Goal: Transaction & Acquisition: Book appointment/travel/reservation

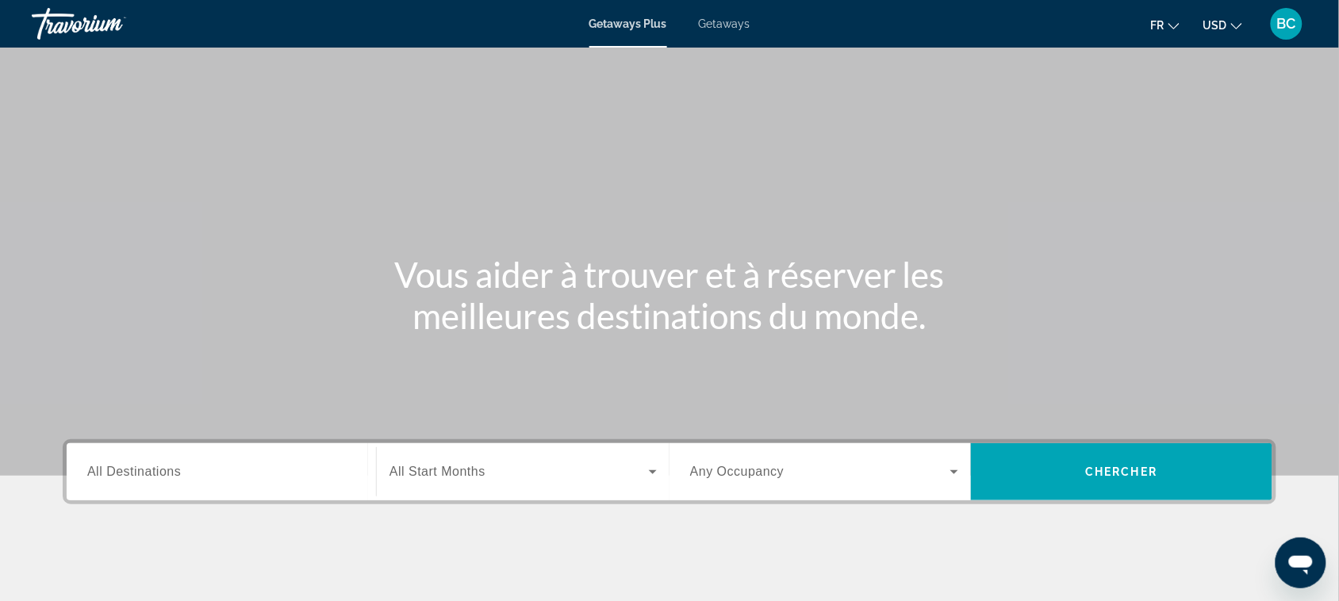
click at [1083, 17] on button "USD USD ($) MXN (Mex$) CAD (Can$) GBP (£) EUR (€) AUD (A$) NZD (NZ$) CNY (CN¥)" at bounding box center [1223, 24] width 39 height 23
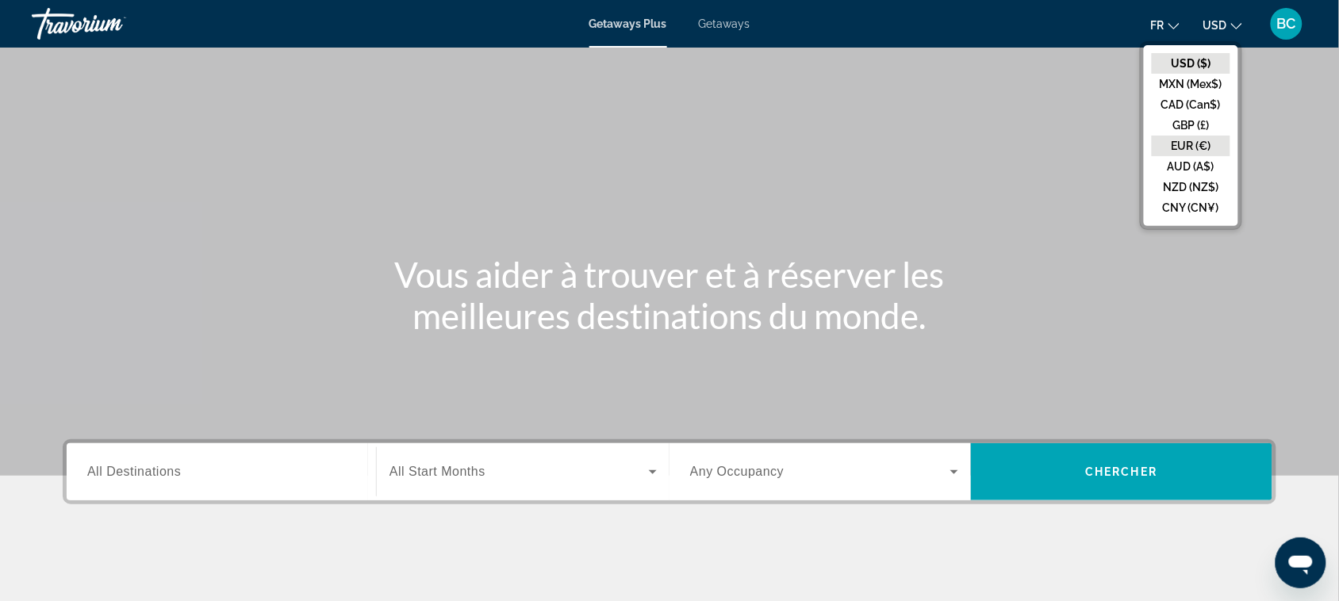
click at [1083, 140] on button "EUR (€)" at bounding box center [1191, 146] width 79 height 21
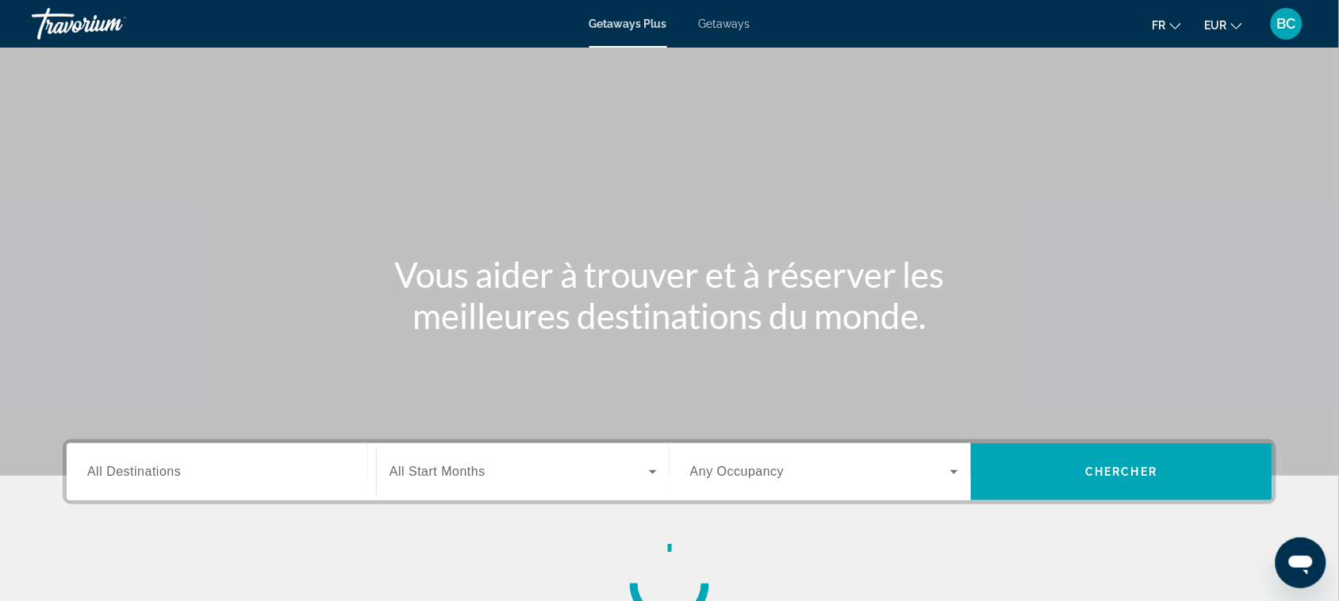
scroll to position [104, 0]
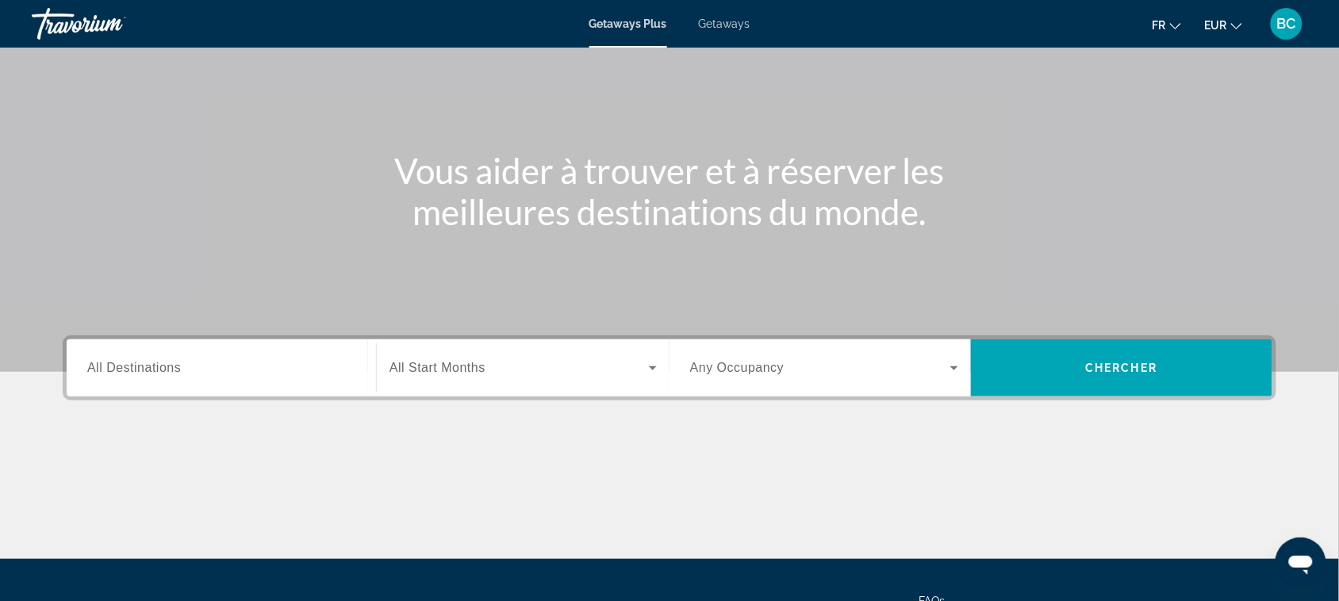
click at [252, 373] on input "Destination All Destinations" at bounding box center [221, 368] width 268 height 19
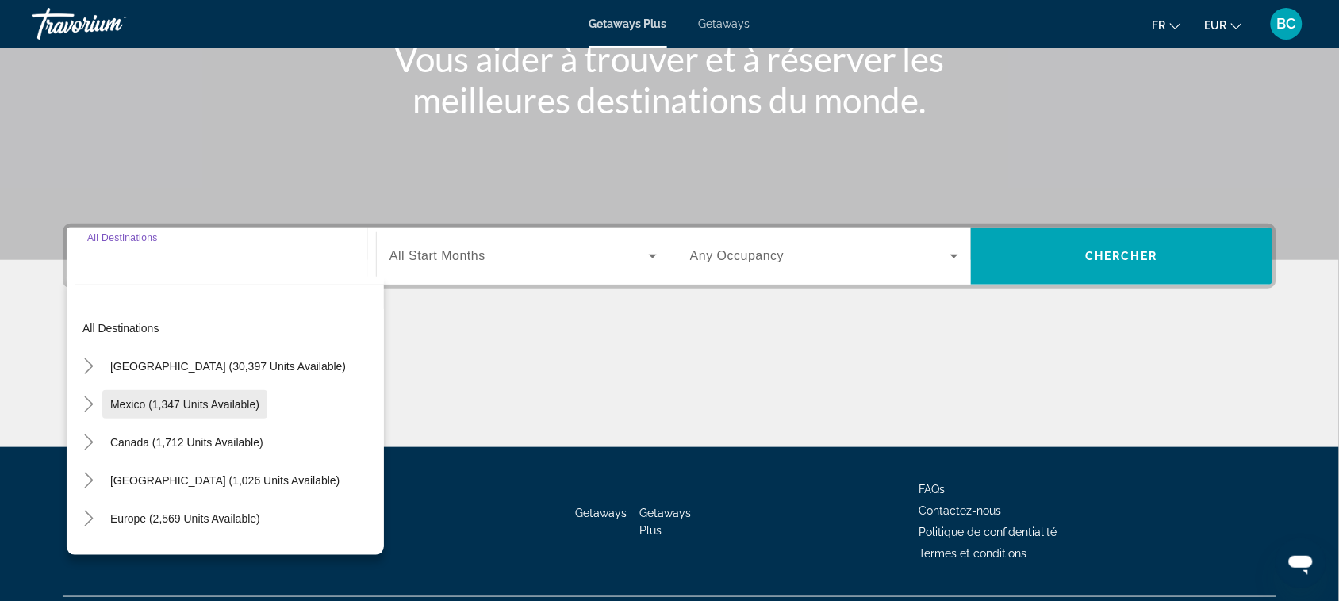
scroll to position [255, 0]
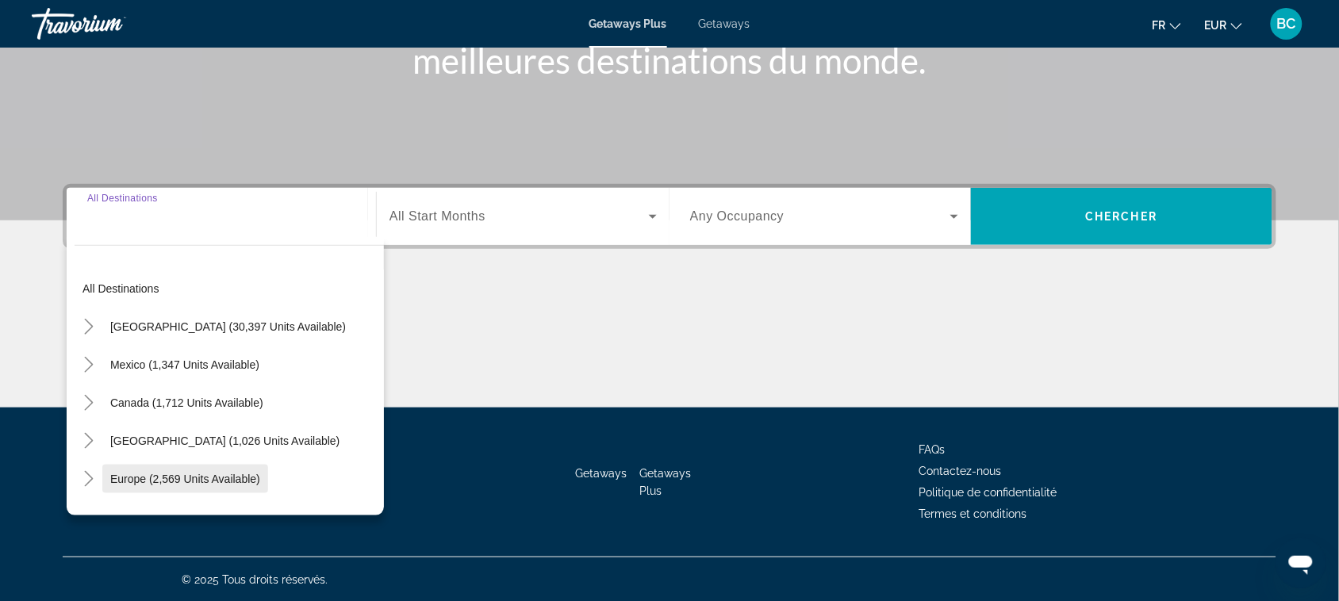
click at [141, 476] on span "Europe (2,569 units available)" at bounding box center [185, 479] width 150 height 13
type input "**********"
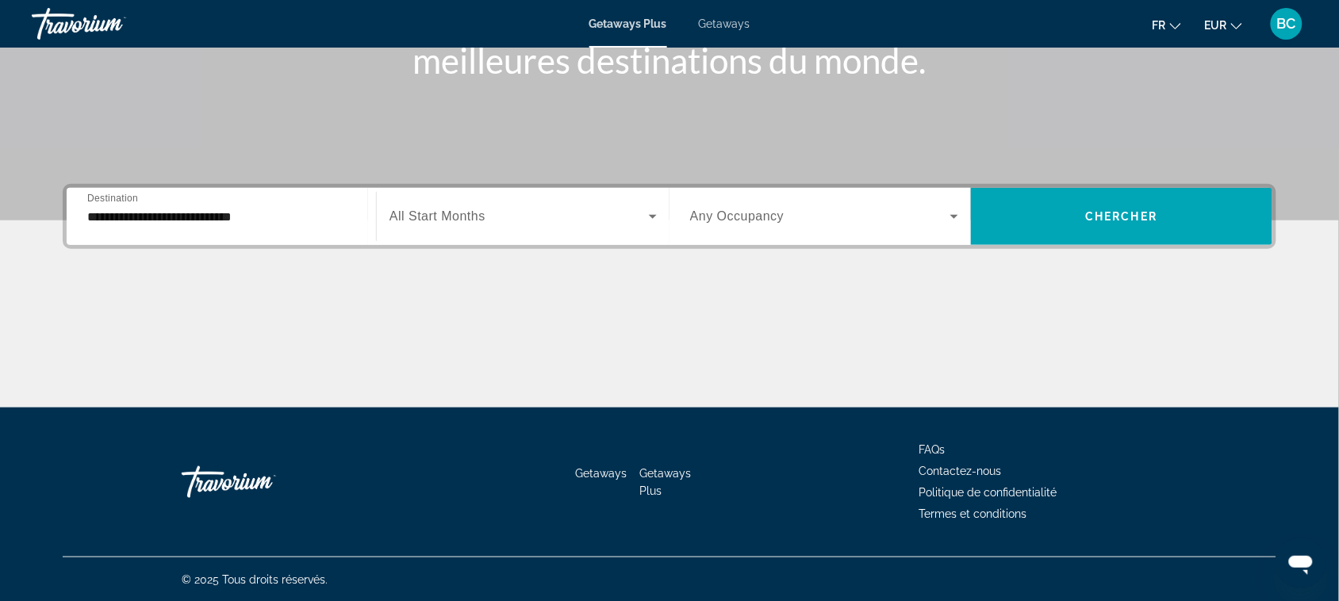
click at [455, 232] on div "Search widget" at bounding box center [523, 216] width 267 height 44
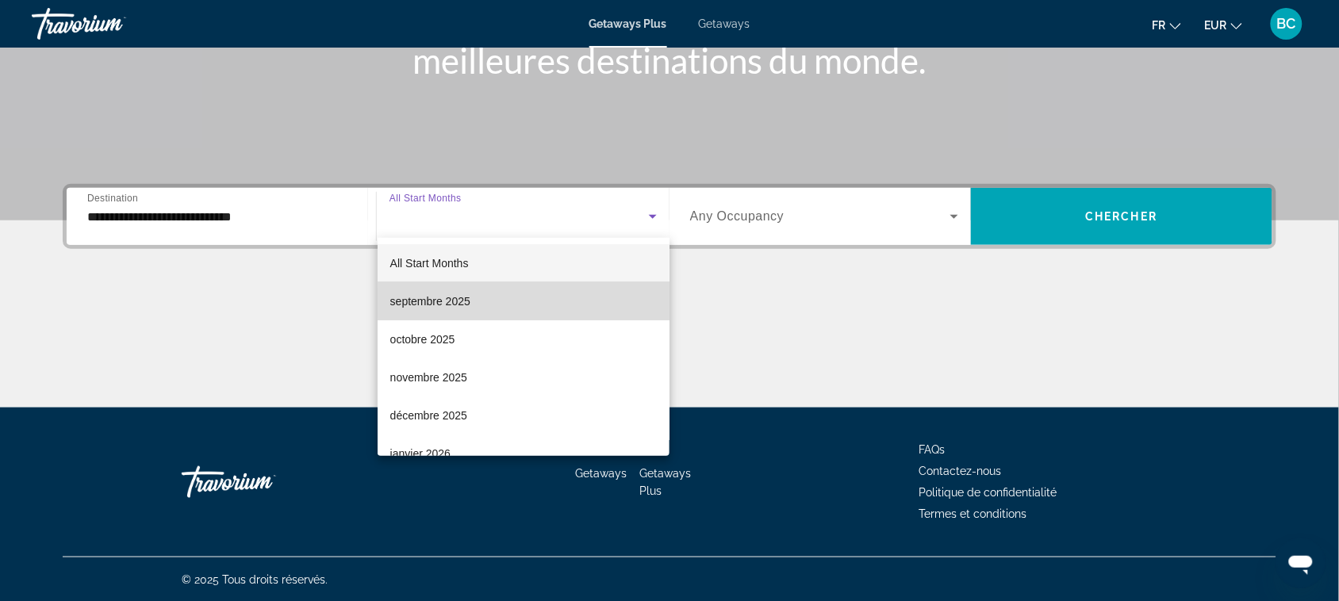
click at [530, 303] on mat-option "septembre 2025" at bounding box center [524, 301] width 293 height 38
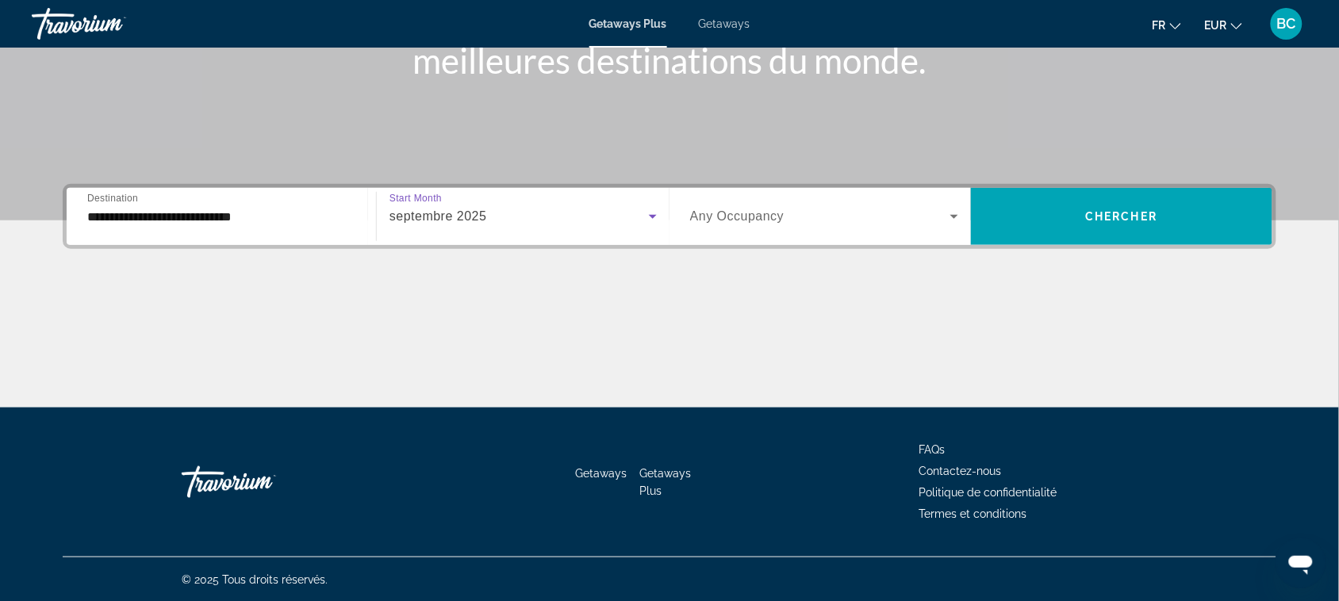
click at [760, 215] on span "Any Occupancy" at bounding box center [737, 215] width 94 height 13
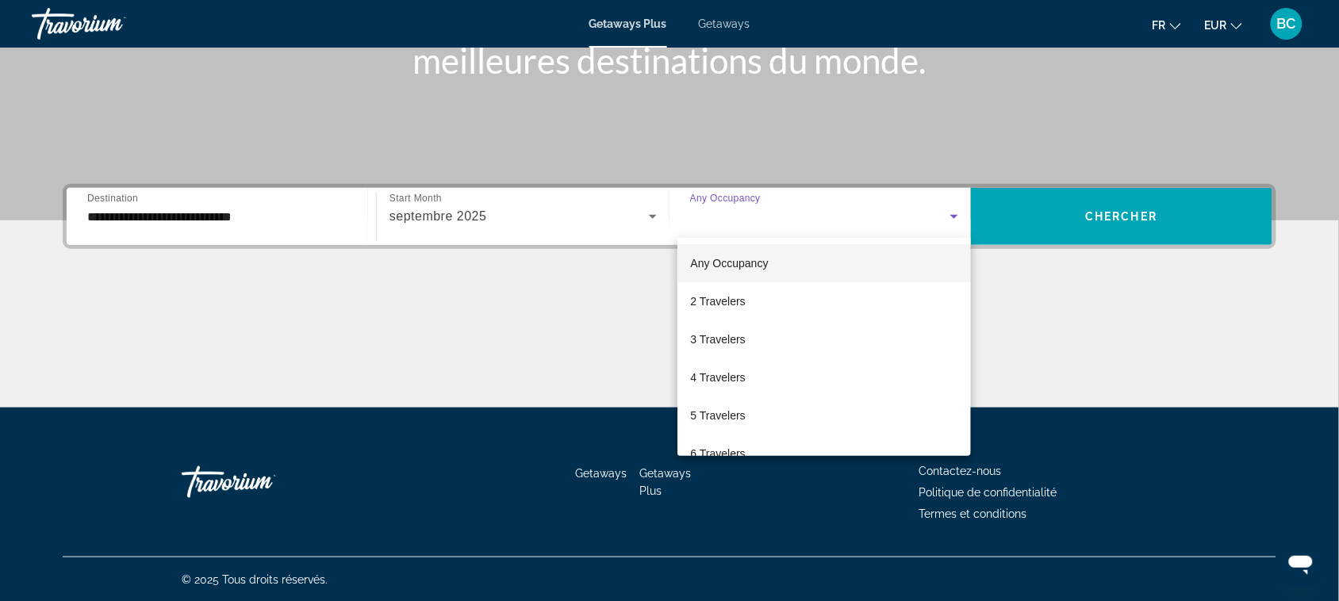
click at [763, 215] on div at bounding box center [669, 300] width 1339 height 601
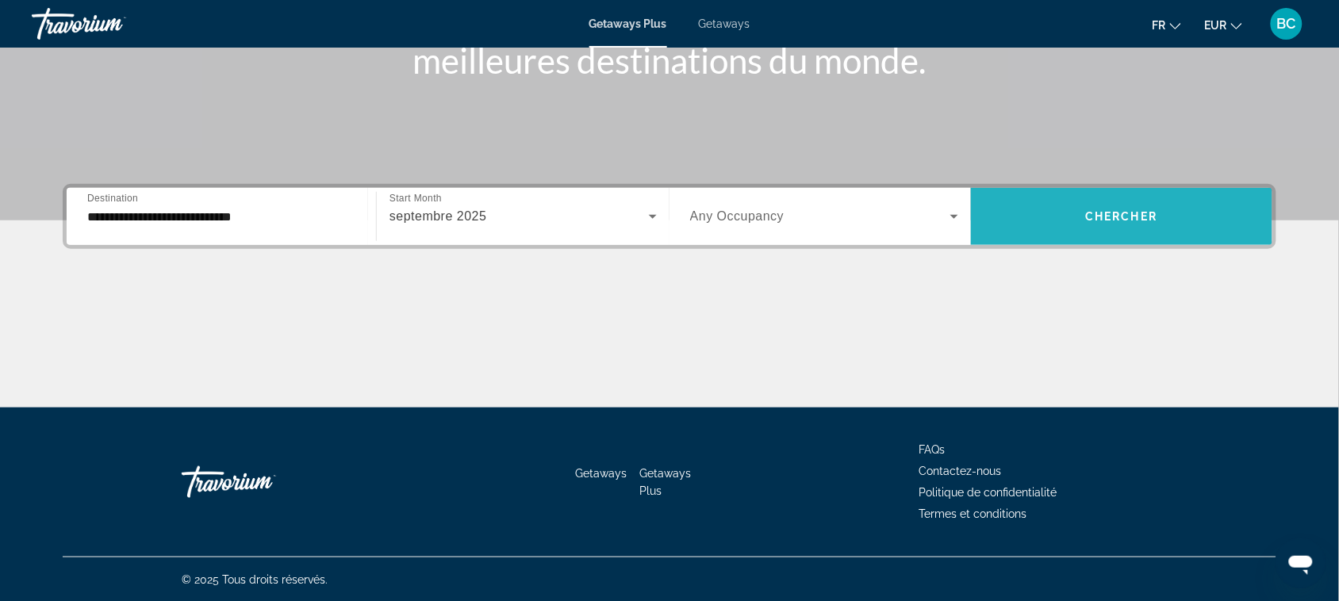
click at [1083, 217] on span "Chercher" at bounding box center [1122, 216] width 72 height 13
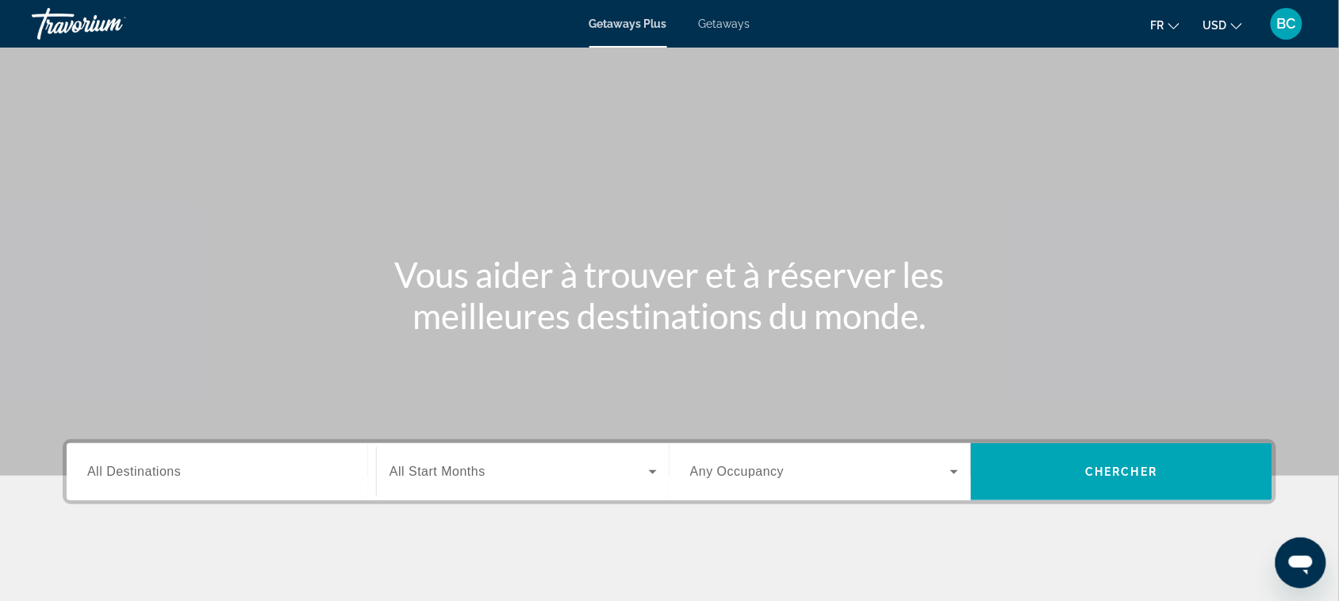
click at [1211, 26] on span "USD" at bounding box center [1216, 25] width 24 height 13
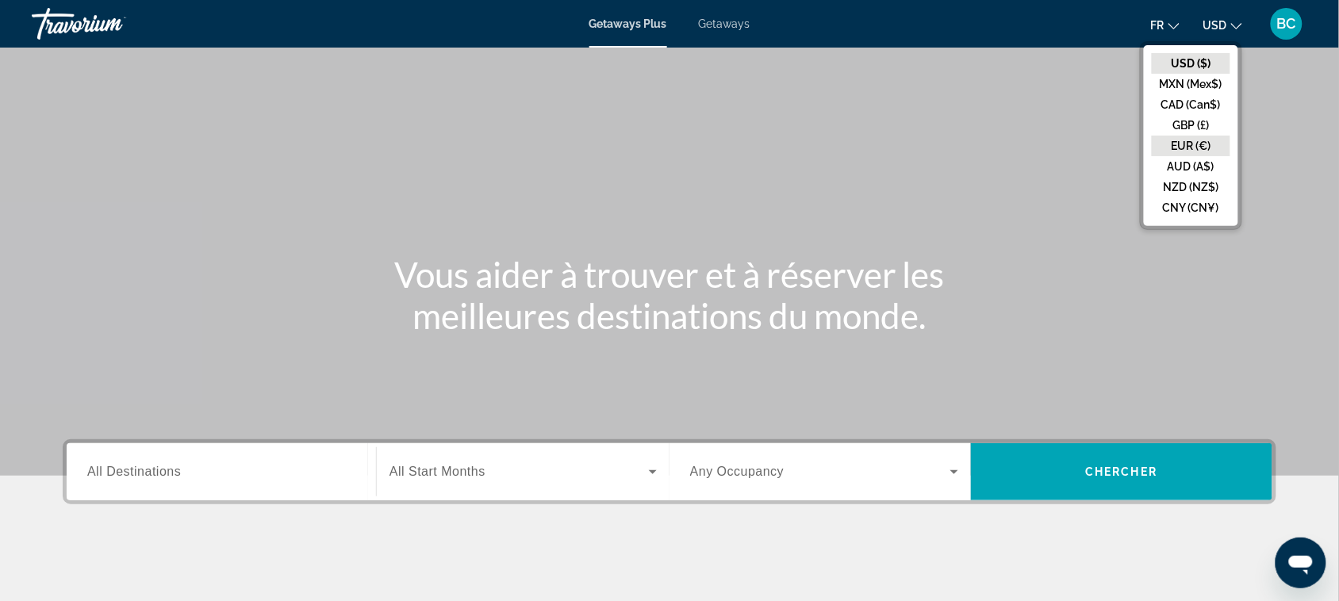
click at [1191, 136] on button "EUR (€)" at bounding box center [1191, 146] width 79 height 21
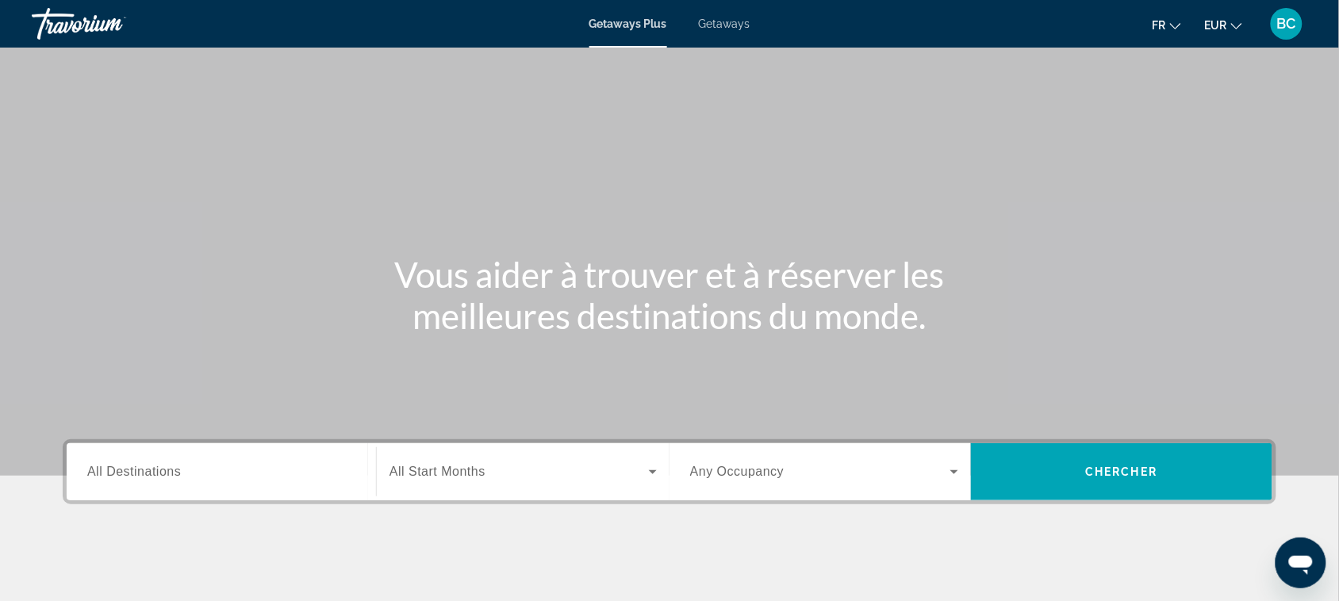
click at [294, 456] on div "Search widget" at bounding box center [221, 472] width 268 height 45
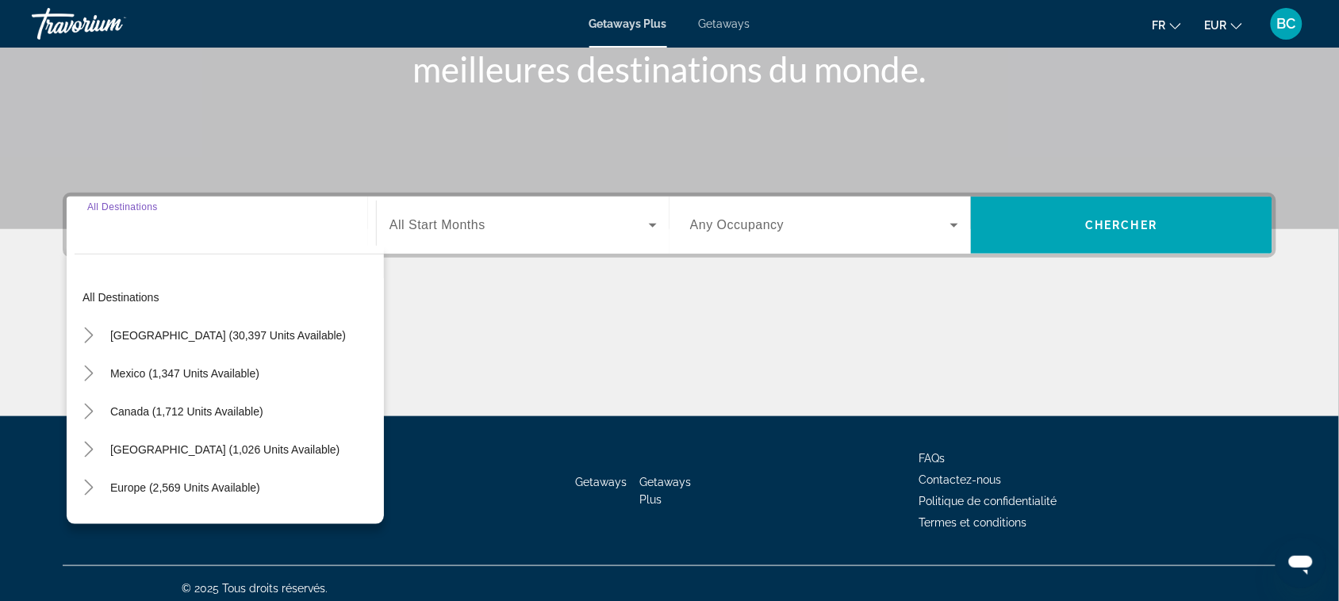
scroll to position [255, 0]
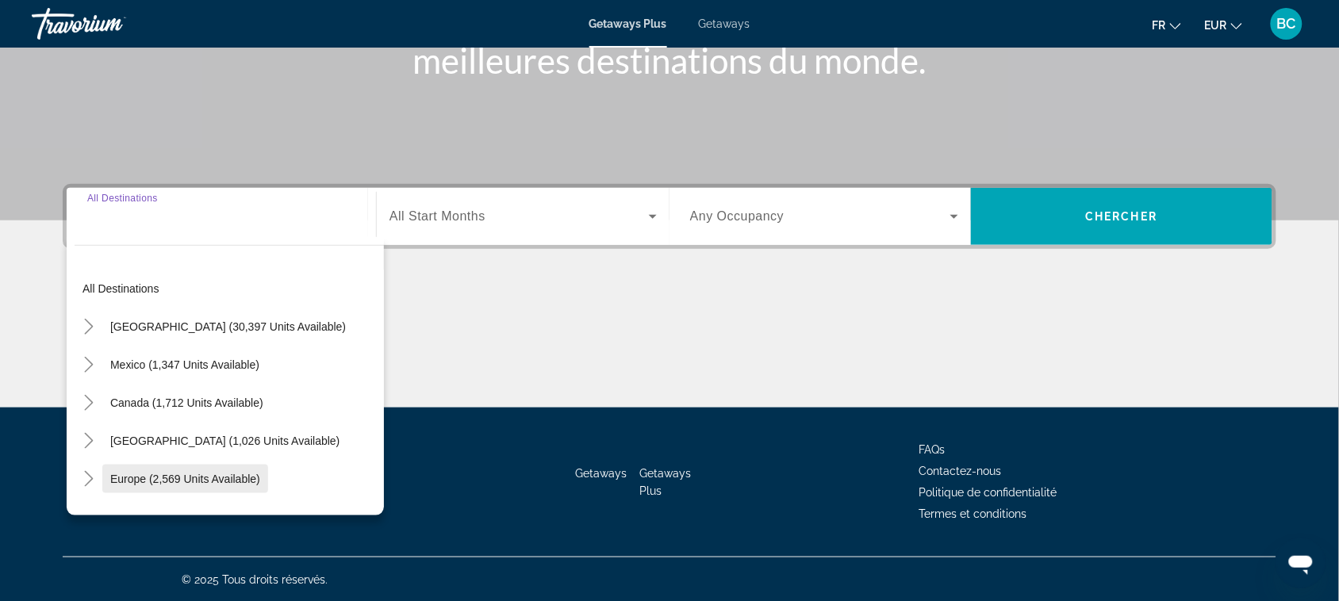
click at [175, 484] on span "Europe (2,569 units available)" at bounding box center [185, 479] width 150 height 13
type input "**********"
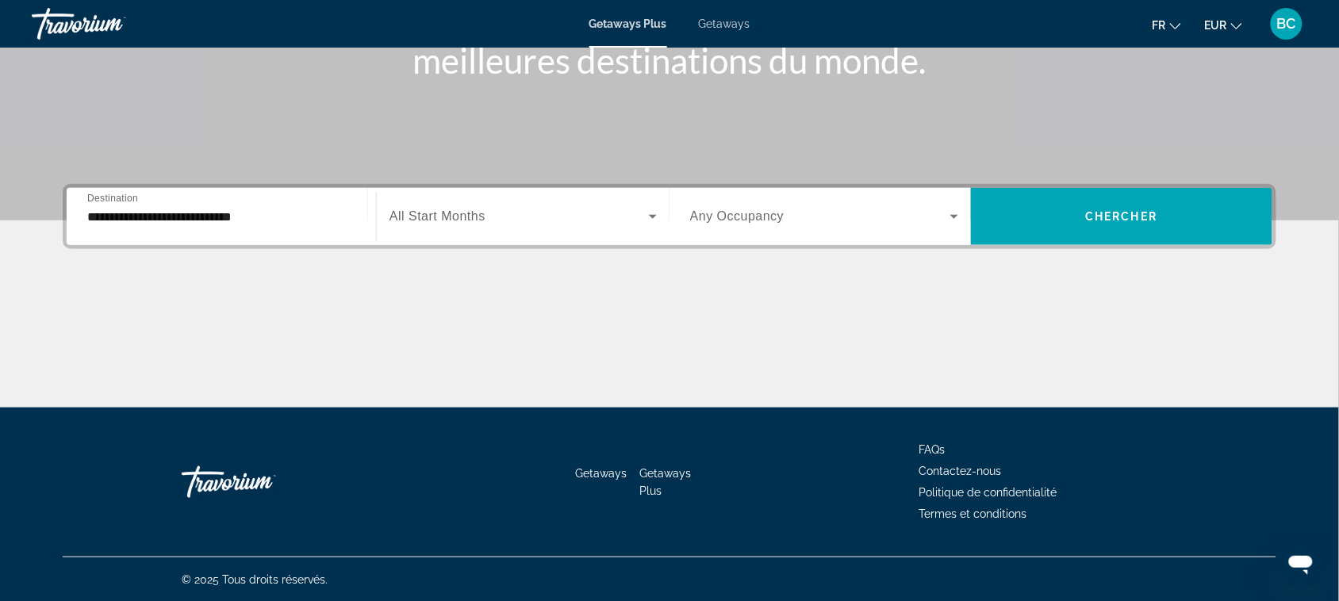
click at [460, 220] on span "All Start Months" at bounding box center [438, 215] width 96 height 13
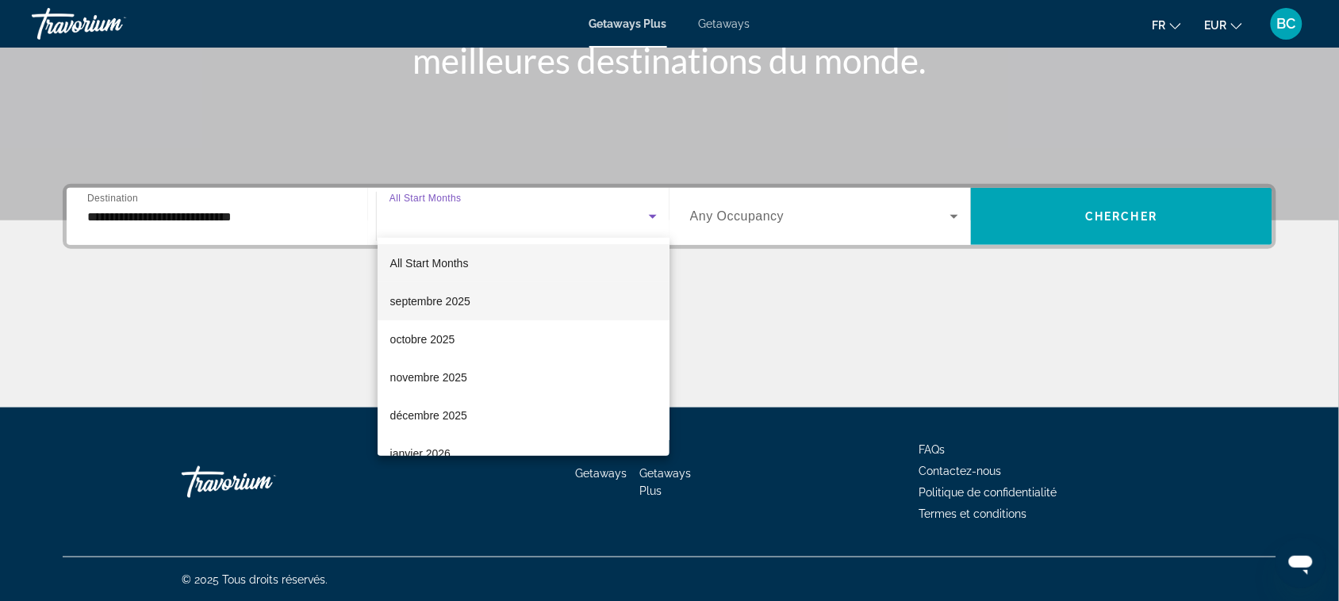
click at [450, 306] on span "septembre 2025" at bounding box center [430, 301] width 80 height 19
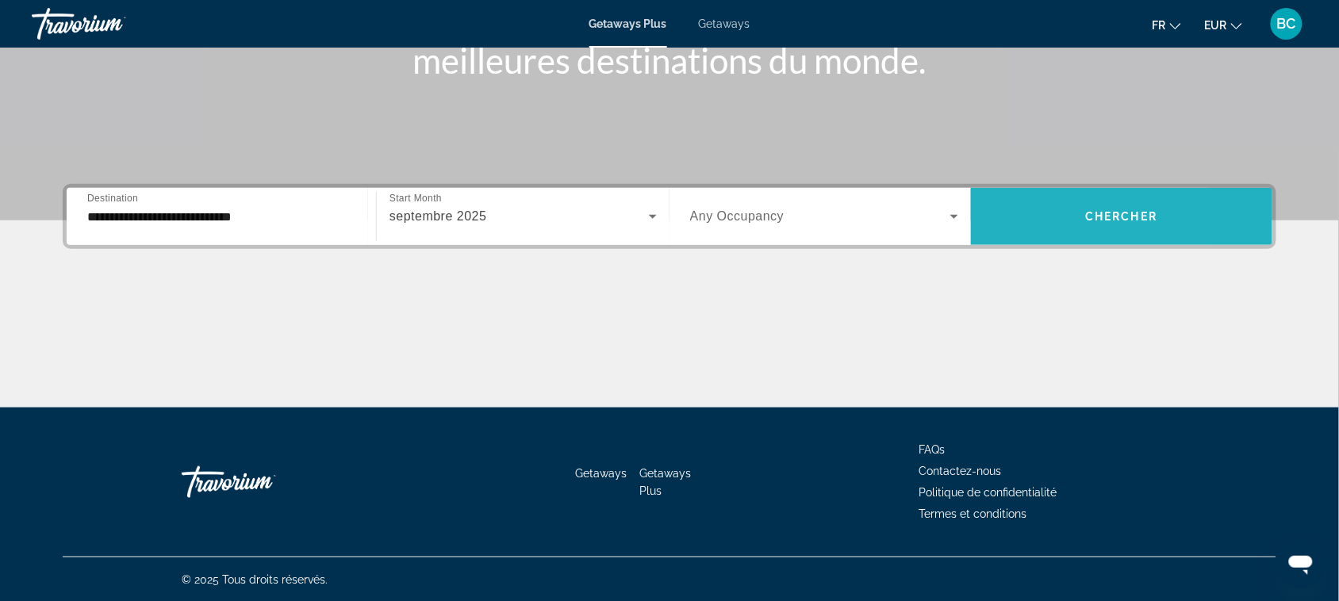
click at [1040, 214] on span "Search widget" at bounding box center [1122, 217] width 302 height 38
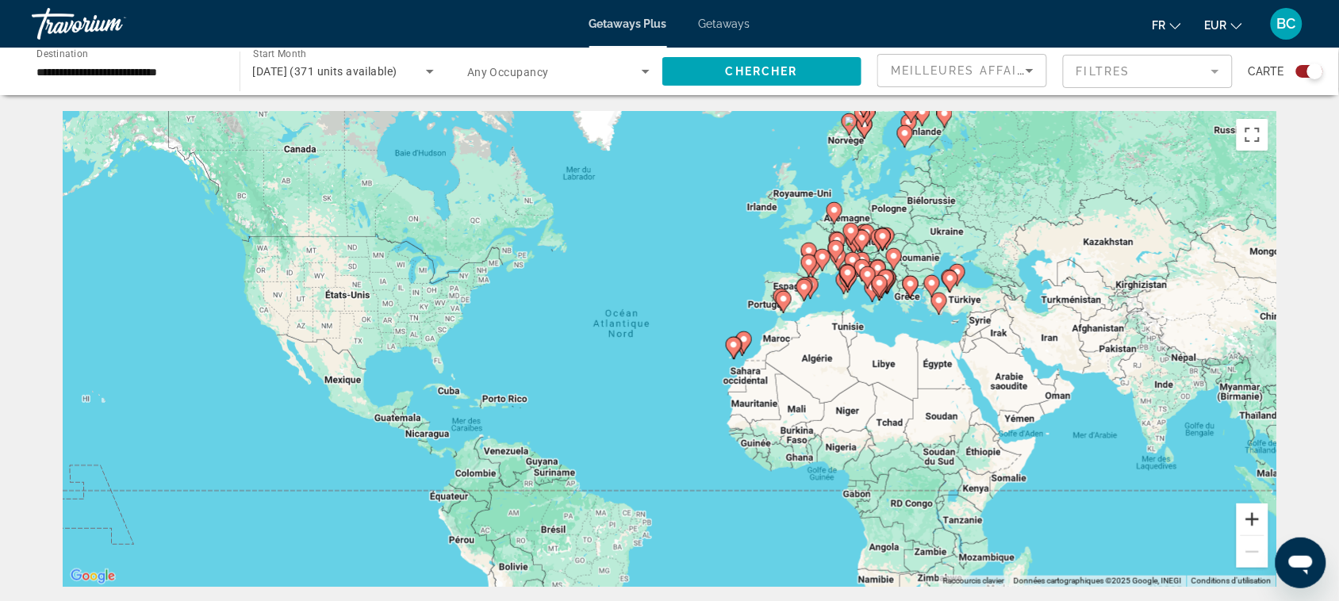
click at [1248, 514] on button "Zoom avant" at bounding box center [1253, 520] width 32 height 32
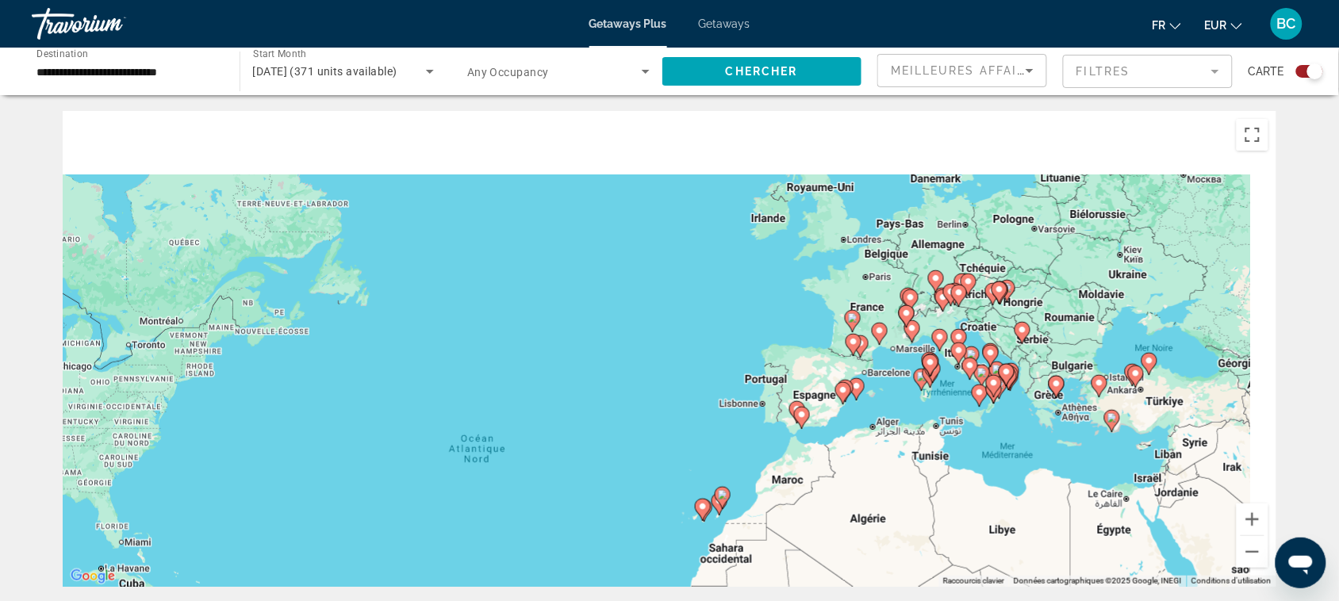
drag, startPoint x: 1069, startPoint y: 422, endPoint x: 1002, endPoint y: 517, distance: 116.2
click at [1002, 517] on div "Pour activer le glissement avec le clavier, appuyez sur Alt+Entrée. Une fois ce…" at bounding box center [670, 349] width 1214 height 476
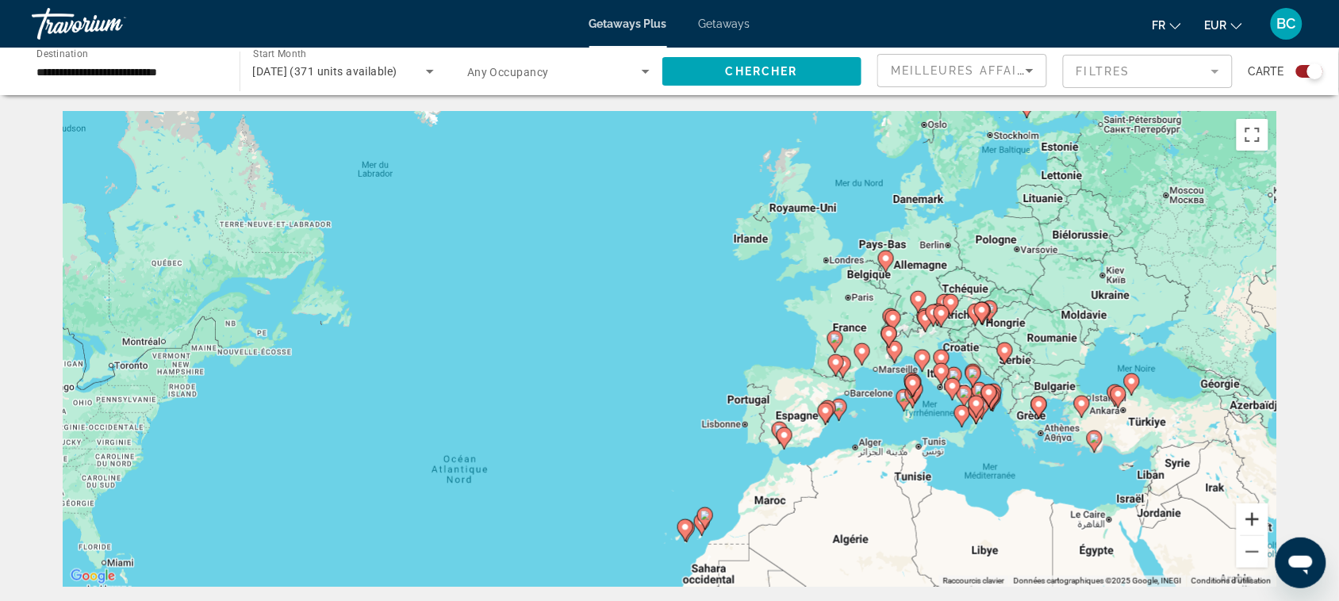
click at [1251, 524] on button "Zoom avant" at bounding box center [1253, 520] width 32 height 32
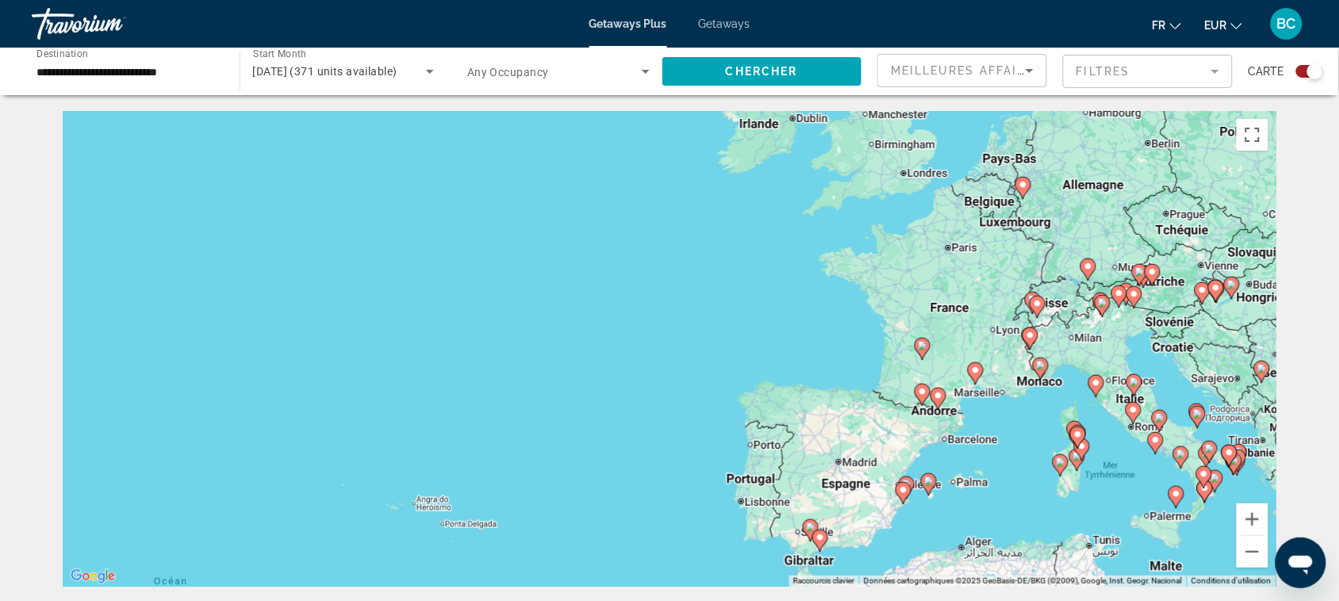
drag, startPoint x: 1147, startPoint y: 411, endPoint x: 1063, endPoint y: 415, distance: 84.2
click at [1063, 415] on div "Pour activer le glissement avec le clavier, appuyez sur Alt+Entrée. Une fois ce…" at bounding box center [670, 349] width 1214 height 476
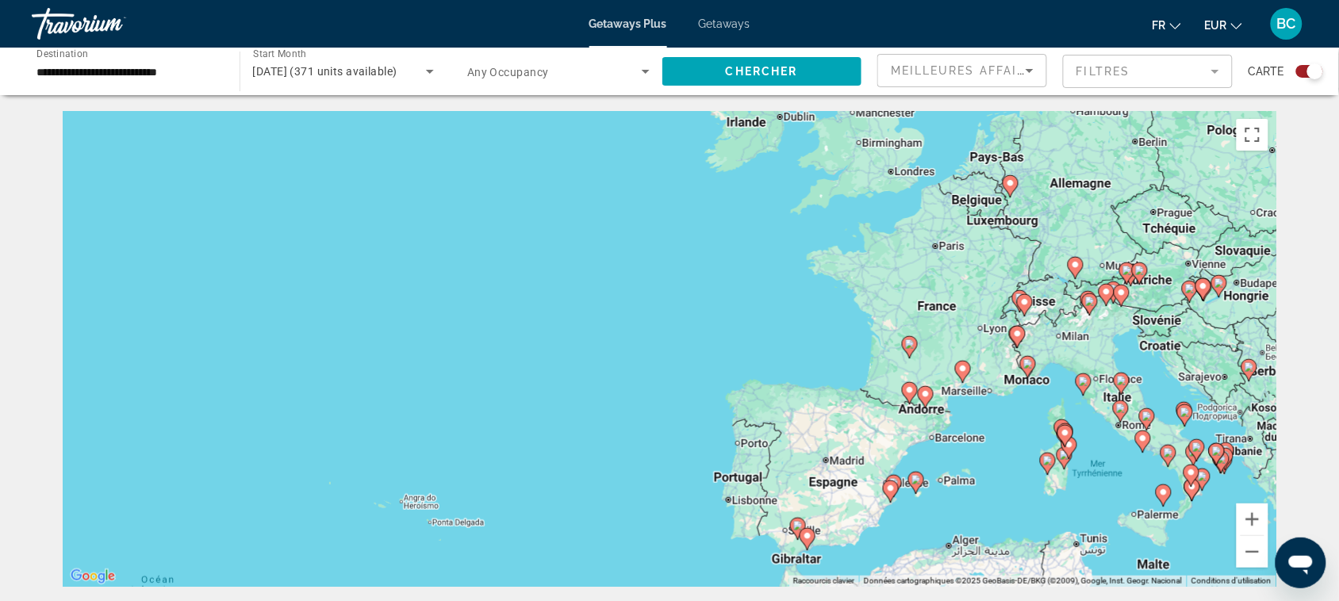
drag, startPoint x: 1059, startPoint y: 415, endPoint x: 1047, endPoint y: 413, distance: 12.1
click at [1047, 413] on div "Pour activer le glissement avec le clavier, appuyez sur Alt+Entrée. Une fois ce…" at bounding box center [670, 349] width 1214 height 476
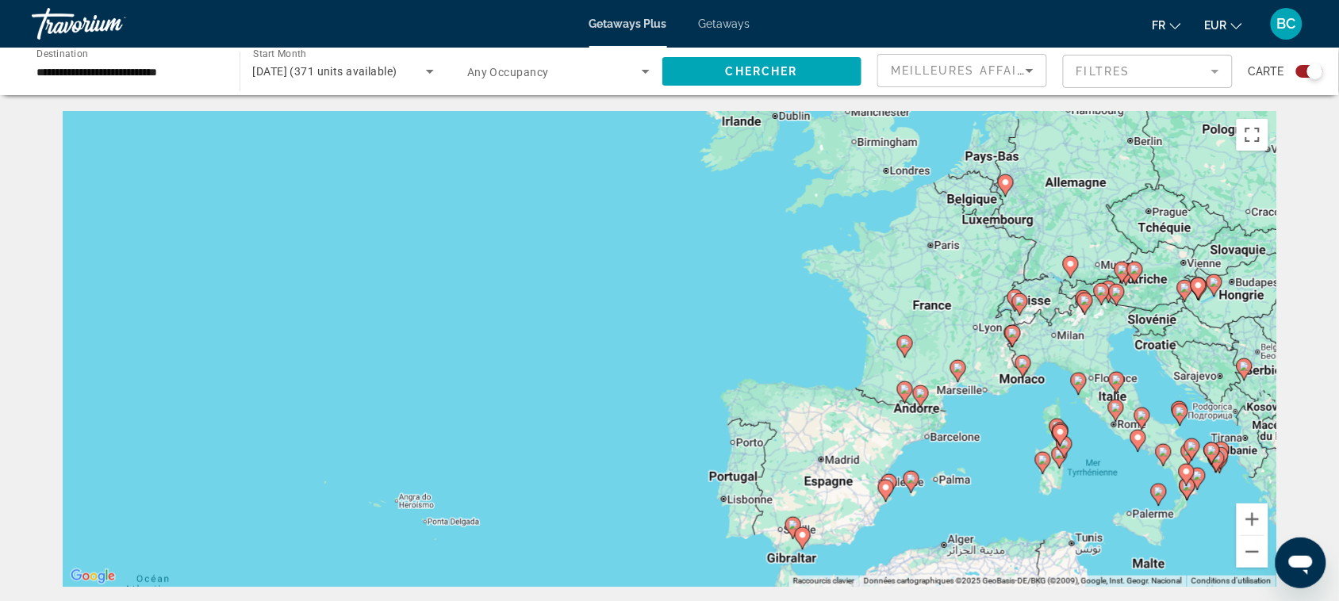
click at [1115, 409] on image "Main content" at bounding box center [1117, 408] width 10 height 10
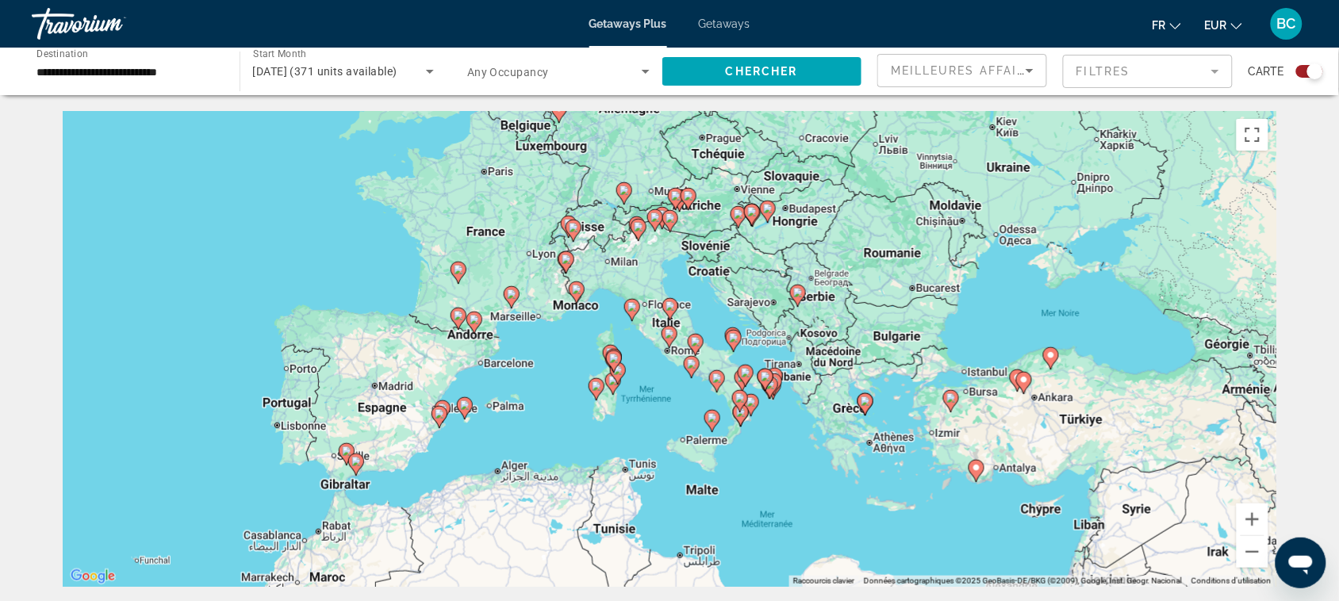
click at [667, 337] on image "Main content" at bounding box center [670, 334] width 10 height 10
type input "**********"
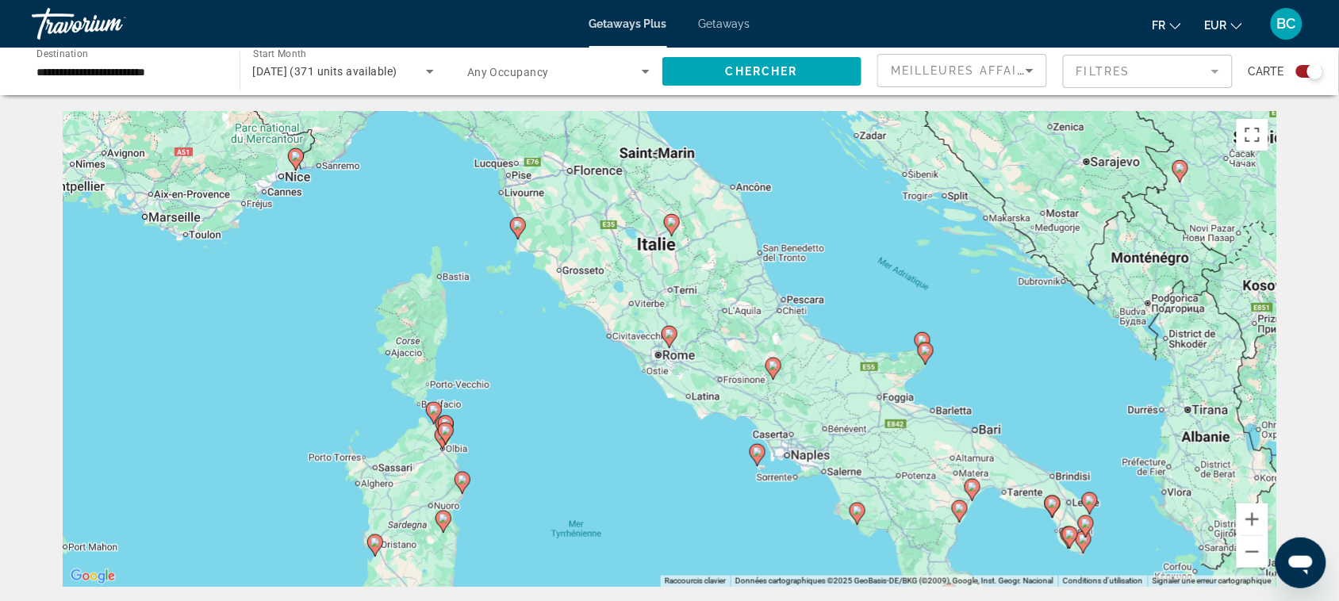
click at [667, 344] on gmp-advanced-marker "Main content" at bounding box center [670, 337] width 16 height 24
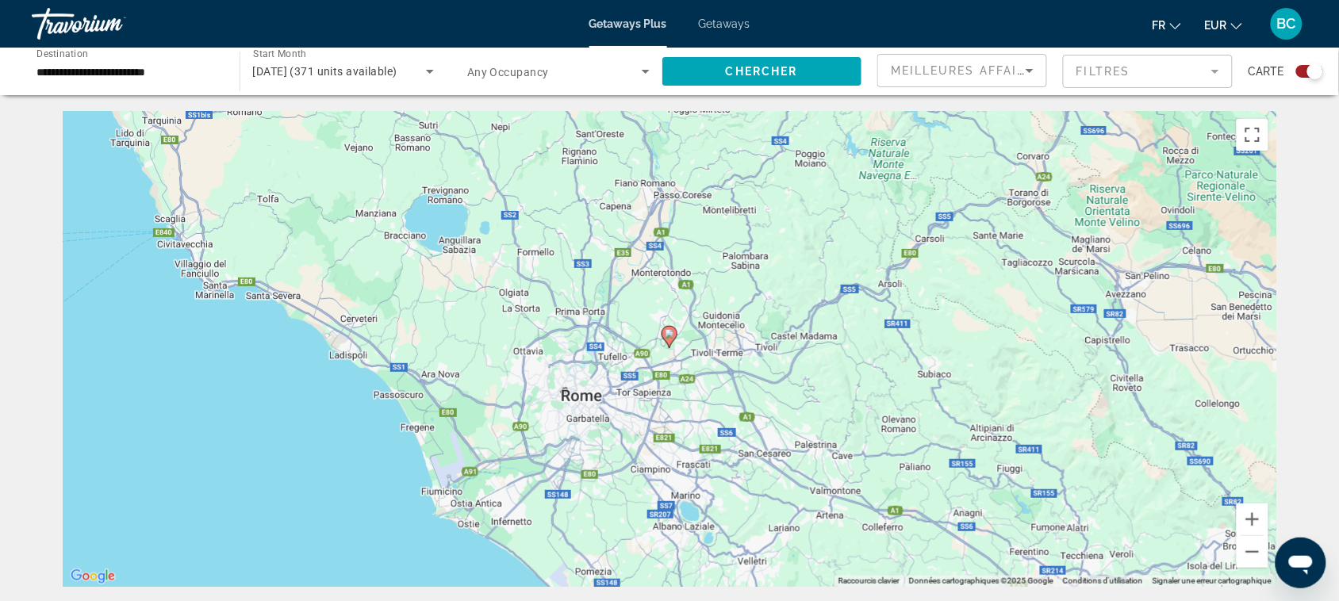
click at [669, 331] on image "Main content" at bounding box center [670, 334] width 10 height 10
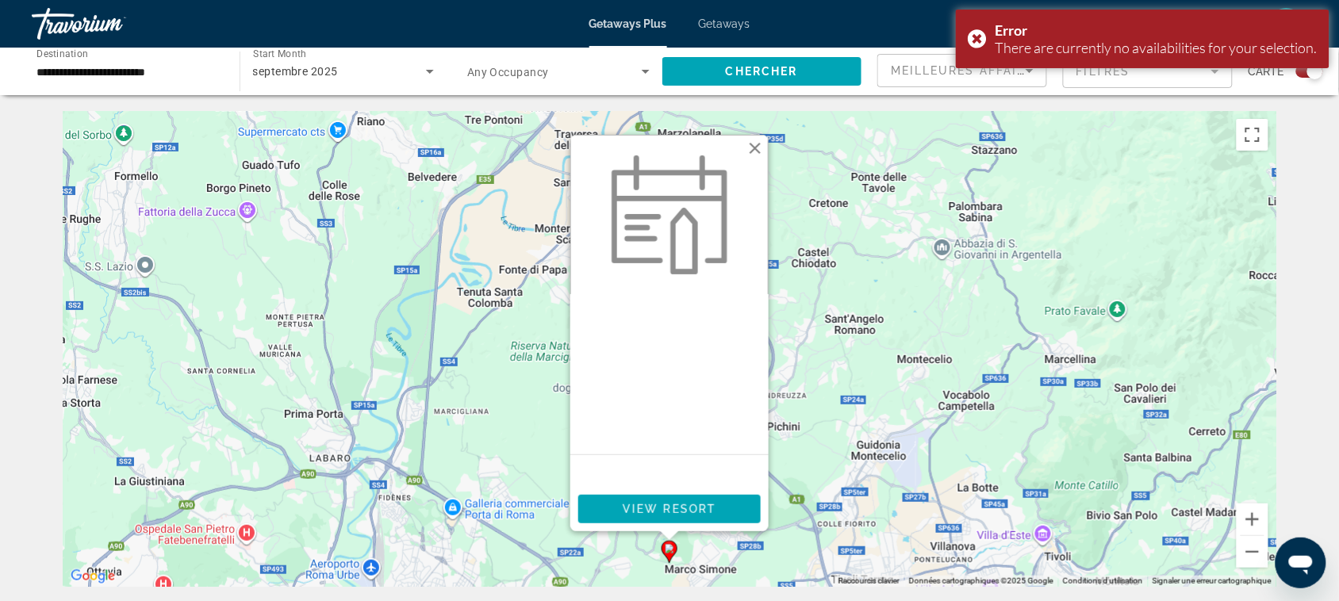
click at [758, 144] on button "Fermer" at bounding box center [755, 148] width 24 height 24
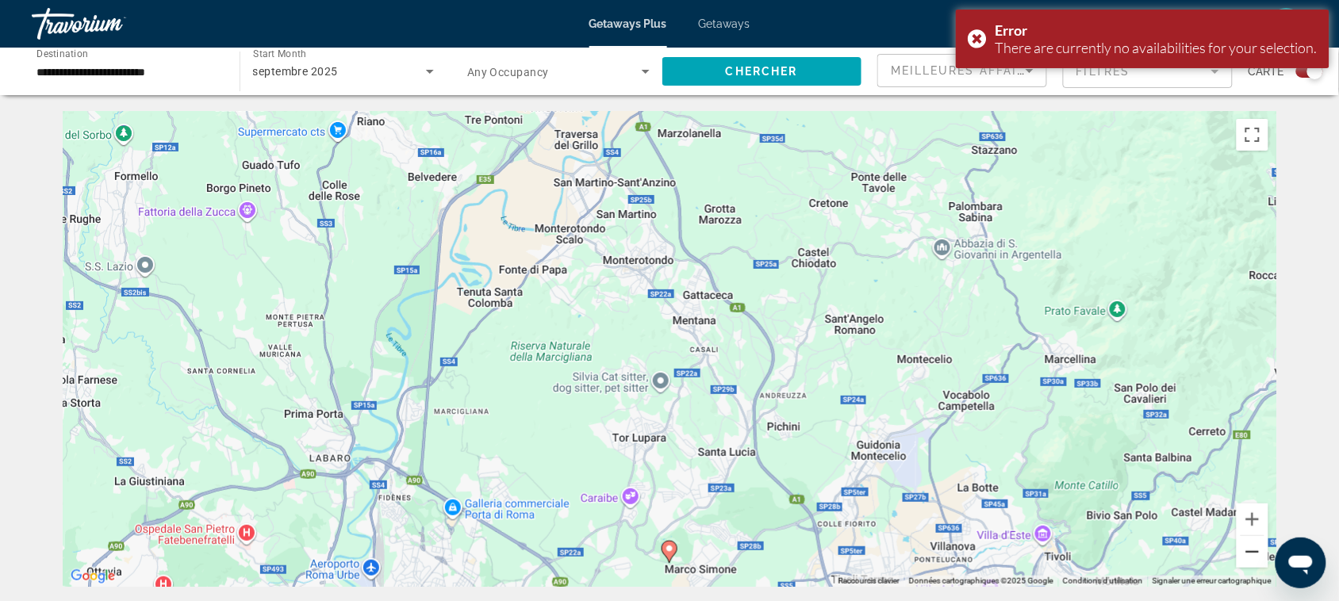
click at [1255, 548] on button "Zoom arrière" at bounding box center [1253, 552] width 32 height 32
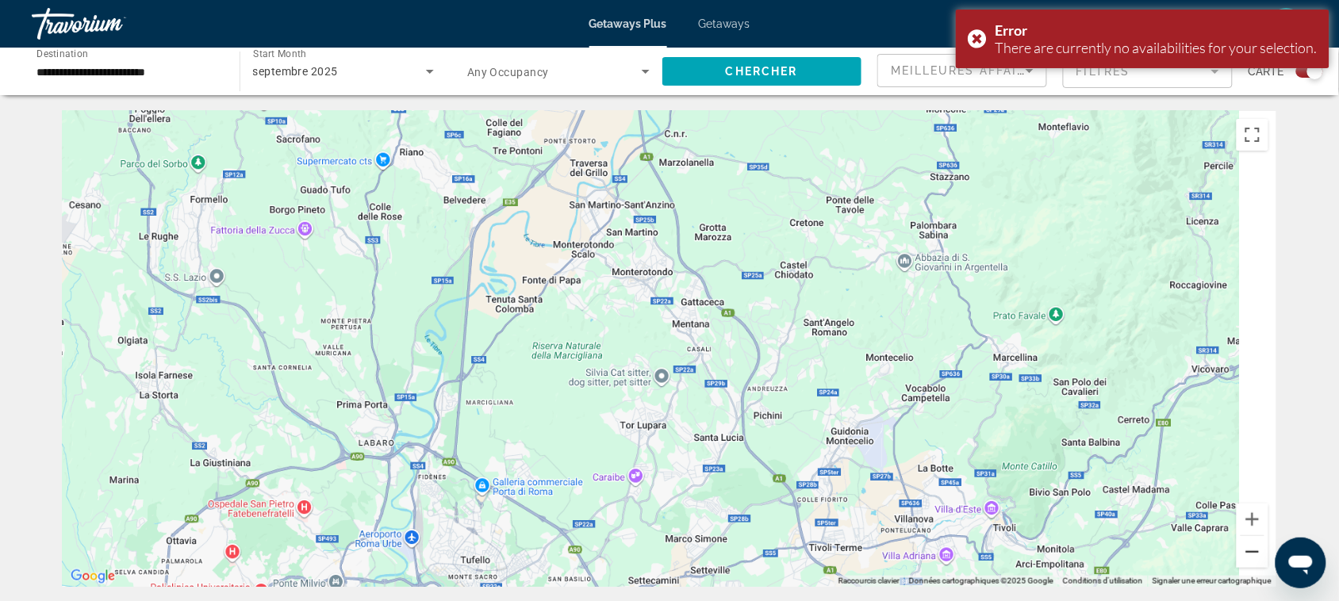
click at [1255, 548] on button "Zoom arrière" at bounding box center [1253, 552] width 32 height 32
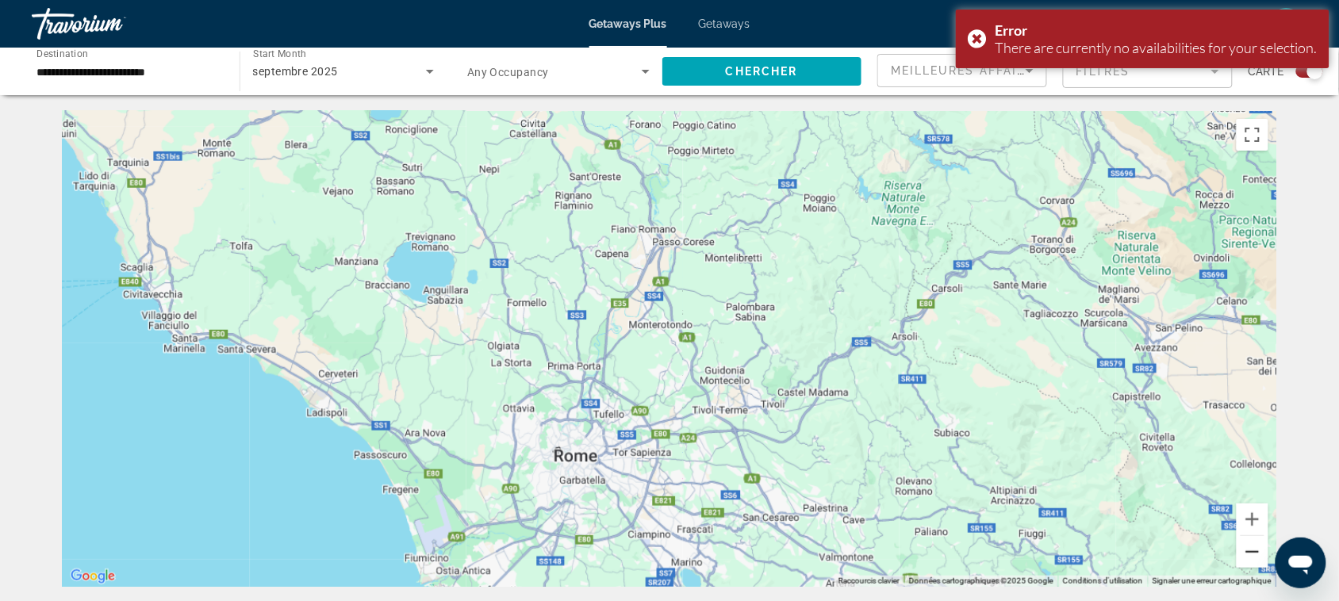
click at [1255, 548] on button "Zoom arrière" at bounding box center [1253, 552] width 32 height 32
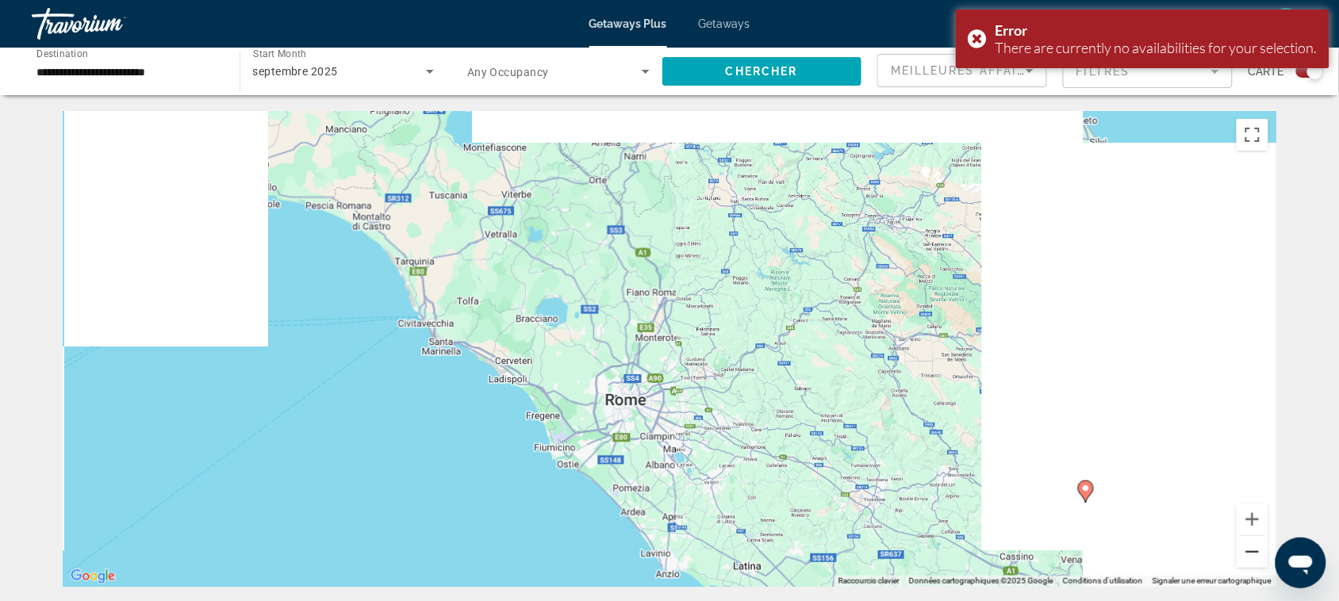
click at [1255, 548] on button "Zoom arrière" at bounding box center [1253, 552] width 32 height 32
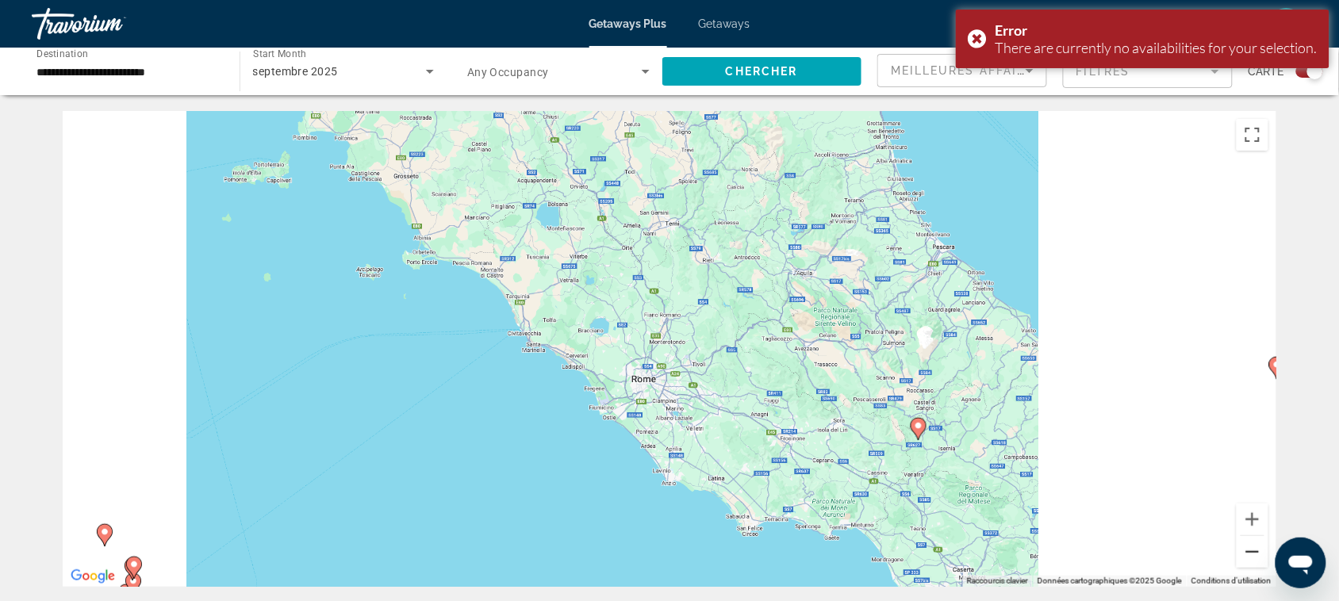
click at [1255, 548] on button "Zoom arrière" at bounding box center [1253, 552] width 32 height 32
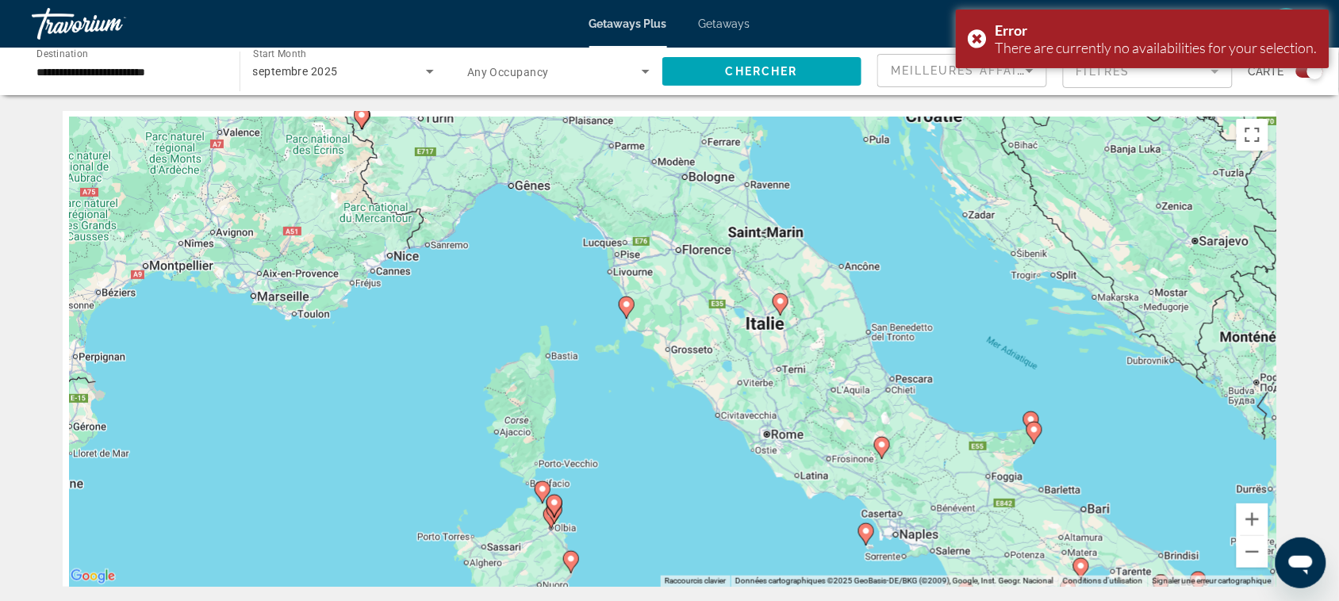
drag, startPoint x: 667, startPoint y: 338, endPoint x: 778, endPoint y: 411, distance: 132.3
click at [778, 411] on div "Pour activer le glissement avec le clavier, appuyez sur Alt+Entrée. Une fois ce…" at bounding box center [670, 349] width 1214 height 476
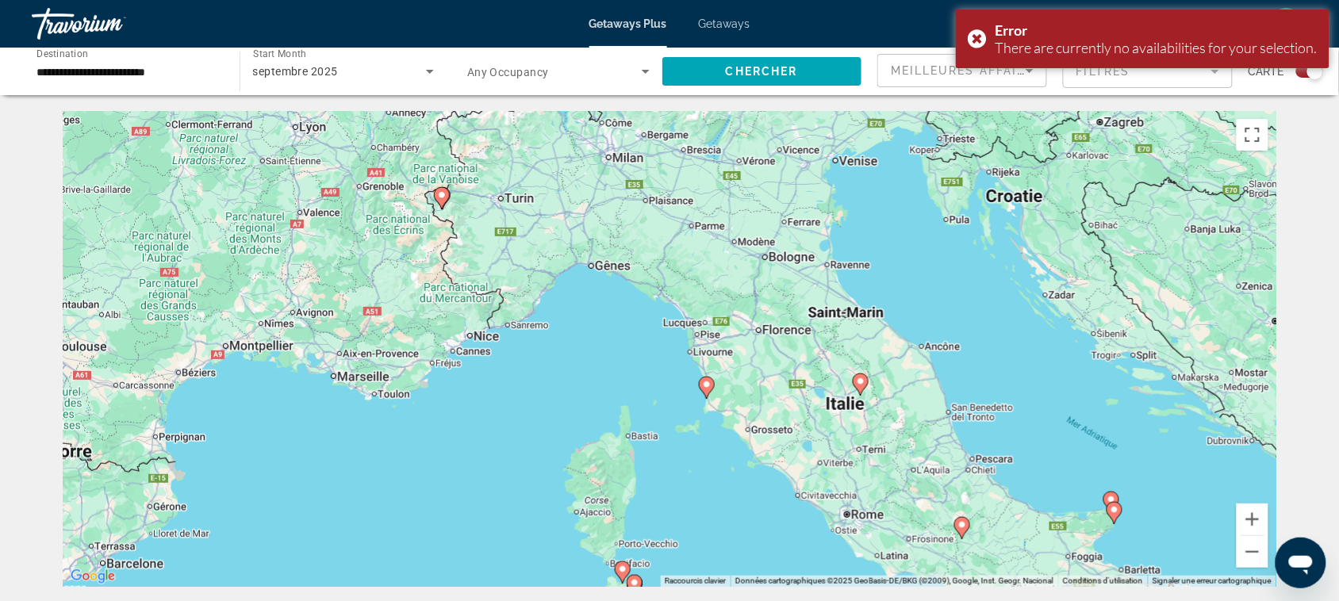
drag, startPoint x: 673, startPoint y: 291, endPoint x: 744, endPoint y: 359, distance: 98.8
click at [744, 359] on div "Pour activer le glissement avec le clavier, appuyez sur Alt+Entrée. Une fois ce…" at bounding box center [670, 349] width 1214 height 476
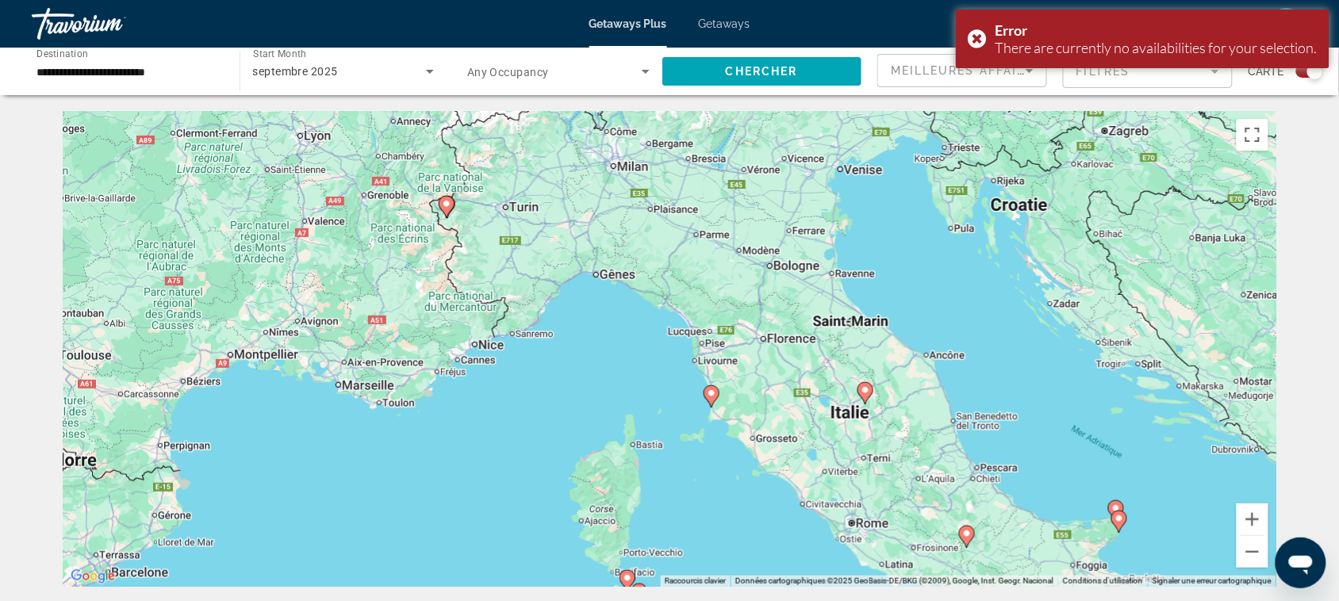
drag, startPoint x: 657, startPoint y: 303, endPoint x: 800, endPoint y: 386, distance: 165.3
click at [799, 386] on div "Pour activer le glissement avec le clavier, appuyez sur Alt+Entrée. Une fois ce…" at bounding box center [670, 349] width 1214 height 476
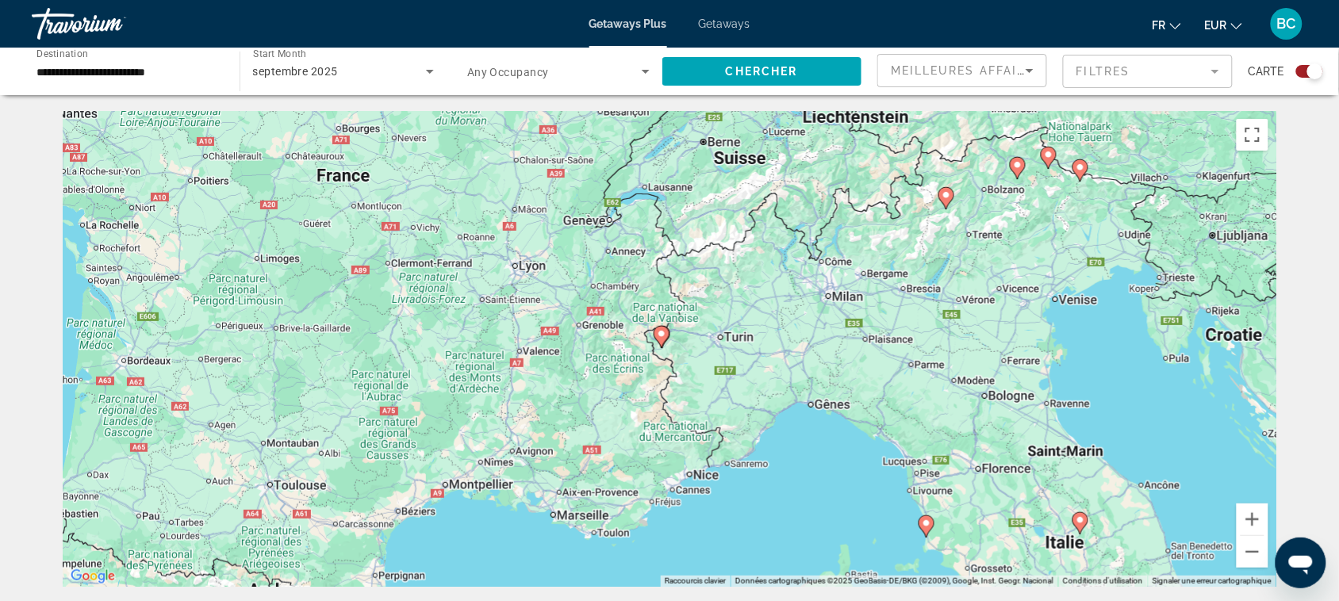
drag, startPoint x: 696, startPoint y: 349, endPoint x: 832, endPoint y: 422, distance: 154.1
click at [828, 417] on div "Pour activer le glissement avec le clavier, appuyez sur Alt+Entrée. Une fois ce…" at bounding box center [670, 349] width 1214 height 476
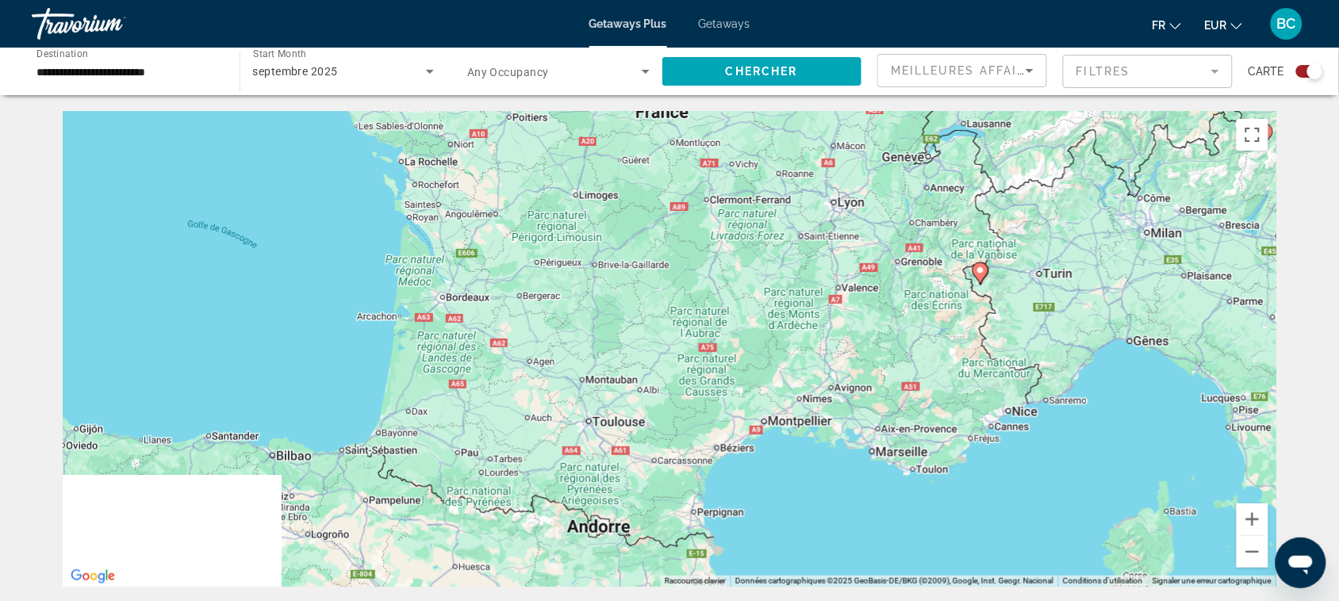
drag, startPoint x: 751, startPoint y: 432, endPoint x: 770, endPoint y: 194, distance: 238.8
click at [767, 195] on div "Pour activer le glissement avec le clavier, appuyez sur Alt+Entrée. Une fois ce…" at bounding box center [670, 349] width 1214 height 476
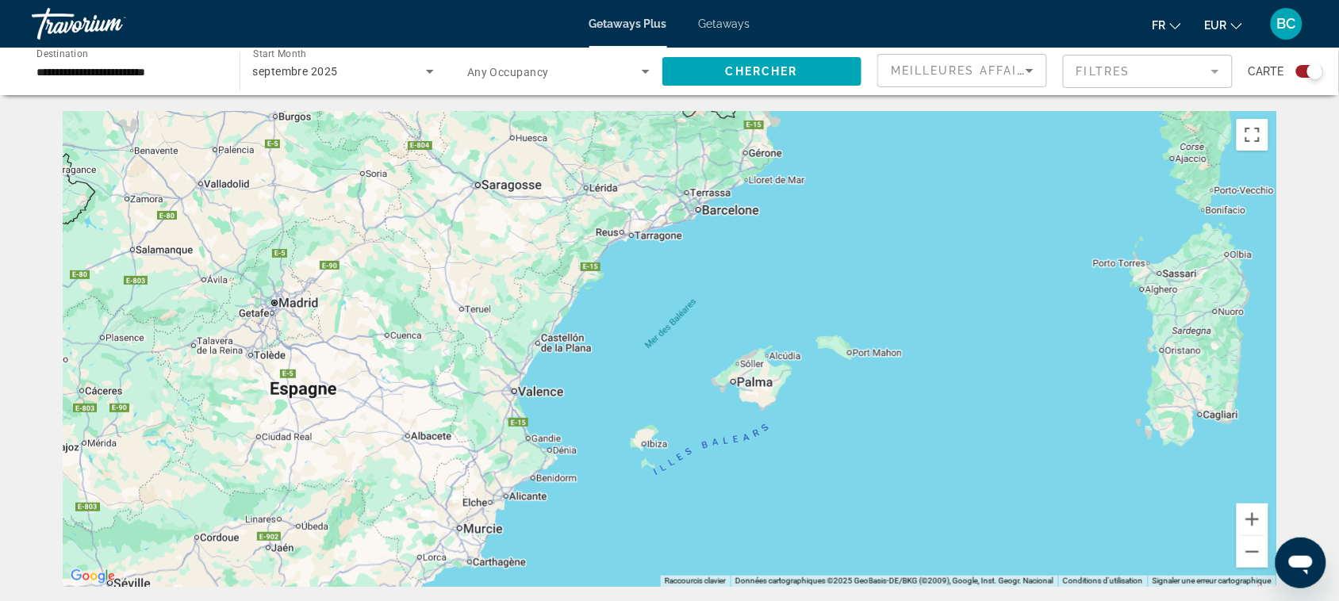
drag, startPoint x: 758, startPoint y: 248, endPoint x: 808, endPoint y: 371, distance: 132.8
click at [803, 359] on div "Pour activer le glissement avec le clavier, appuyez sur Alt+Entrée. Une fois ce…" at bounding box center [670, 349] width 1214 height 476
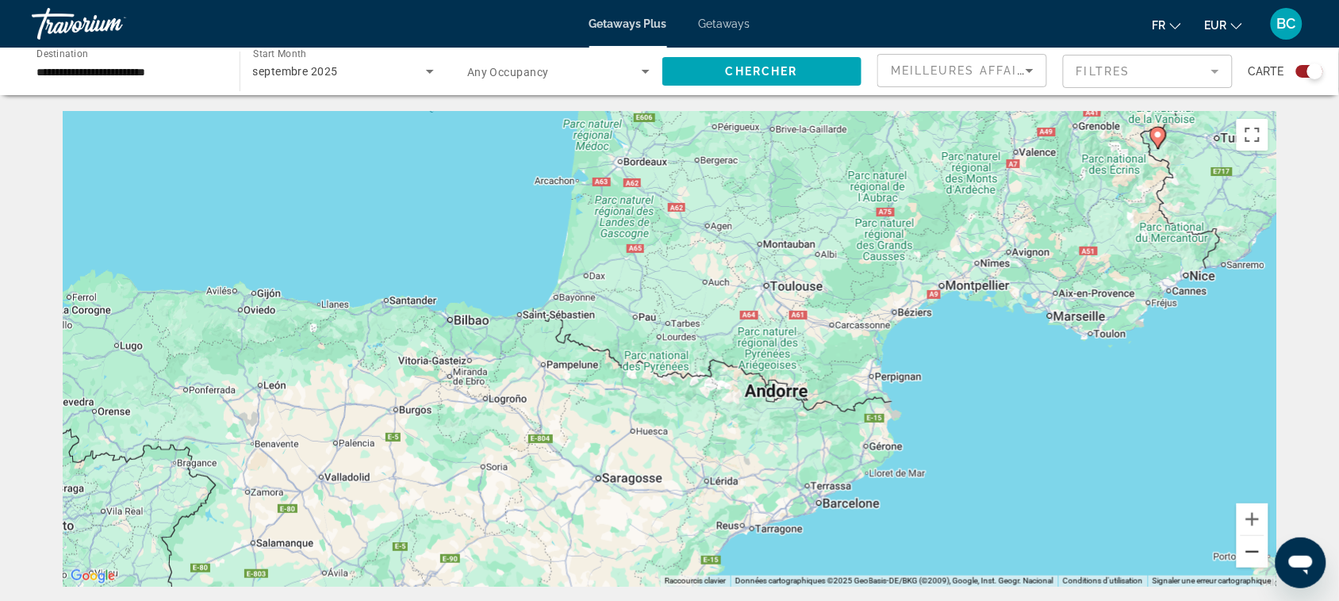
click at [1255, 560] on button "Zoom arrière" at bounding box center [1253, 552] width 32 height 32
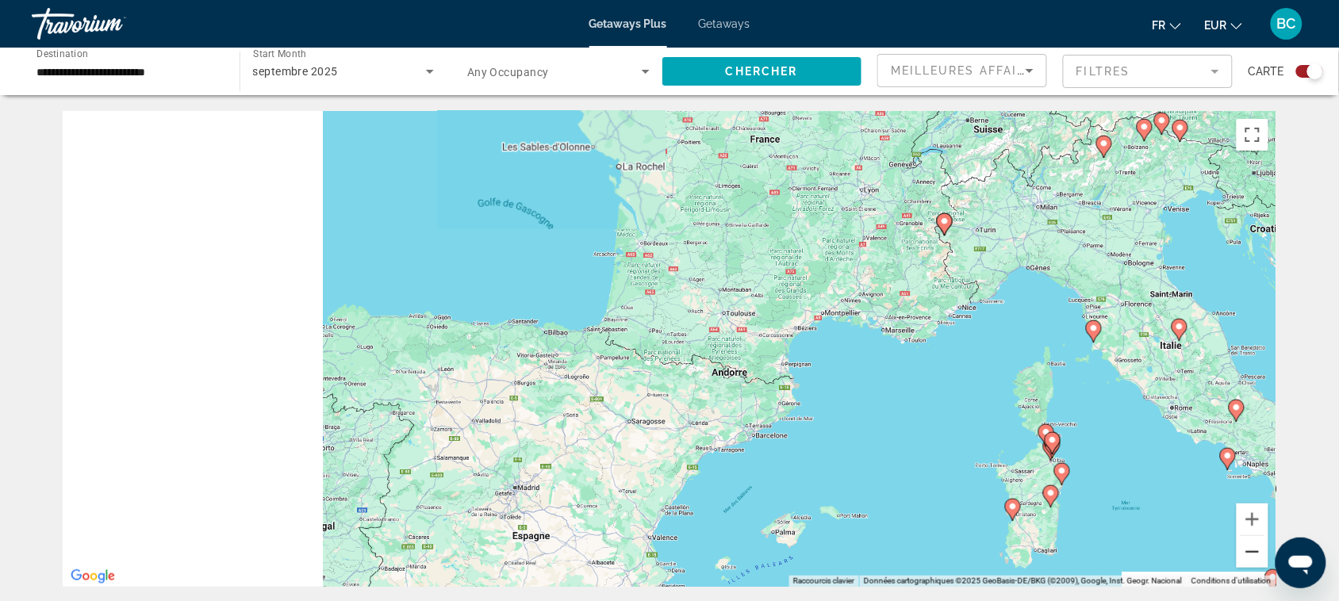
click at [1255, 560] on button "Zoom arrière" at bounding box center [1253, 552] width 32 height 32
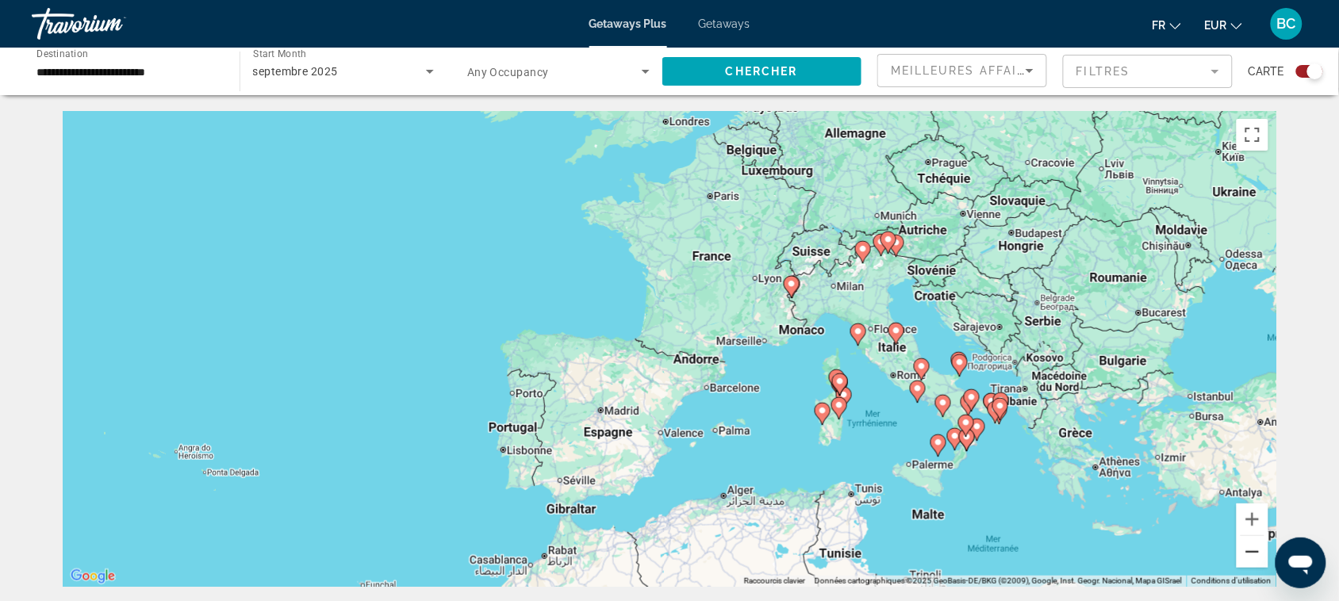
click at [1255, 560] on button "Zoom arrière" at bounding box center [1253, 552] width 32 height 32
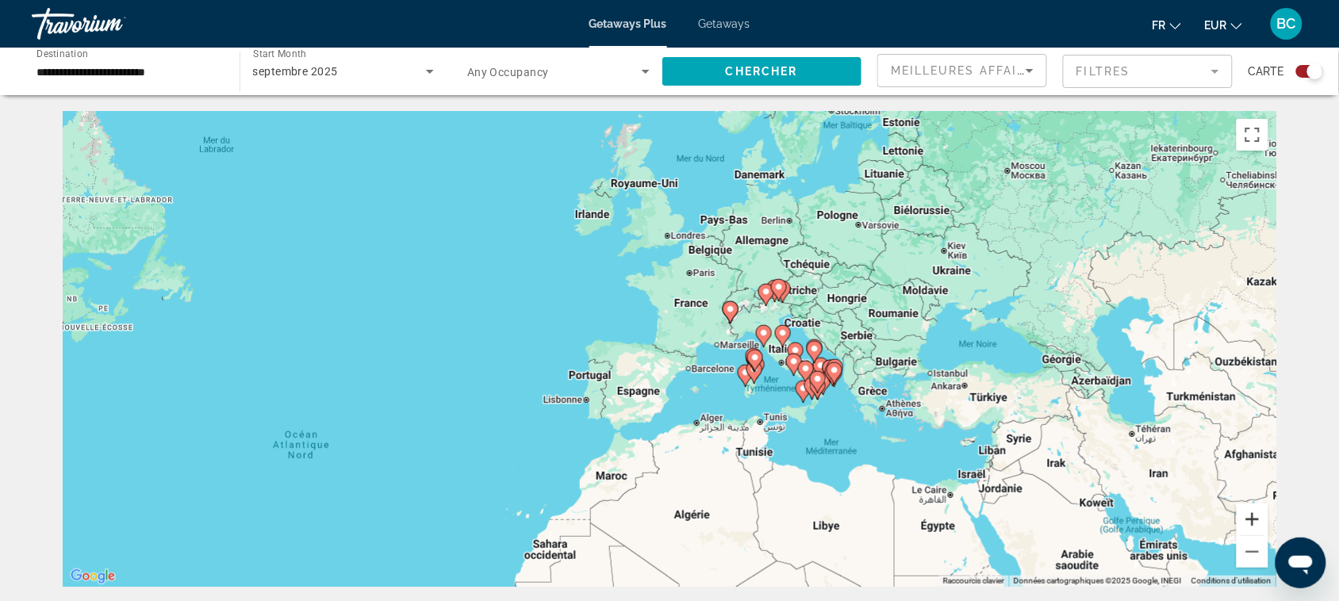
click at [1252, 520] on button "Zoom avant" at bounding box center [1253, 520] width 32 height 32
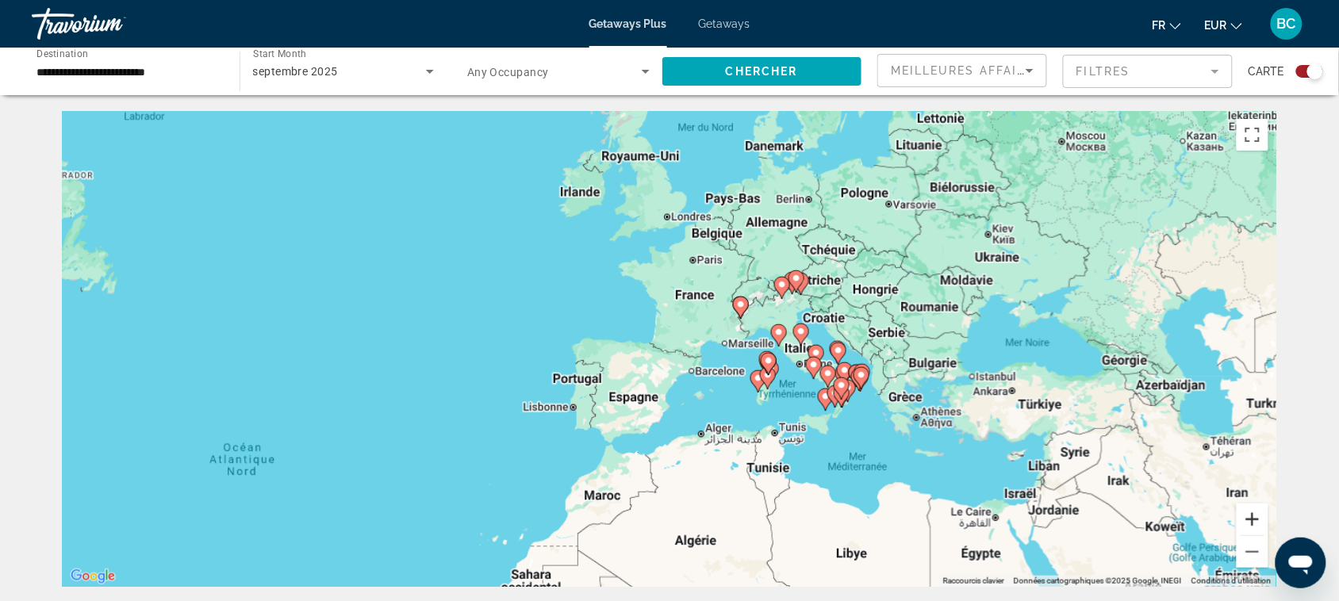
click at [1252, 520] on button "Zoom avant" at bounding box center [1253, 520] width 32 height 32
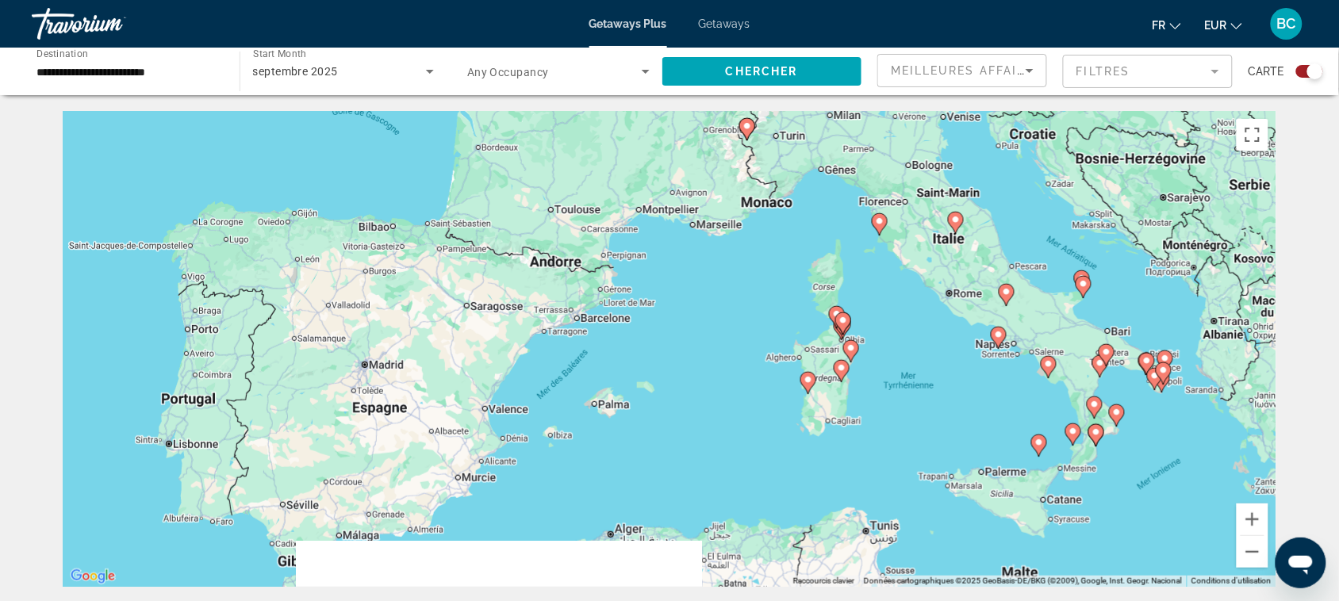
drag, startPoint x: 1042, startPoint y: 461, endPoint x: 920, endPoint y: 378, distance: 147.2
click at [920, 378] on div "Pour activer le glissement avec le clavier, appuyez sur Alt+Entrée. Une fois ce…" at bounding box center [670, 349] width 1214 height 476
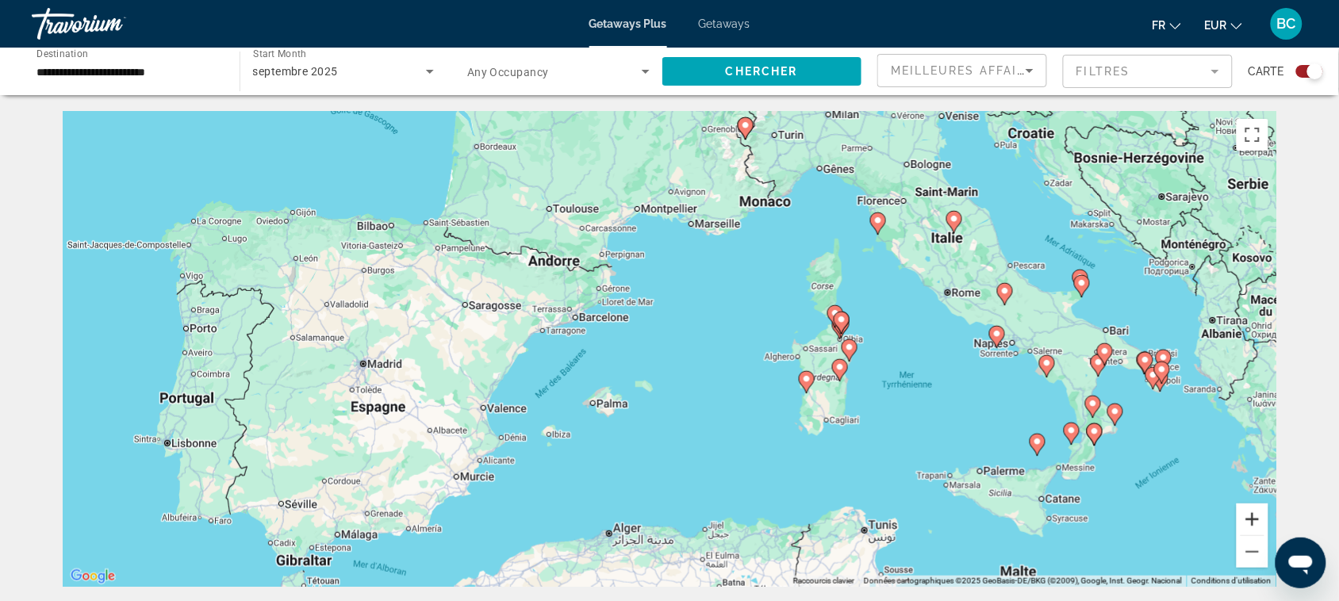
click at [1266, 517] on button "Zoom avant" at bounding box center [1253, 520] width 32 height 32
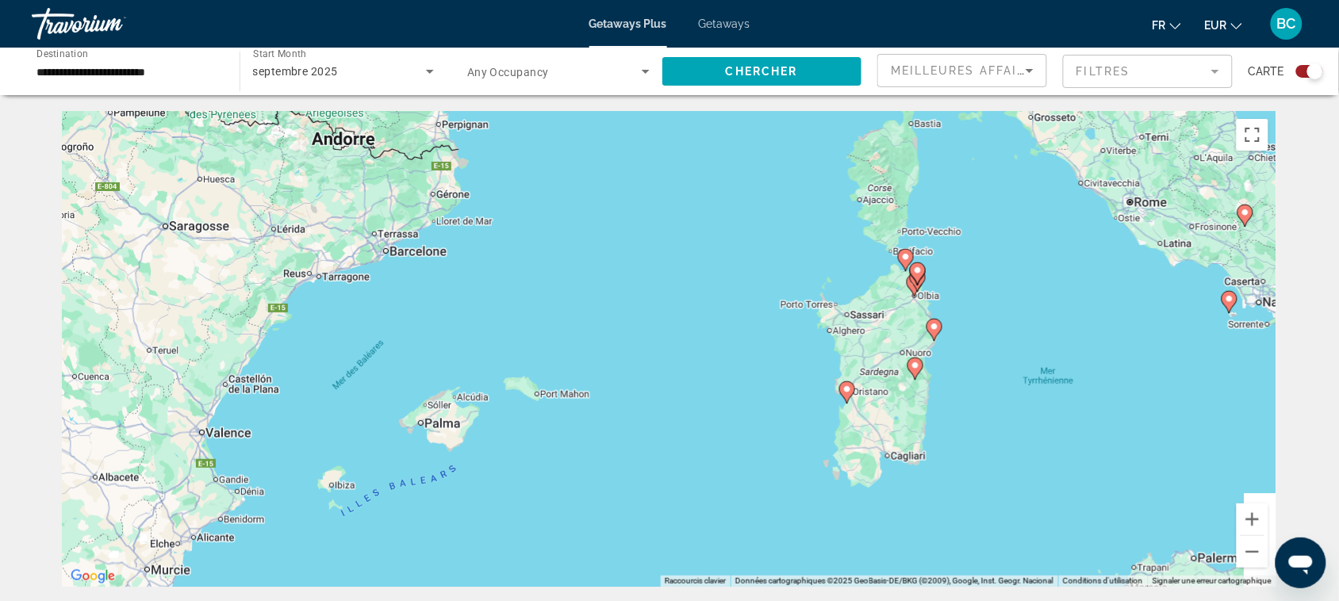
drag, startPoint x: 1163, startPoint y: 448, endPoint x: 1065, endPoint y: 413, distance: 104.4
click at [1065, 413] on div "Pour activer le glissement avec le clavier, appuyez sur Alt+Entrée. Une fois ce…" at bounding box center [670, 349] width 1214 height 476
click at [903, 255] on image "Main content" at bounding box center [905, 257] width 10 height 10
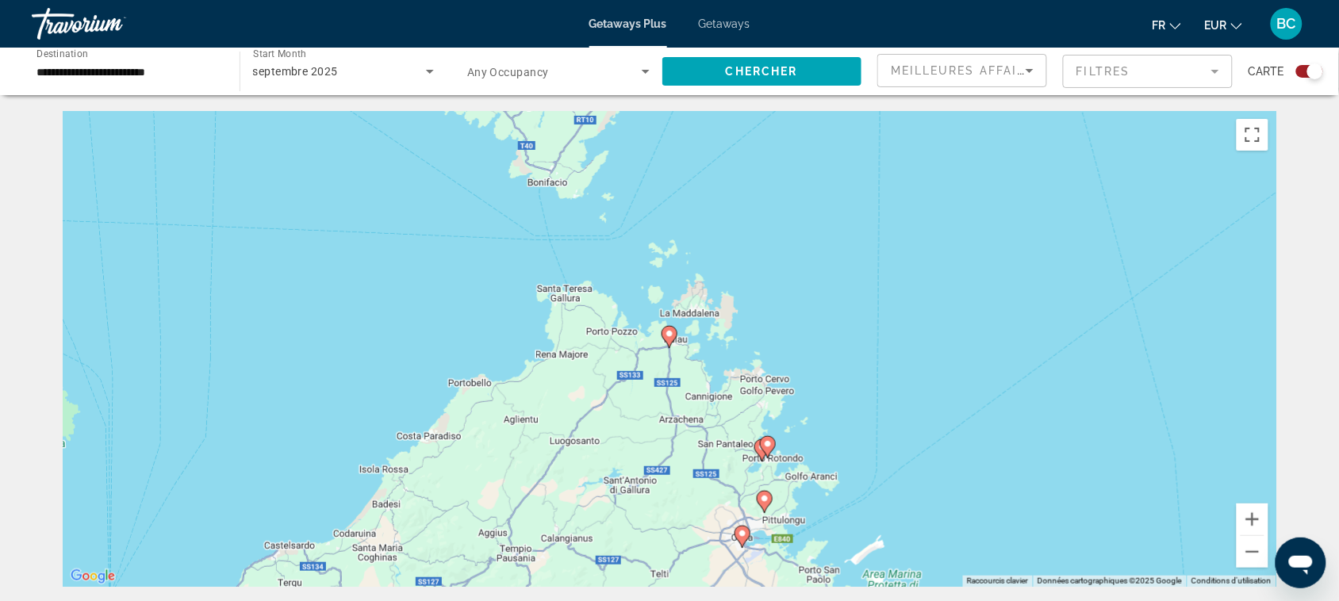
click at [672, 333] on image "Main content" at bounding box center [670, 334] width 10 height 10
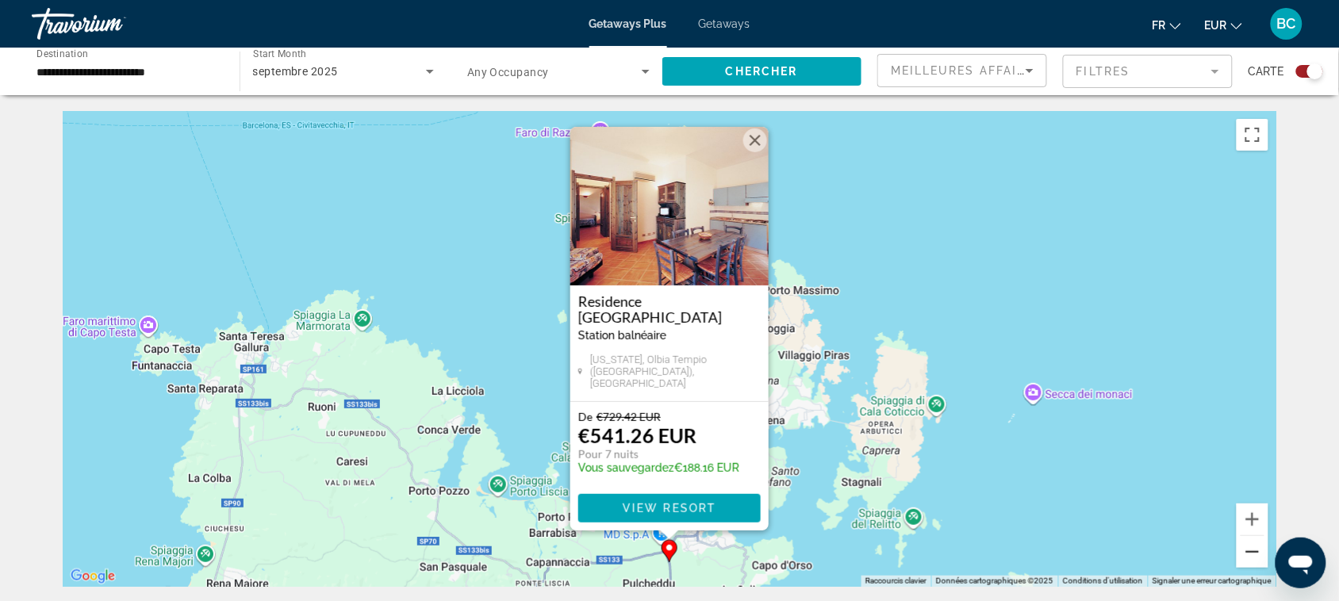
click at [1255, 549] on button "Zoom arrière" at bounding box center [1253, 552] width 32 height 32
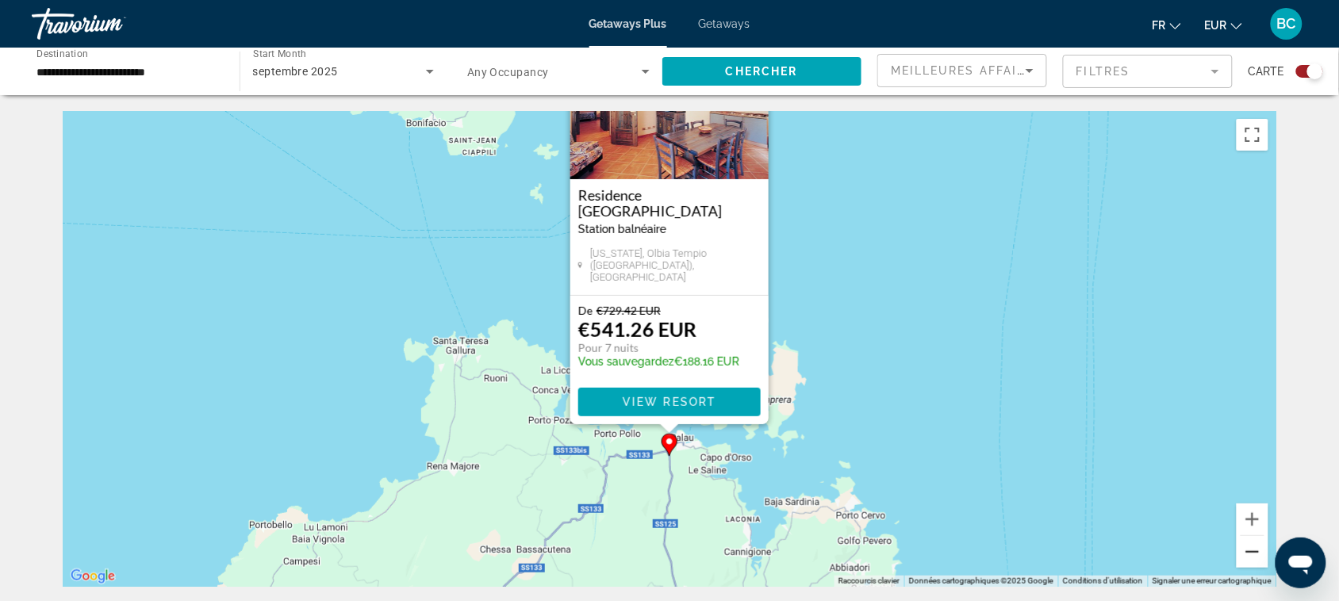
click at [1255, 549] on button "Zoom arrière" at bounding box center [1253, 552] width 32 height 32
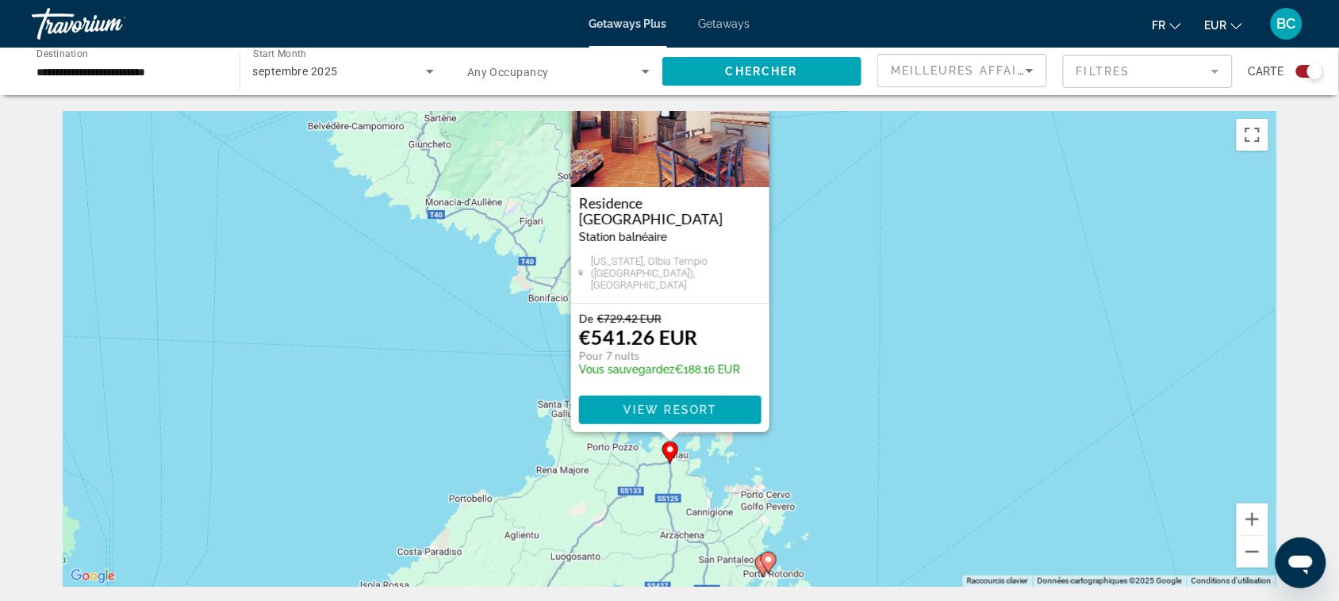
drag, startPoint x: 993, startPoint y: 213, endPoint x: 993, endPoint y: 278, distance: 65.1
click at [993, 278] on div "Pour activer le glissement avec le clavier, appuyez sur Alt+Entrée. Une fois ce…" at bounding box center [670, 349] width 1214 height 476
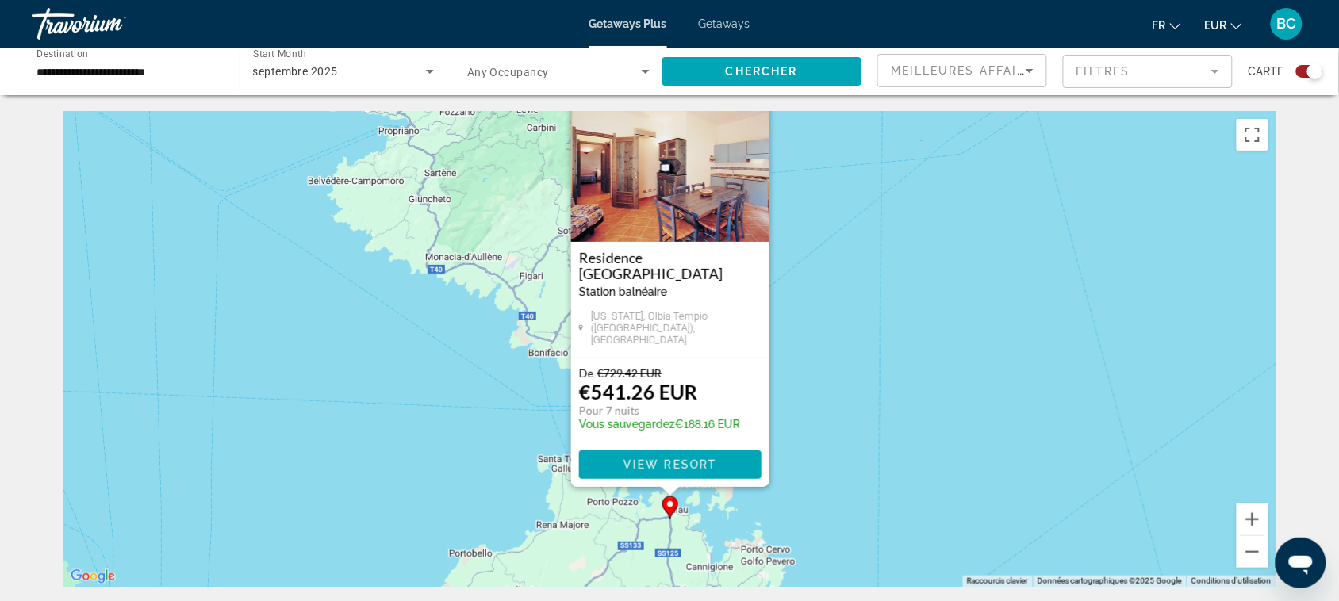
drag, startPoint x: 993, startPoint y: 278, endPoint x: 997, endPoint y: 393, distance: 115.1
click at [996, 390] on div "Pour activer le glissement avec le clavier, appuyez sur Alt+Entrée. Une fois ce…" at bounding box center [670, 349] width 1214 height 476
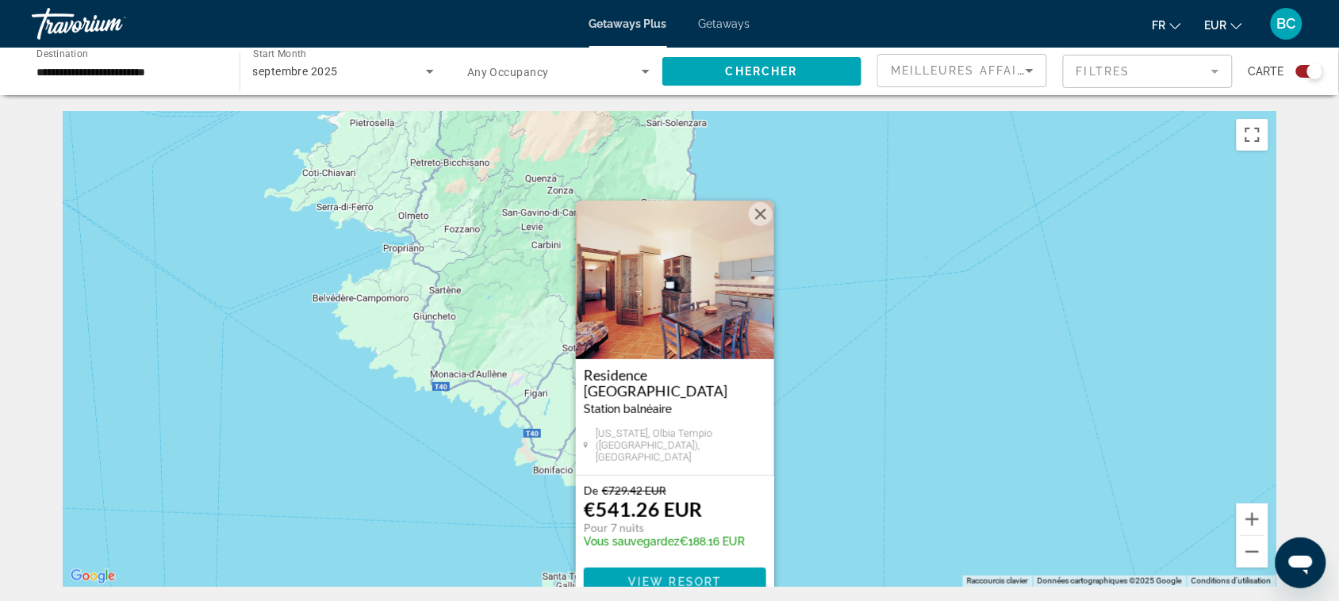
click at [755, 218] on button "Fermer" at bounding box center [761, 214] width 24 height 24
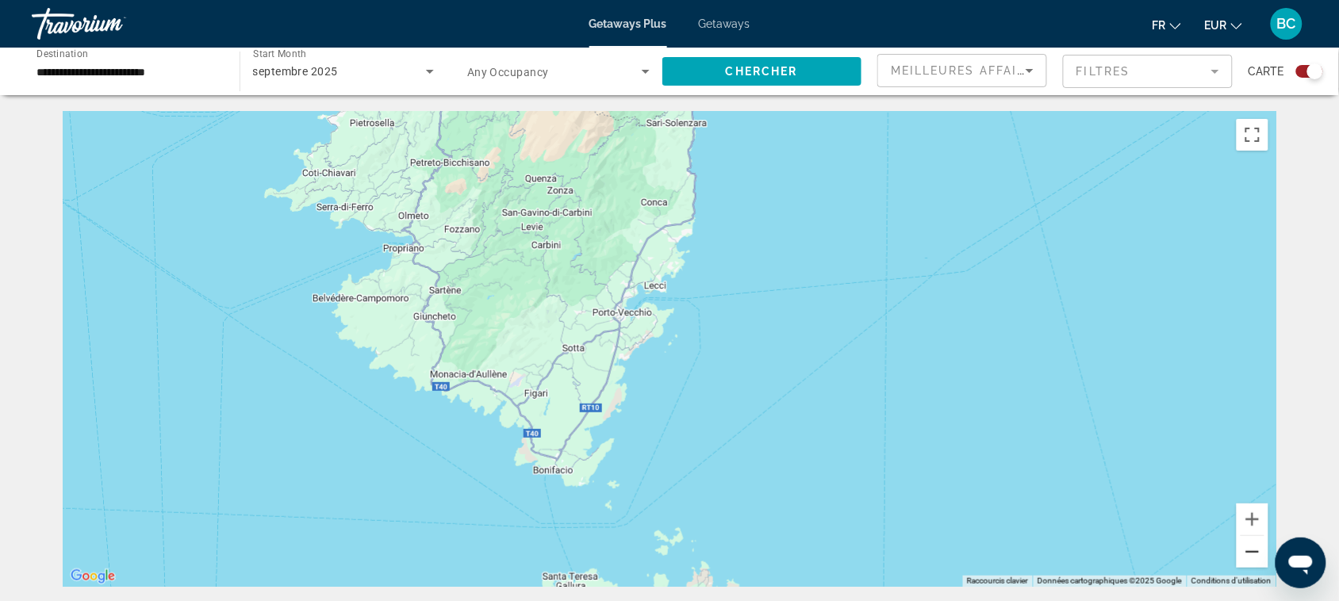
click at [1254, 553] on button "Zoom arrière" at bounding box center [1253, 552] width 32 height 32
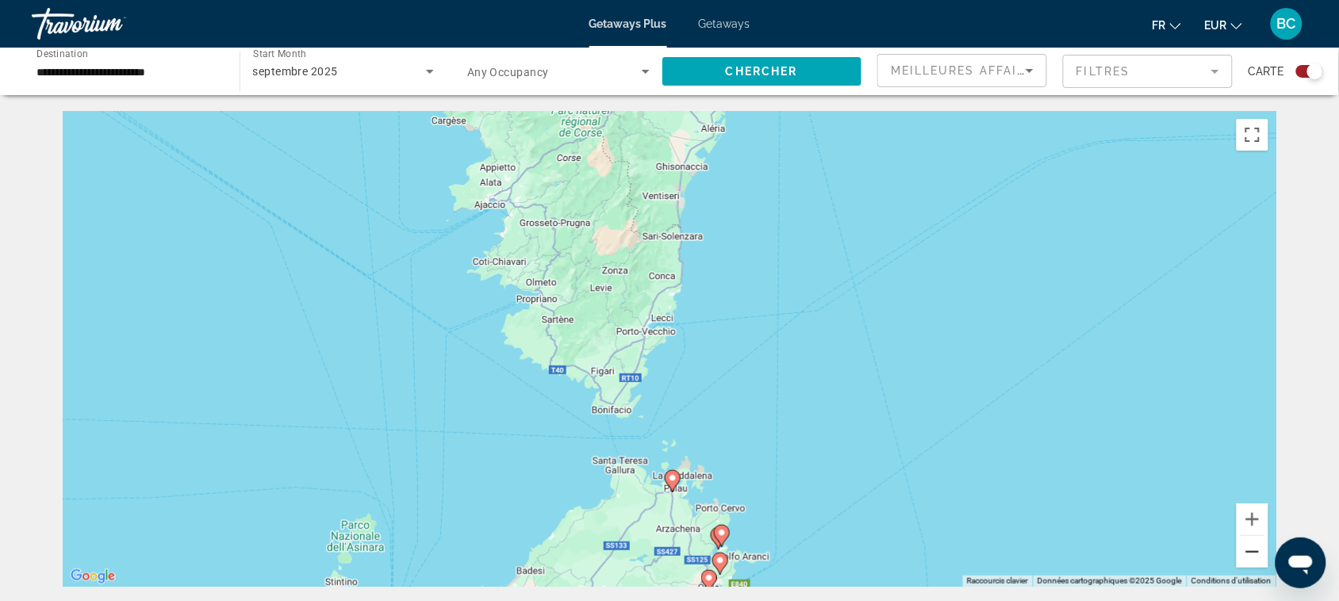
click at [1254, 553] on button "Zoom arrière" at bounding box center [1253, 552] width 32 height 32
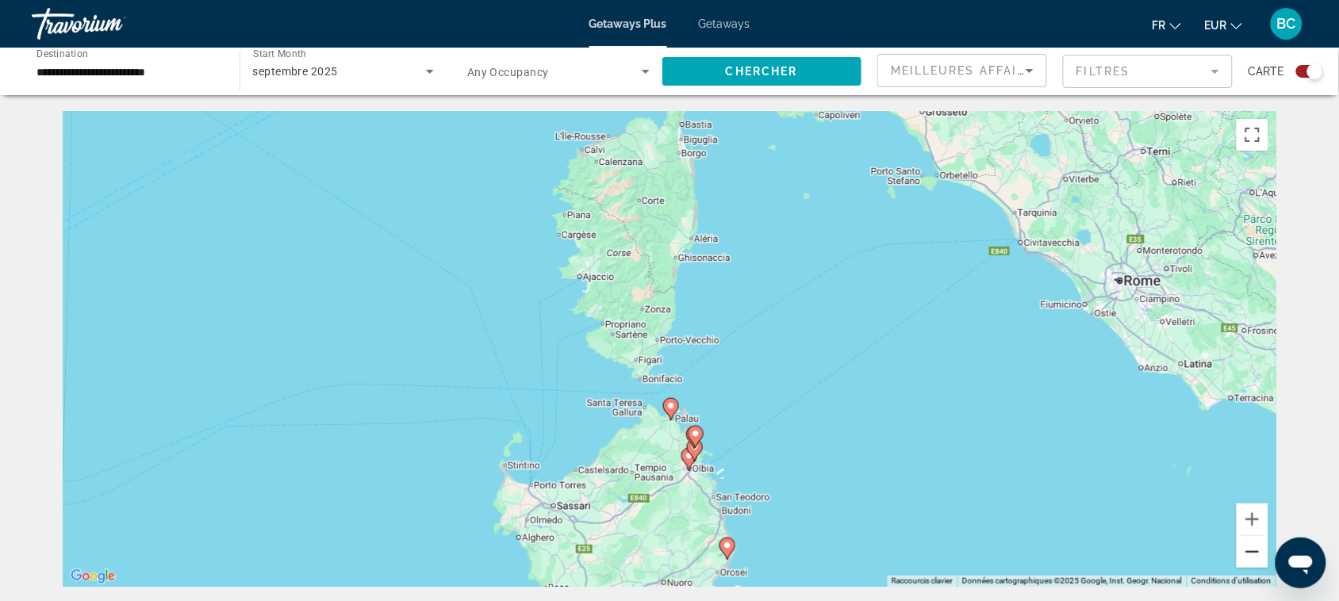
click at [1254, 553] on button "Zoom arrière" at bounding box center [1253, 552] width 32 height 32
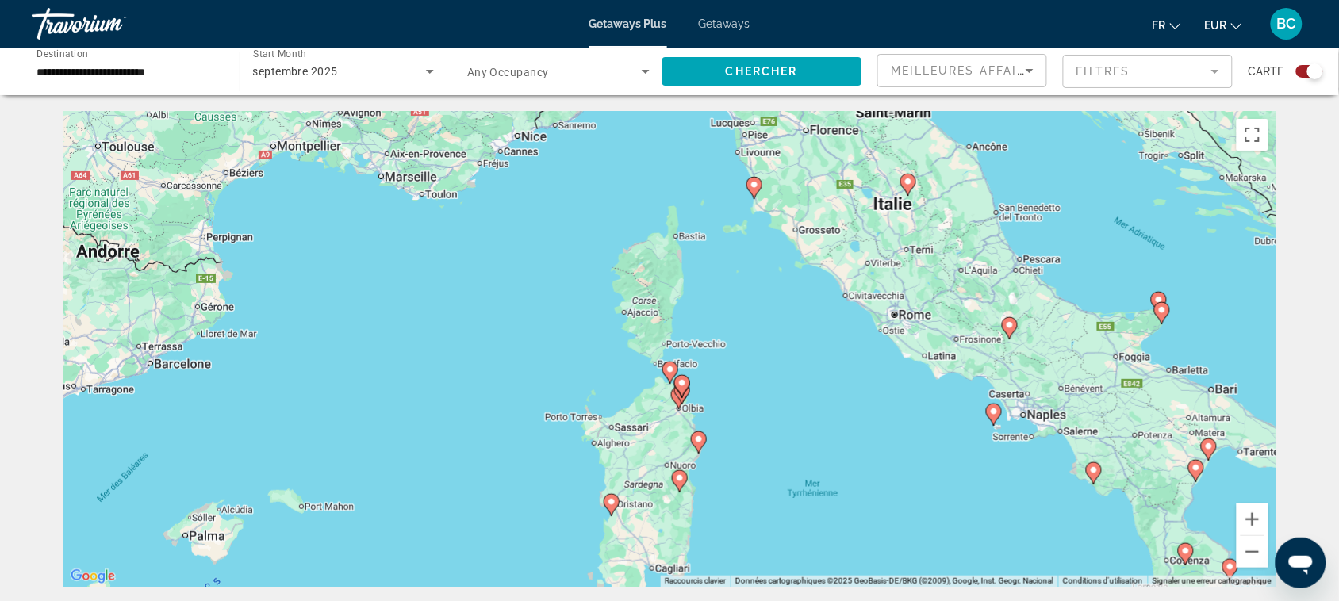
drag, startPoint x: 845, startPoint y: 354, endPoint x: 906, endPoint y: 413, distance: 84.7
click at [890, 402] on div "Pour activer le glissement avec le clavier, appuyez sur Alt+Entrée. Une fois ce…" at bounding box center [670, 349] width 1214 height 476
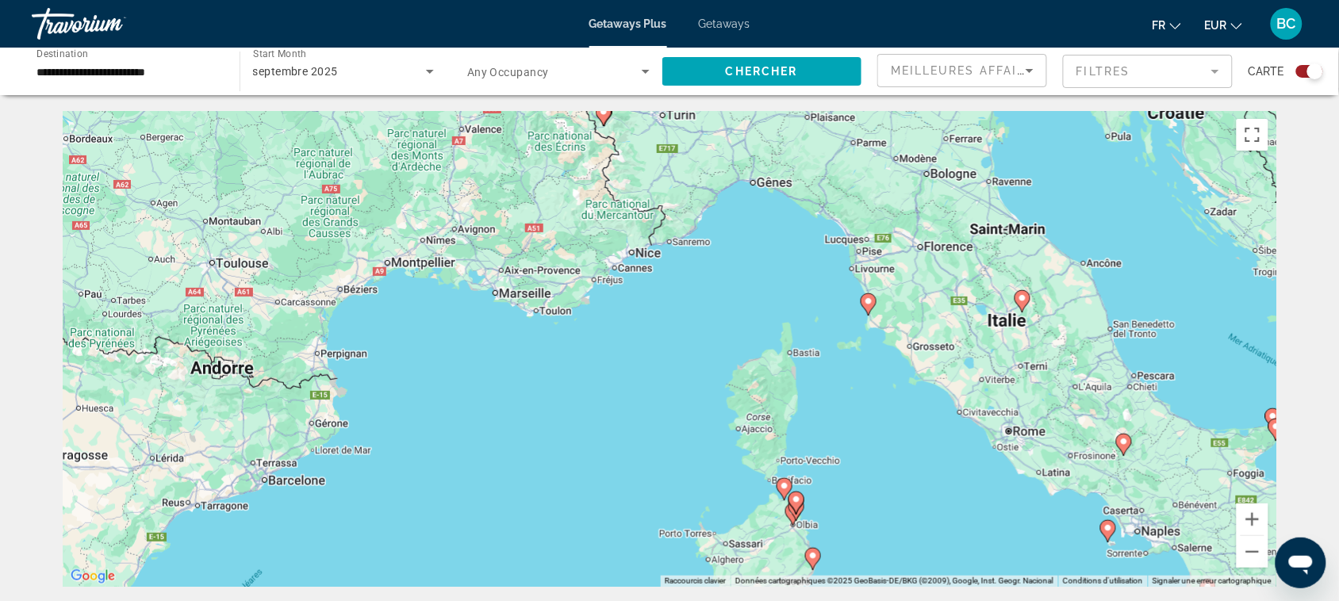
drag, startPoint x: 774, startPoint y: 357, endPoint x: 782, endPoint y: 362, distance: 9.3
click at [782, 362] on div "Pour activer le glissement avec le clavier, appuyez sur Alt+Entrée. Une fois ce…" at bounding box center [670, 349] width 1214 height 476
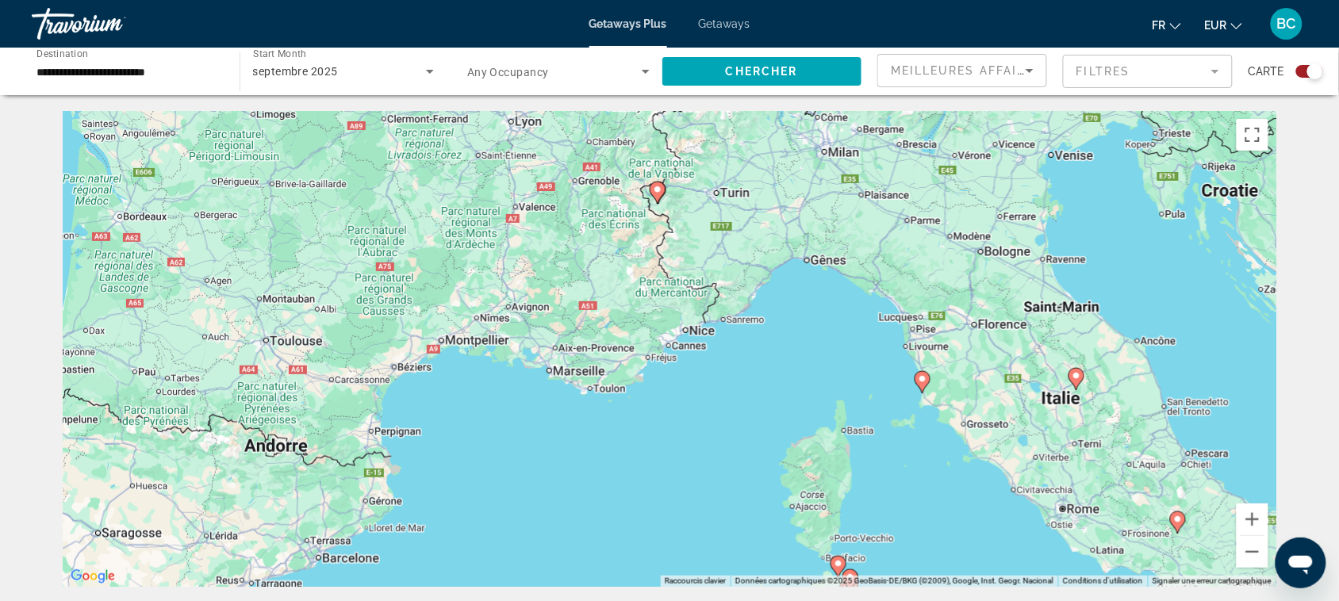
drag, startPoint x: 789, startPoint y: 311, endPoint x: 849, endPoint y: 401, distance: 108.3
click at [849, 401] on div "Pour activer le glissement avec le clavier, appuyez sur Alt+Entrée. Une fois ce…" at bounding box center [670, 349] width 1214 height 476
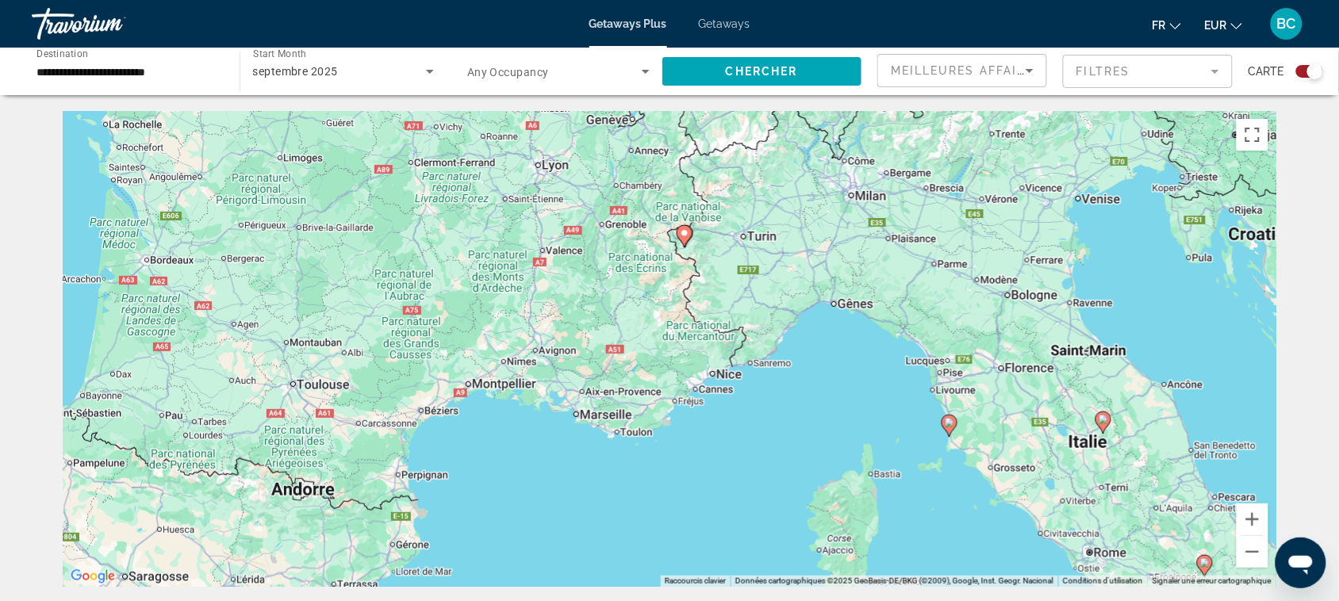
click at [415, 65] on div "septembre 2025" at bounding box center [340, 71] width 174 height 19
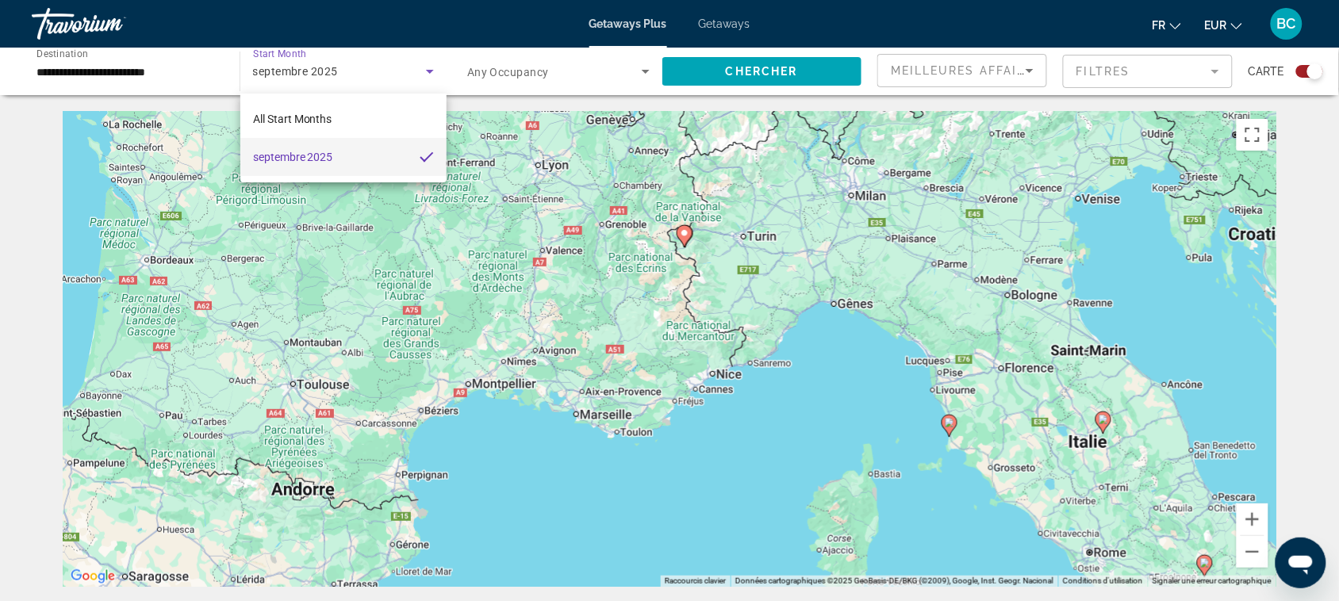
click at [78, 14] on div at bounding box center [669, 300] width 1339 height 601
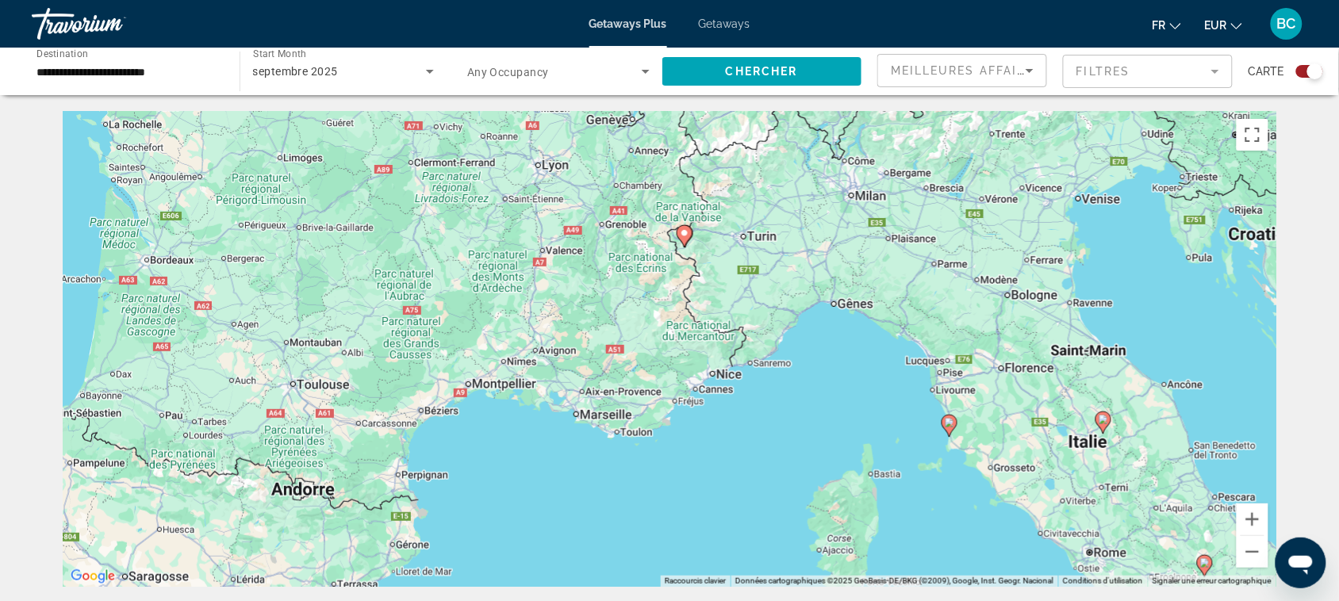
click at [82, 21] on div "Travorium" at bounding box center [111, 23] width 159 height 41
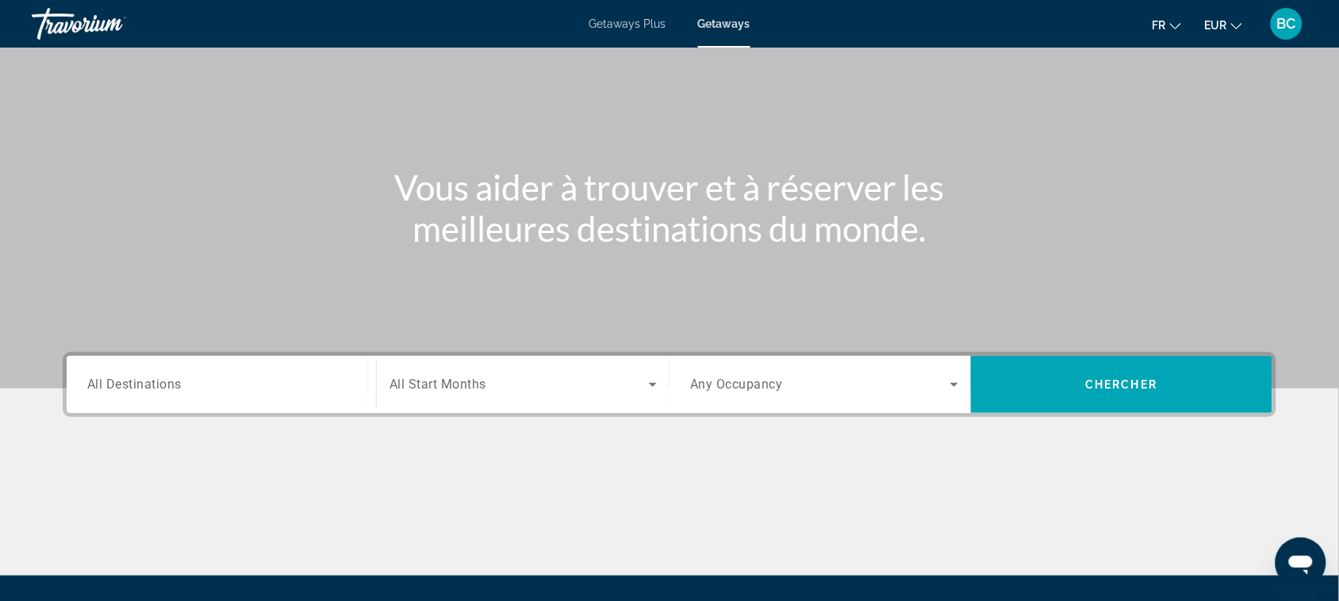
scroll to position [79, 0]
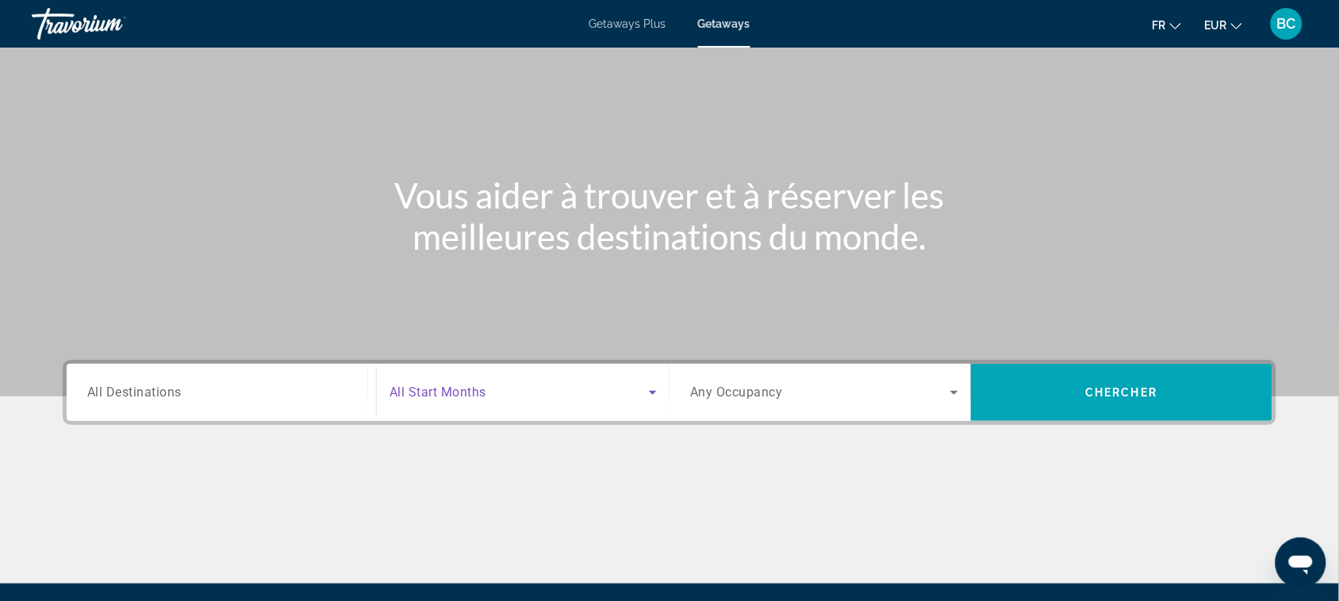
click at [494, 391] on span "Search widget" at bounding box center [519, 392] width 259 height 19
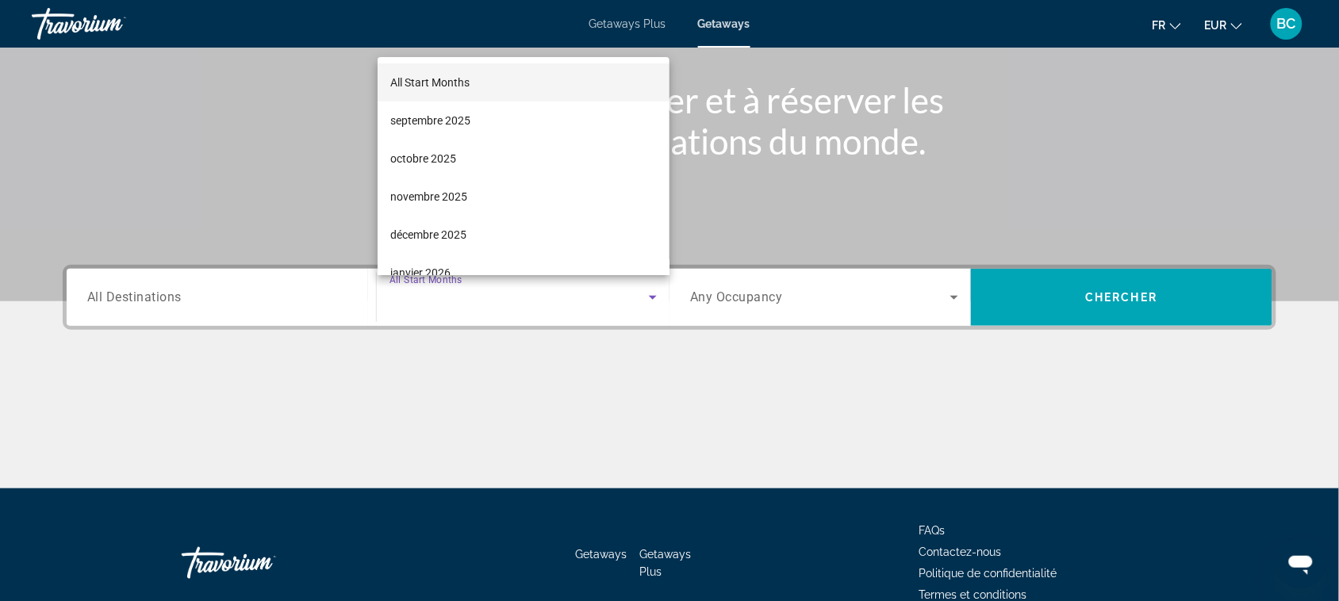
scroll to position [255, 0]
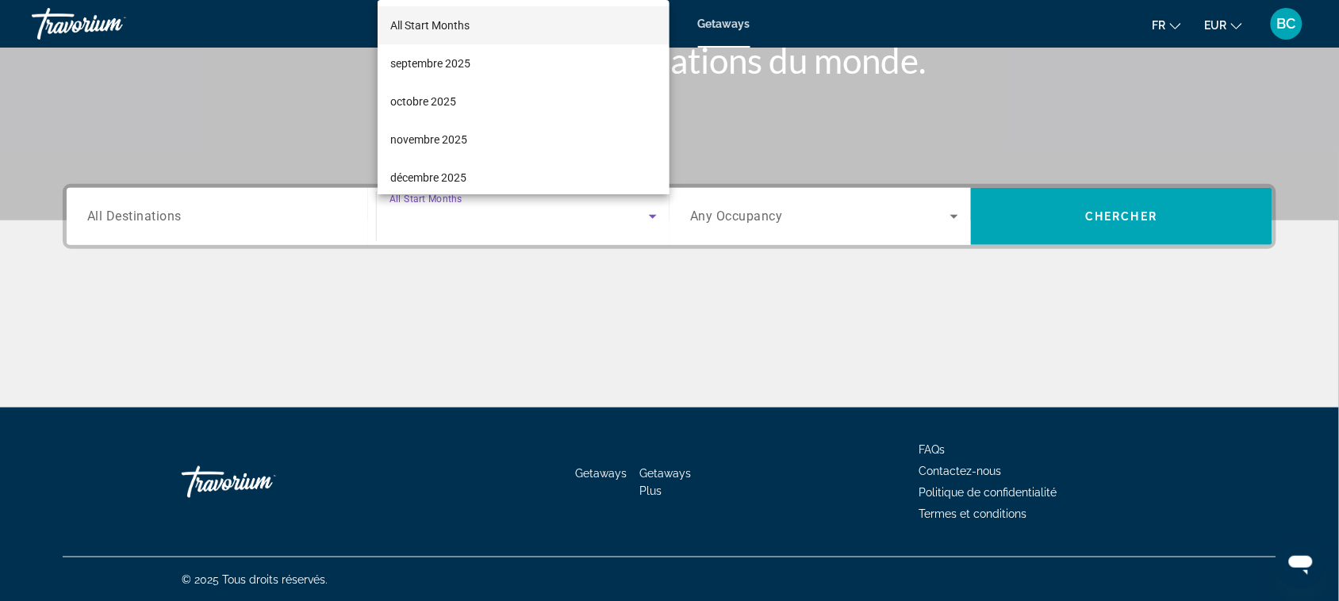
click at [382, 340] on div at bounding box center [669, 300] width 1339 height 601
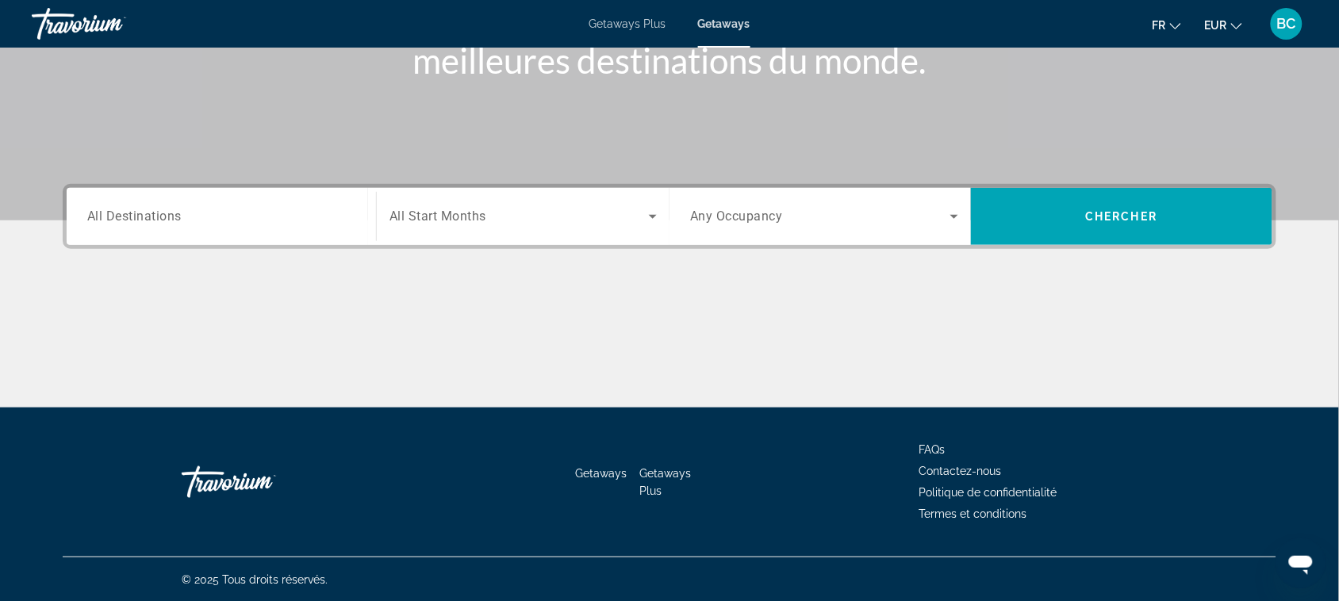
click at [236, 208] on input "Destination All Destinations" at bounding box center [221, 217] width 268 height 19
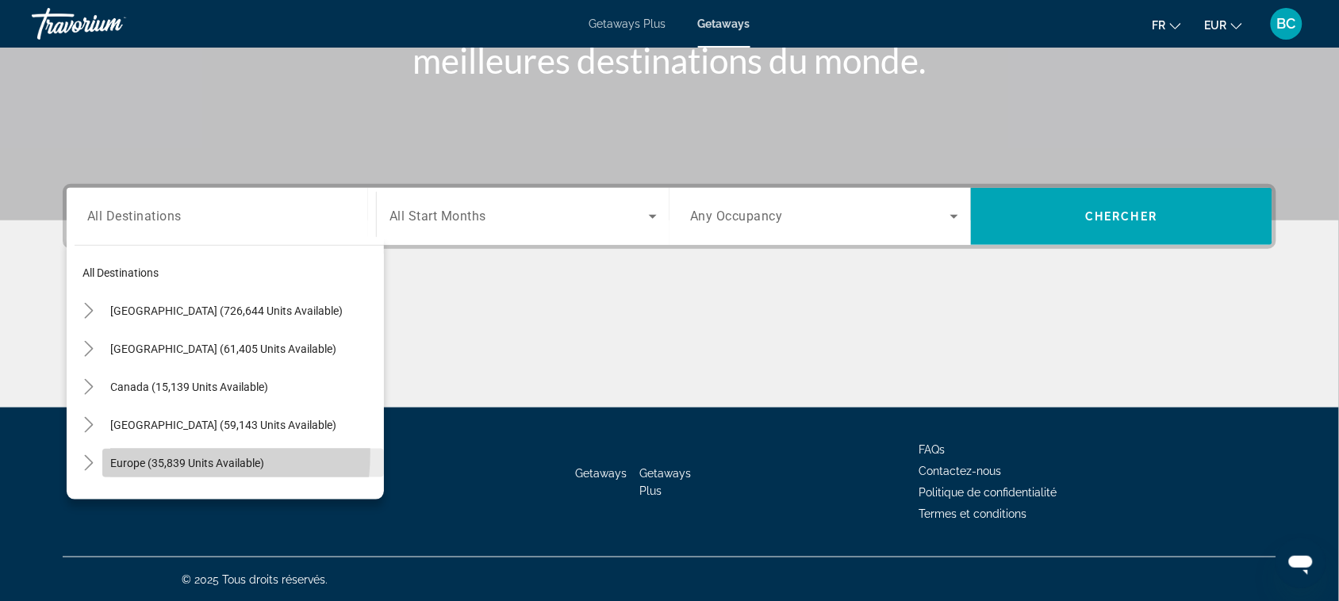
click at [140, 452] on span "Search widget" at bounding box center [243, 463] width 282 height 38
type input "**********"
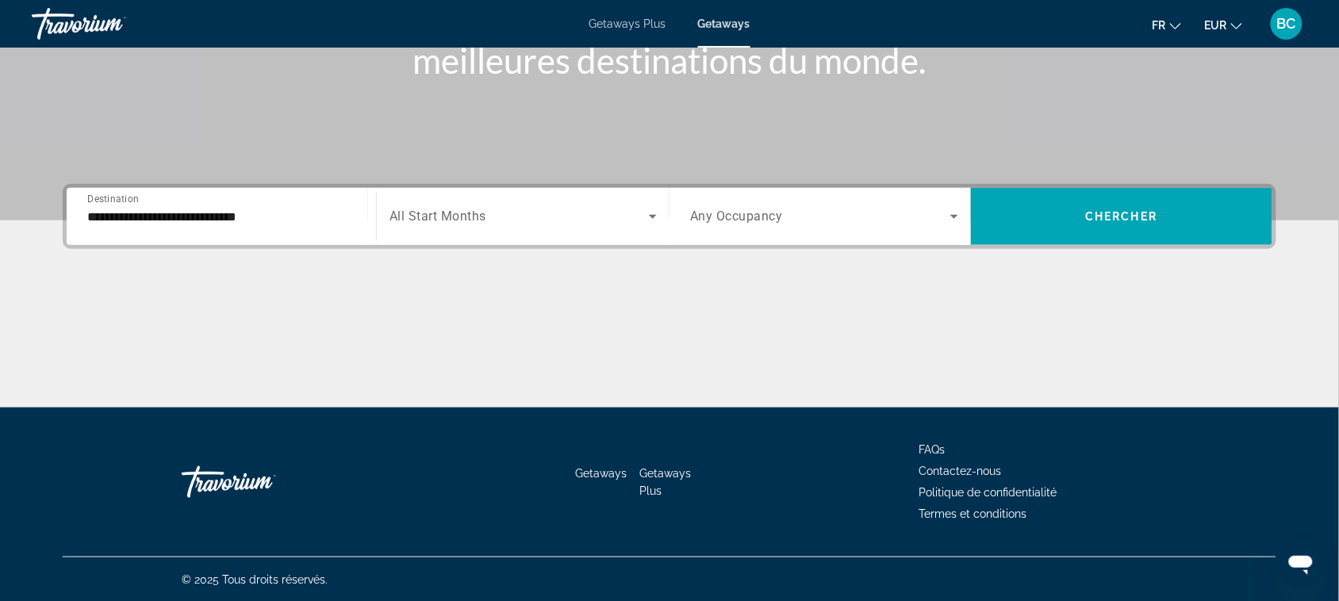
click at [435, 230] on div "Search widget" at bounding box center [523, 216] width 267 height 44
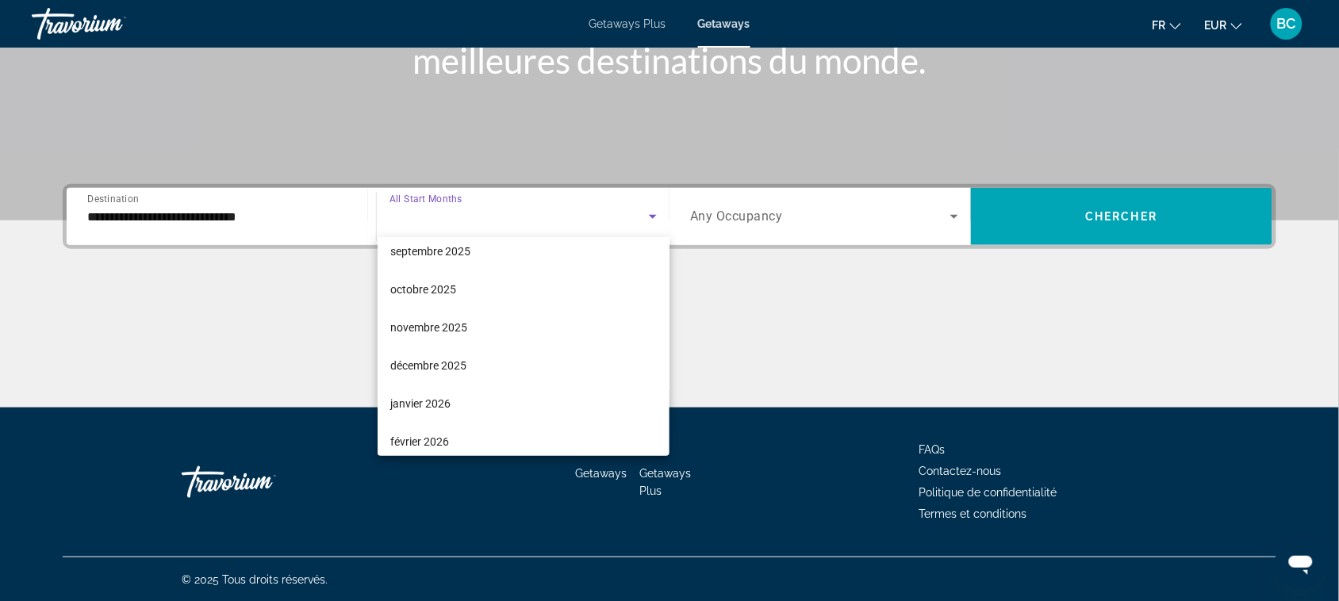
scroll to position [0, 0]
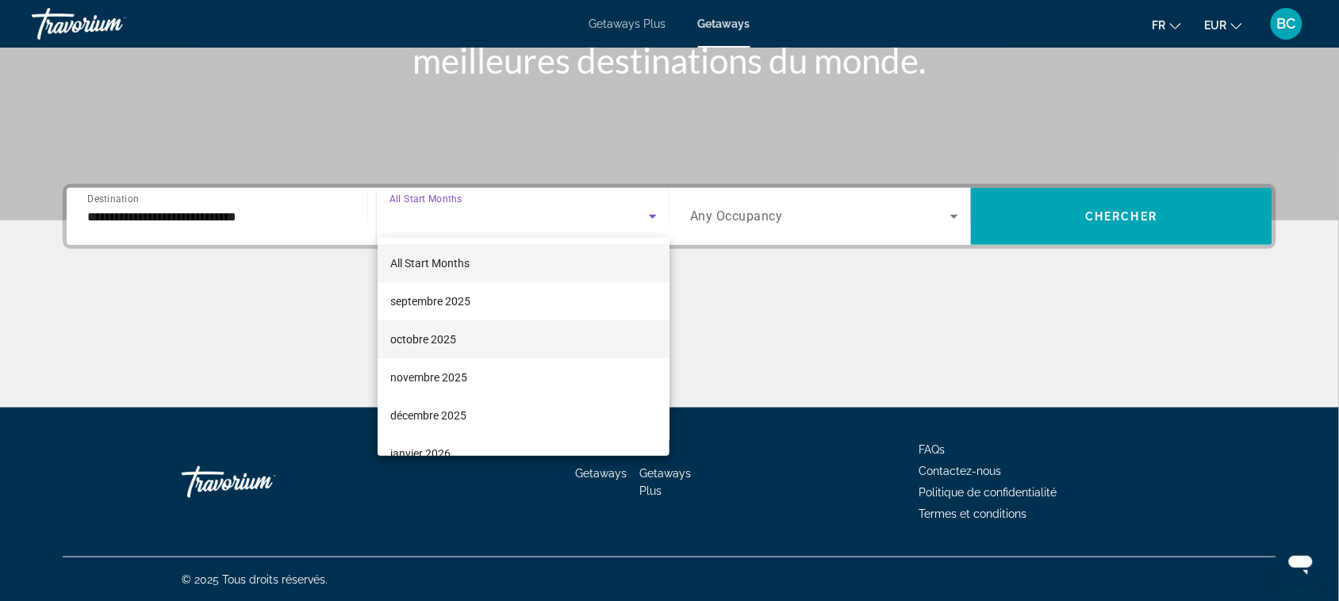
click at [425, 336] on span "octobre 2025" at bounding box center [423, 339] width 66 height 19
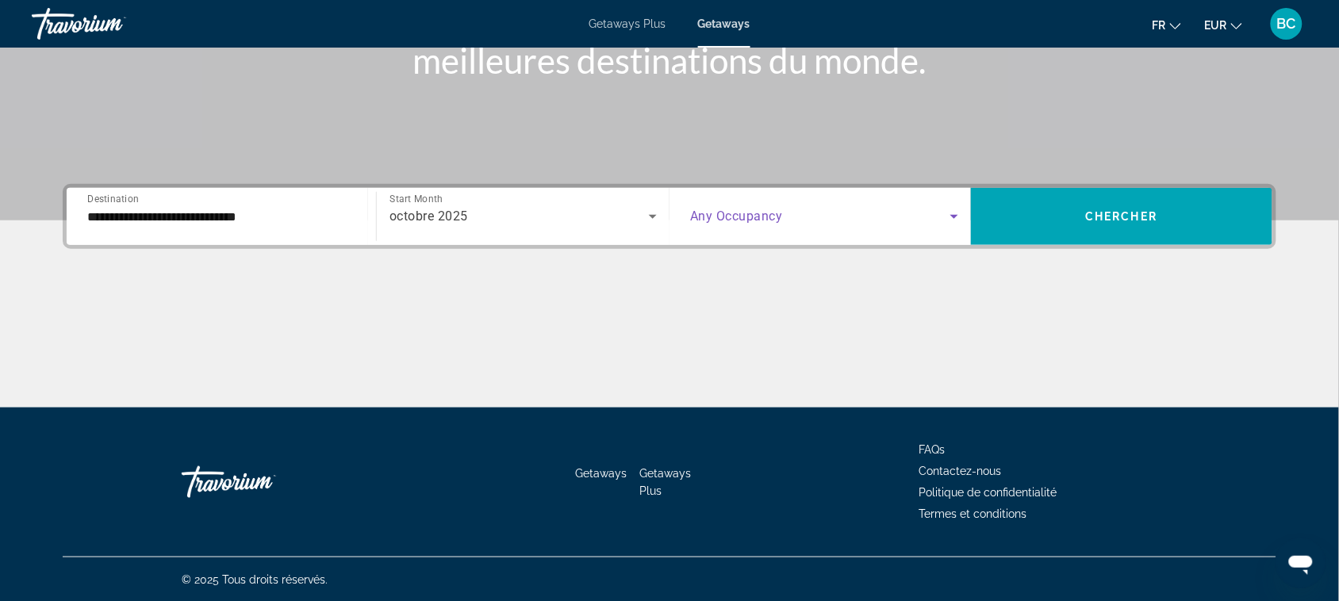
click at [794, 220] on span "Search widget" at bounding box center [820, 216] width 260 height 19
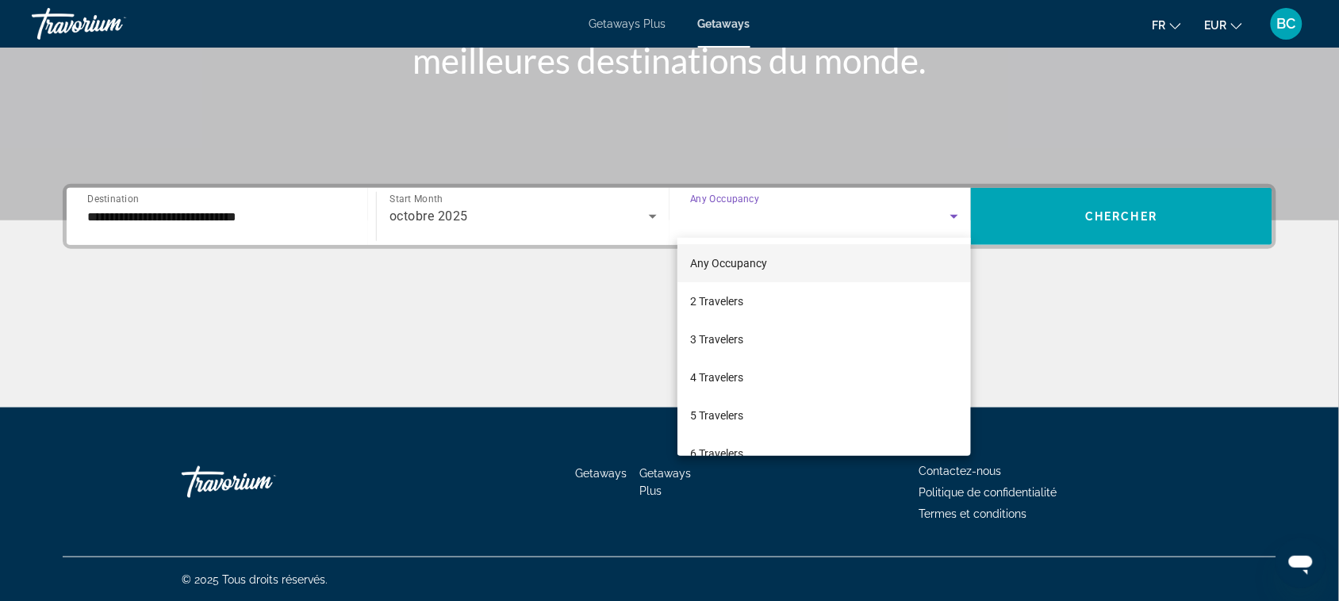
click at [794, 202] on div at bounding box center [669, 300] width 1339 height 601
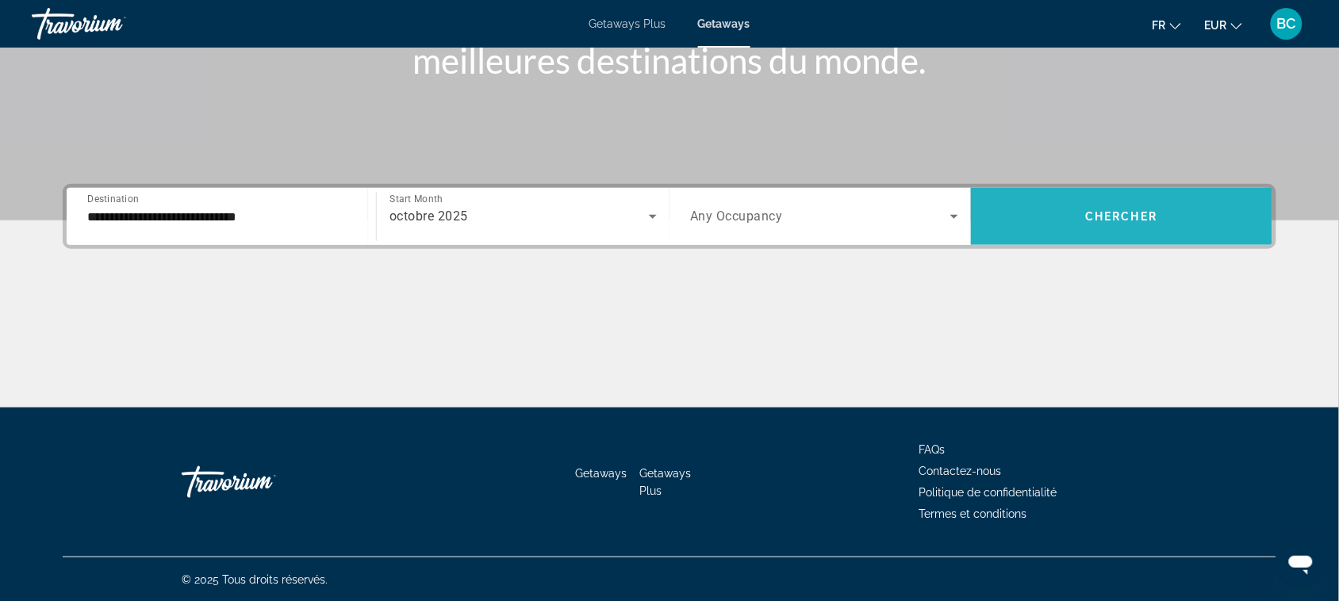
click at [1070, 194] on span "Search widget" at bounding box center [1122, 216] width 302 height 57
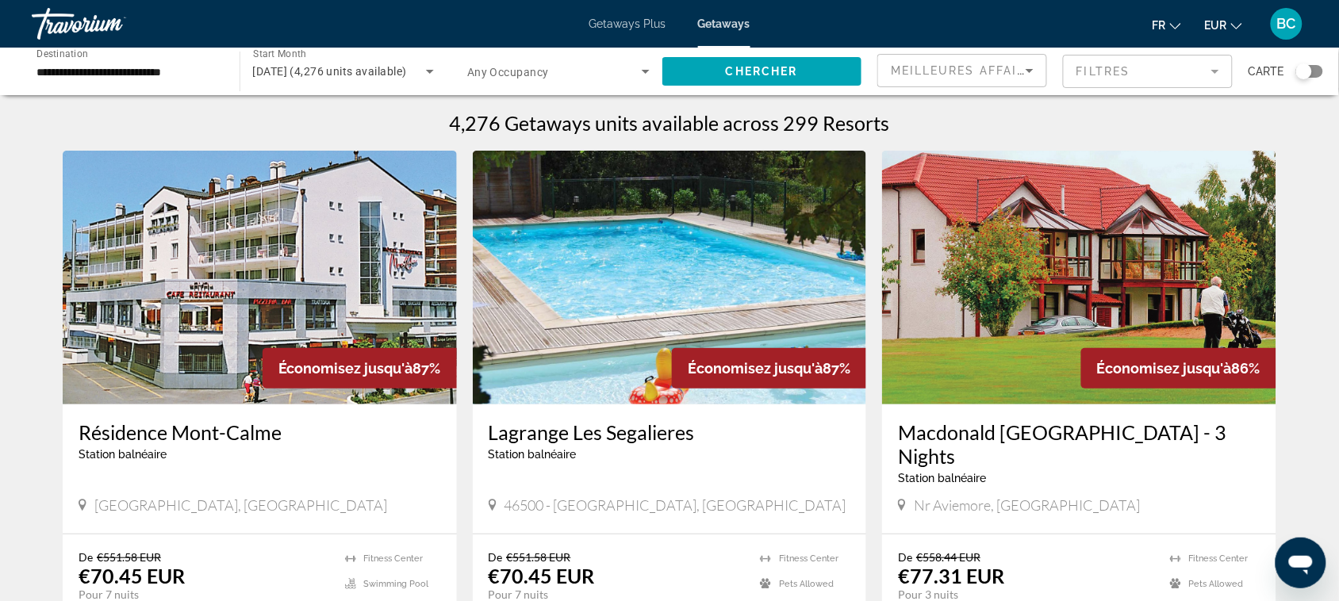
click at [1309, 74] on div "Search widget" at bounding box center [1304, 71] width 16 height 16
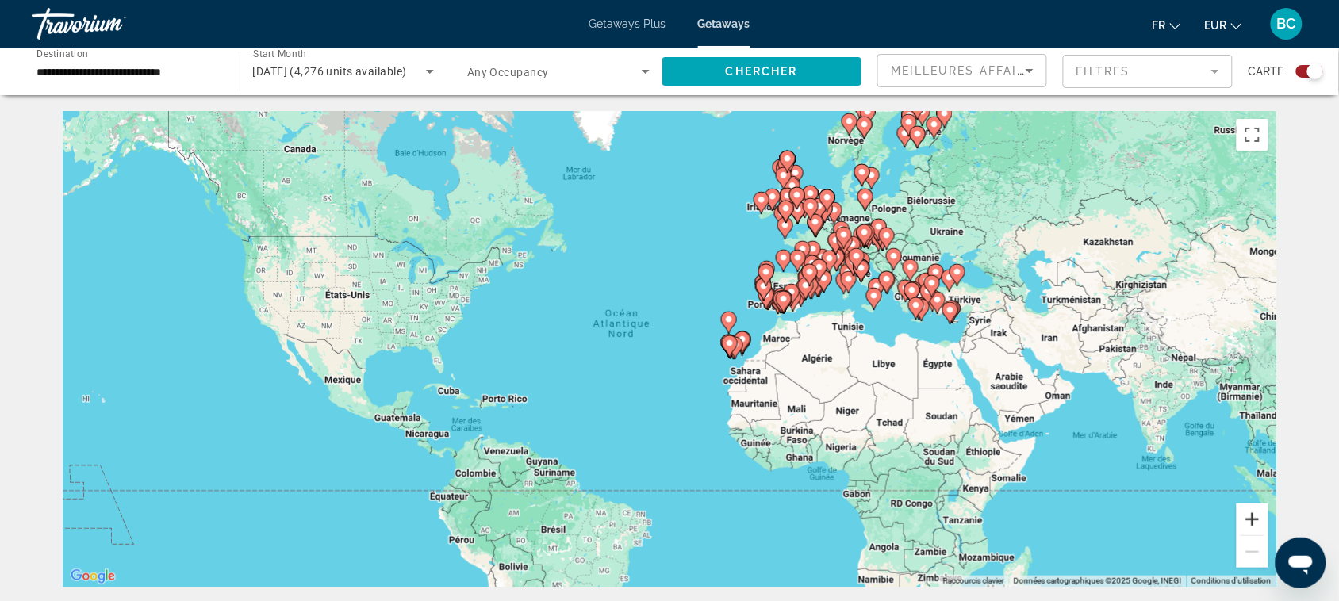
click at [1250, 522] on button "Zoom avant" at bounding box center [1253, 520] width 32 height 32
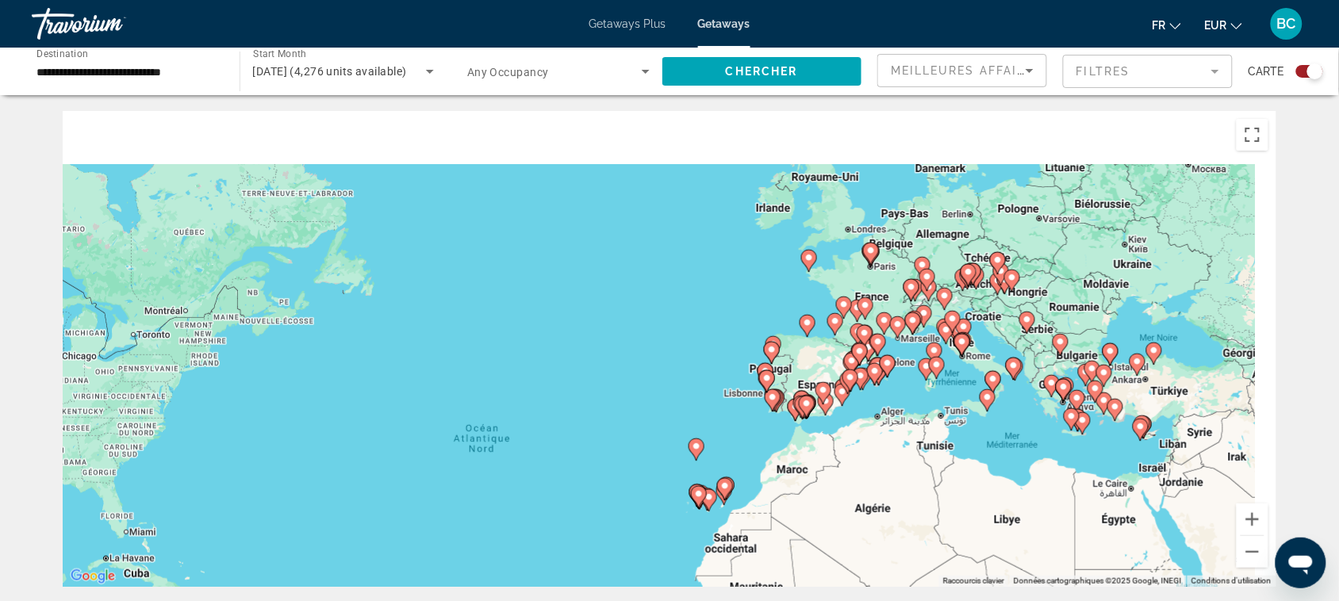
drag, startPoint x: 968, startPoint y: 286, endPoint x: 874, endPoint y: 432, distance: 173.4
click at [874, 432] on div "Pour activer le glissement avec le clavier, appuyez sur Alt+Entrée. Une fois ce…" at bounding box center [670, 349] width 1214 height 476
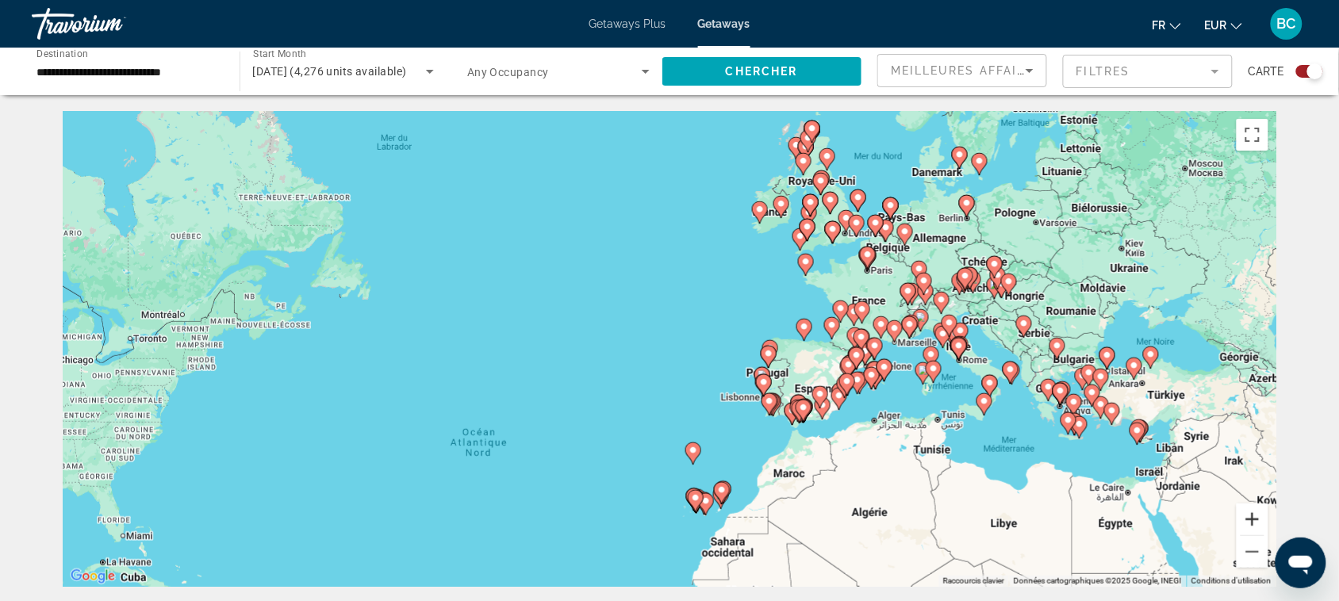
click at [1254, 520] on button "Zoom avant" at bounding box center [1253, 520] width 32 height 32
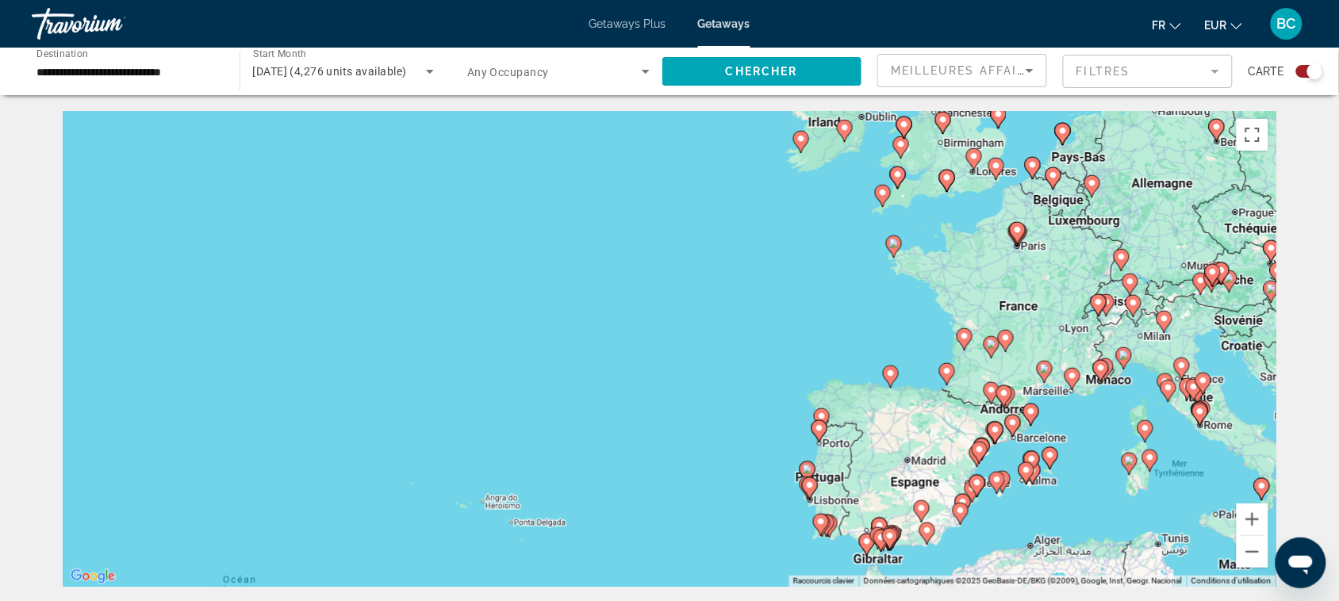
drag, startPoint x: 1144, startPoint y: 371, endPoint x: 1092, endPoint y: 427, distance: 76.3
click at [1092, 427] on div "Pour activer le glissement avec le clavier, appuyez sur Alt+Entrée. Une fois ce…" at bounding box center [670, 349] width 1214 height 476
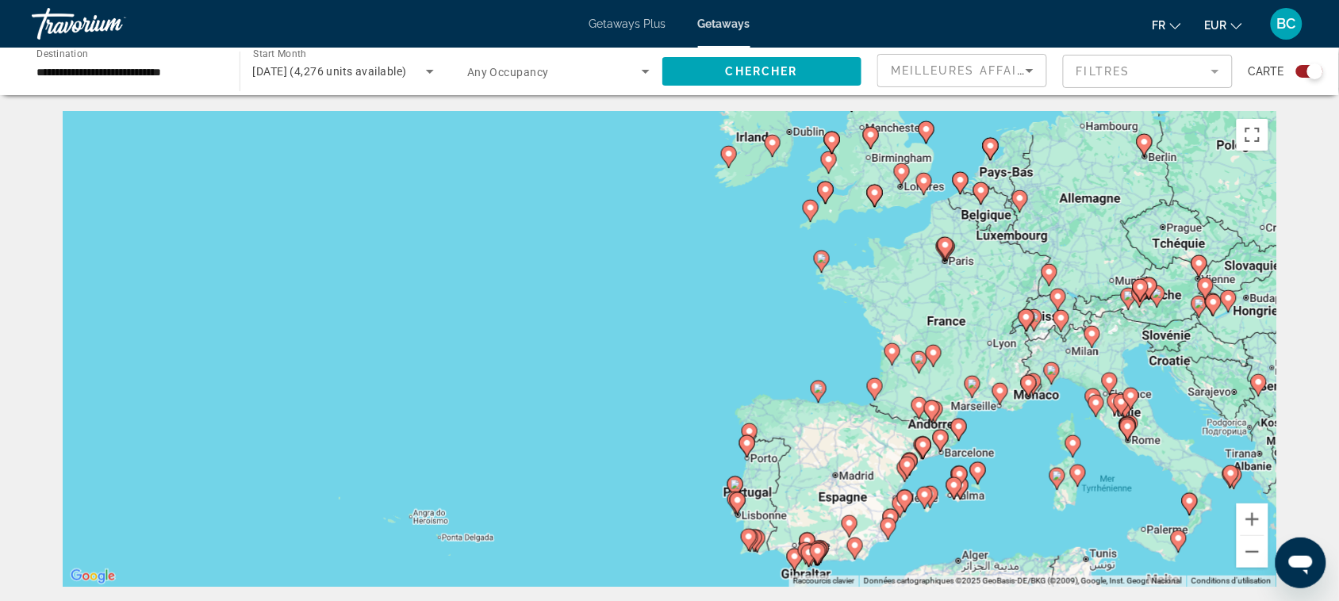
drag, startPoint x: 1120, startPoint y: 430, endPoint x: 1047, endPoint y: 445, distance: 73.8
click at [1047, 445] on div "Pour activer le glissement avec le clavier, appuyez sur Alt+Entrée. Une fois ce…" at bounding box center [670, 349] width 1214 height 476
click at [1254, 518] on button "Zoom avant" at bounding box center [1253, 520] width 32 height 32
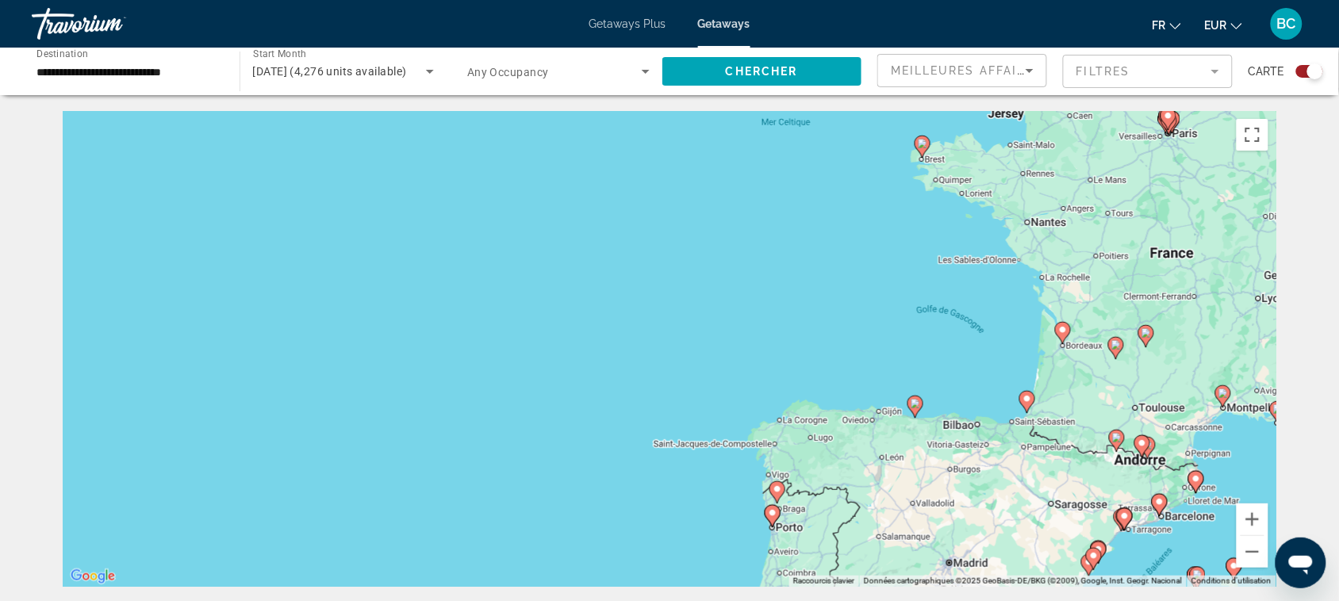
drag, startPoint x: 1101, startPoint y: 455, endPoint x: 1047, endPoint y: 413, distance: 67.3
click at [1047, 413] on div "Pour activer le glissement avec le clavier, appuyez sur Alt+Entrée. Une fois ce…" at bounding box center [670, 349] width 1214 height 476
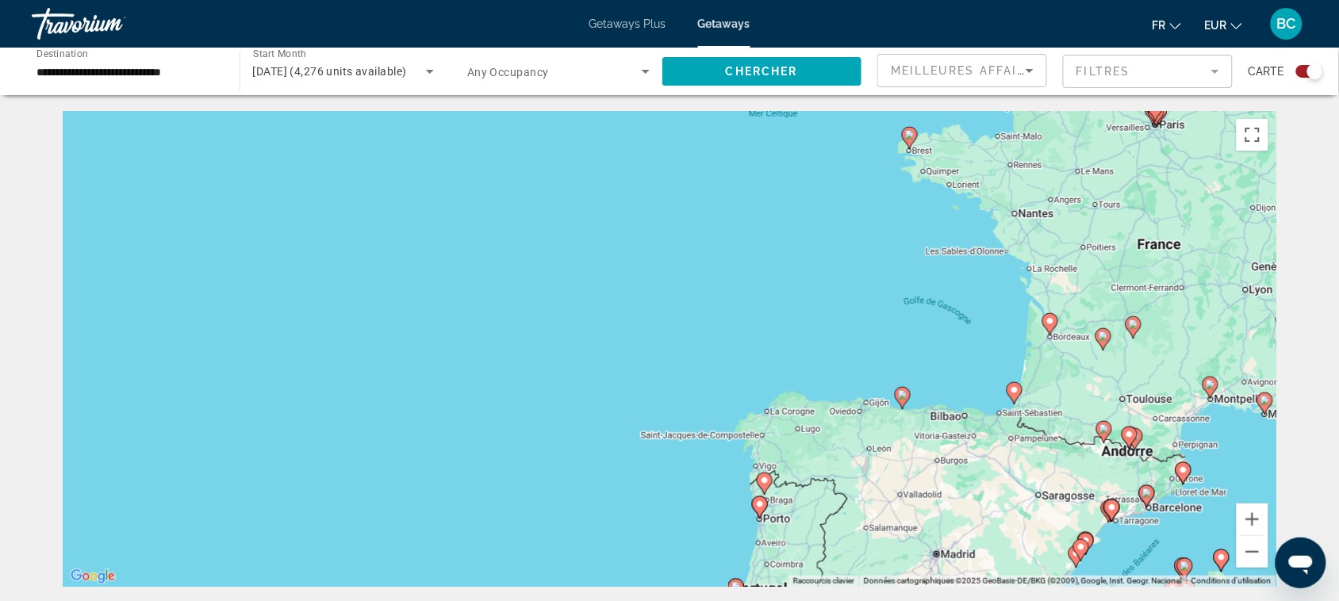
click at [1016, 397] on icon "Main content" at bounding box center [1015, 393] width 14 height 21
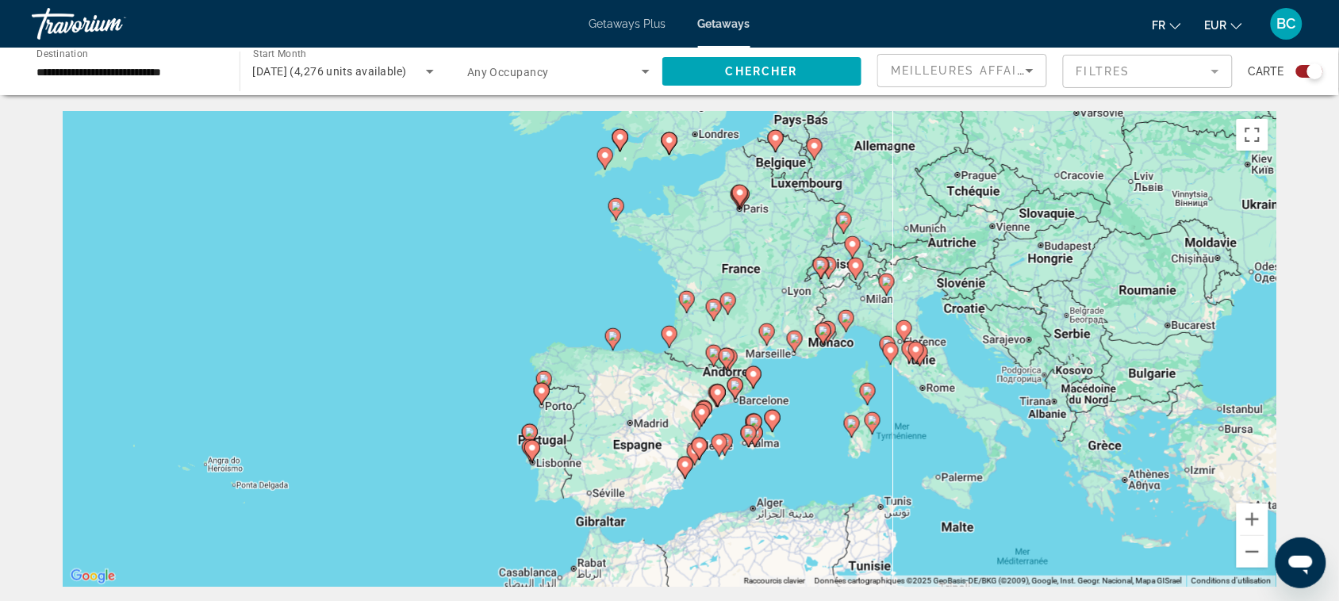
click at [666, 340] on icon "Main content" at bounding box center [670, 337] width 14 height 21
type input "**********"
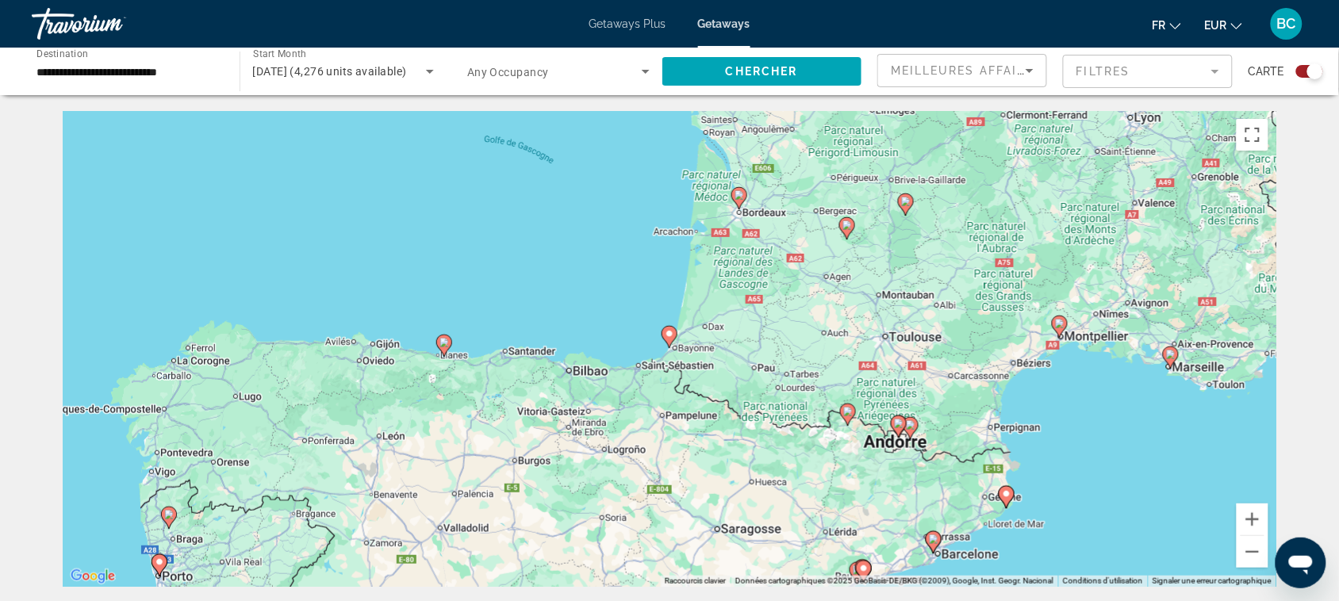
click at [666, 340] on icon "Main content" at bounding box center [670, 337] width 14 height 21
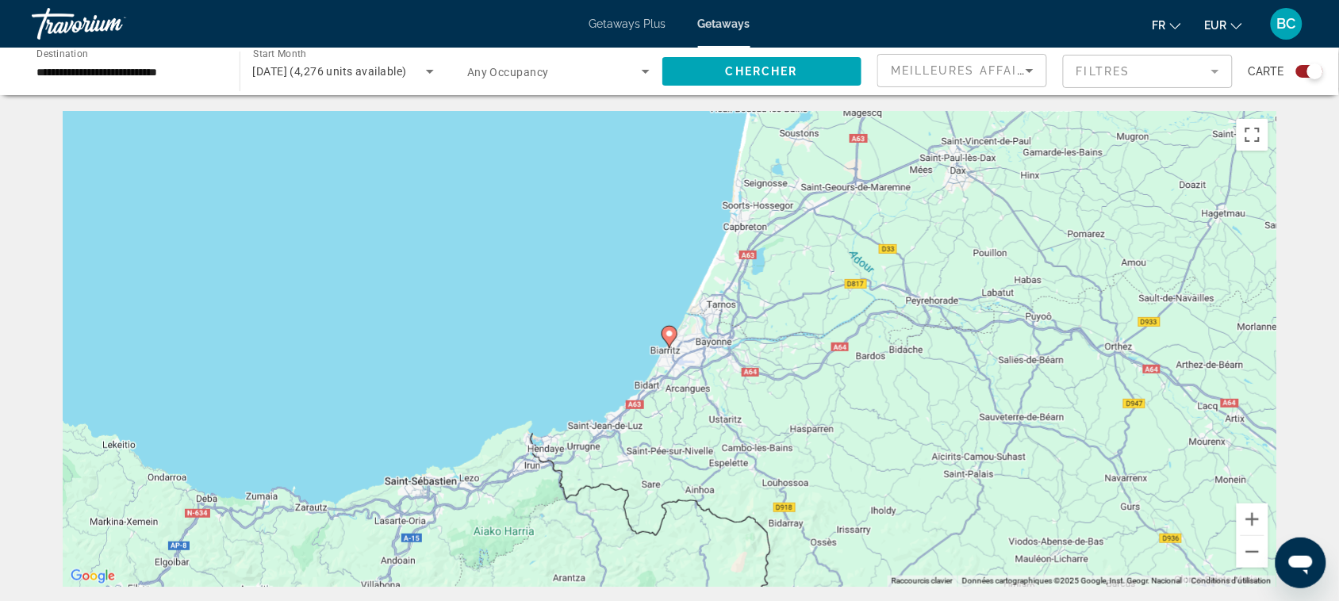
click at [666, 340] on icon "Main content" at bounding box center [670, 337] width 14 height 21
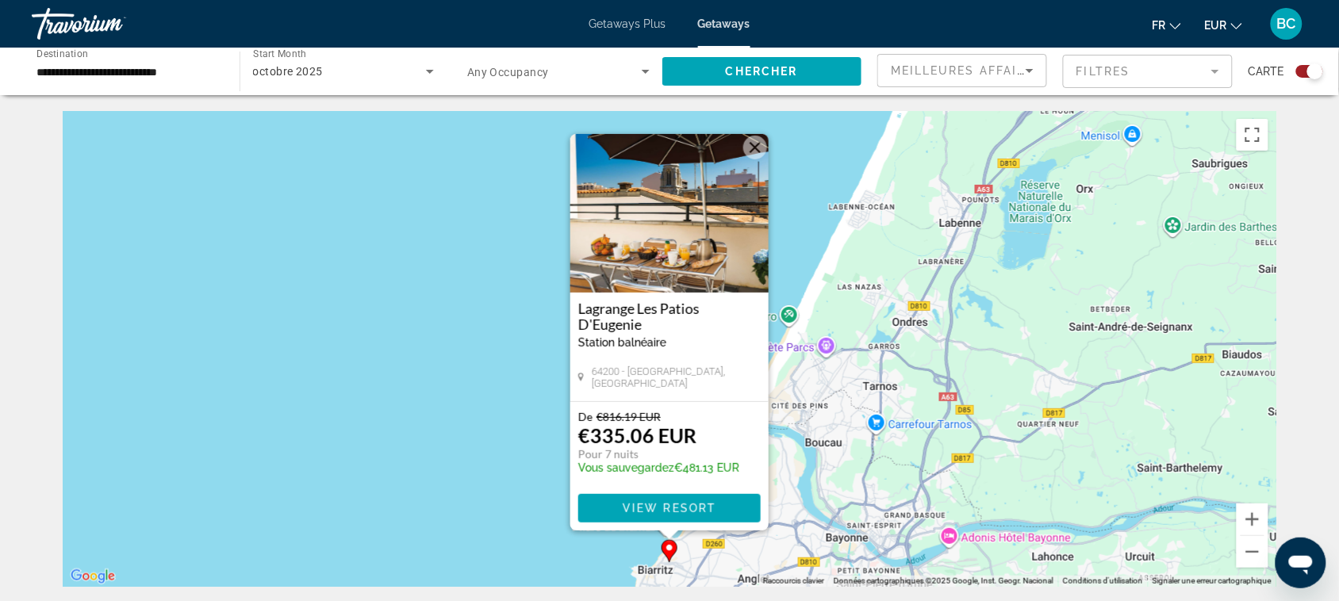
click at [752, 147] on button "Fermer" at bounding box center [755, 148] width 24 height 24
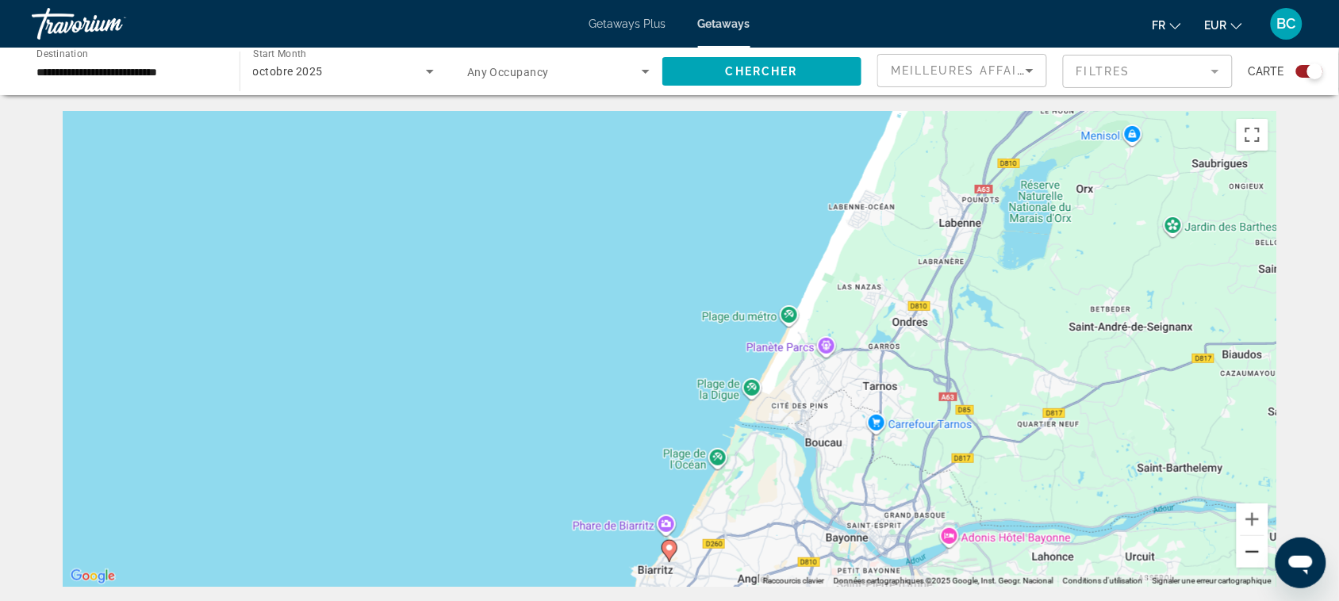
click at [1254, 553] on button "Zoom arrière" at bounding box center [1253, 552] width 32 height 32
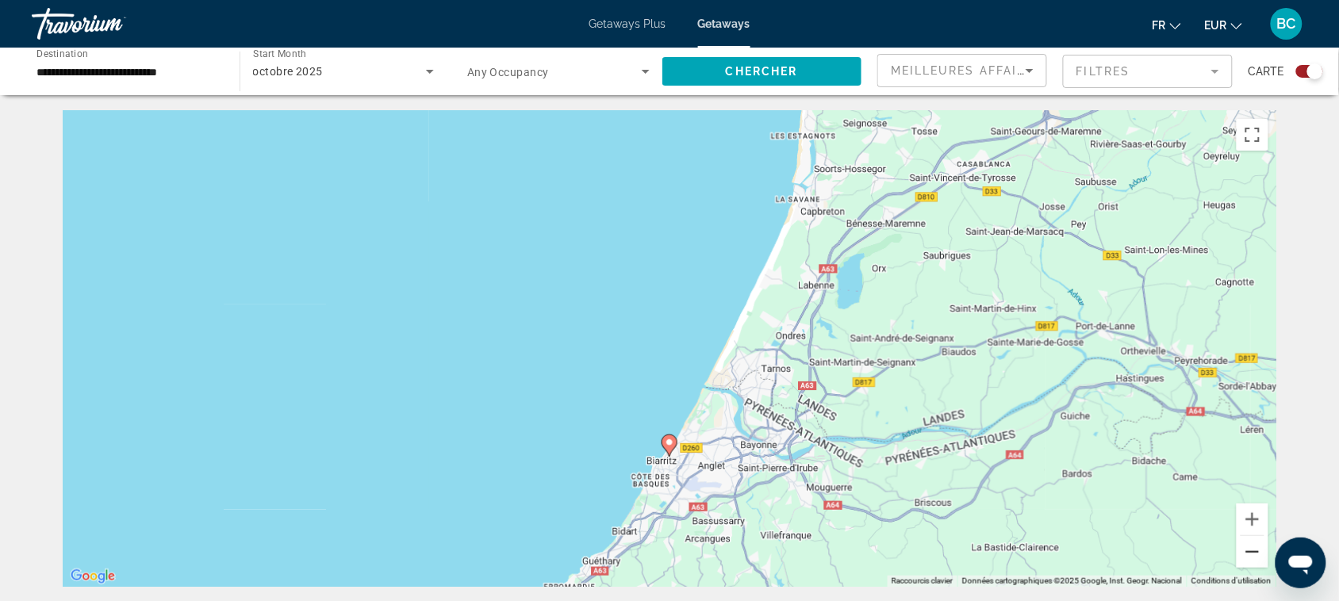
click at [1254, 553] on button "Zoom arrière" at bounding box center [1253, 552] width 32 height 32
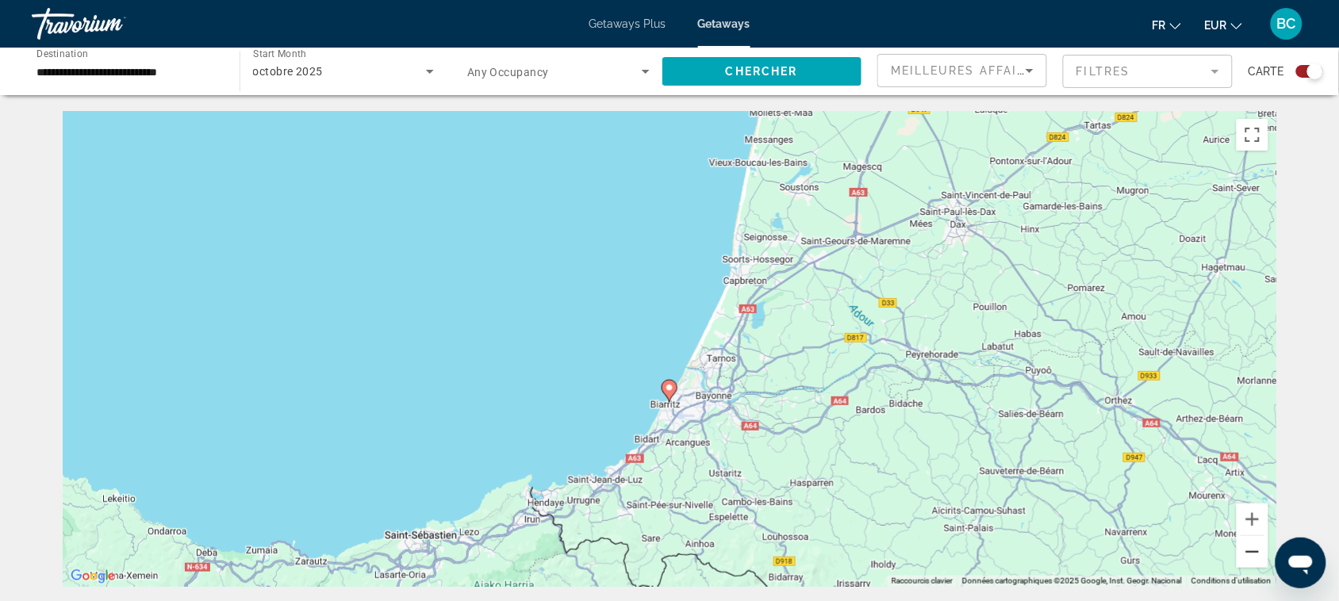
click at [1254, 553] on button "Zoom arrière" at bounding box center [1253, 552] width 32 height 32
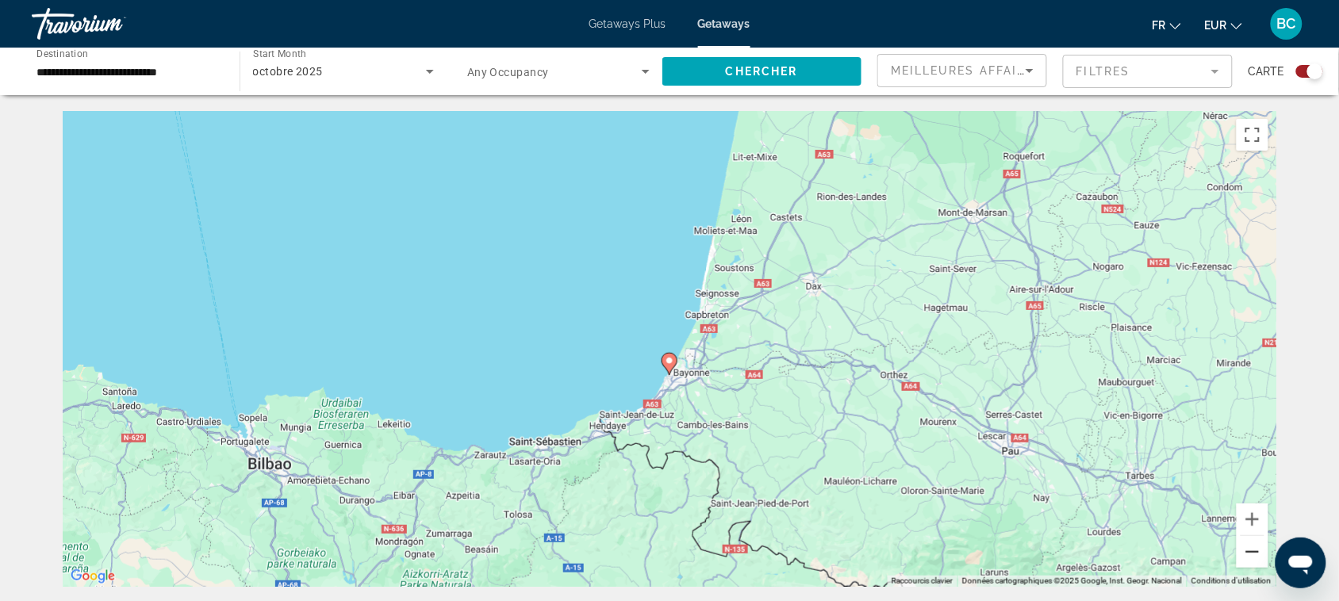
click at [1254, 553] on button "Zoom arrière" at bounding box center [1253, 552] width 32 height 32
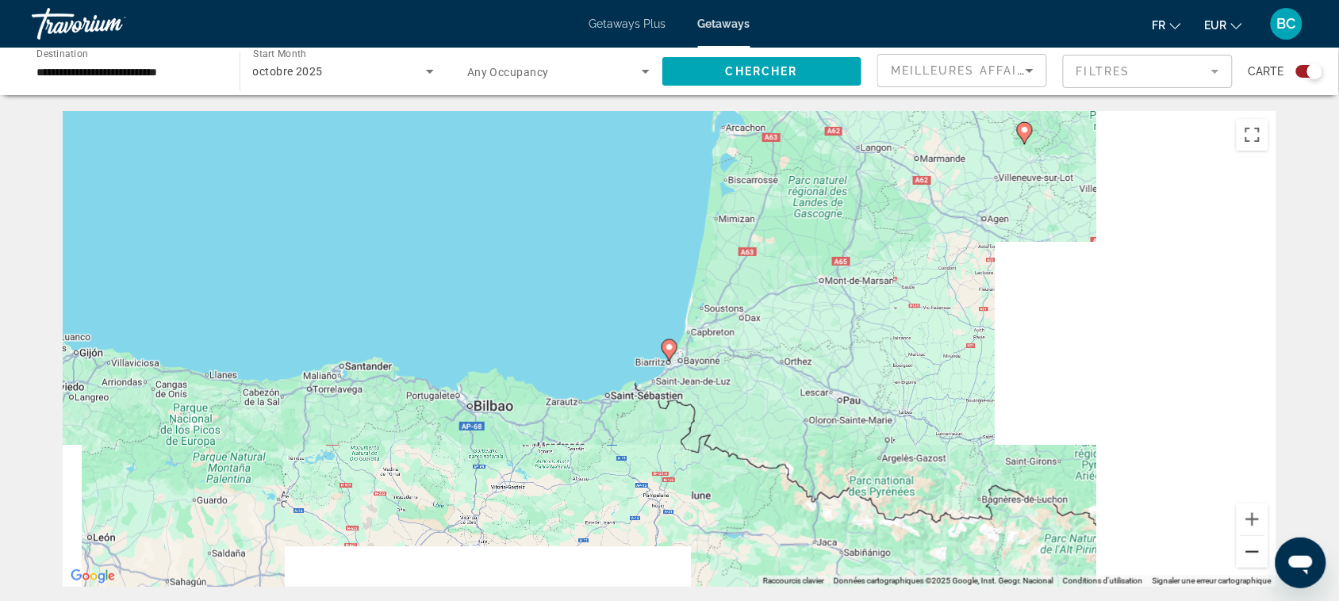
click at [1254, 553] on button "Zoom arrière" at bounding box center [1253, 552] width 32 height 32
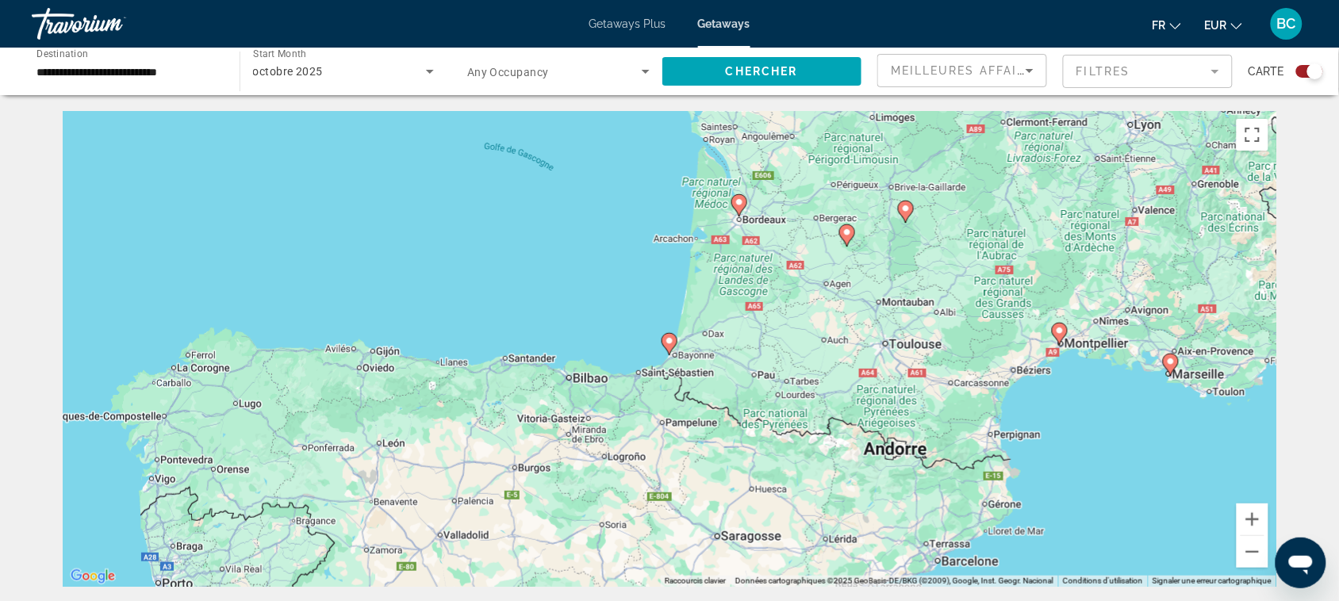
click at [740, 202] on image "Main content" at bounding box center [740, 203] width 10 height 10
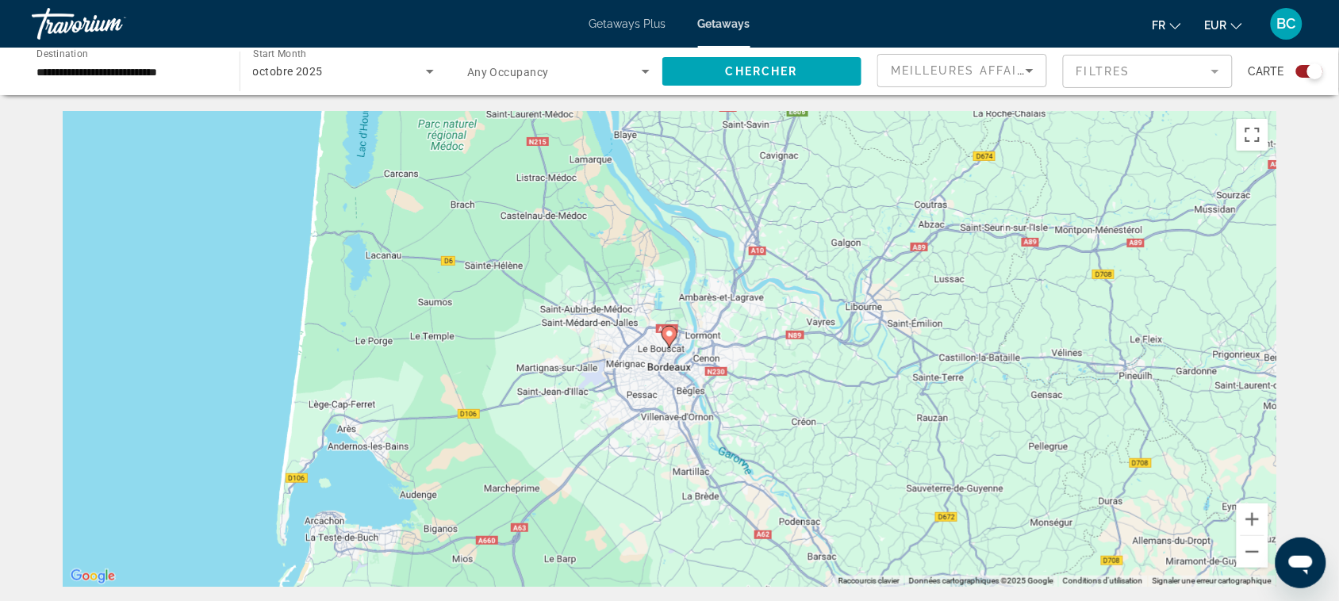
click at [670, 333] on image "Main content" at bounding box center [670, 334] width 10 height 10
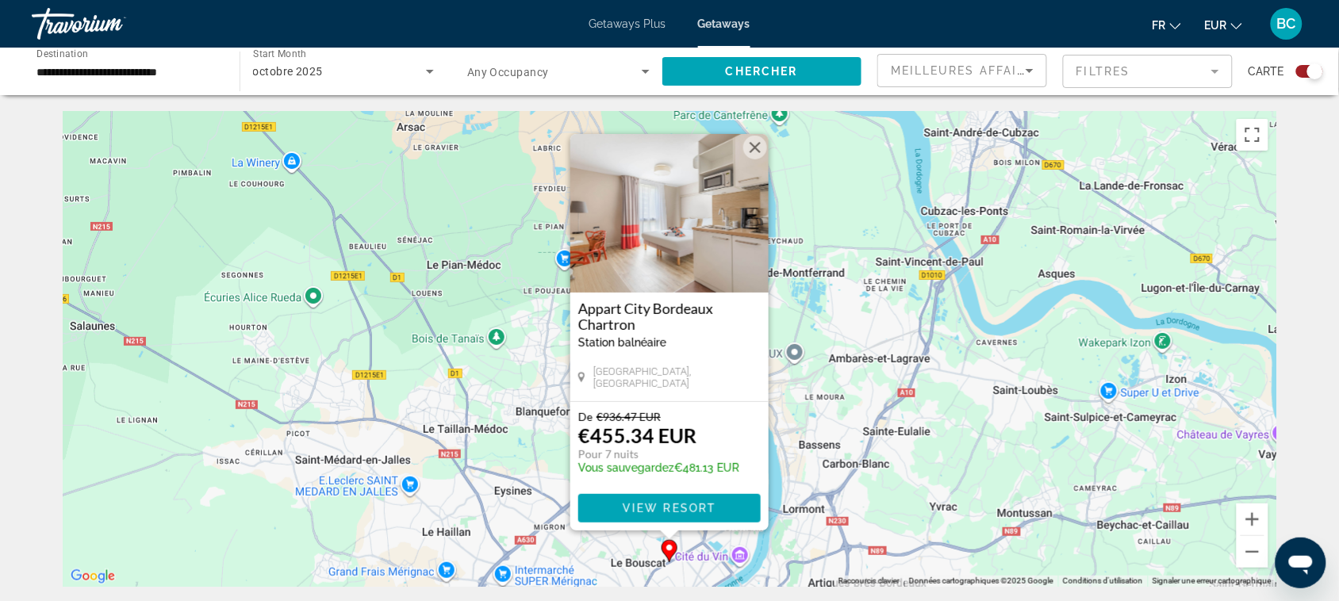
click at [754, 145] on button "Fermer" at bounding box center [755, 148] width 24 height 24
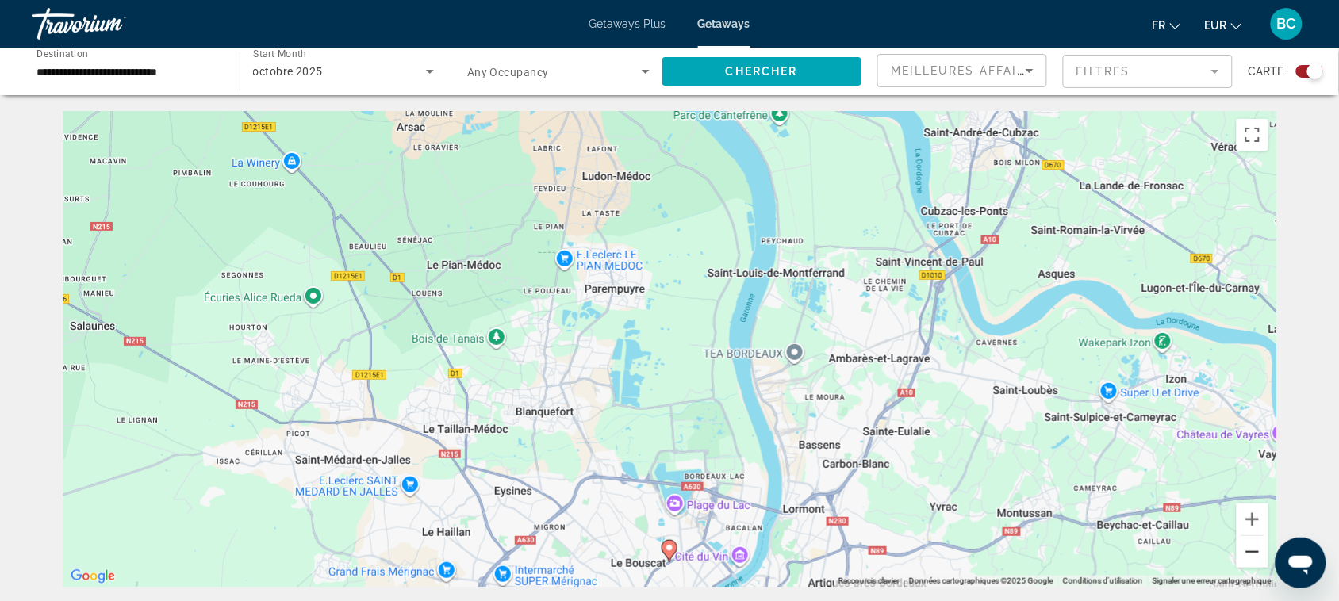
click at [1255, 549] on button "Zoom arrière" at bounding box center [1253, 552] width 32 height 32
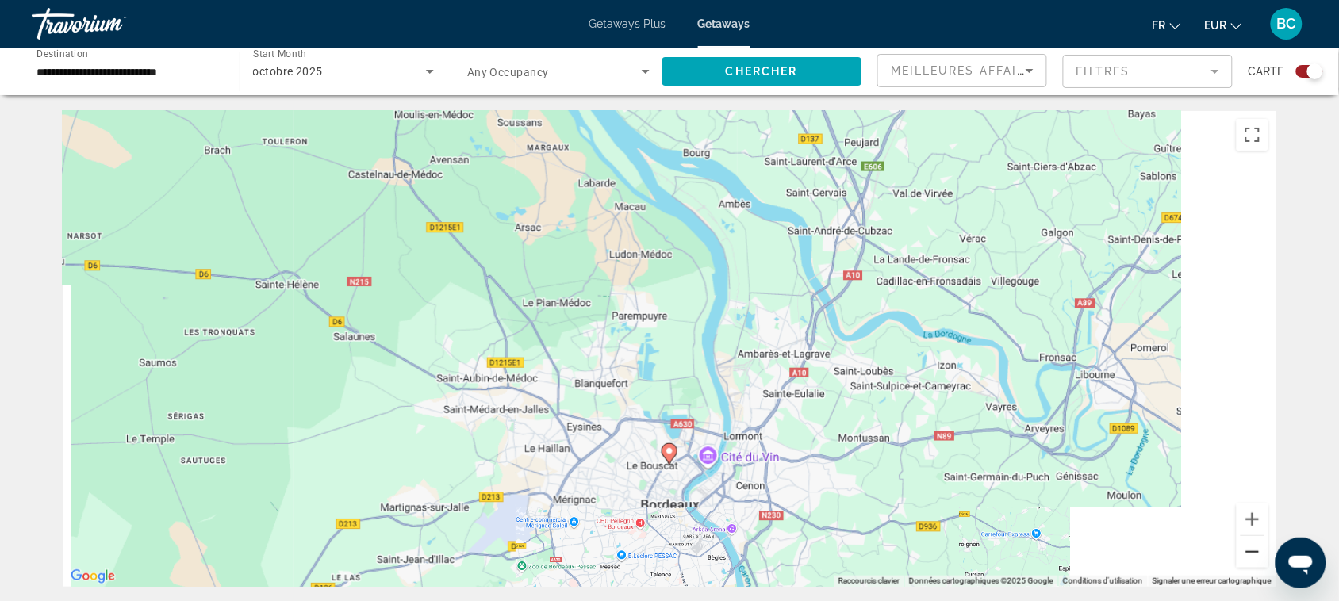
click at [1255, 549] on button "Zoom arrière" at bounding box center [1253, 552] width 32 height 32
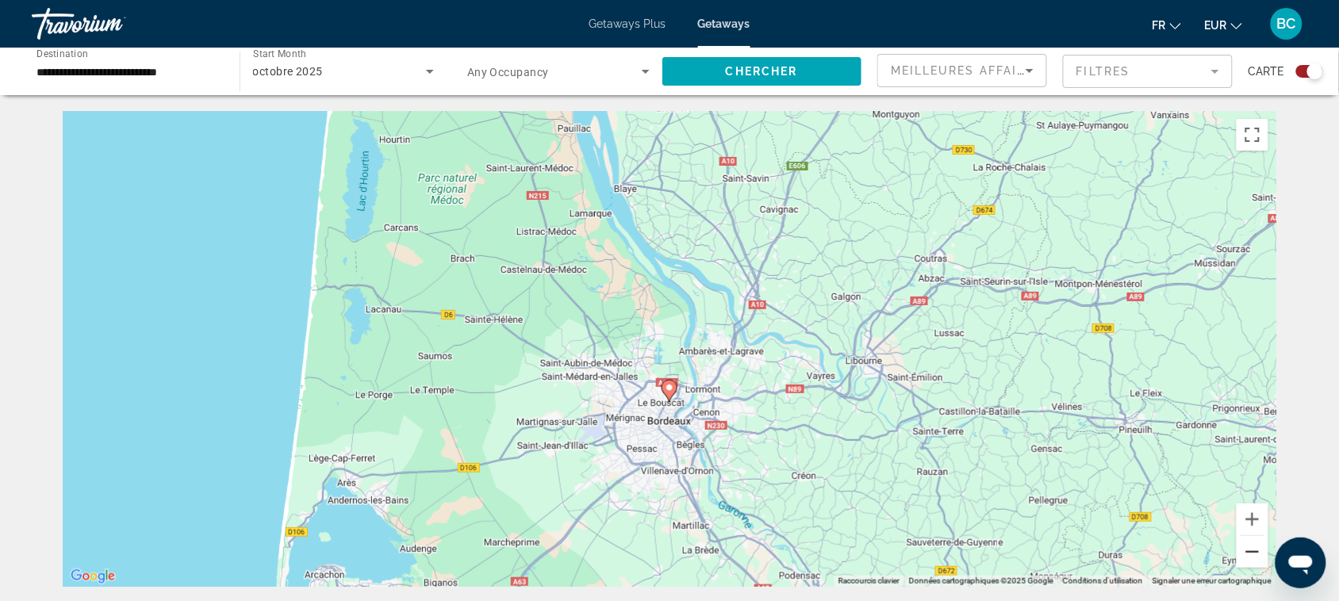
click at [1255, 549] on button "Zoom arrière" at bounding box center [1253, 552] width 32 height 32
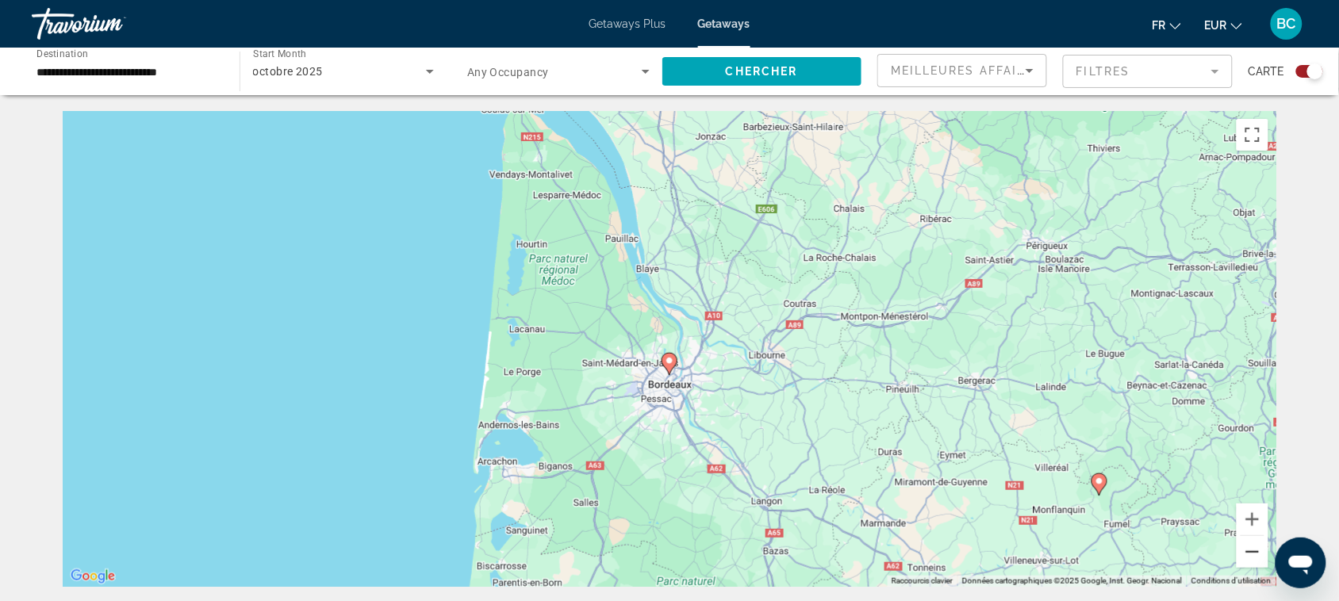
click at [1255, 549] on button "Zoom arrière" at bounding box center [1253, 552] width 32 height 32
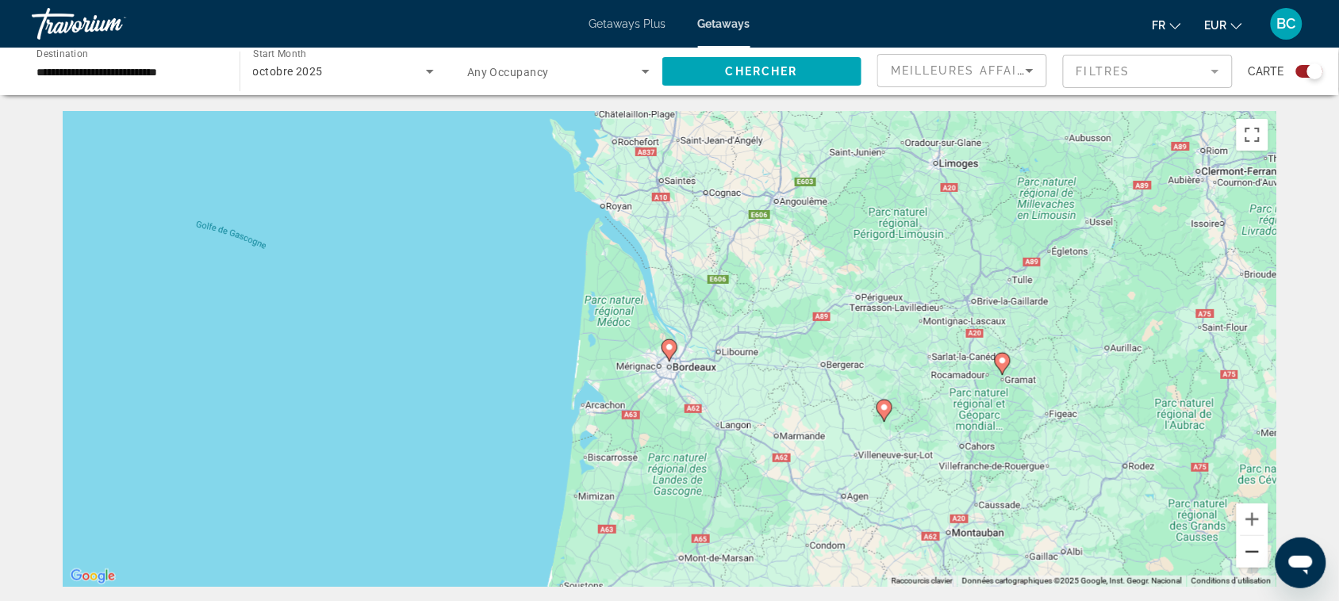
click at [1255, 549] on button "Zoom arrière" at bounding box center [1253, 552] width 32 height 32
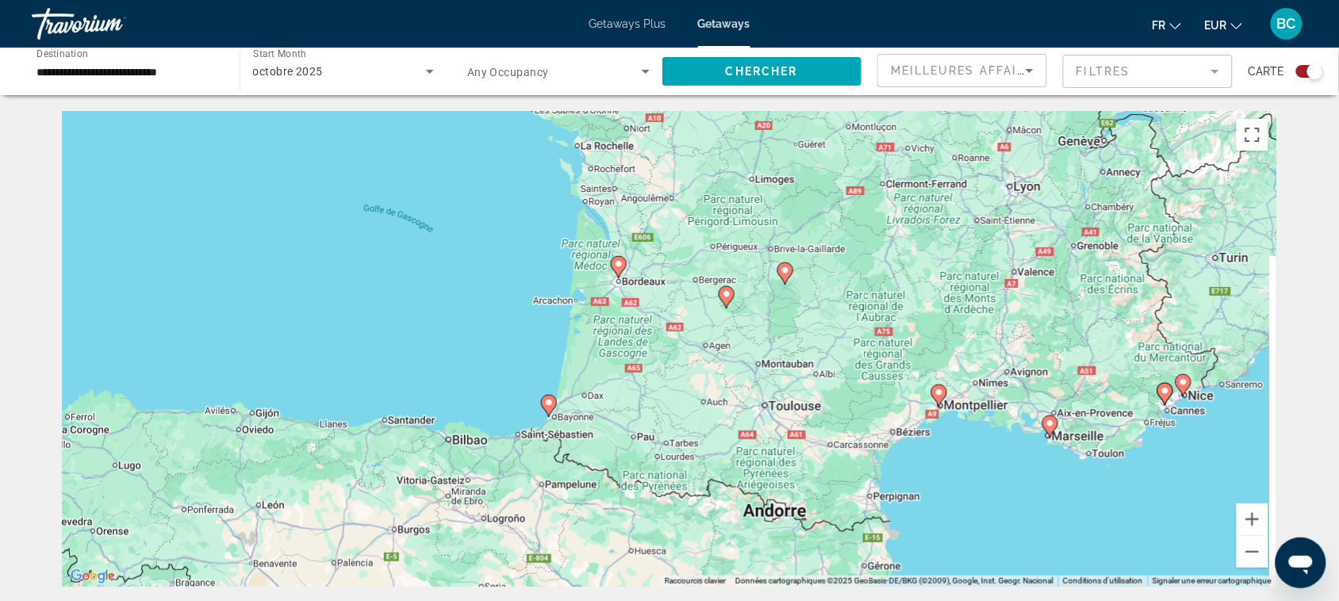
drag, startPoint x: 862, startPoint y: 443, endPoint x: 802, endPoint y: 355, distance: 106.7
click at [803, 355] on div "Pour activer le glissement avec le clavier, appuyez sur Alt+Entrée. Une fois ce…" at bounding box center [670, 349] width 1214 height 476
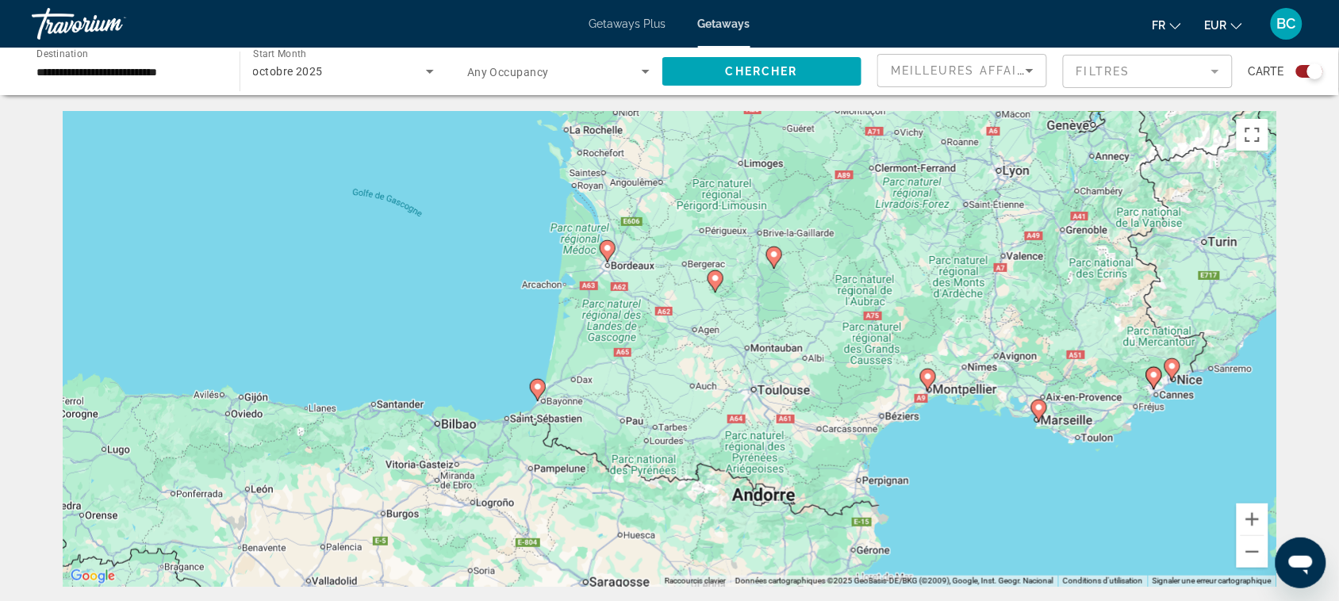
click at [926, 378] on image "Main content" at bounding box center [929, 377] width 10 height 10
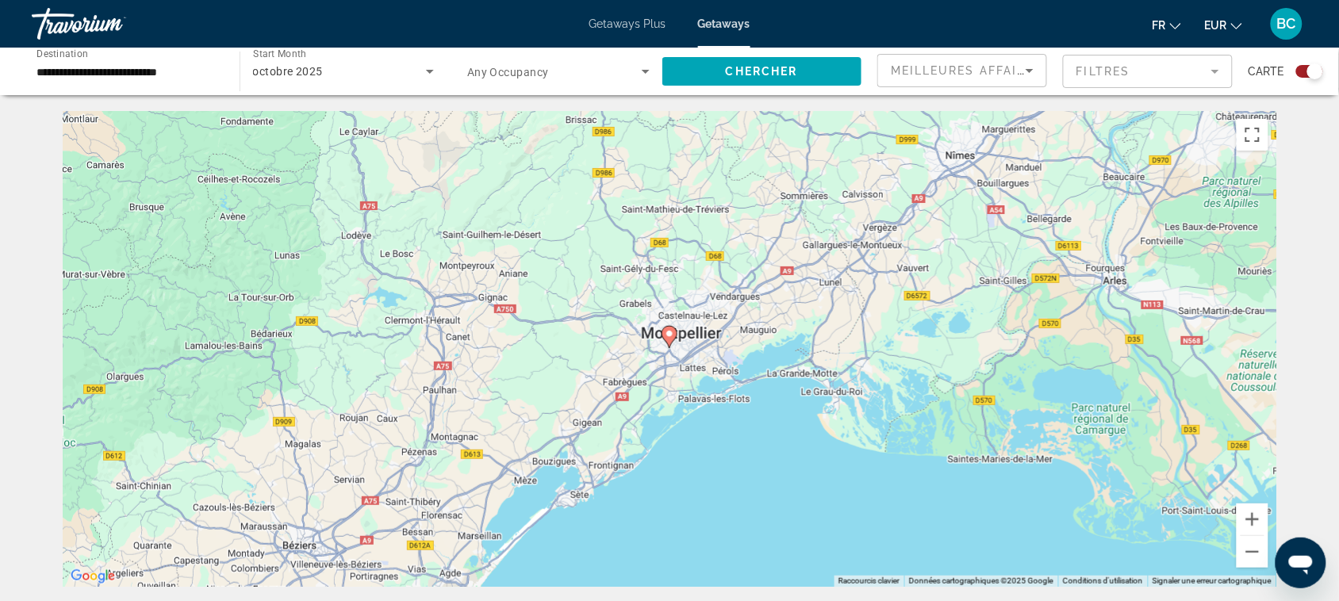
click at [674, 342] on gmp-advanced-marker "Main content" at bounding box center [670, 337] width 16 height 24
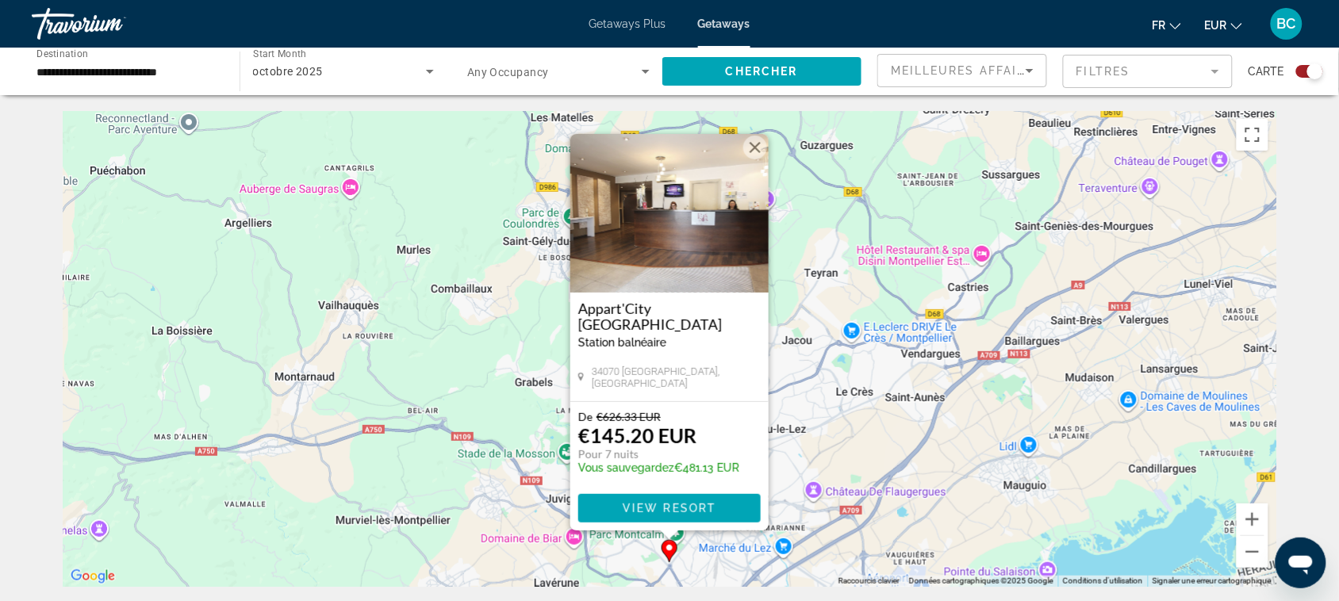
click at [752, 144] on button "Fermer" at bounding box center [755, 148] width 24 height 24
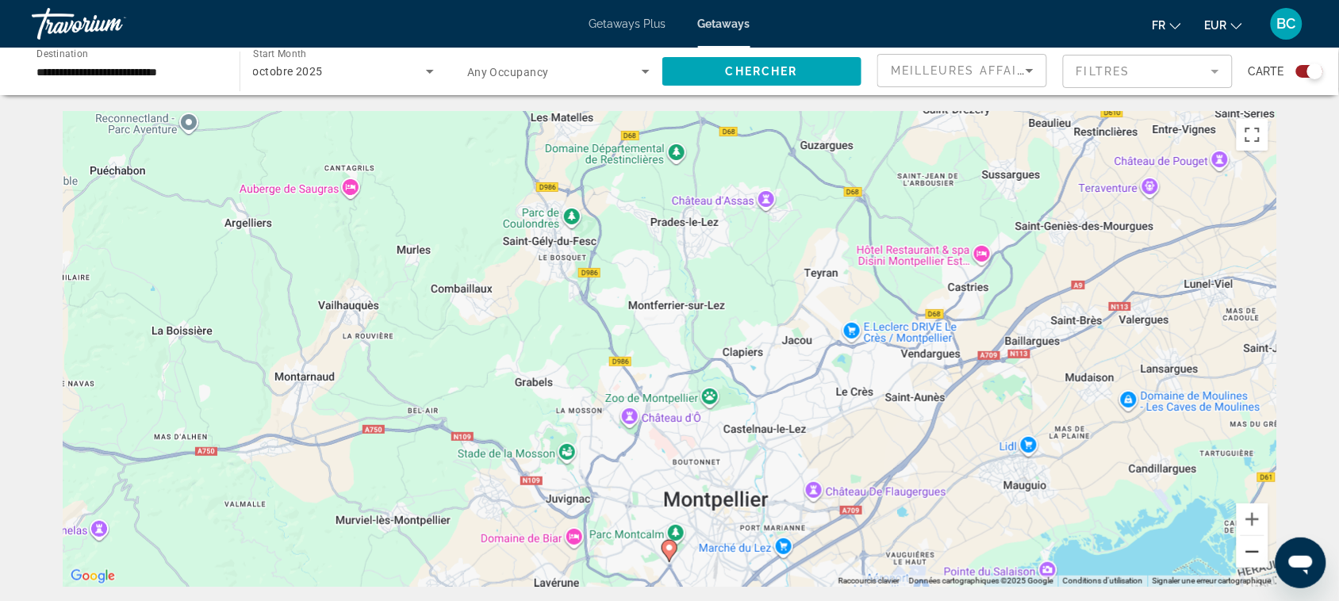
click at [1259, 544] on button "Zoom arrière" at bounding box center [1253, 552] width 32 height 32
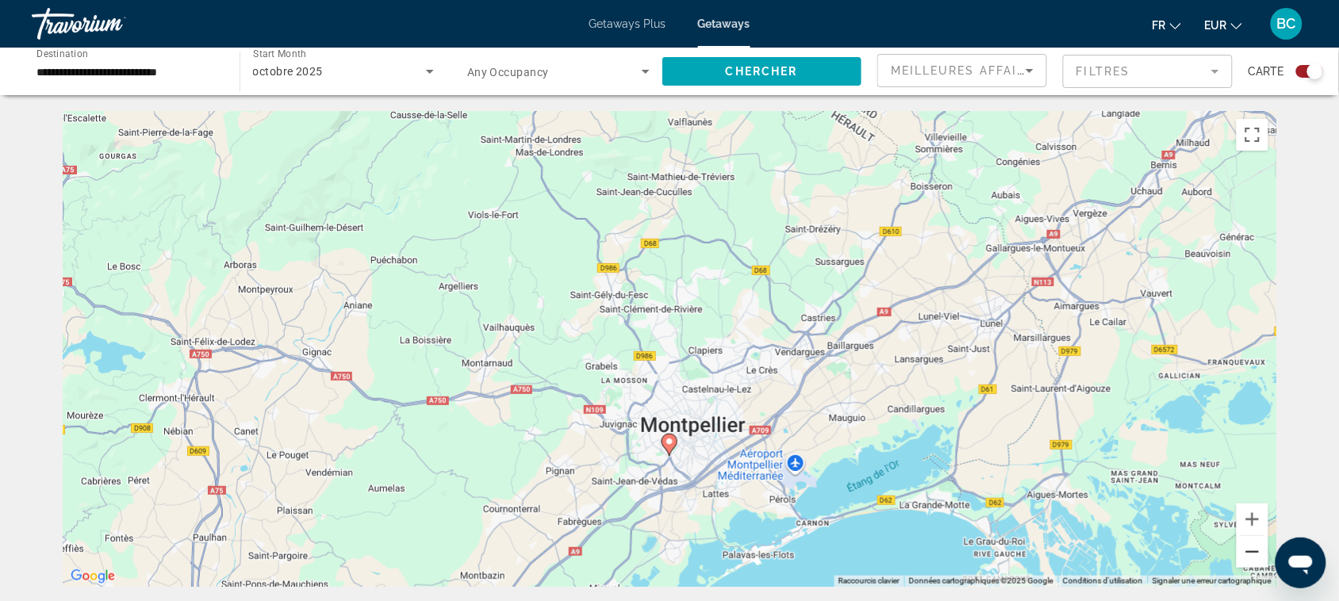
click at [1259, 544] on button "Zoom arrière" at bounding box center [1253, 552] width 32 height 32
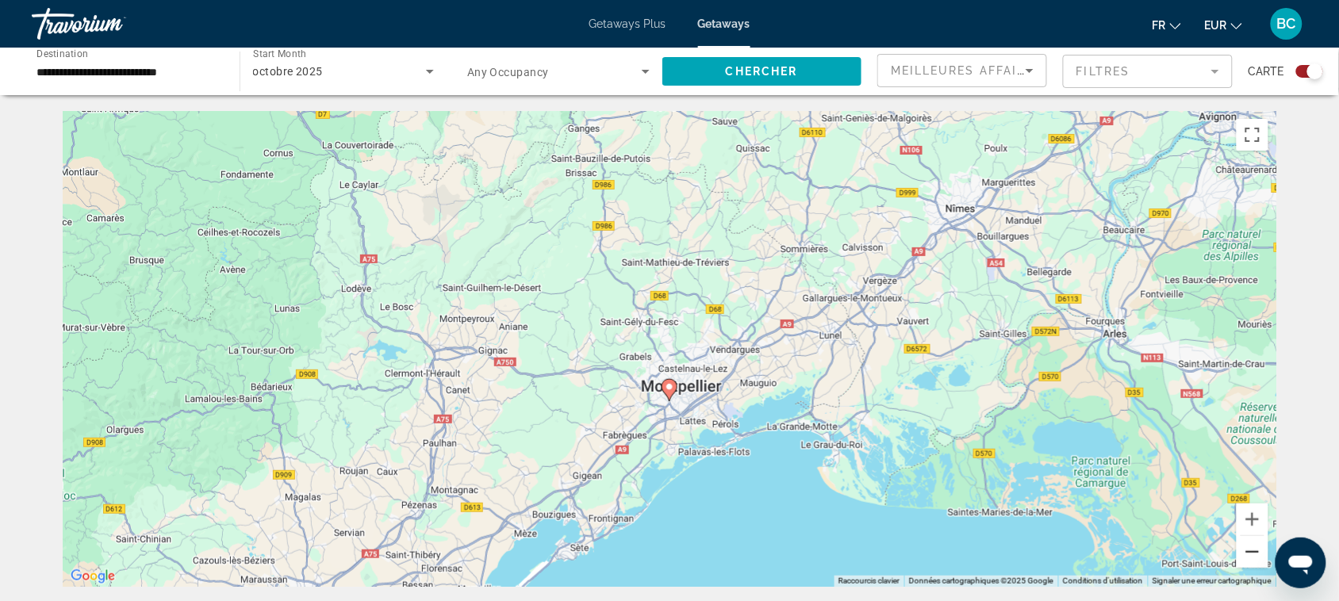
click at [1259, 544] on button "Zoom arrière" at bounding box center [1253, 552] width 32 height 32
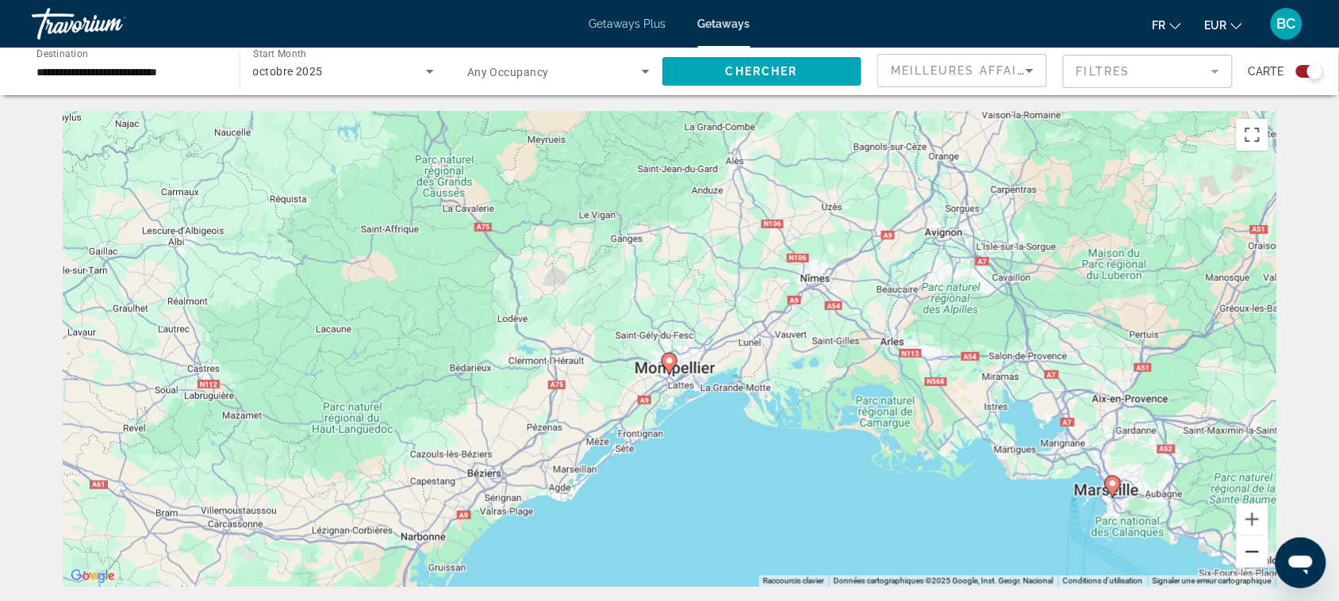
click at [1259, 544] on button "Zoom arrière" at bounding box center [1253, 552] width 32 height 32
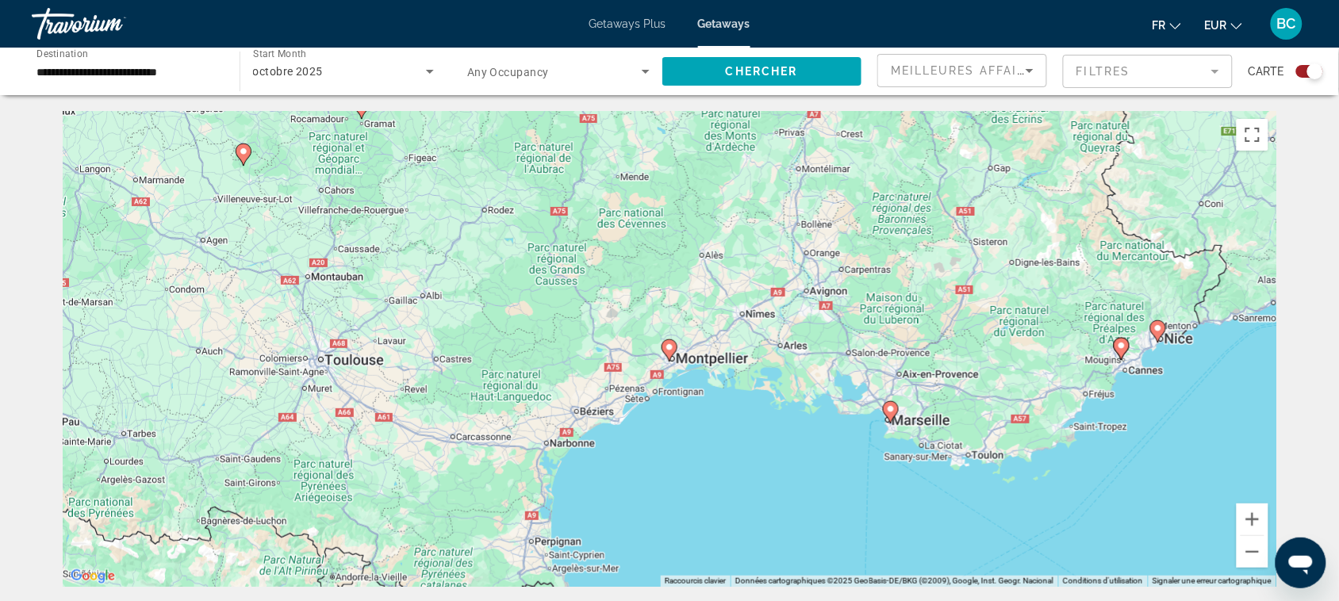
click at [891, 409] on image "Main content" at bounding box center [891, 410] width 10 height 10
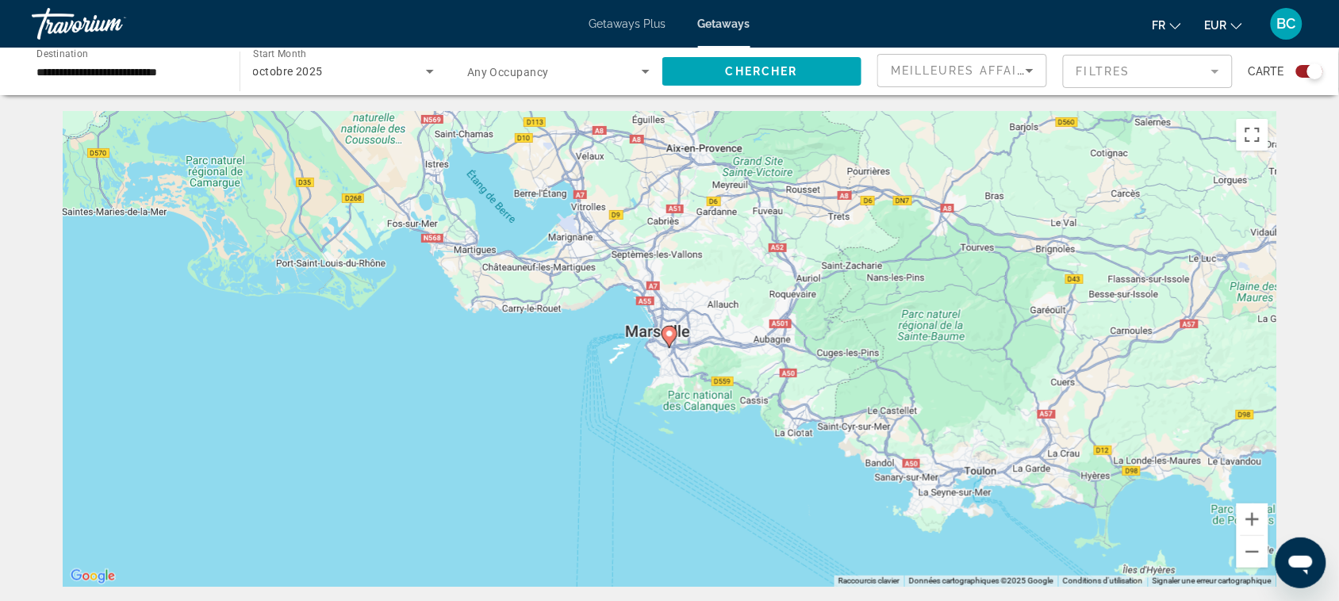
click at [671, 338] on image "Main content" at bounding box center [670, 334] width 10 height 10
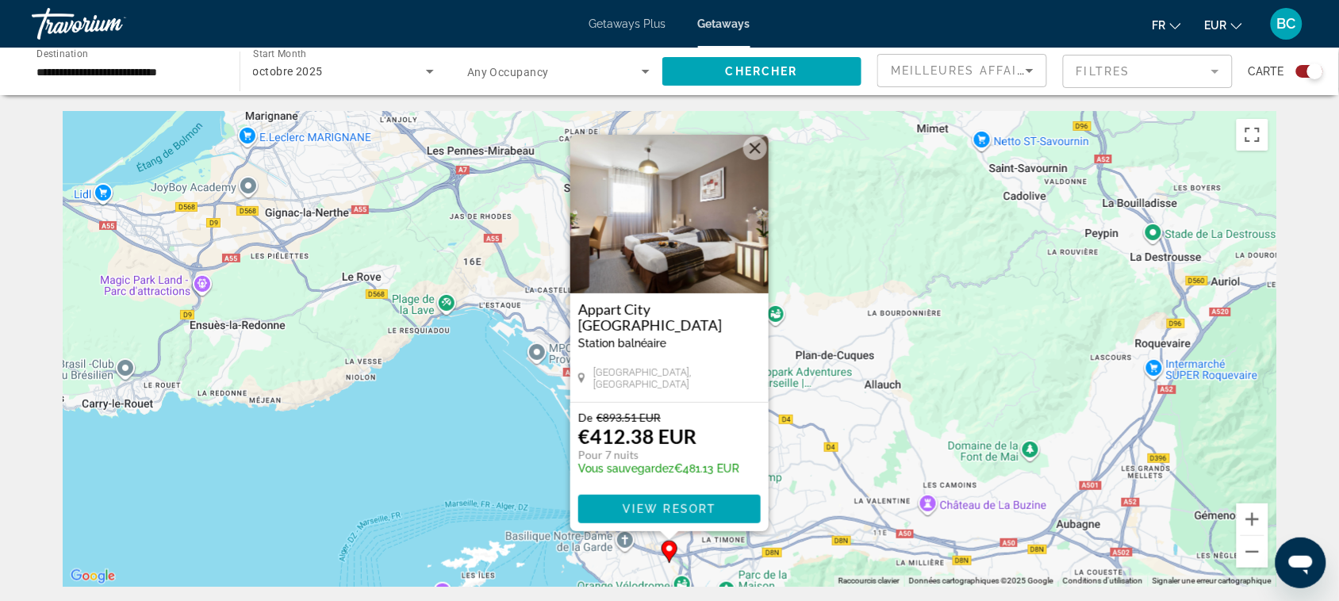
click at [748, 148] on button "Fermer" at bounding box center [755, 148] width 24 height 24
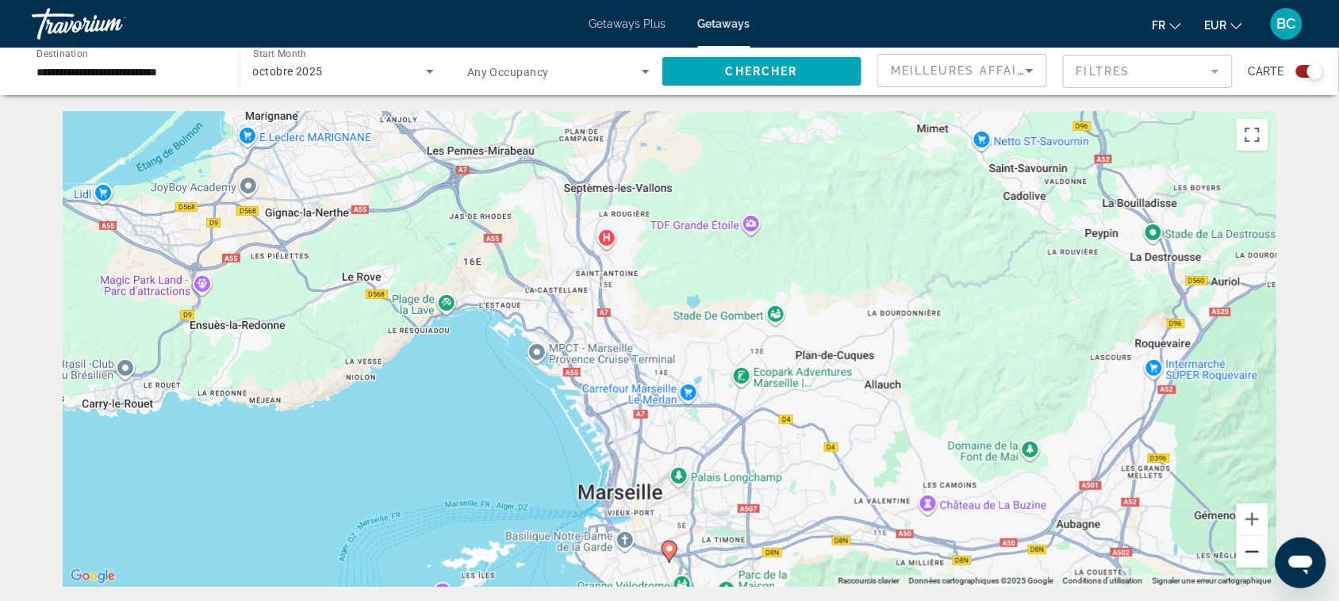
click at [1250, 550] on button "Zoom arrière" at bounding box center [1253, 552] width 32 height 32
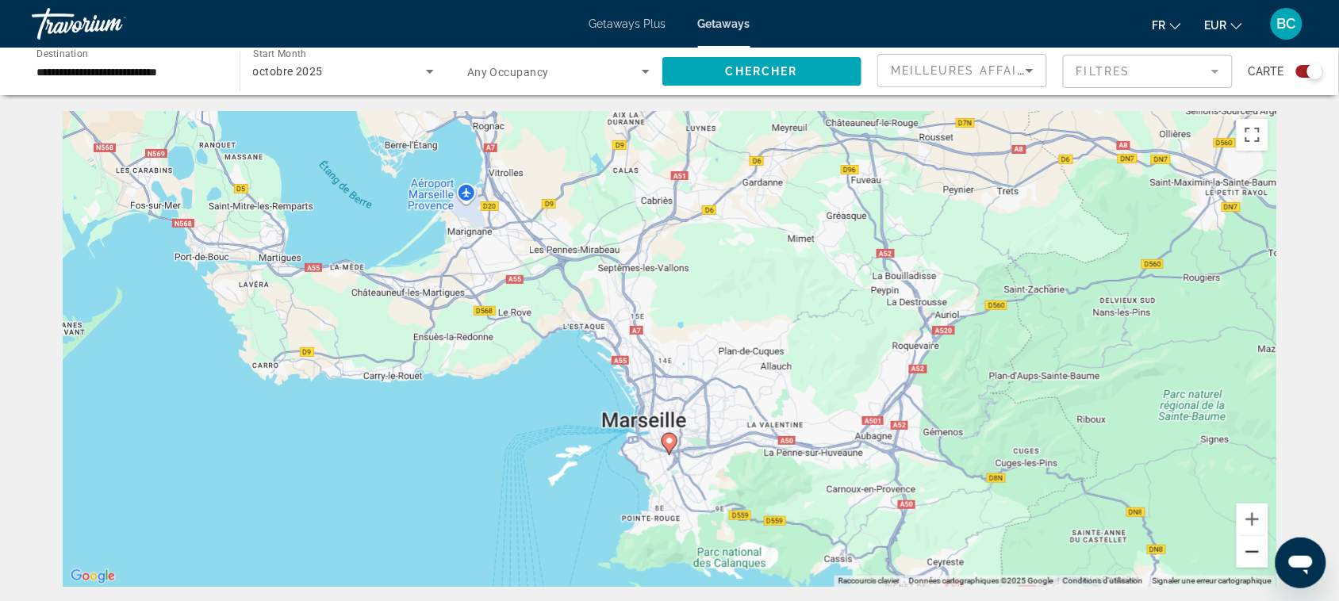
click at [1250, 550] on button "Zoom arrière" at bounding box center [1253, 552] width 32 height 32
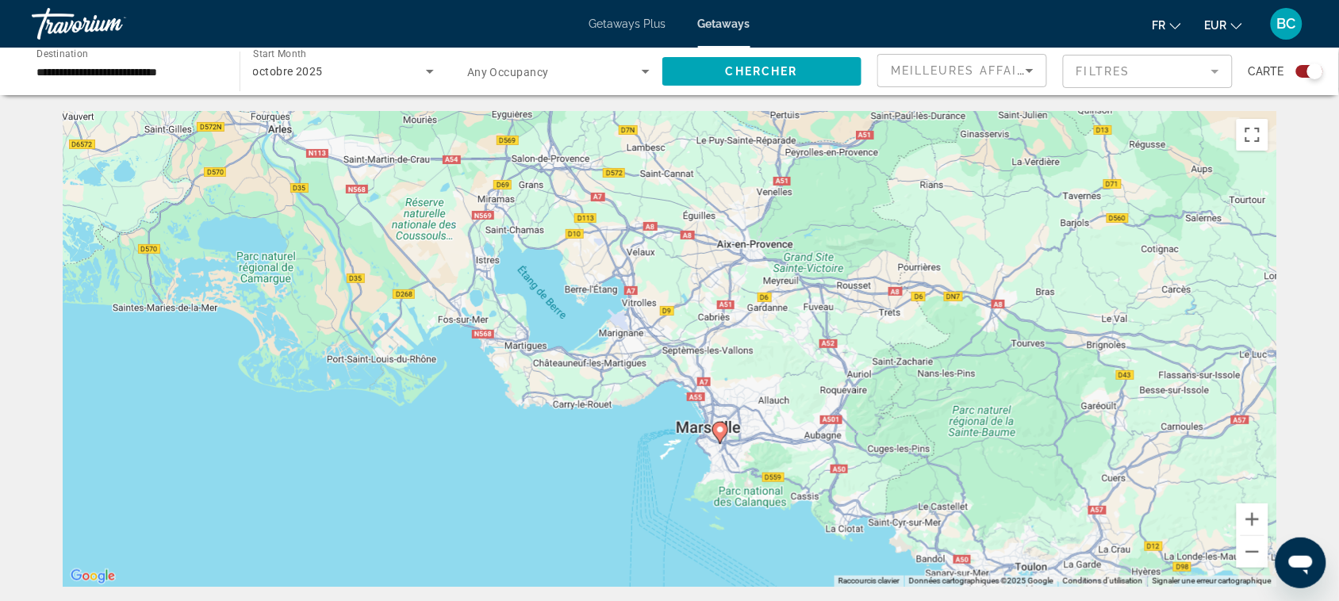
drag, startPoint x: 966, startPoint y: 394, endPoint x: 1063, endPoint y: 462, distance: 118.4
click at [1060, 461] on div "Pour activer le glissement avec le clavier, appuyez sur Alt+Entrée. Une fois ce…" at bounding box center [670, 349] width 1214 height 476
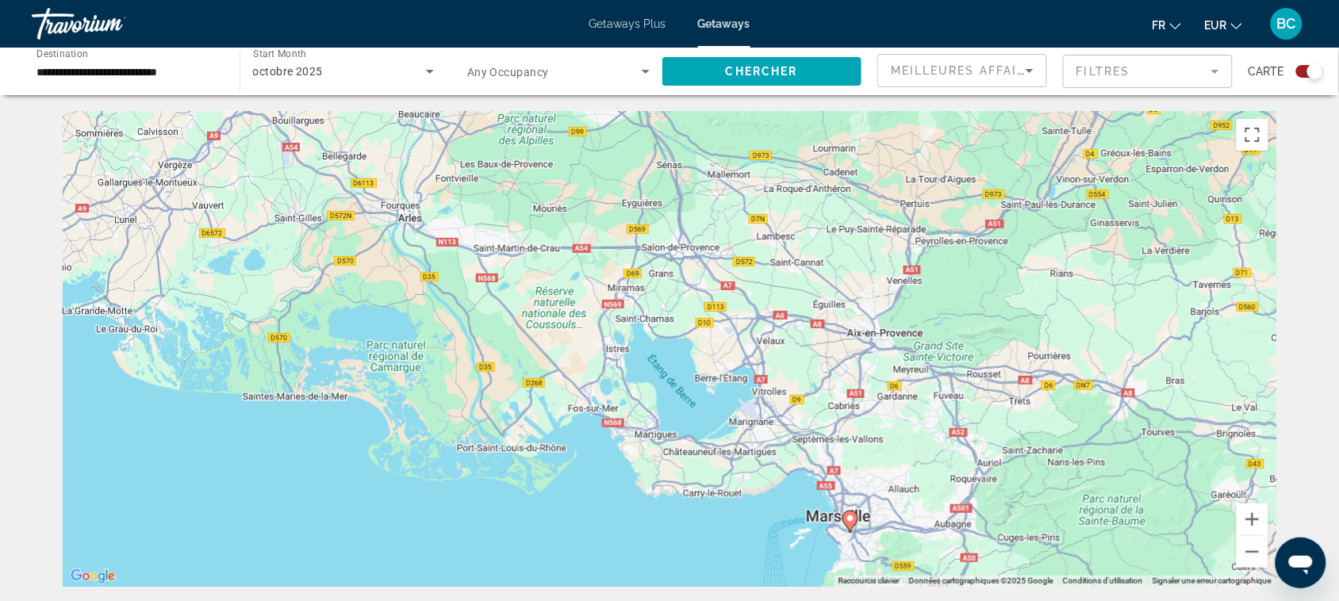
drag, startPoint x: 826, startPoint y: 339, endPoint x: 981, endPoint y: 383, distance: 161.7
click at [974, 383] on div "Pour activer le glissement avec le clavier, appuyez sur Alt+Entrée. Une fois ce…" at bounding box center [670, 349] width 1214 height 476
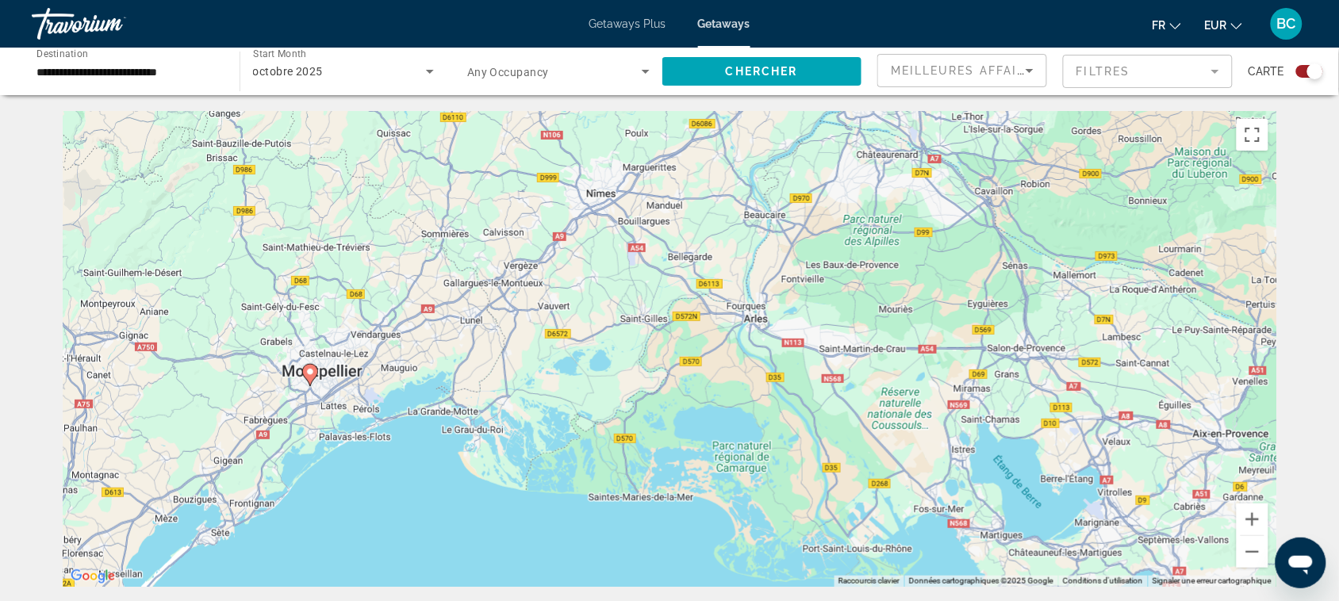
drag, startPoint x: 811, startPoint y: 359, endPoint x: 924, endPoint y: 353, distance: 113.6
click at [922, 353] on div "Pour activer le glissement avec le clavier, appuyez sur Alt+Entrée. Une fois ce…" at bounding box center [670, 349] width 1214 height 476
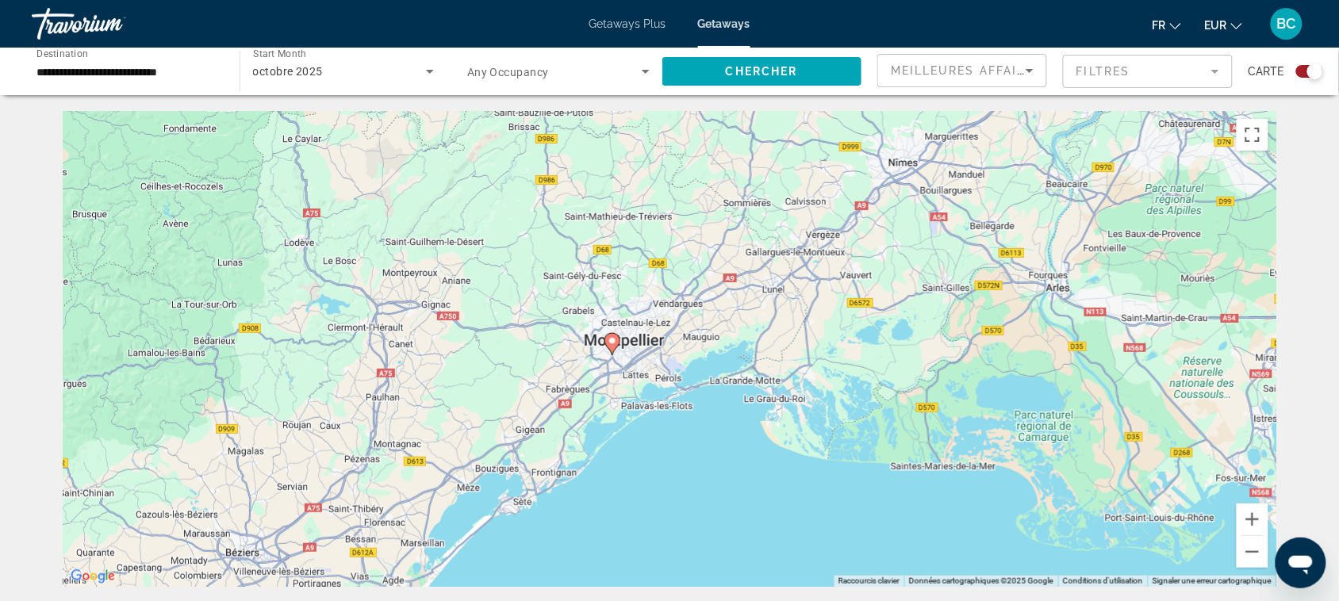
drag, startPoint x: 764, startPoint y: 363, endPoint x: 858, endPoint y: 343, distance: 95.7
click at [837, 344] on div "Pour activer le glissement avec le clavier, appuyez sur Alt+Entrée. Une fois ce…" at bounding box center [670, 349] width 1214 height 476
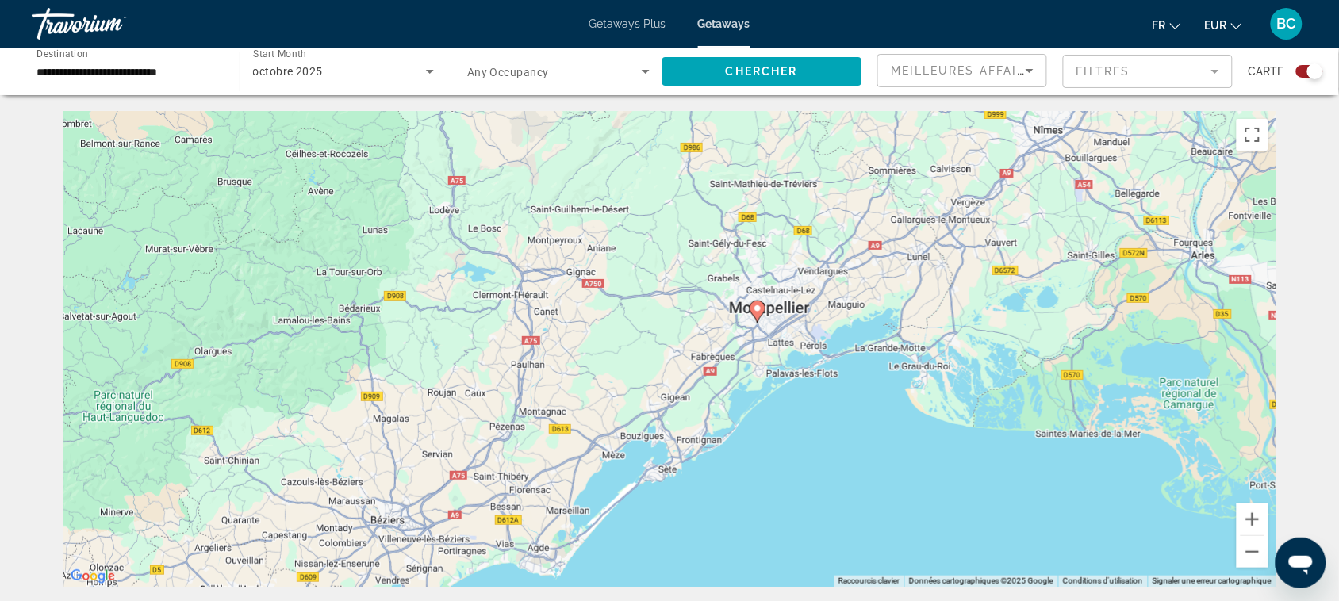
drag, startPoint x: 739, startPoint y: 371, endPoint x: 877, endPoint y: 350, distance: 138.8
click at [839, 350] on div "Pour activer le glissement avec le clavier, appuyez sur Alt+Entrée. Une fois ce…" at bounding box center [670, 349] width 1214 height 476
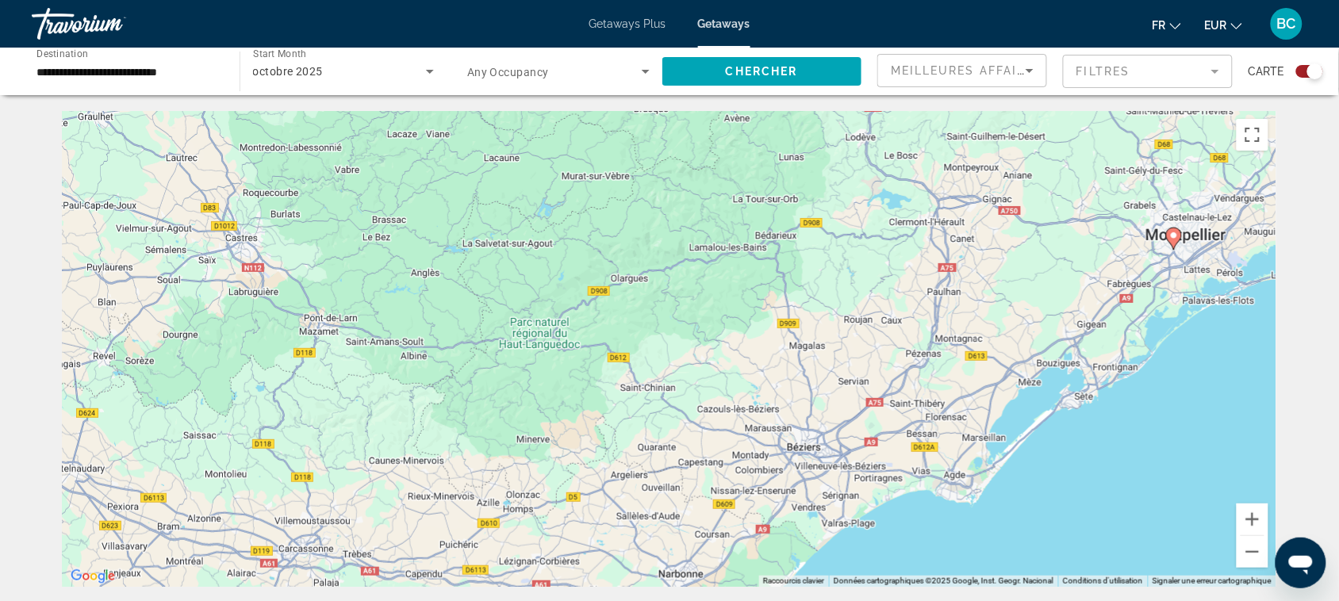
drag, startPoint x: 861, startPoint y: 353, endPoint x: 932, endPoint y: 334, distance: 73.9
click at [879, 331] on div "Pour activer le glissement avec le clavier, appuyez sur Alt+Entrée. Une fois ce…" at bounding box center [670, 349] width 1214 height 476
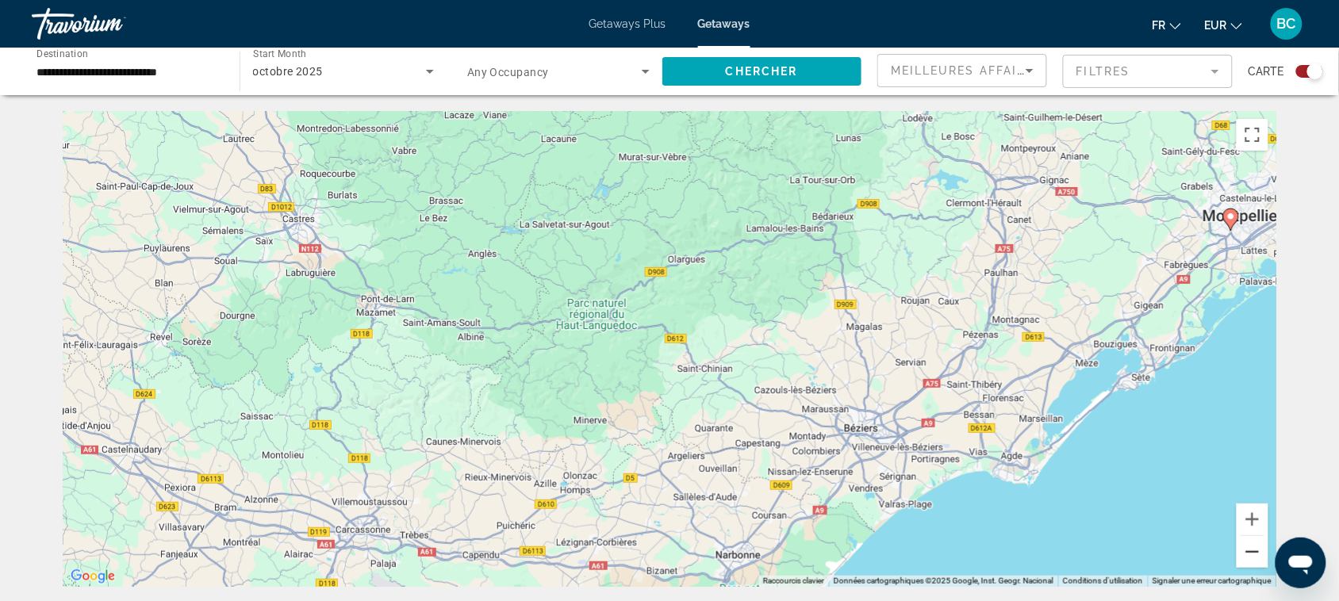
click at [1248, 554] on button "Zoom arrière" at bounding box center [1253, 552] width 32 height 32
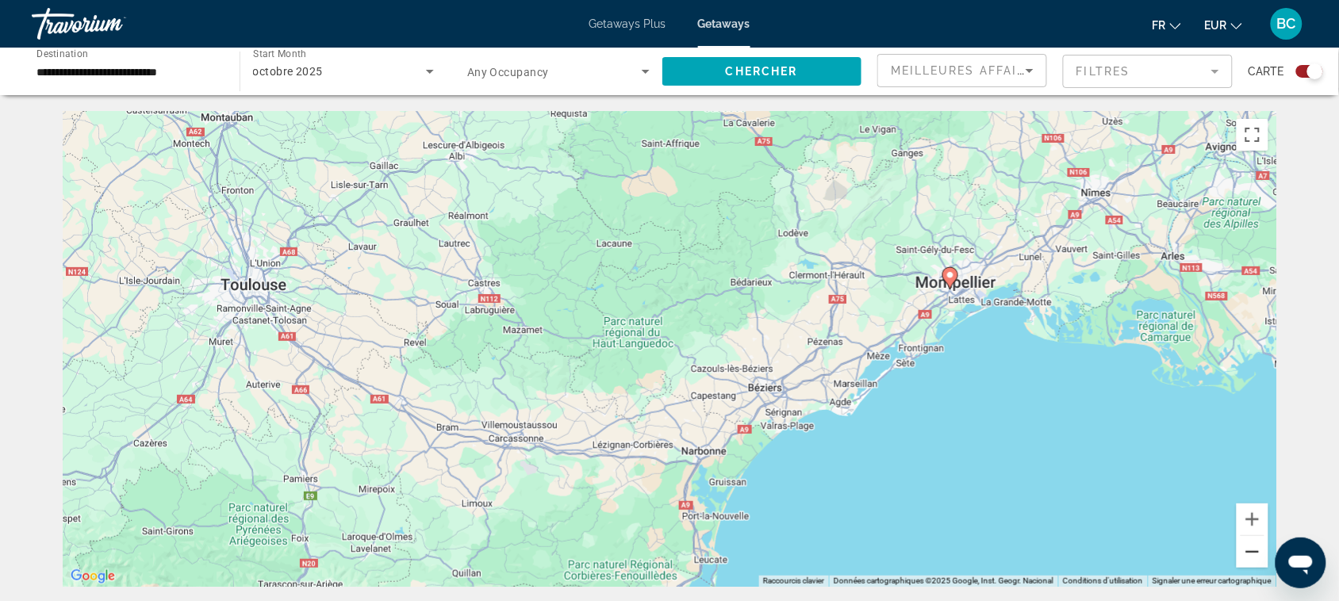
click at [1248, 554] on button "Zoom arrière" at bounding box center [1253, 552] width 32 height 32
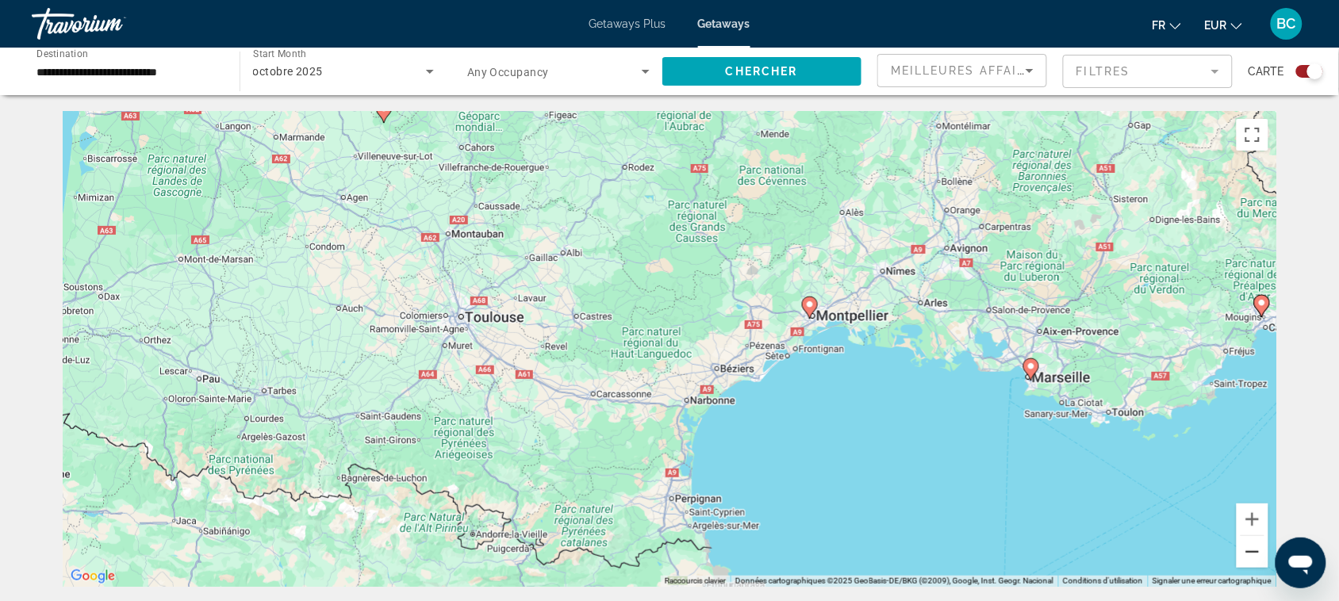
click at [1248, 554] on button "Zoom arrière" at bounding box center [1253, 552] width 32 height 32
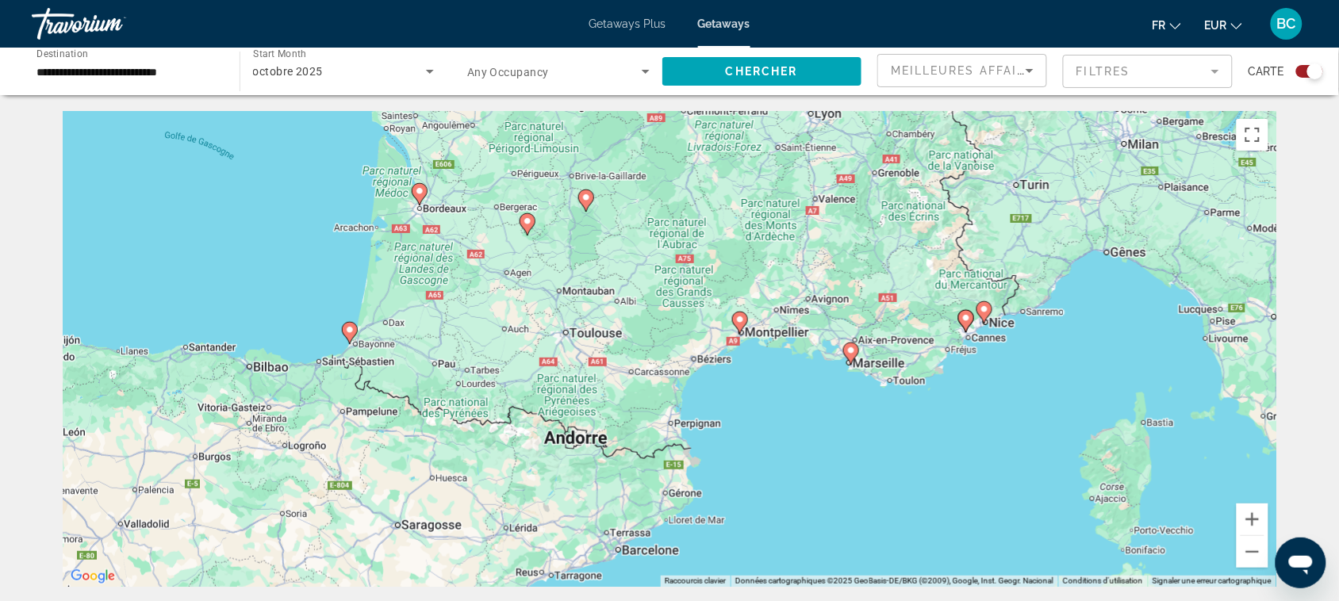
click at [968, 319] on image "Main content" at bounding box center [967, 318] width 10 height 10
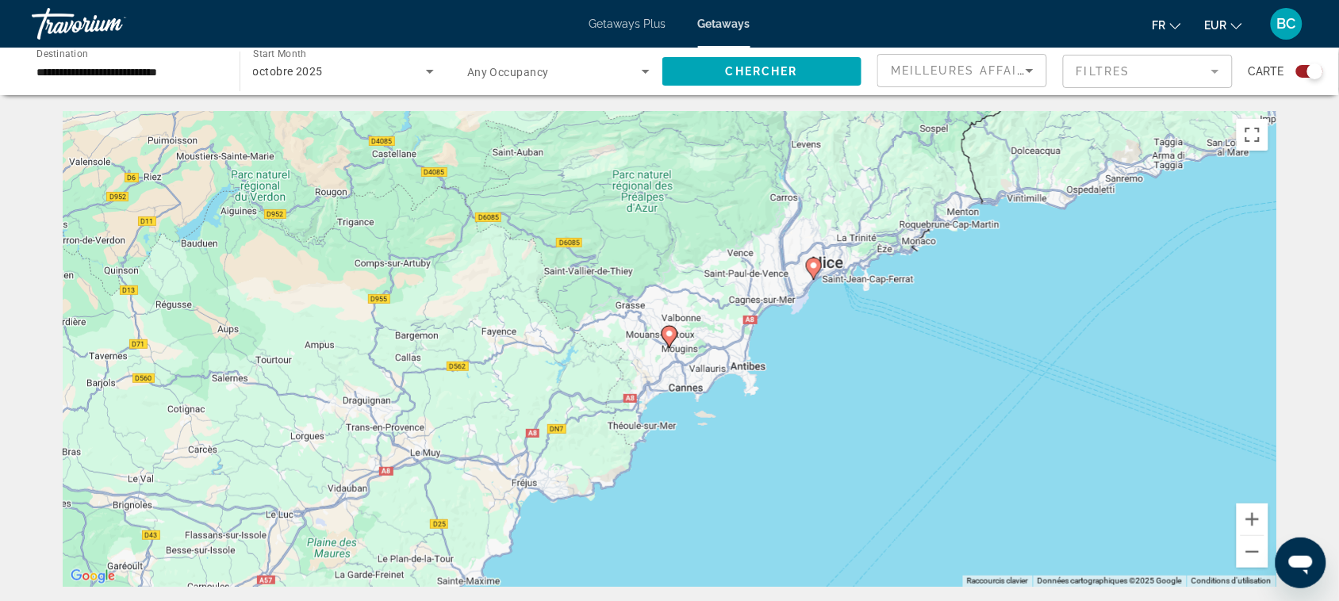
click at [672, 335] on image "Main content" at bounding box center [670, 334] width 10 height 10
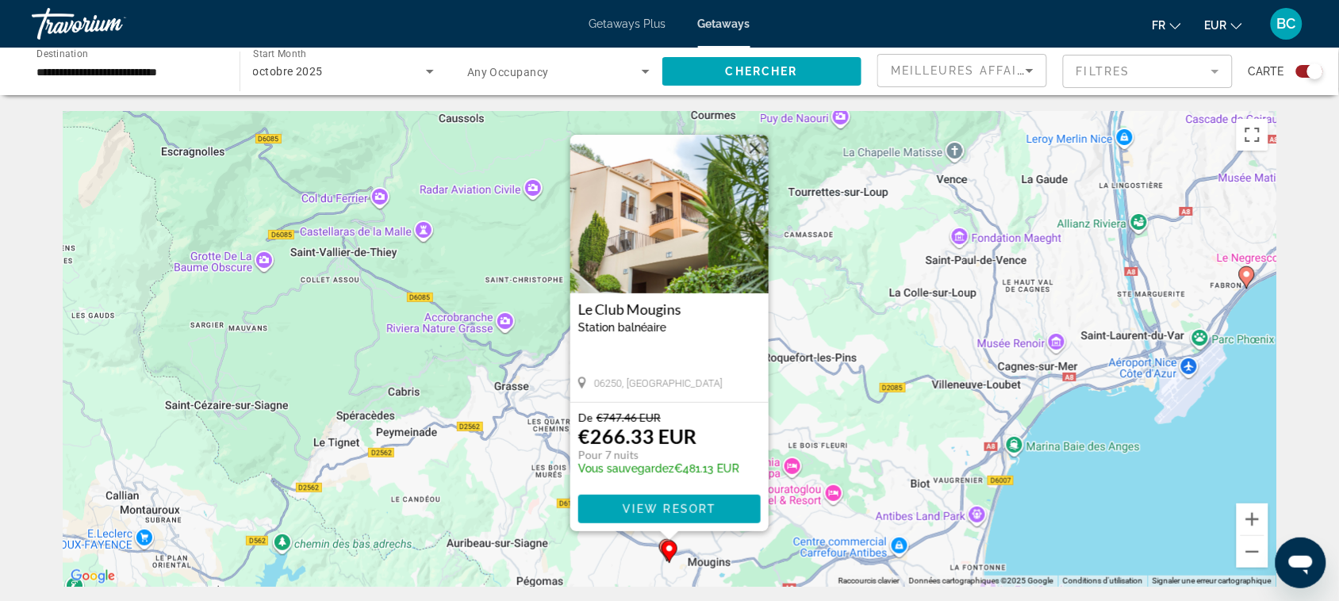
click at [1248, 267] on icon "Main content" at bounding box center [1247, 277] width 14 height 21
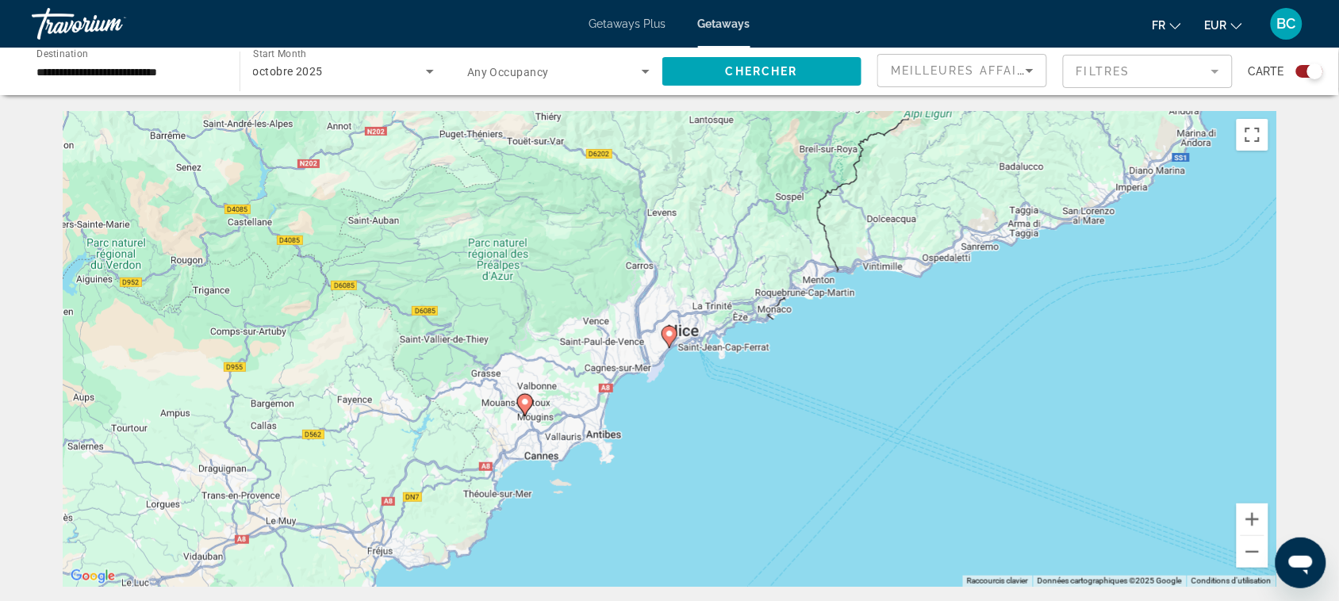
click at [665, 334] on icon "Main content" at bounding box center [670, 337] width 14 height 21
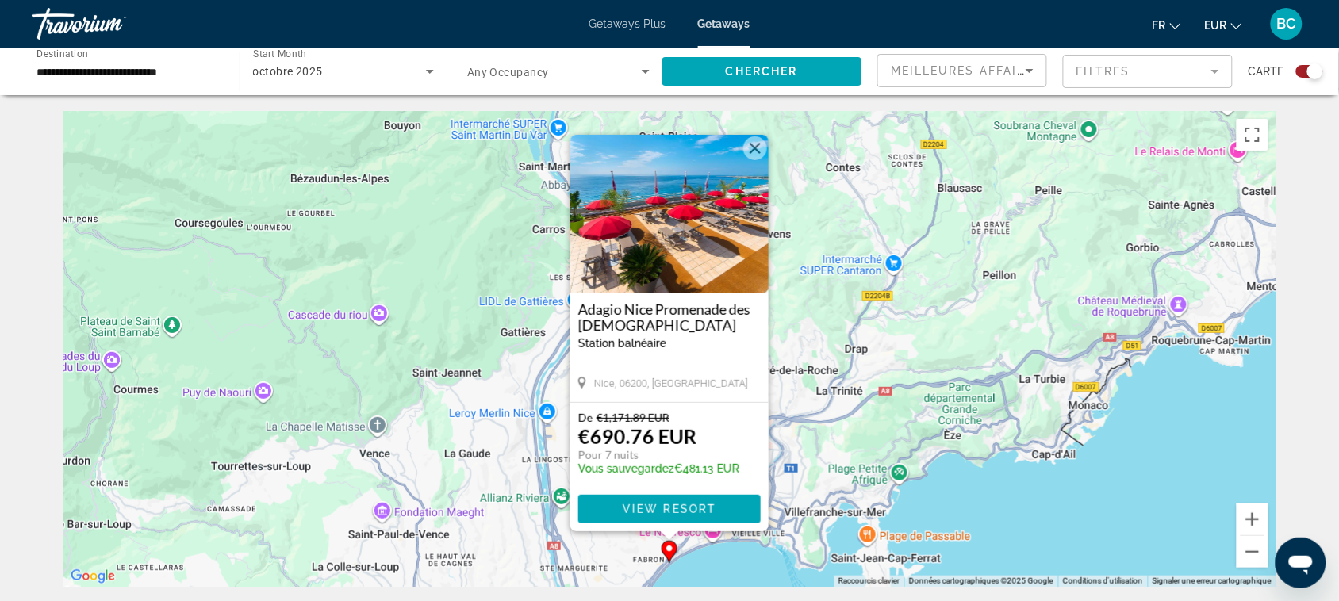
click at [752, 143] on button "Fermer" at bounding box center [755, 148] width 24 height 24
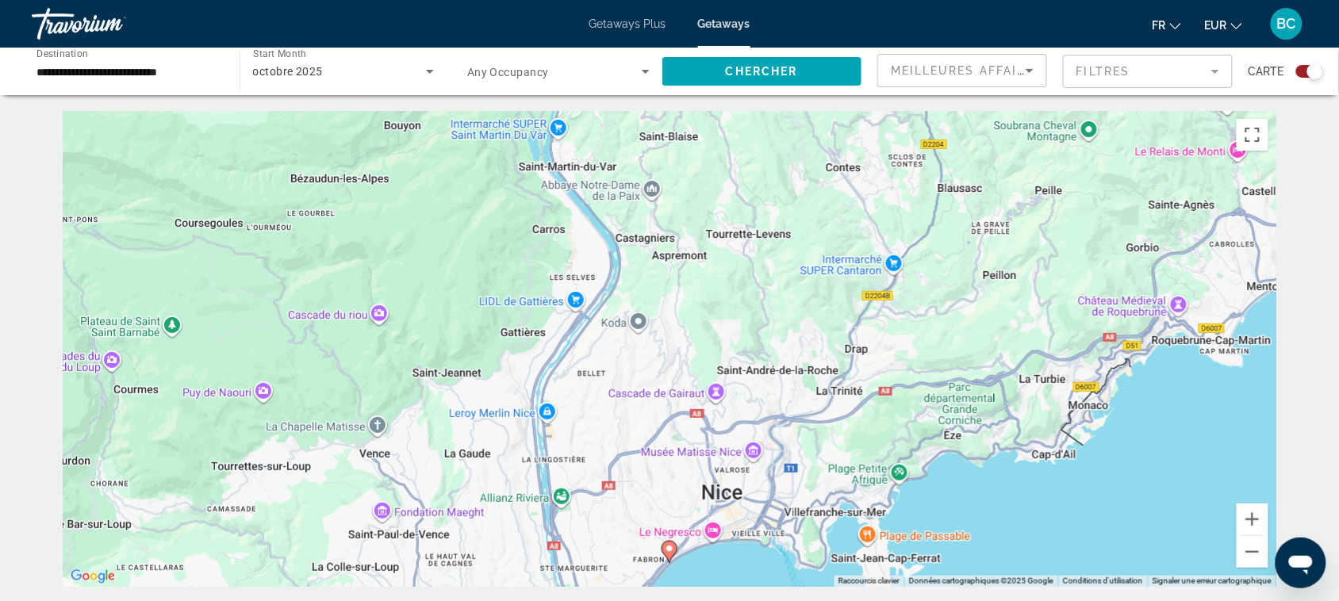
drag, startPoint x: 649, startPoint y: 463, endPoint x: 755, endPoint y: 453, distance: 106.7
click at [755, 453] on div "Pour naviguer, appuyez sur les touches fléchées. Pour activer le glissement ave…" at bounding box center [670, 349] width 1214 height 476
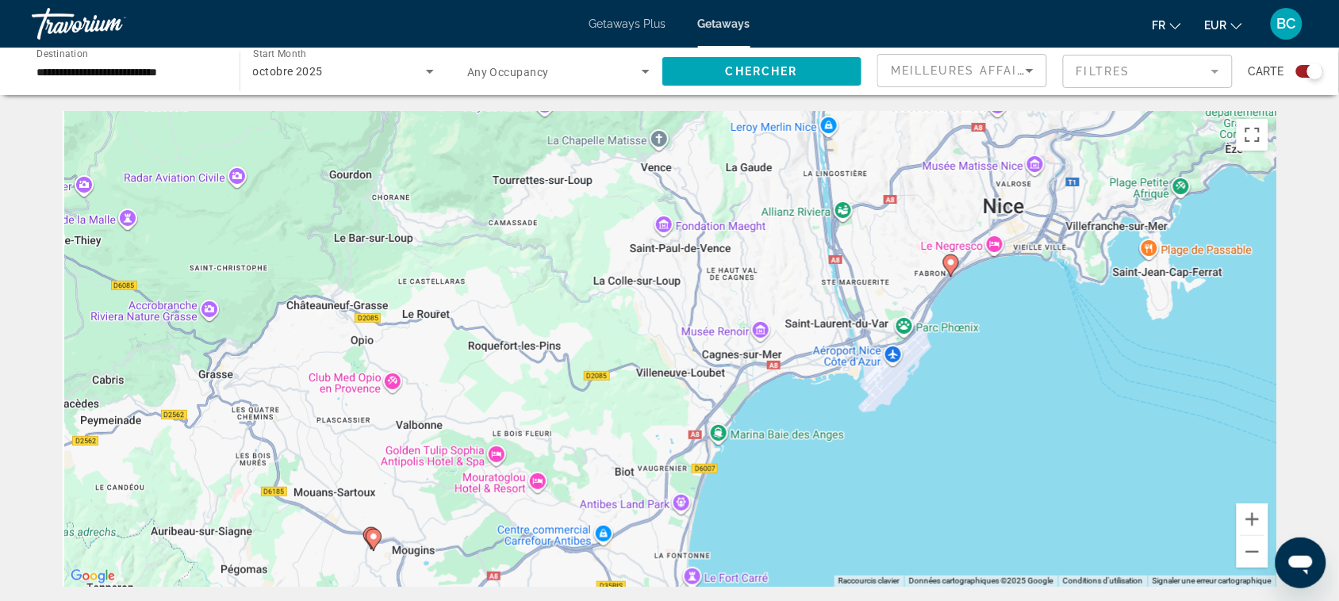
drag, startPoint x: 752, startPoint y: 458, endPoint x: 779, endPoint y: 189, distance: 270.3
click at [779, 189] on div "Pour activer le glissement avec le clavier, appuyez sur Alt+Entrée. Une fois ce…" at bounding box center [670, 349] width 1214 height 476
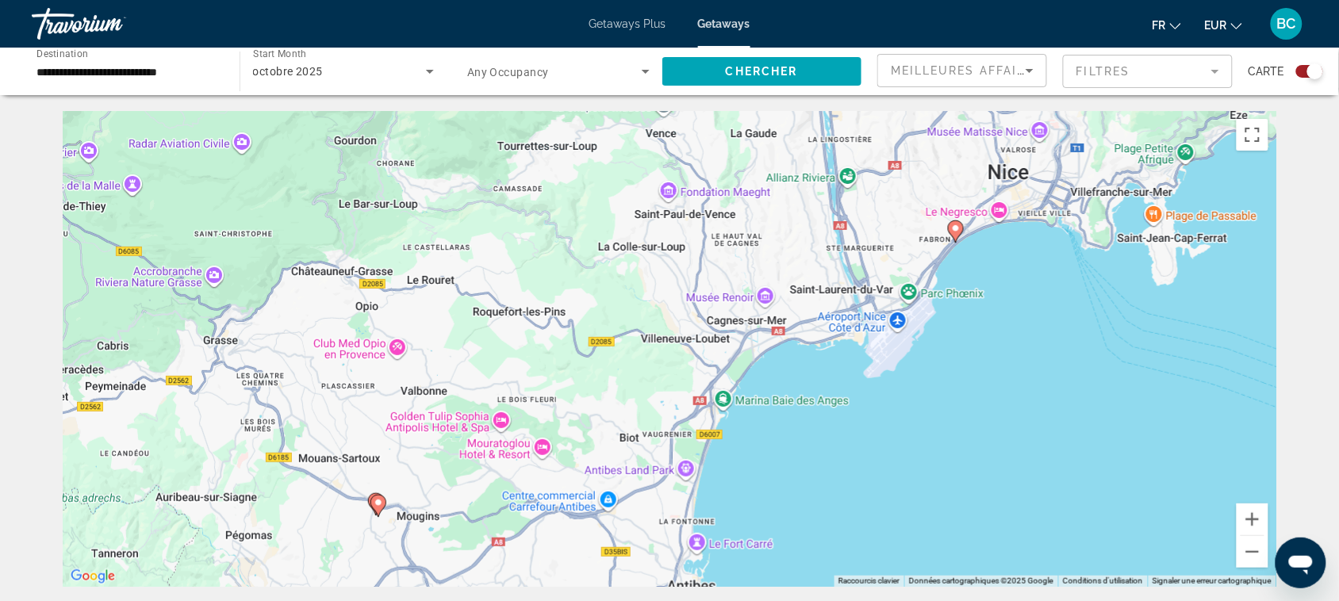
drag, startPoint x: 735, startPoint y: 377, endPoint x: 787, endPoint y: 337, distance: 65.7
click at [786, 337] on div "Pour activer le glissement avec le clavier, appuyez sur Alt+Entrée. Une fois ce…" at bounding box center [670, 349] width 1214 height 476
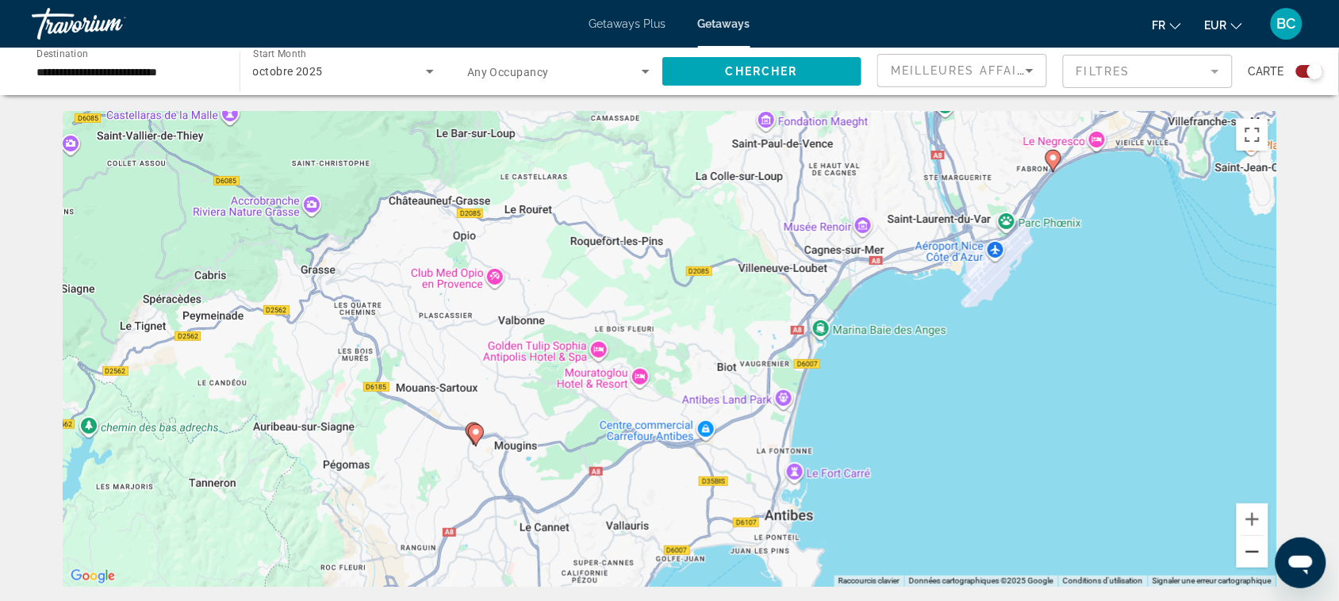
click at [1244, 544] on button "Zoom arrière" at bounding box center [1253, 552] width 32 height 32
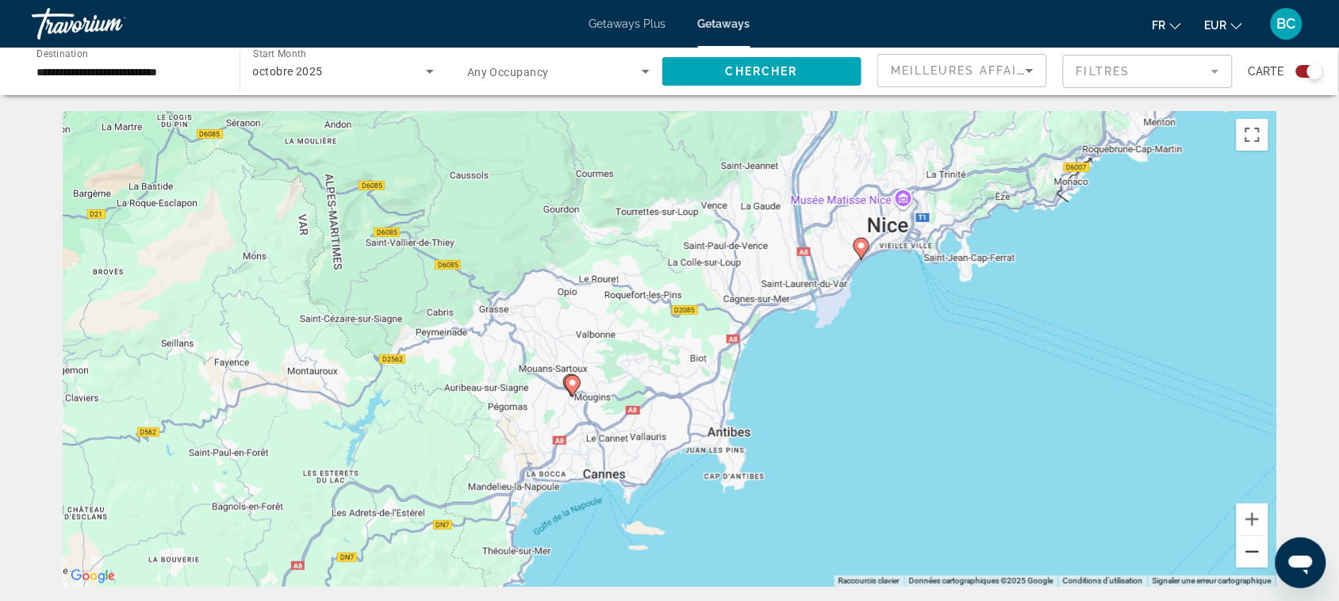
click at [1244, 544] on button "Zoom arrière" at bounding box center [1253, 552] width 32 height 32
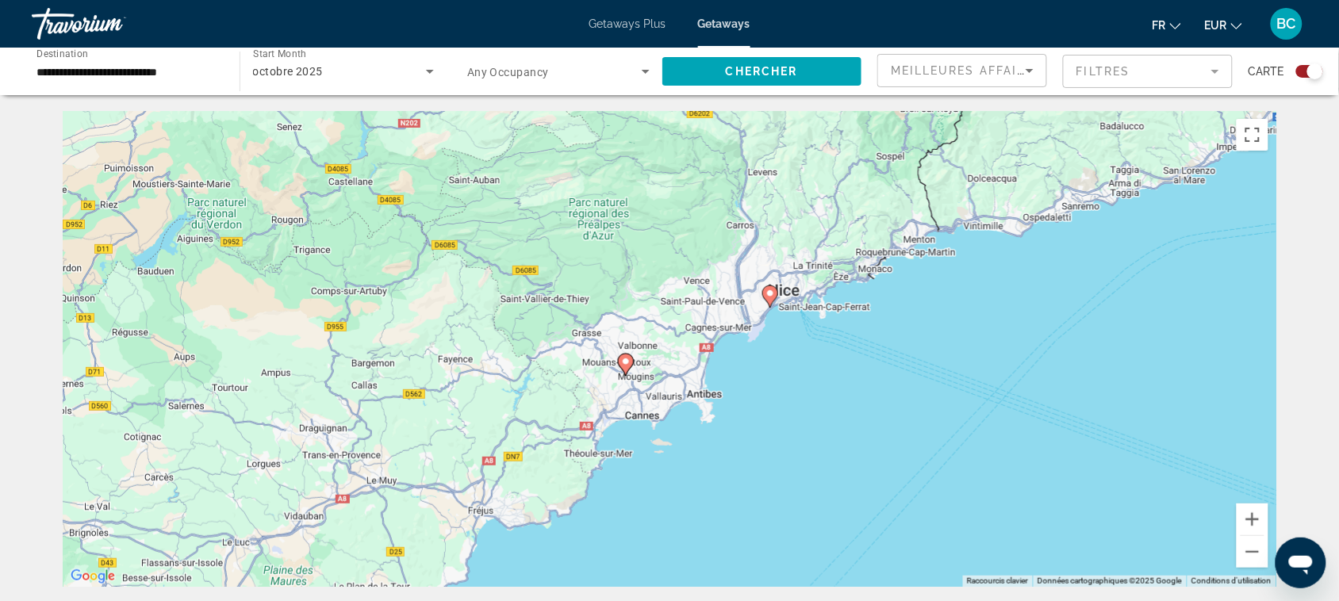
drag, startPoint x: 744, startPoint y: 421, endPoint x: 778, endPoint y: 427, distance: 33.8
click at [775, 427] on div "Pour activer le glissement avec le clavier, appuyez sur Alt+Entrée. Une fois ce…" at bounding box center [670, 349] width 1214 height 476
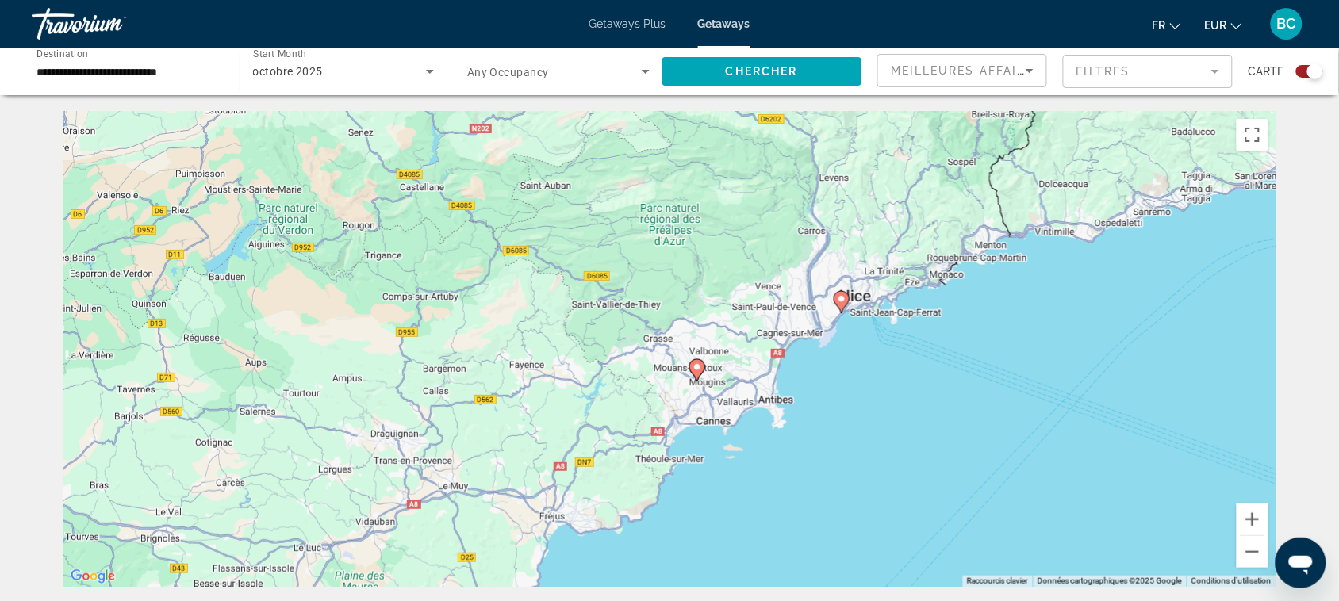
drag, startPoint x: 812, startPoint y: 469, endPoint x: 879, endPoint y: 436, distance: 74.9
click at [877, 446] on div "Pour activer le glissement avec le clavier, appuyez sur Alt+Entrée. Une fois ce…" at bounding box center [670, 349] width 1214 height 476
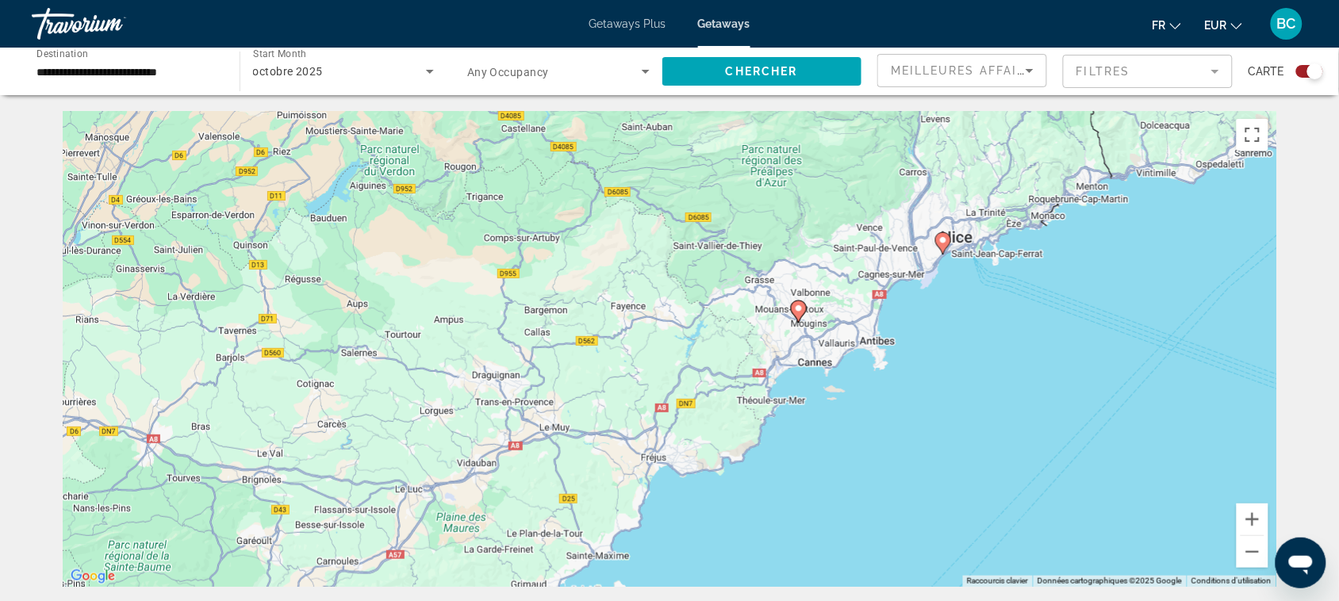
drag, startPoint x: 863, startPoint y: 436, endPoint x: 960, endPoint y: 330, distance: 143.8
click at [941, 363] on div "Pour activer le glissement avec le clavier, appuyez sur Alt+Entrée. Une fois ce…" at bounding box center [670, 349] width 1214 height 476
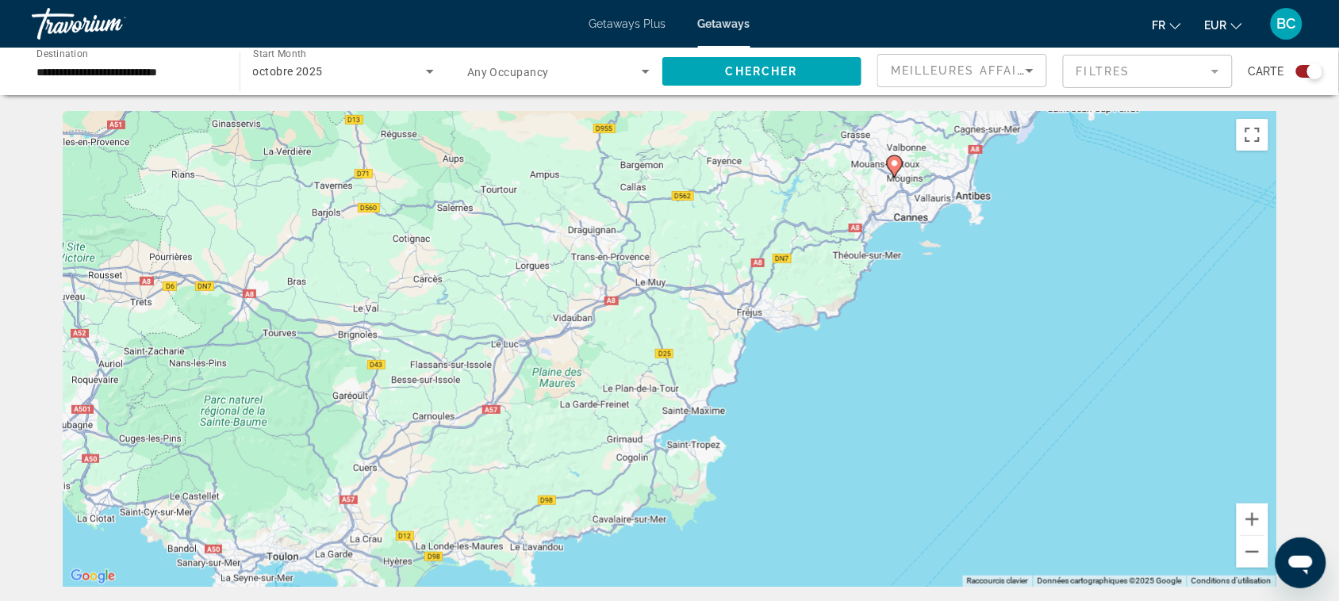
drag, startPoint x: 954, startPoint y: 328, endPoint x: 1037, endPoint y: 149, distance: 197.0
click at [1033, 155] on div "Pour activer le glissement avec le clavier, appuyez sur Alt+Entrée. Une fois ce…" at bounding box center [670, 349] width 1214 height 476
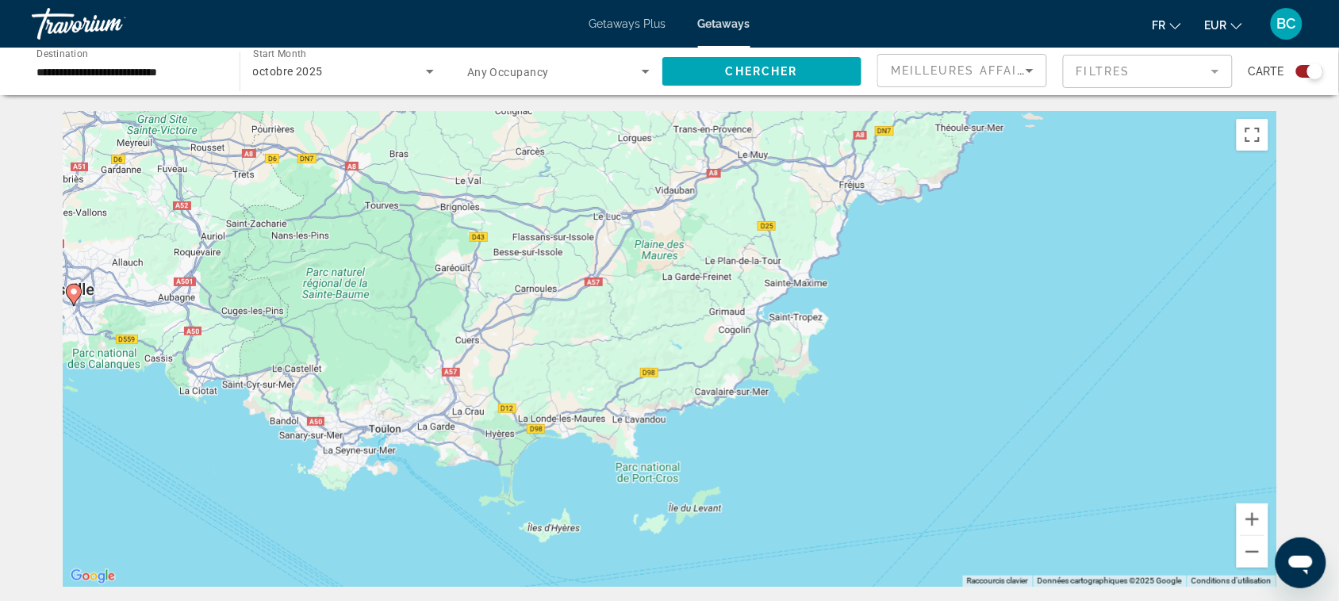
drag, startPoint x: 1037, startPoint y: 149, endPoint x: 919, endPoint y: 401, distance: 277.9
click at [919, 401] on div "Pour activer le glissement avec le clavier, appuyez sur Alt+Entrée. Une fois ce…" at bounding box center [670, 349] width 1214 height 476
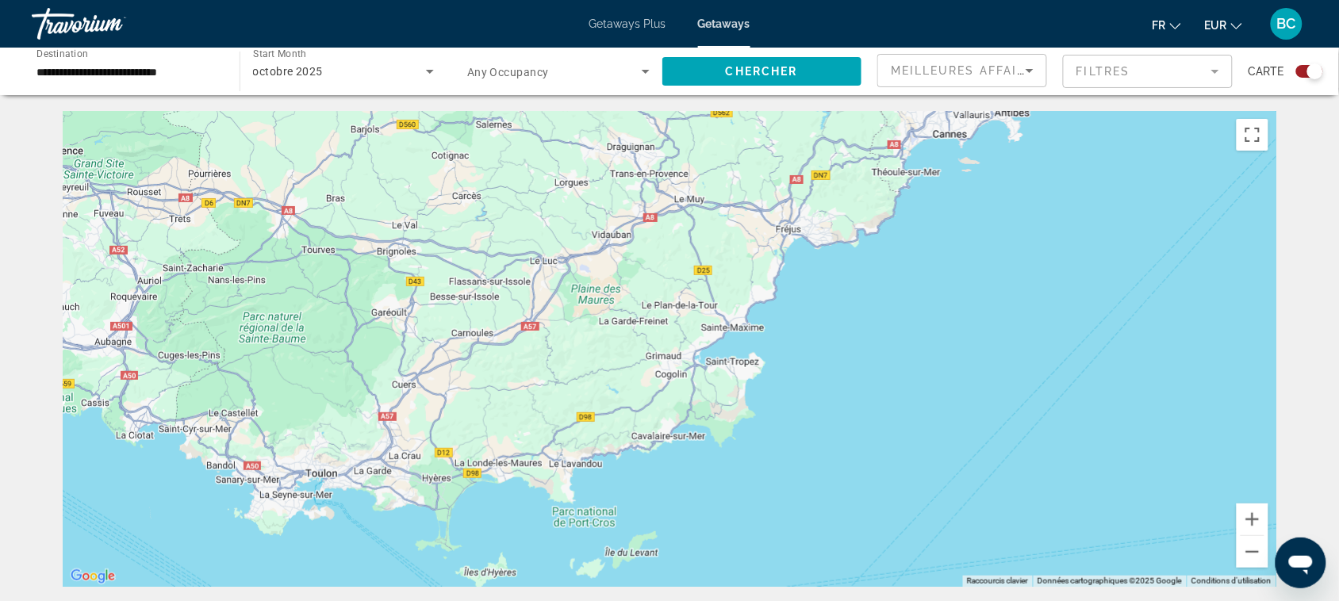
drag, startPoint x: 960, startPoint y: 290, endPoint x: 957, endPoint y: 382, distance: 92.9
click at [957, 381] on div "Pour activer le glissement avec le clavier, appuyez sur Alt+Entrée. Une fois ce…" at bounding box center [670, 349] width 1214 height 476
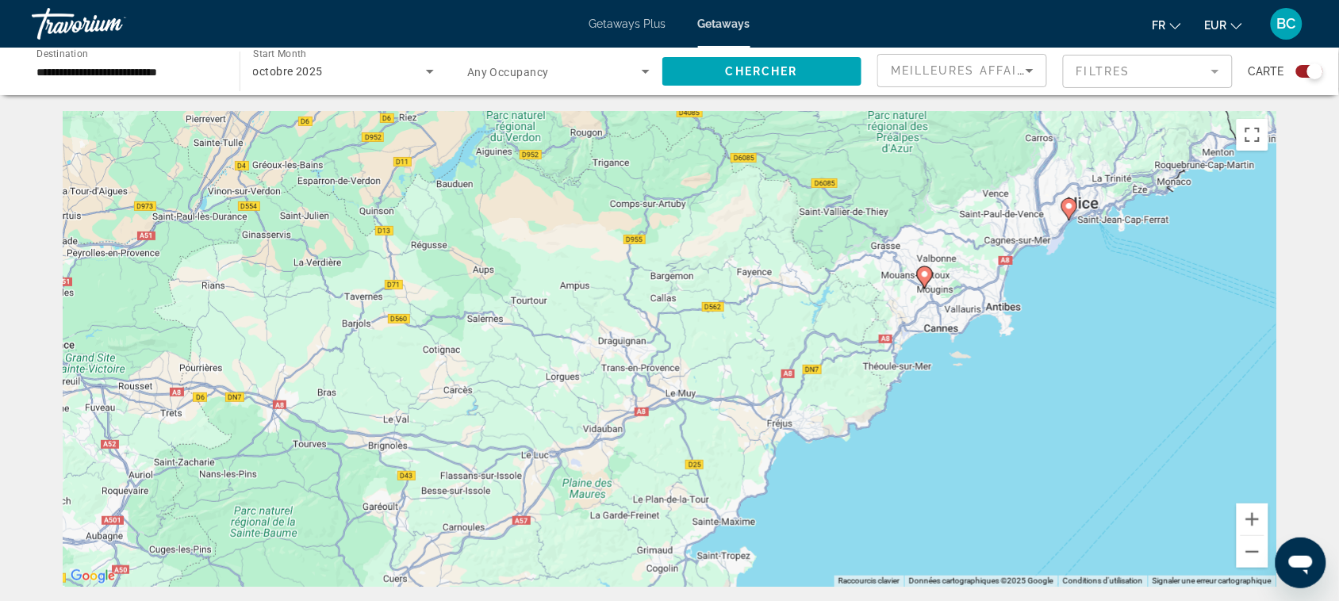
drag, startPoint x: 962, startPoint y: 264, endPoint x: 952, endPoint y: 409, distance: 145.5
click at [952, 409] on div "Pour activer le glissement avec le clavier, appuyez sur Alt+Entrée. Une fois ce…" at bounding box center [670, 349] width 1214 height 476
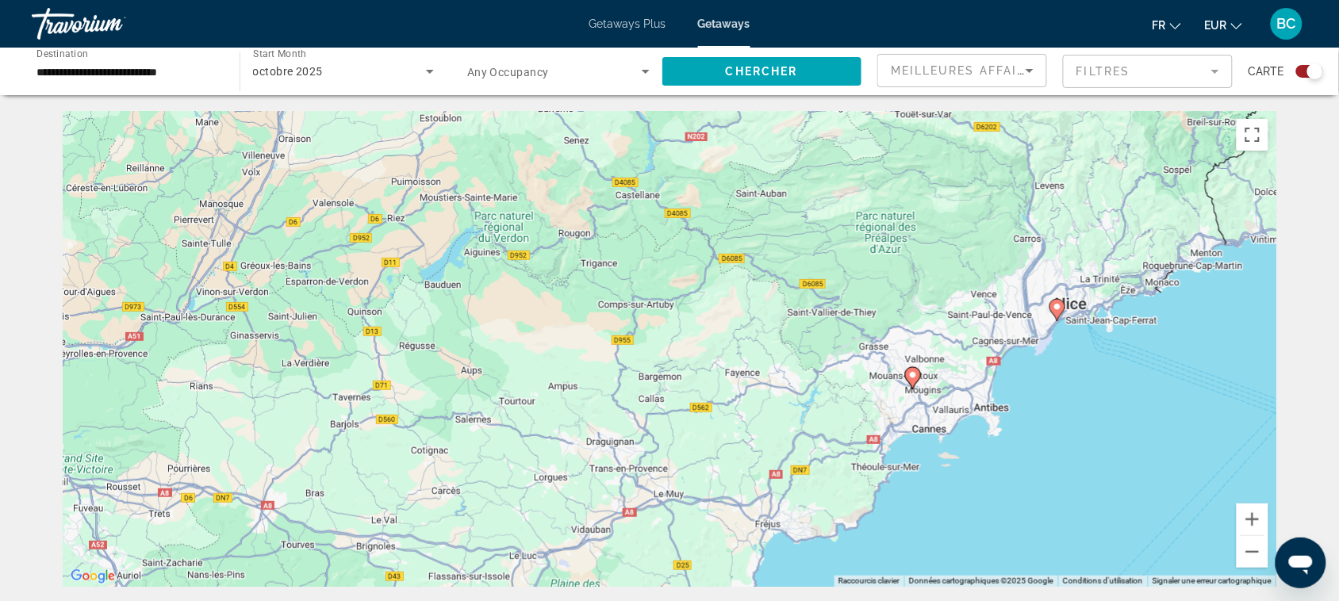
drag, startPoint x: 941, startPoint y: 295, endPoint x: 941, endPoint y: 312, distance: 16.7
click at [941, 312] on div "Pour activer le glissement avec le clavier, appuyez sur Alt+Entrée. Une fois ce…" at bounding box center [670, 349] width 1214 height 476
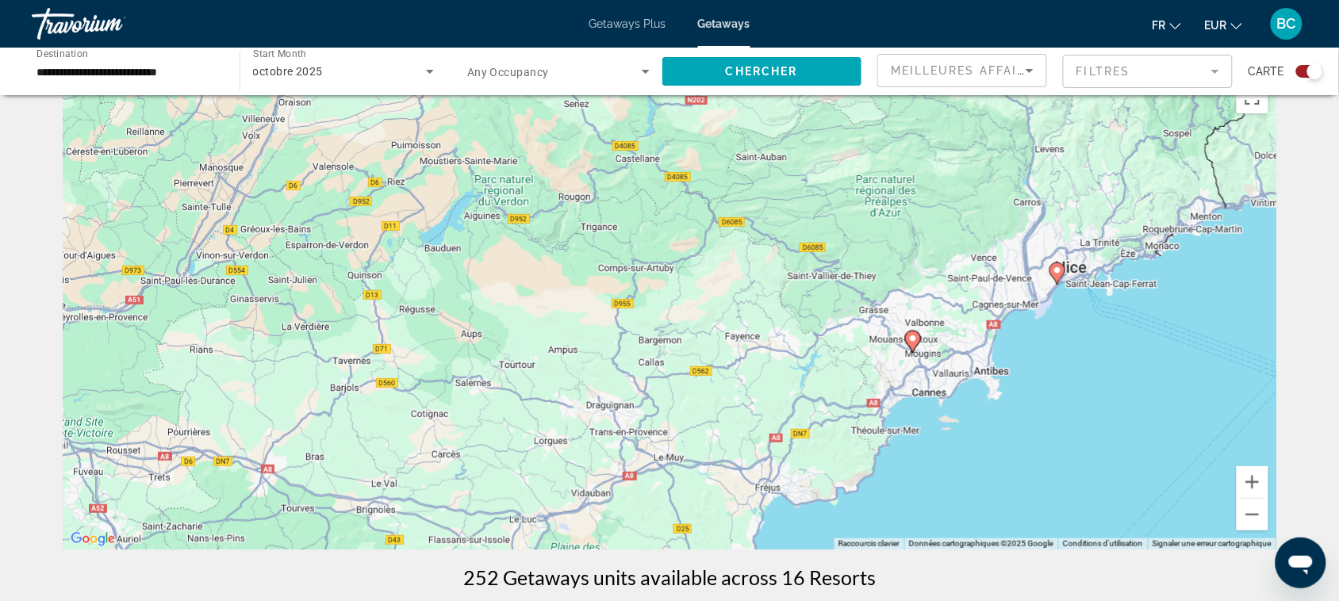
scroll to position [80, 0]
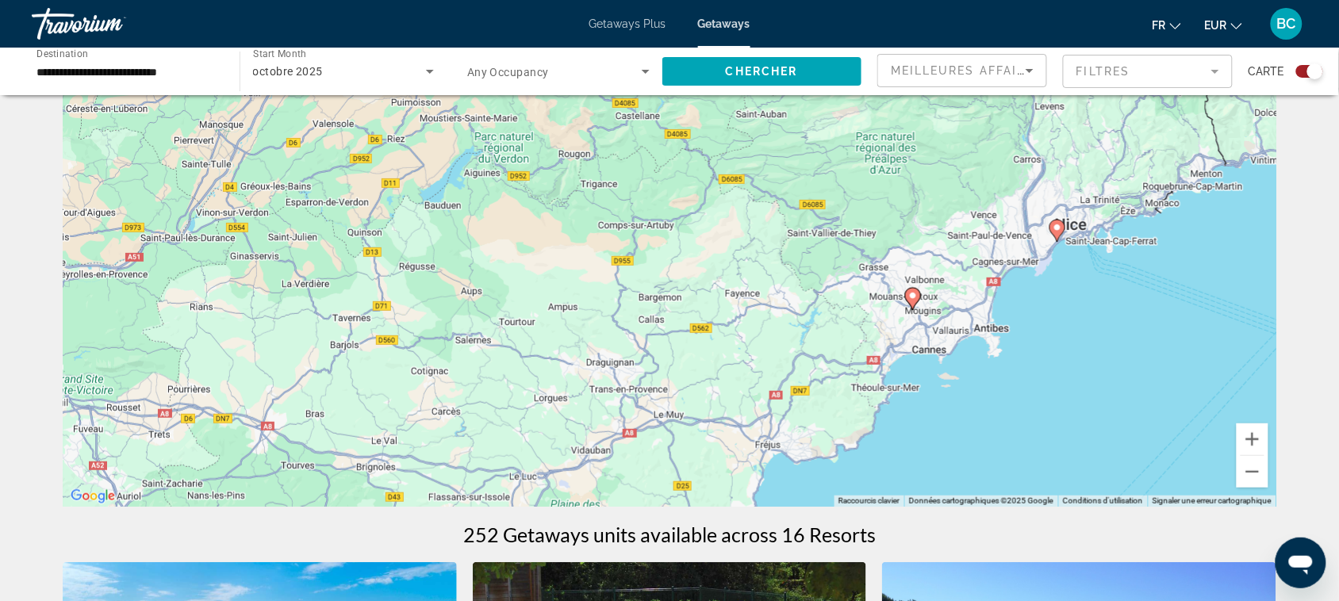
click at [915, 302] on icon "Main content" at bounding box center [913, 299] width 14 height 21
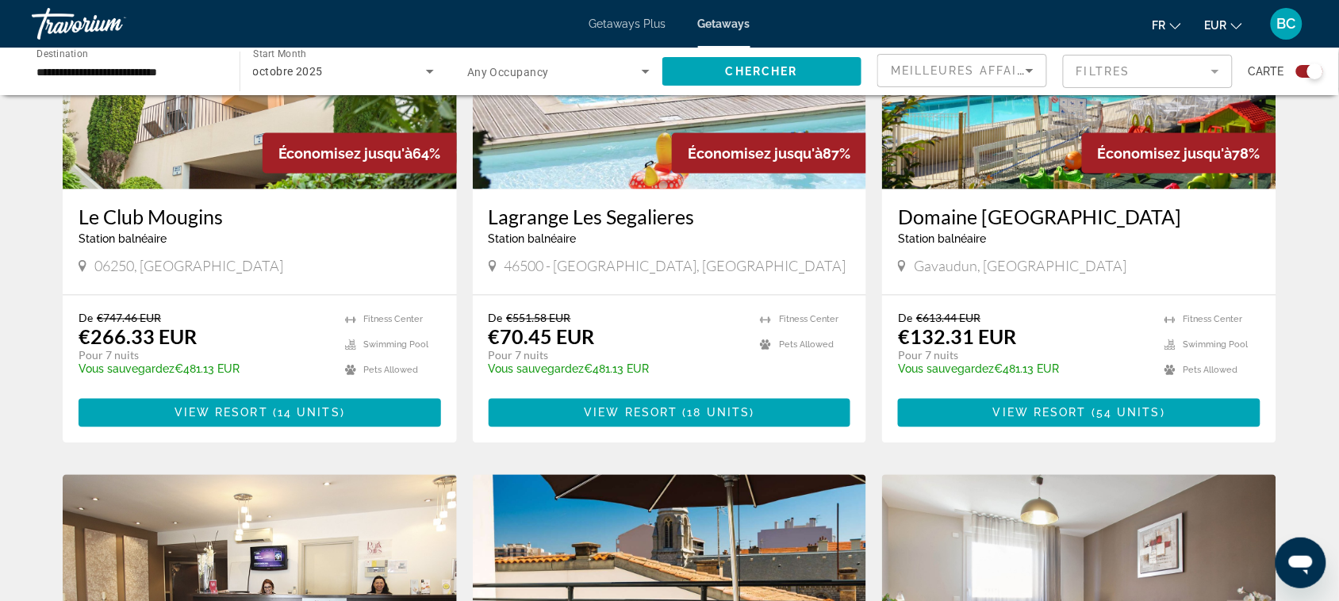
scroll to position [718, 0]
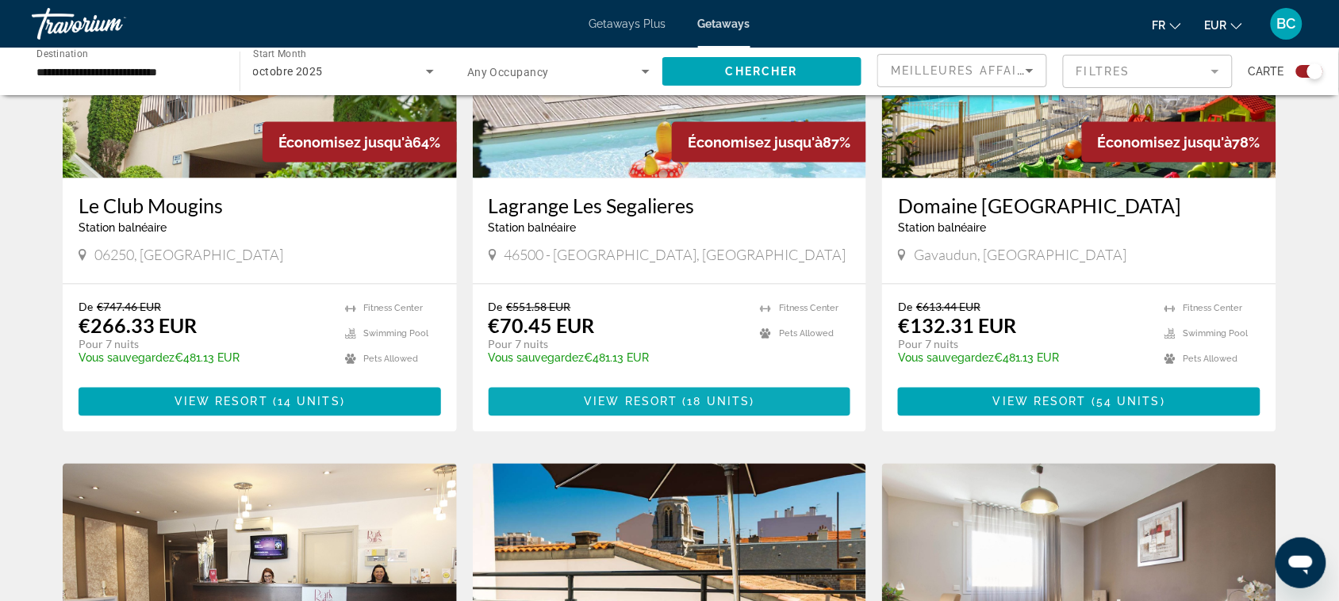
click at [689, 401] on span "18 units" at bounding box center [719, 402] width 63 height 13
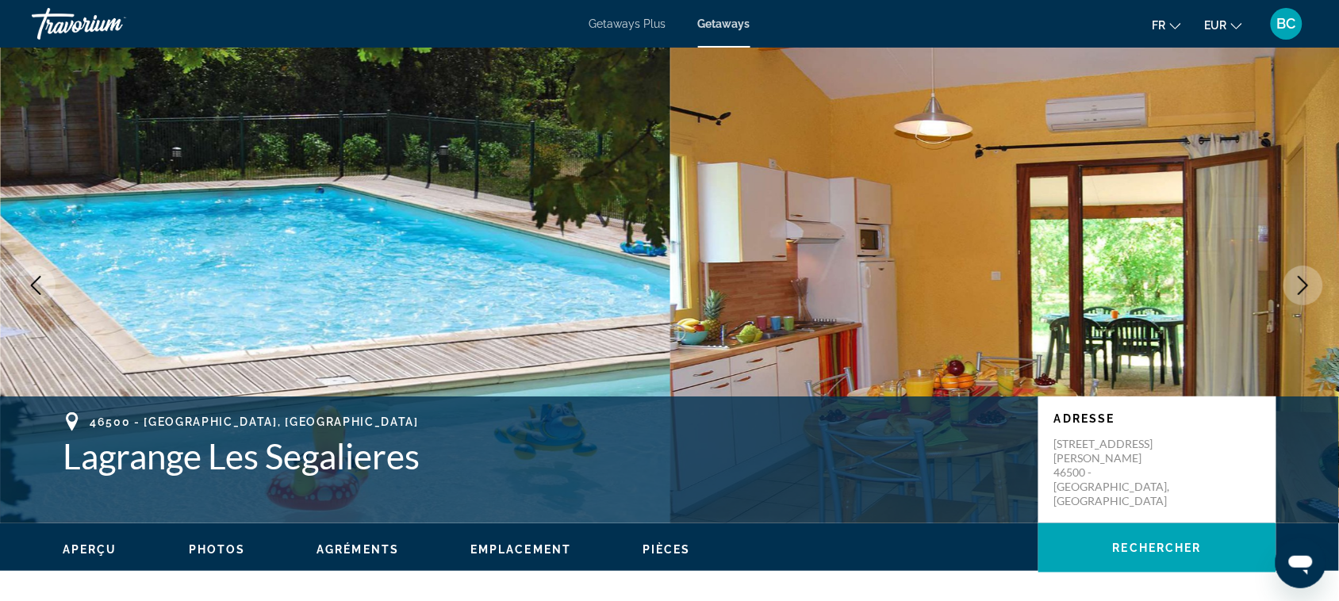
click at [1308, 268] on button "Next image" at bounding box center [1304, 286] width 40 height 40
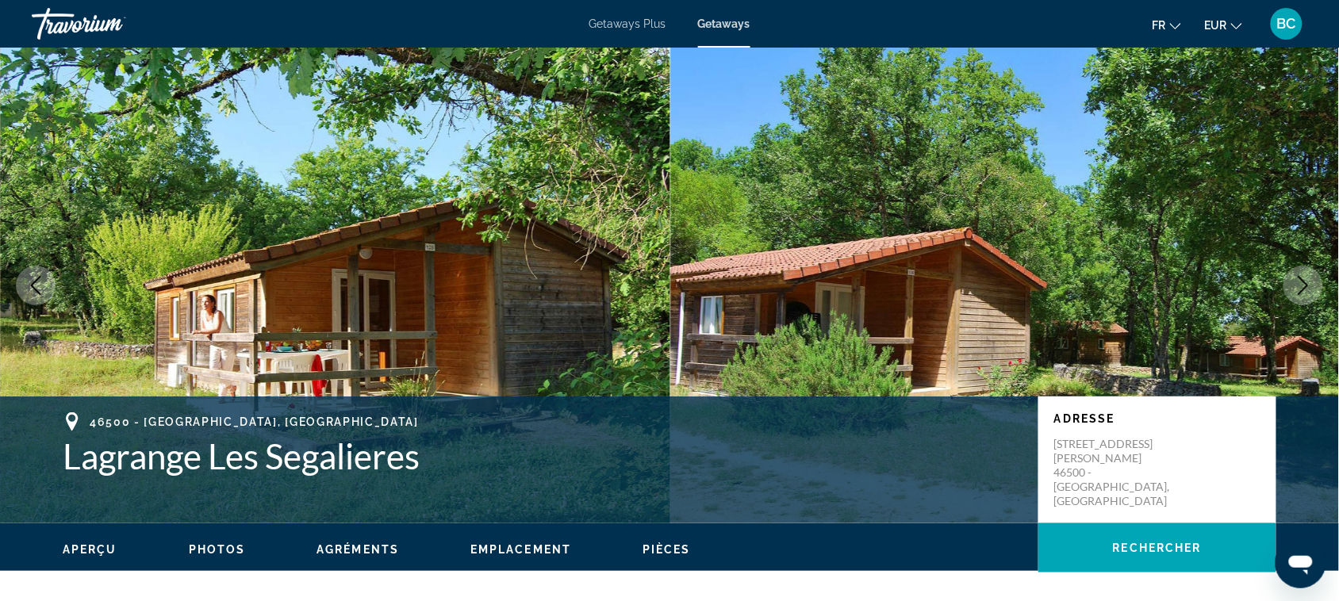
click at [1308, 268] on button "Next image" at bounding box center [1304, 286] width 40 height 40
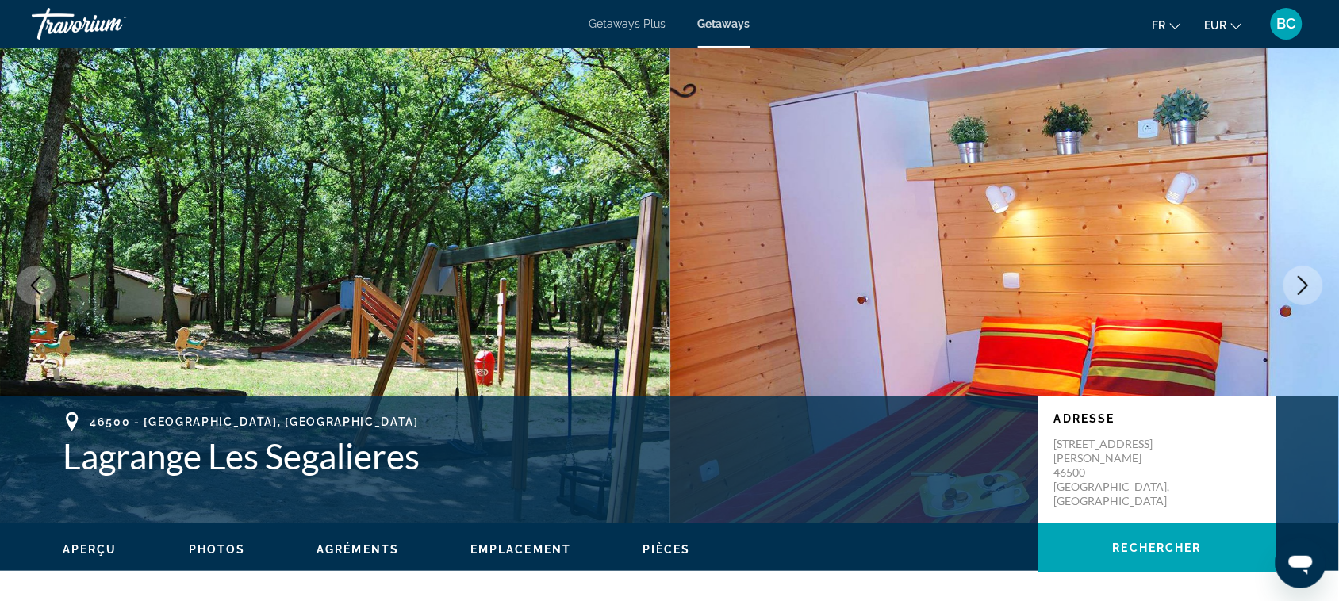
click at [1308, 268] on button "Next image" at bounding box center [1304, 286] width 40 height 40
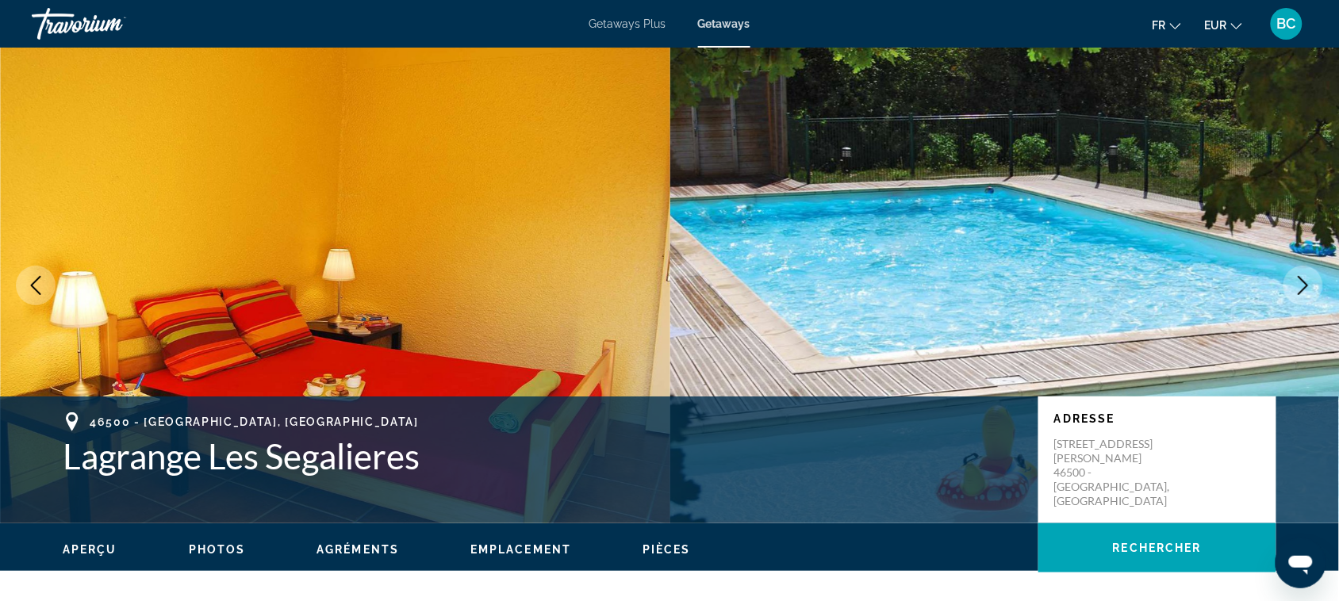
click at [1308, 268] on button "Next image" at bounding box center [1304, 286] width 40 height 40
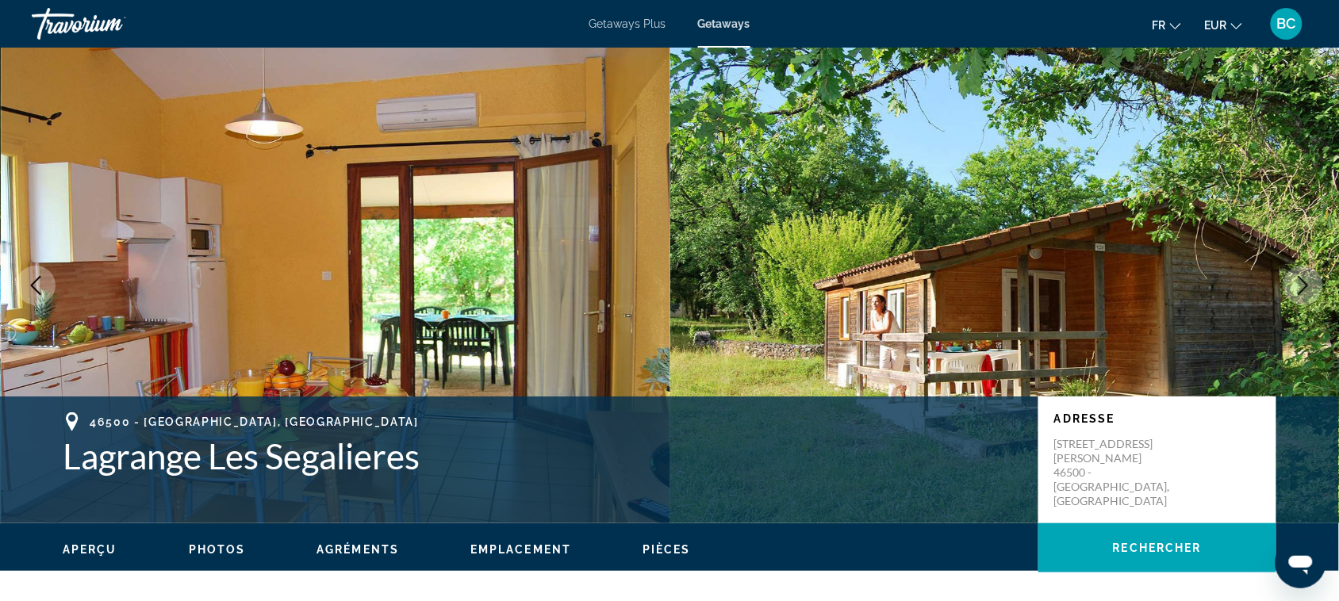
click at [68, 26] on div "Travorium" at bounding box center [111, 23] width 159 height 41
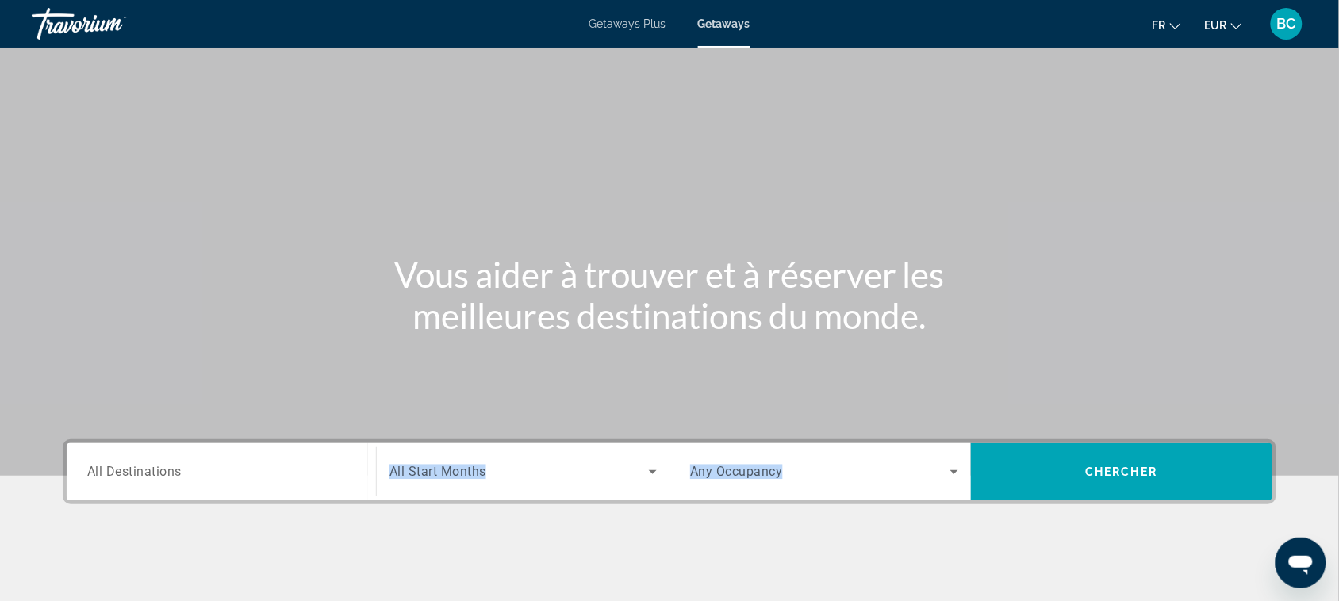
drag, startPoint x: 216, startPoint y: 516, endPoint x: 232, endPoint y: 463, distance: 55.7
click at [232, 463] on div "Destination All Destinations Start Month All Start Months Occupancy Any Occupan…" at bounding box center [669, 552] width 1277 height 224
click at [232, 463] on input "Destination All Destinations" at bounding box center [221, 472] width 268 height 19
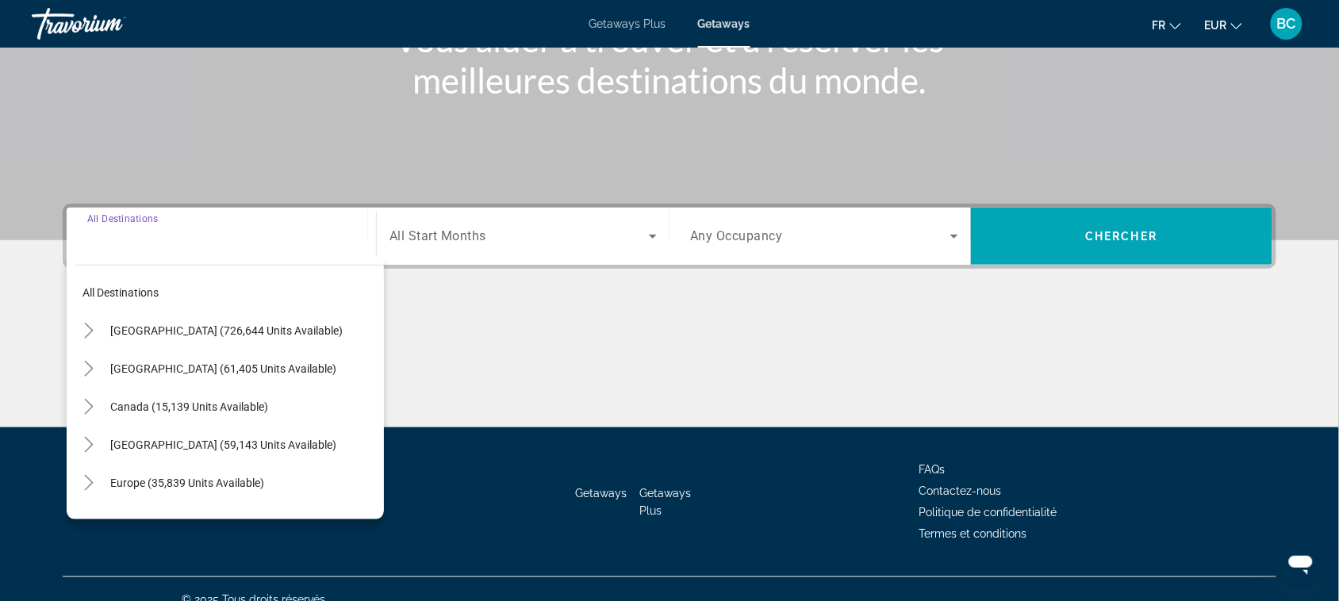
scroll to position [255, 0]
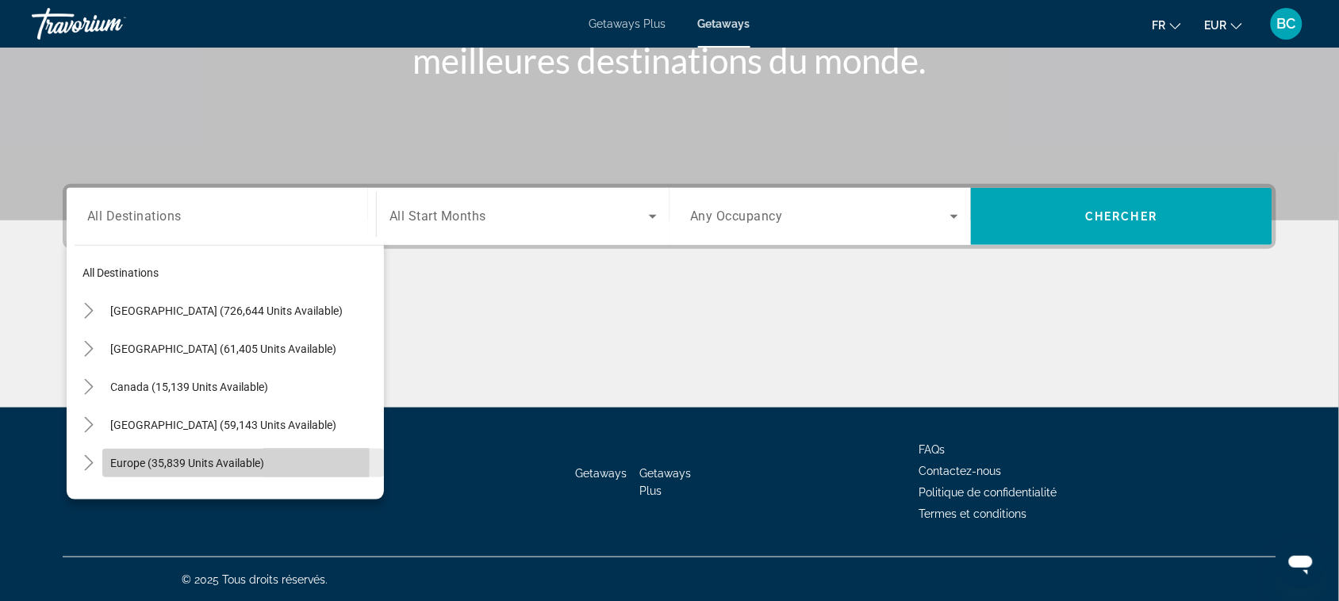
click at [115, 462] on span "Europe (35,839 units available)" at bounding box center [187, 463] width 154 height 13
type input "**********"
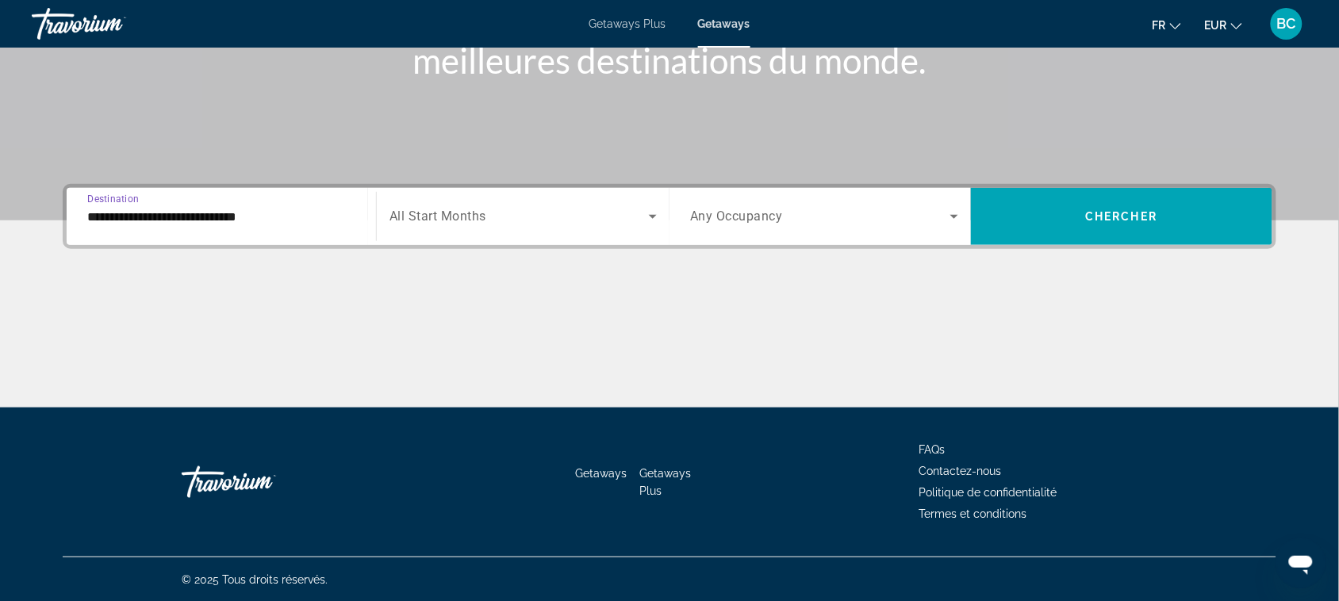
click at [452, 234] on div "Search widget" at bounding box center [523, 216] width 267 height 44
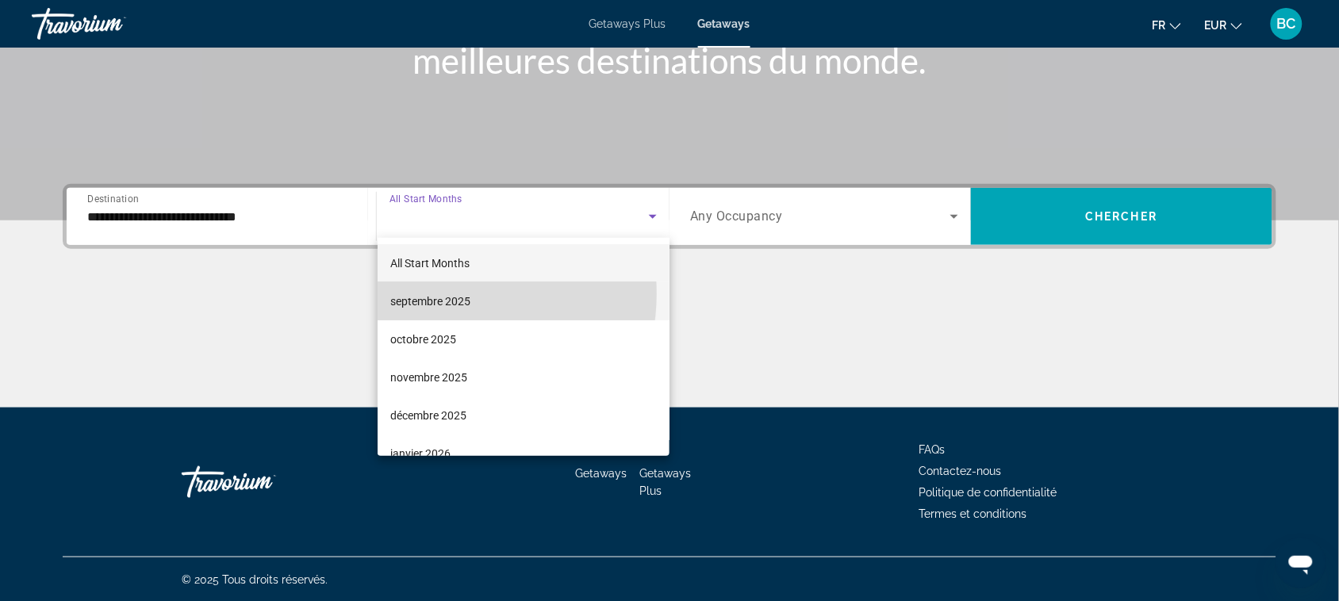
click at [438, 294] on span "septembre 2025" at bounding box center [430, 301] width 80 height 19
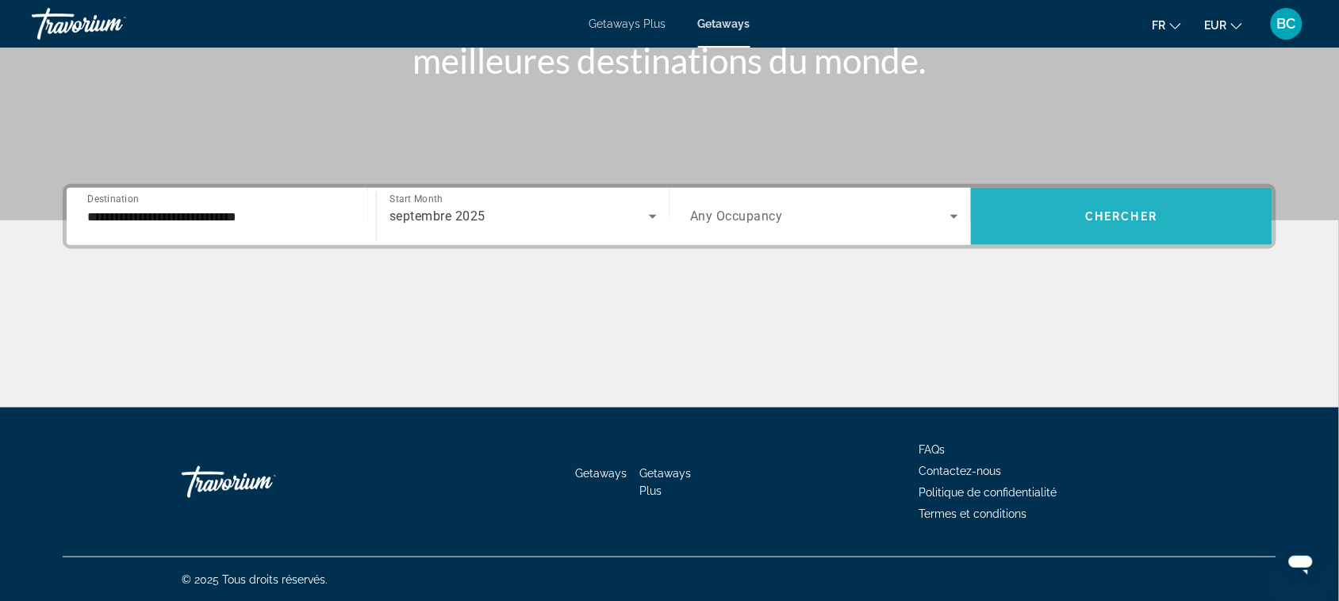
click at [1085, 194] on span "Search widget" at bounding box center [1122, 216] width 302 height 57
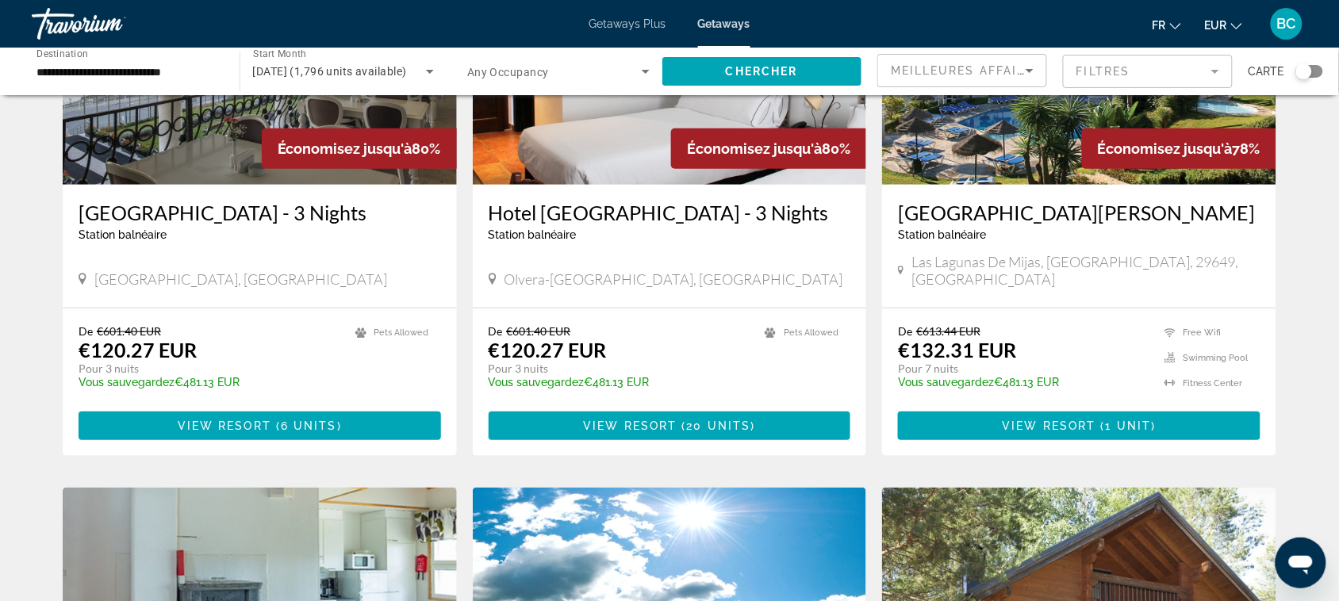
scroll to position [216, 0]
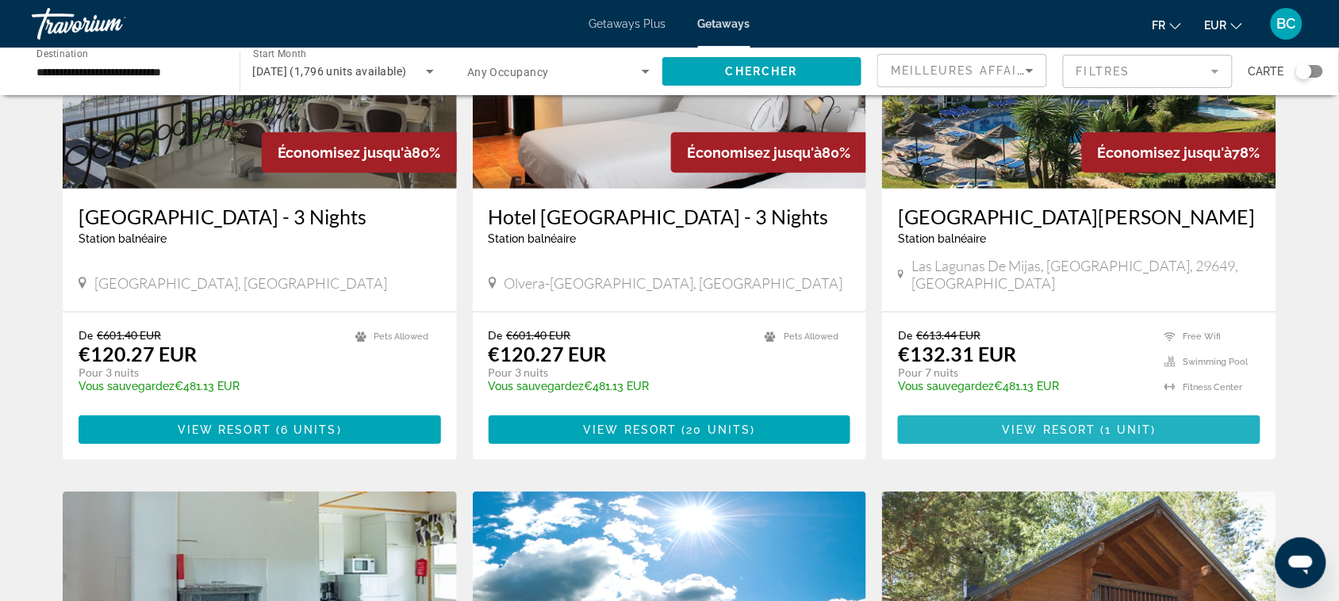
click at [1080, 421] on span "Main content" at bounding box center [1079, 430] width 363 height 38
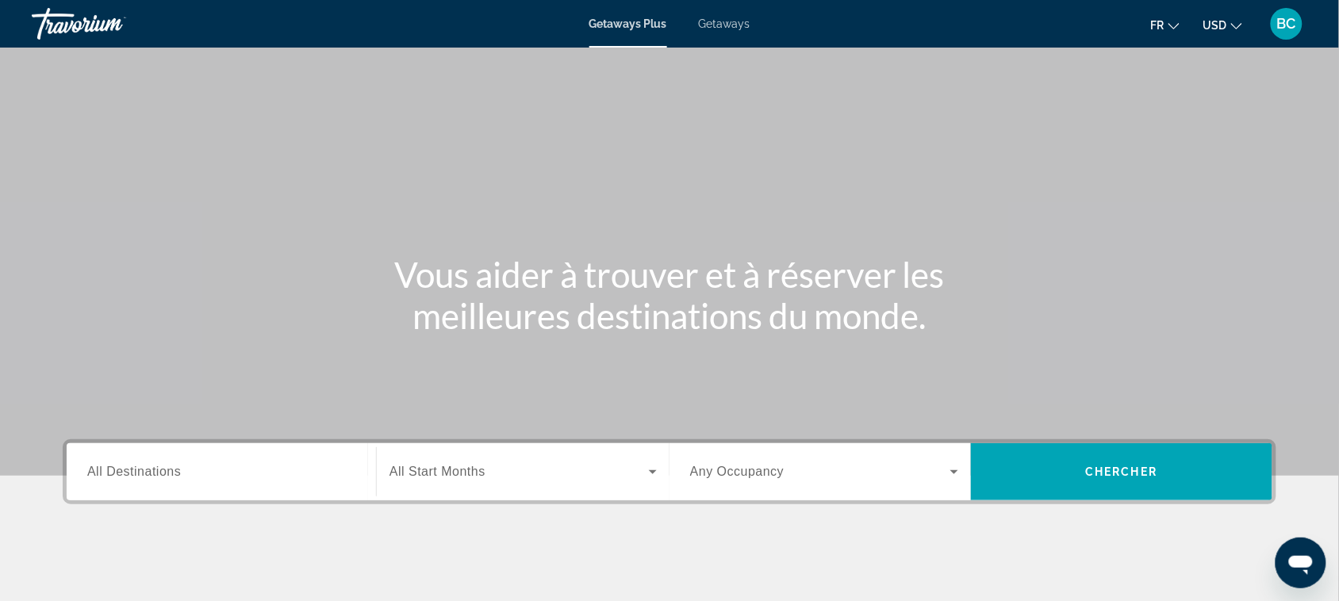
click at [291, 466] on input "Destination All Destinations" at bounding box center [221, 472] width 268 height 19
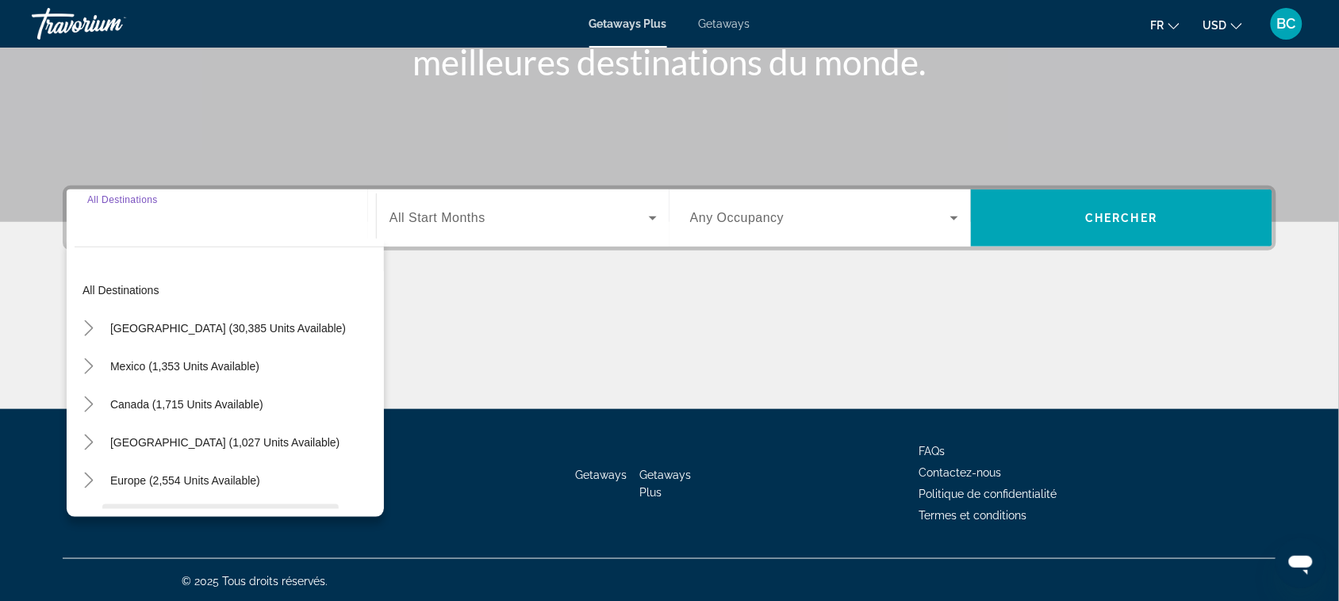
scroll to position [255, 0]
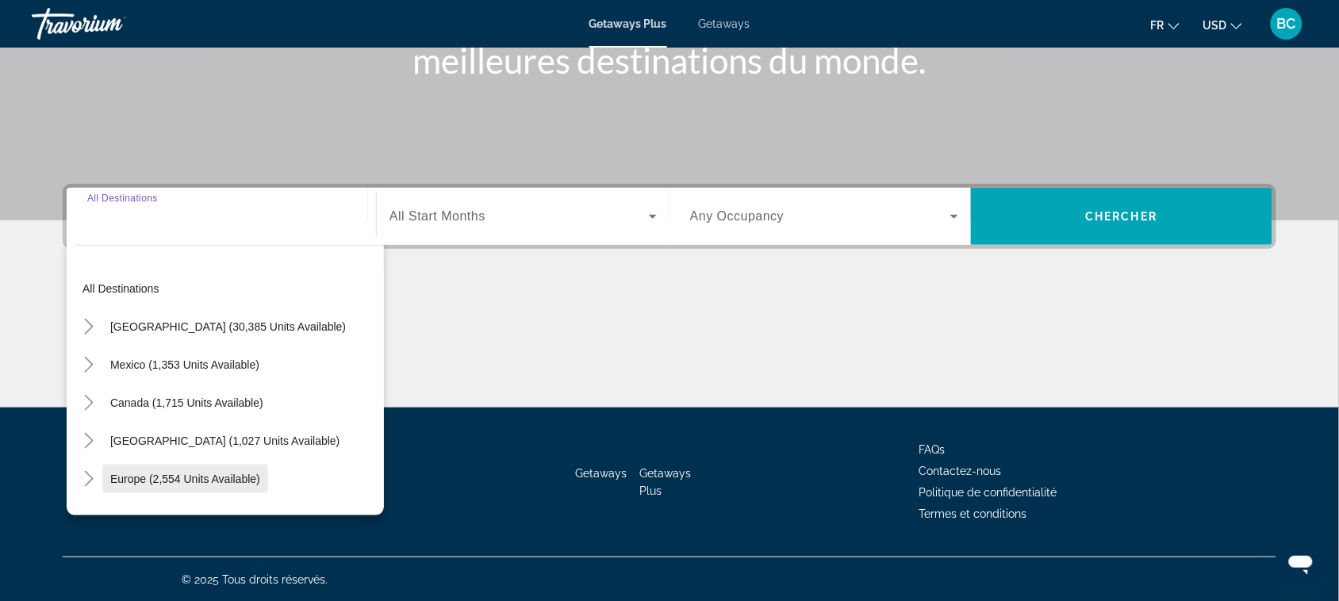
click at [183, 486] on span "Search widget" at bounding box center [185, 479] width 166 height 38
type input "**********"
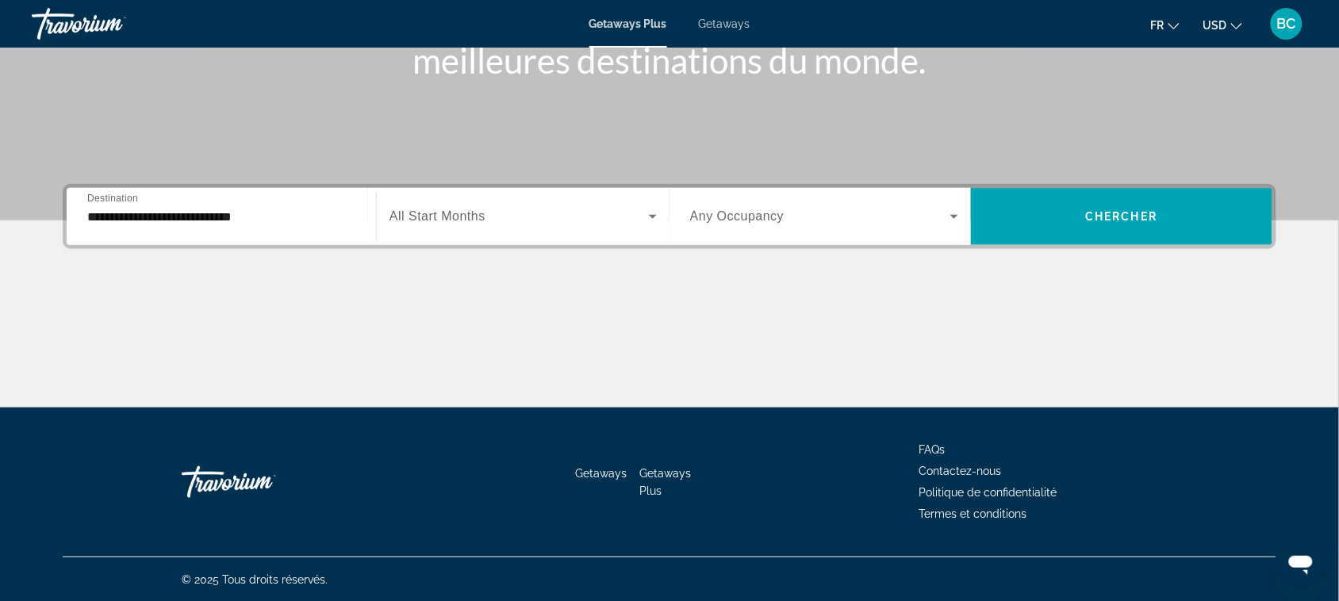
click at [464, 230] on div "Search widget" at bounding box center [523, 216] width 267 height 44
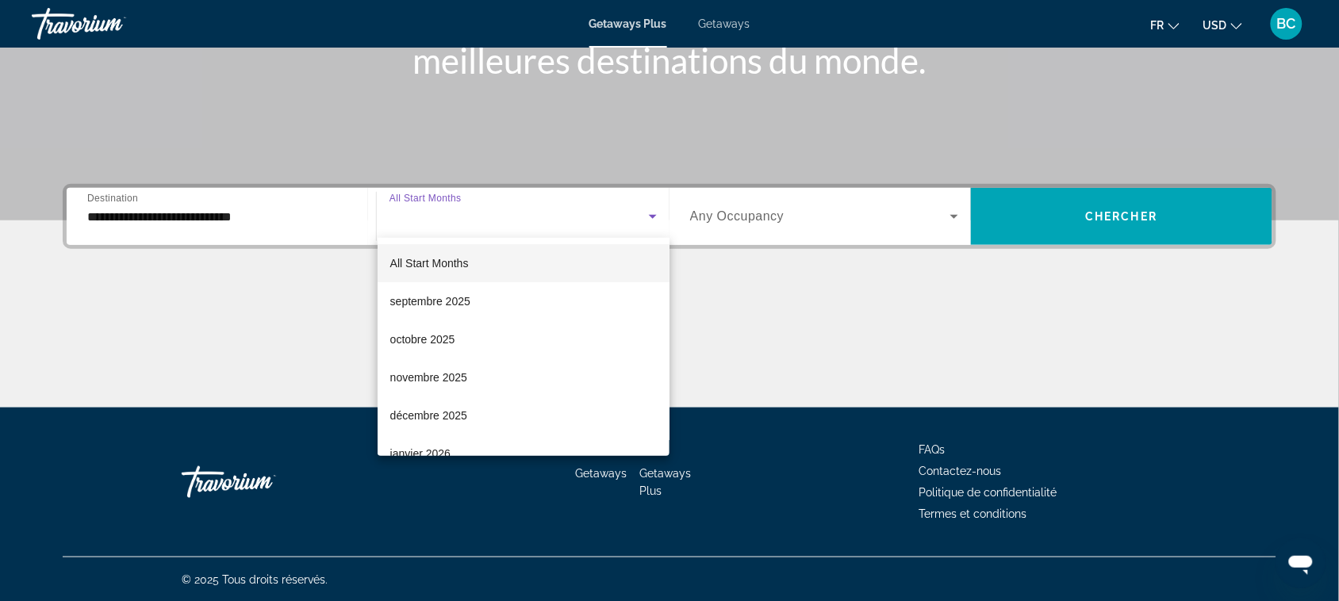
click at [1071, 351] on div at bounding box center [669, 300] width 1339 height 601
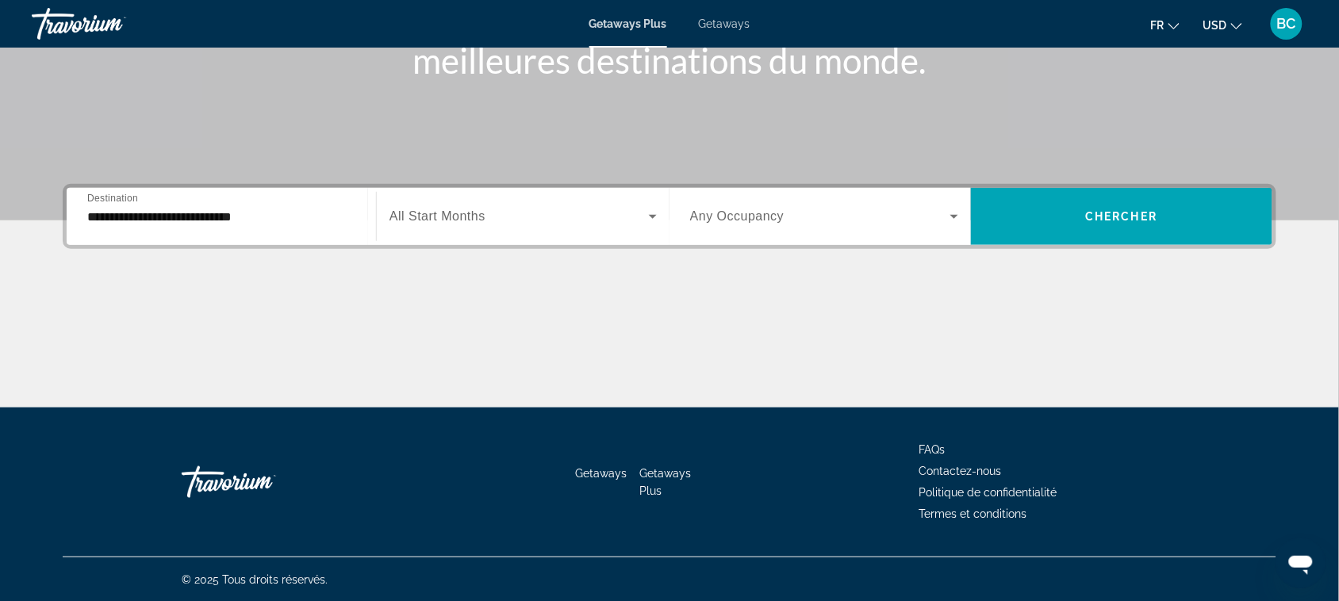
click at [1227, 21] on span "USD" at bounding box center [1216, 25] width 24 height 13
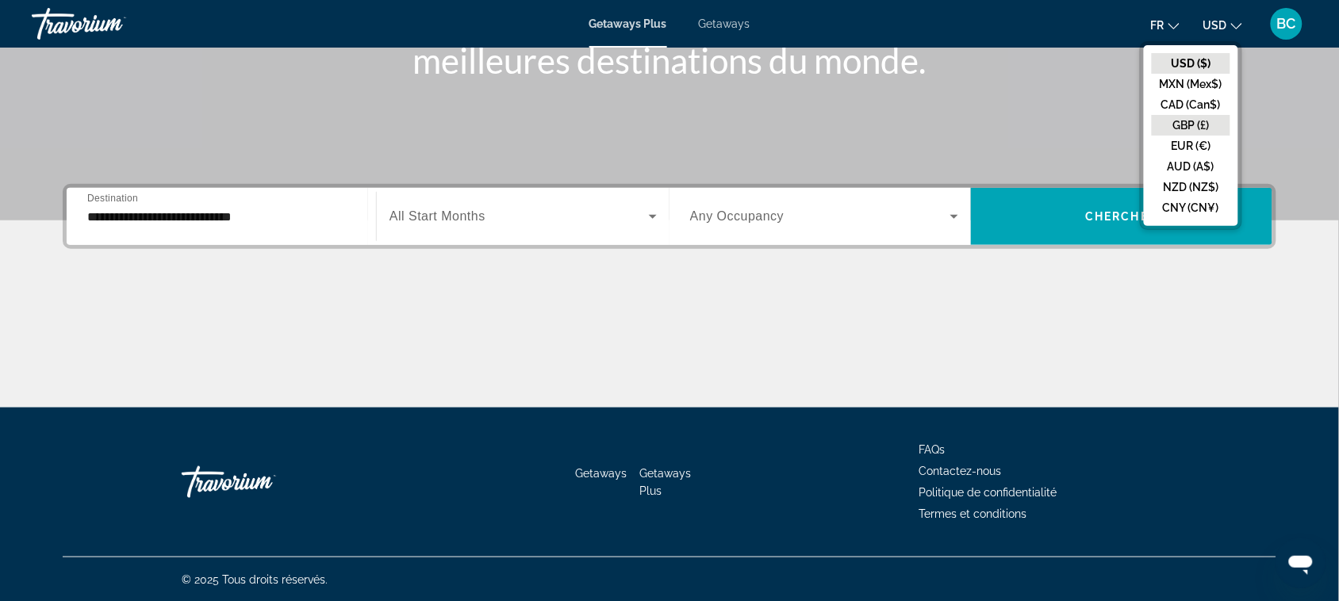
click at [1189, 133] on button "GBP (£)" at bounding box center [1191, 125] width 79 height 21
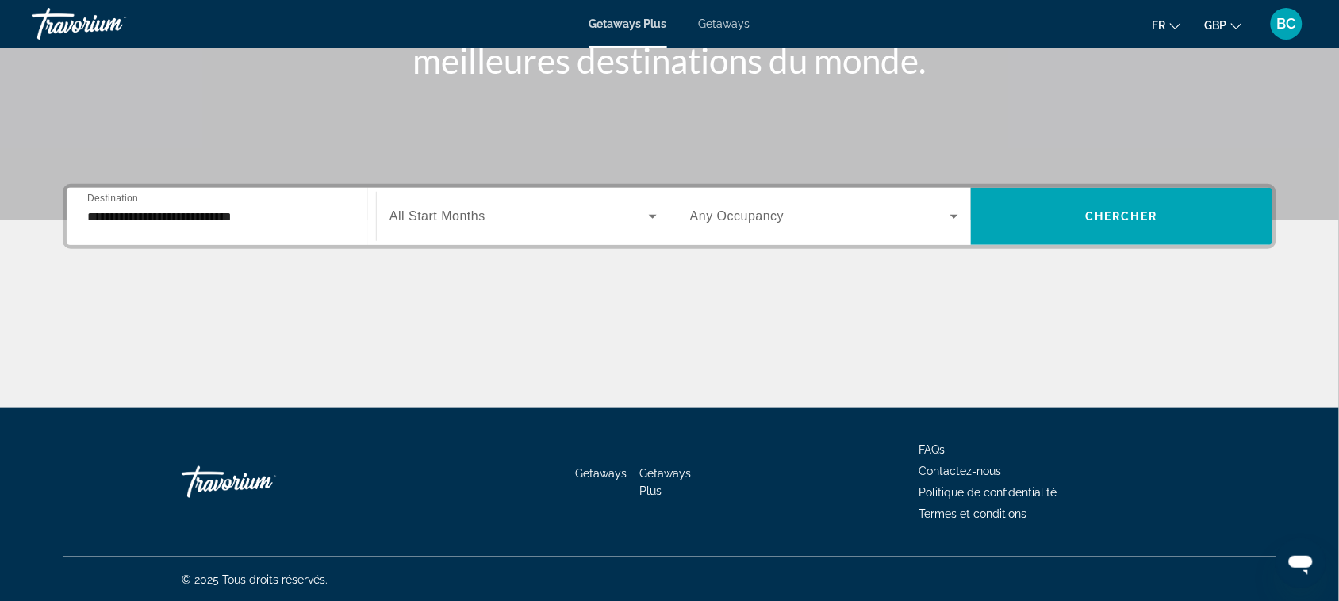
click at [1222, 17] on button "GBP USD ($) MXN (Mex$) CAD (Can$) GBP (£) EUR (€) AUD (A$) NZD (NZ$) CNY (CN¥)" at bounding box center [1223, 24] width 37 height 23
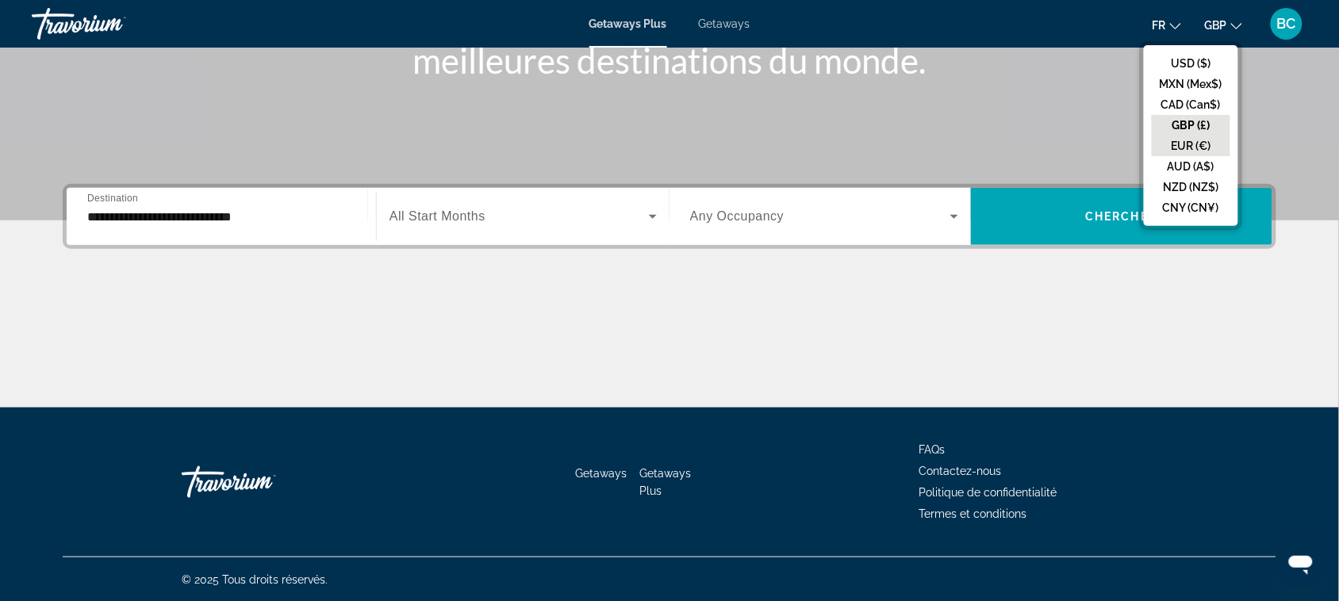
click at [1188, 141] on button "EUR (€)" at bounding box center [1191, 146] width 79 height 21
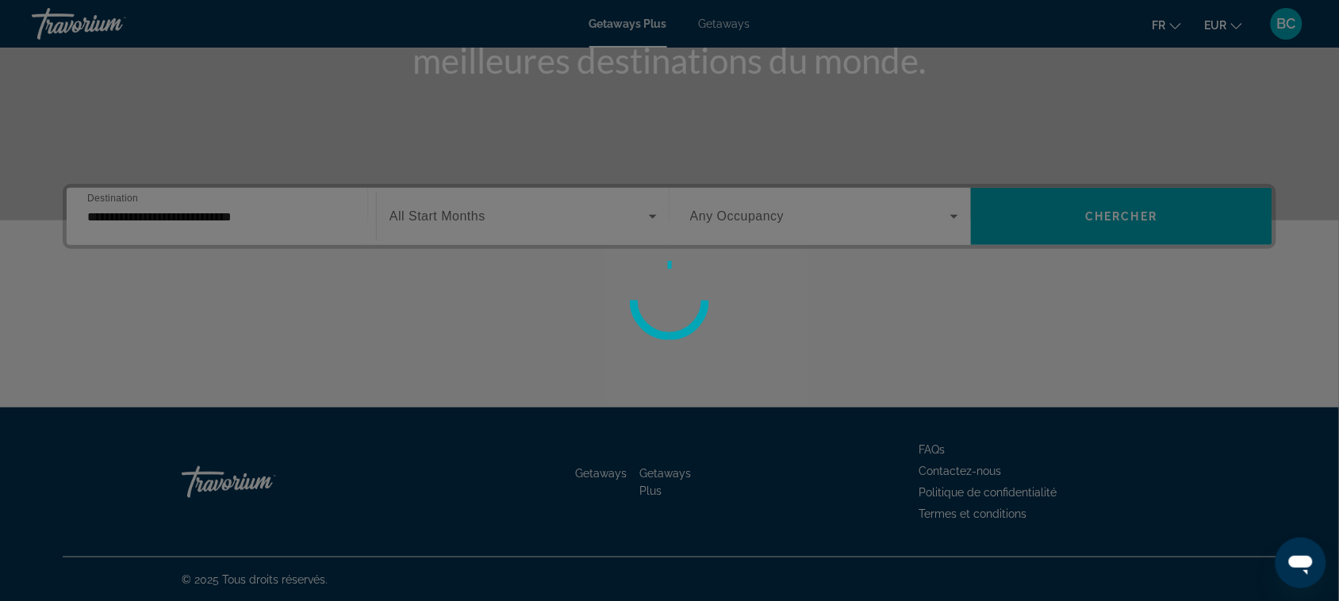
click at [460, 219] on div at bounding box center [669, 300] width 1339 height 601
click at [480, 211] on div at bounding box center [669, 300] width 1339 height 601
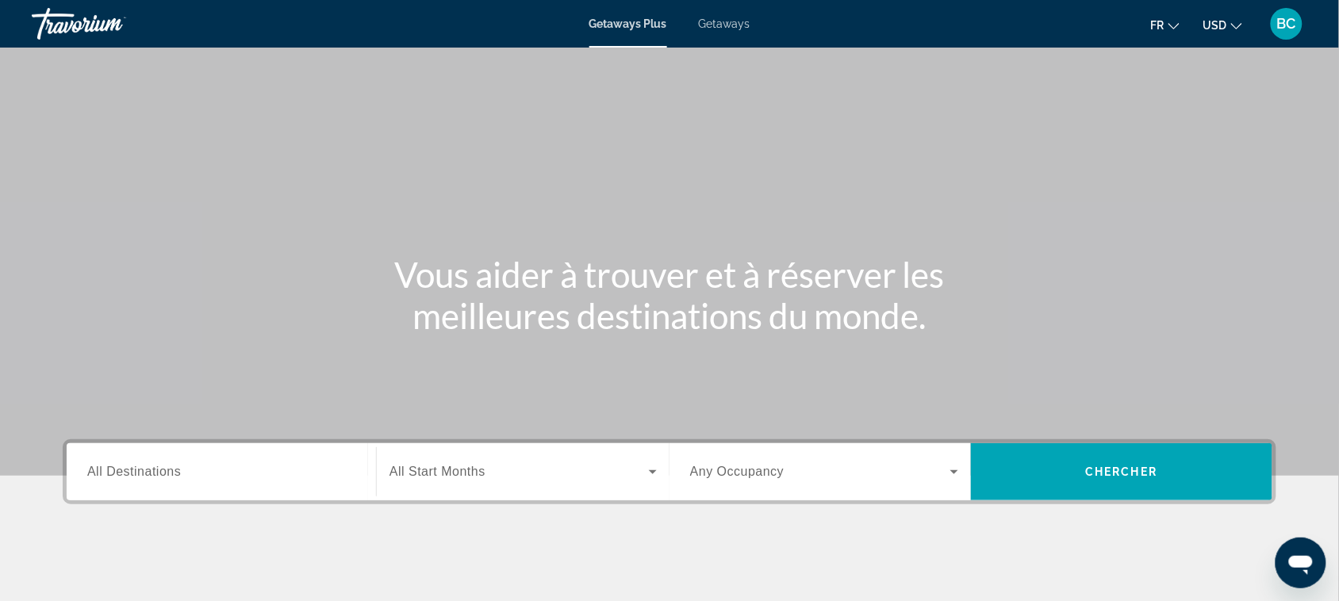
click at [1222, 19] on span "USD" at bounding box center [1216, 25] width 24 height 13
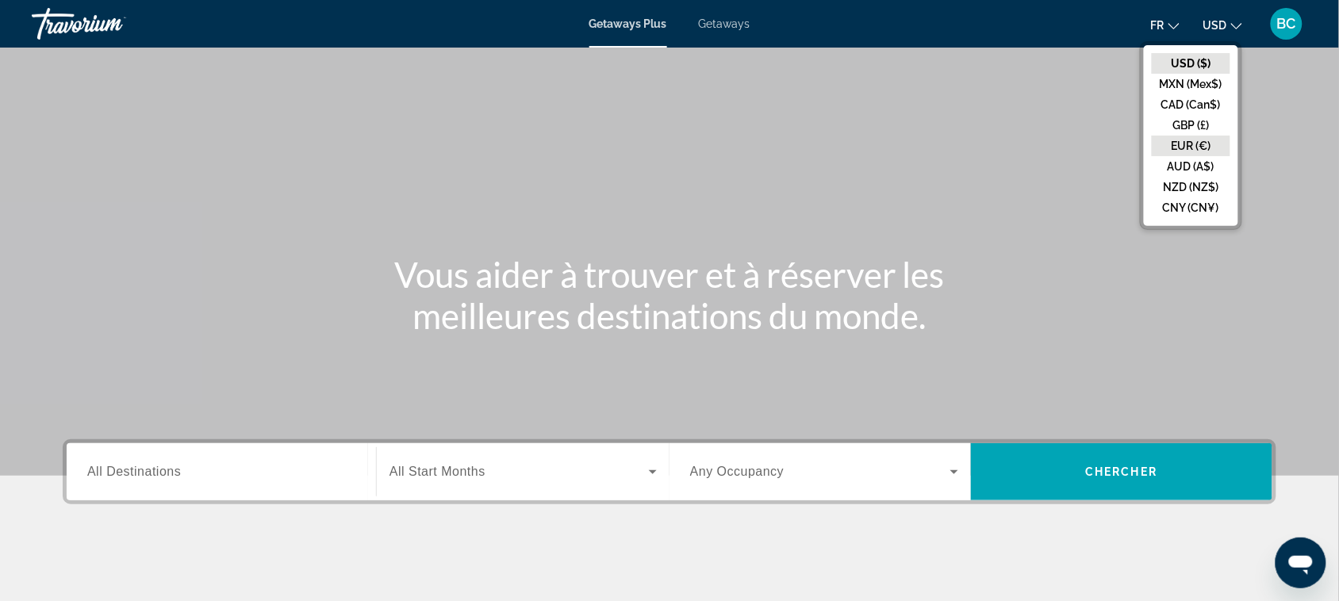
click at [1191, 144] on button "EUR (€)" at bounding box center [1191, 146] width 79 height 21
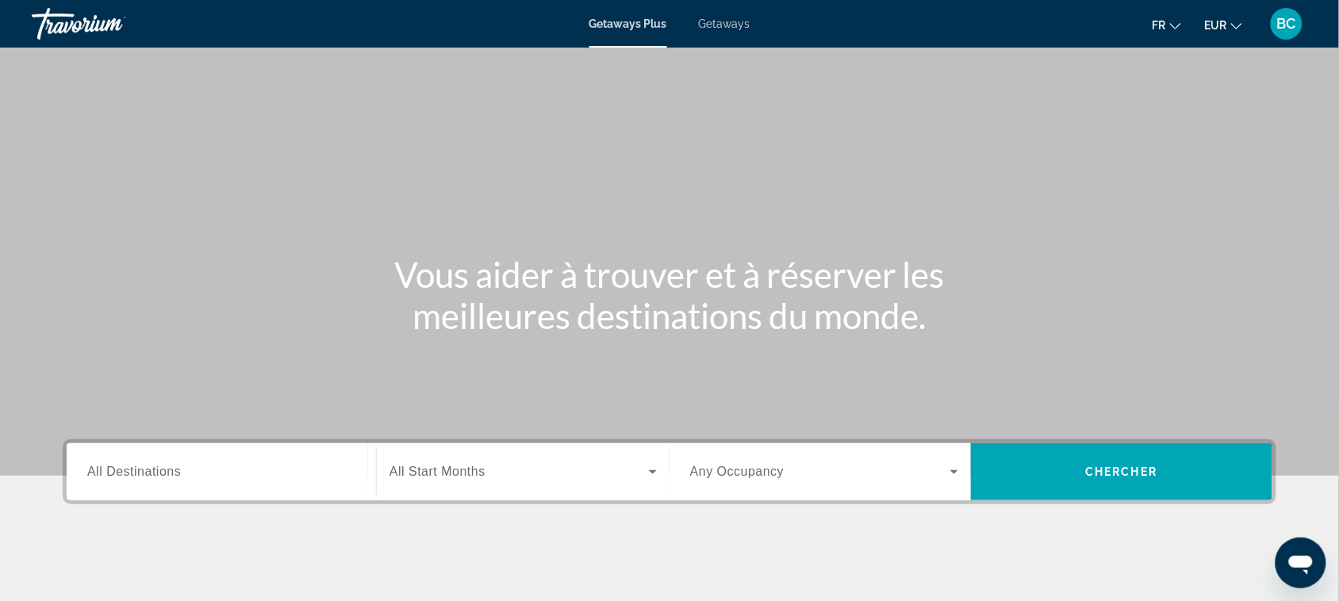
click at [251, 486] on div "Search widget" at bounding box center [221, 472] width 268 height 45
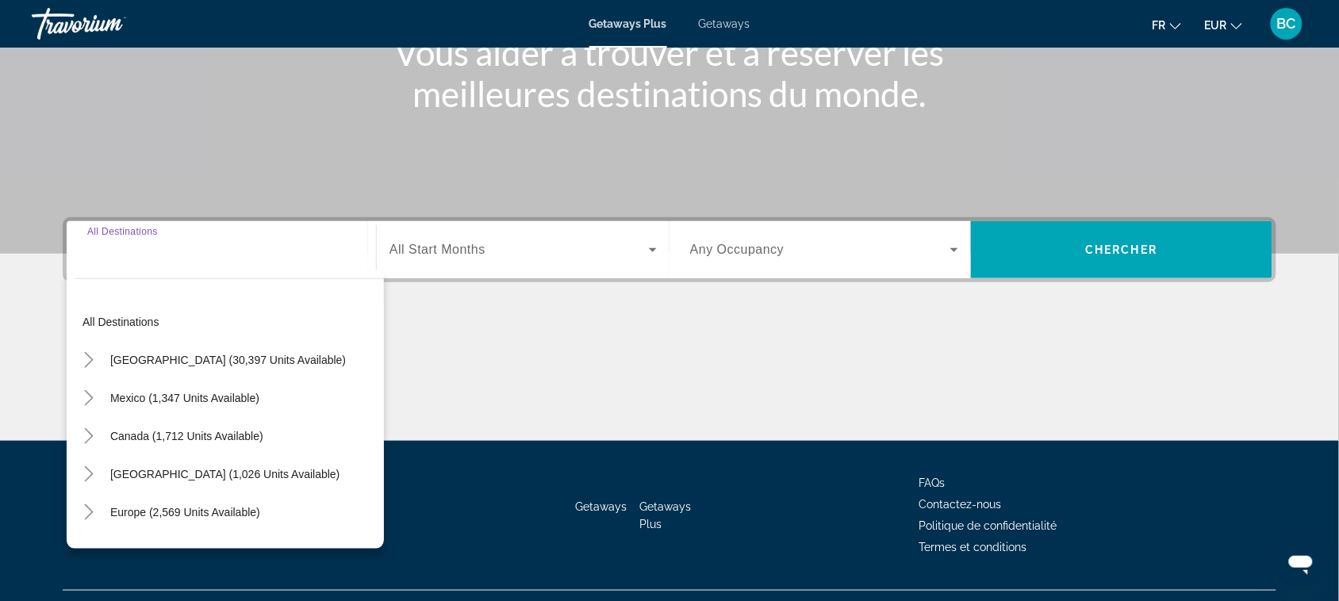
scroll to position [255, 0]
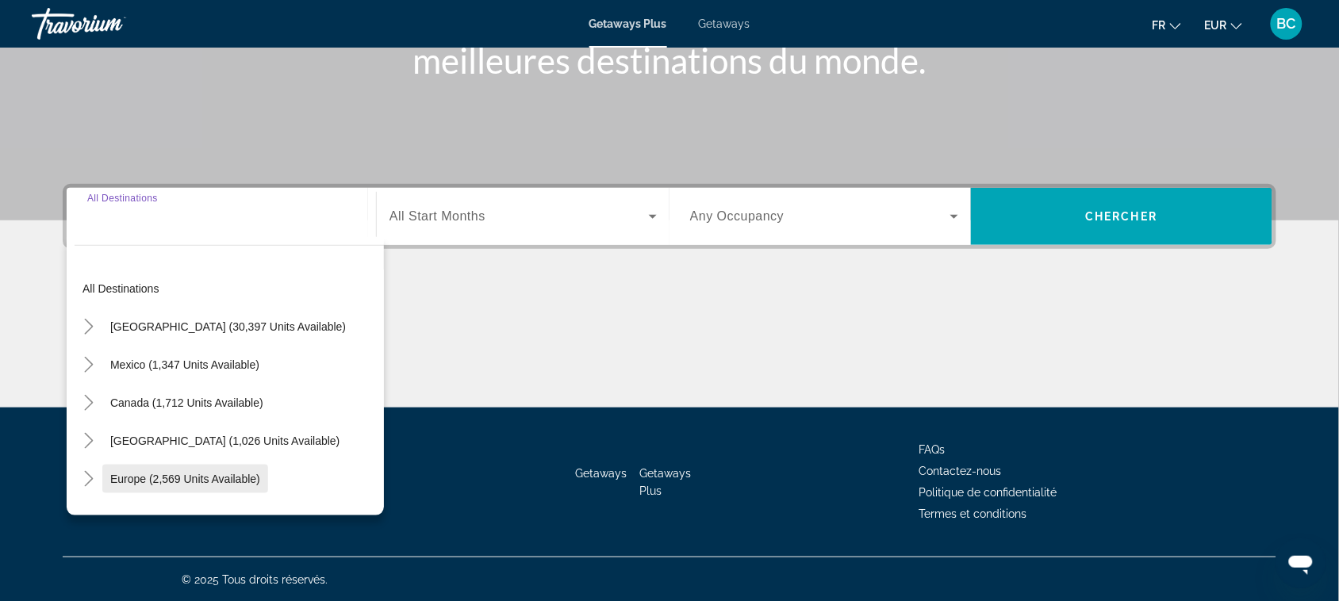
click at [180, 473] on span "Europe (2,569 units available)" at bounding box center [185, 479] width 150 height 13
type input "**********"
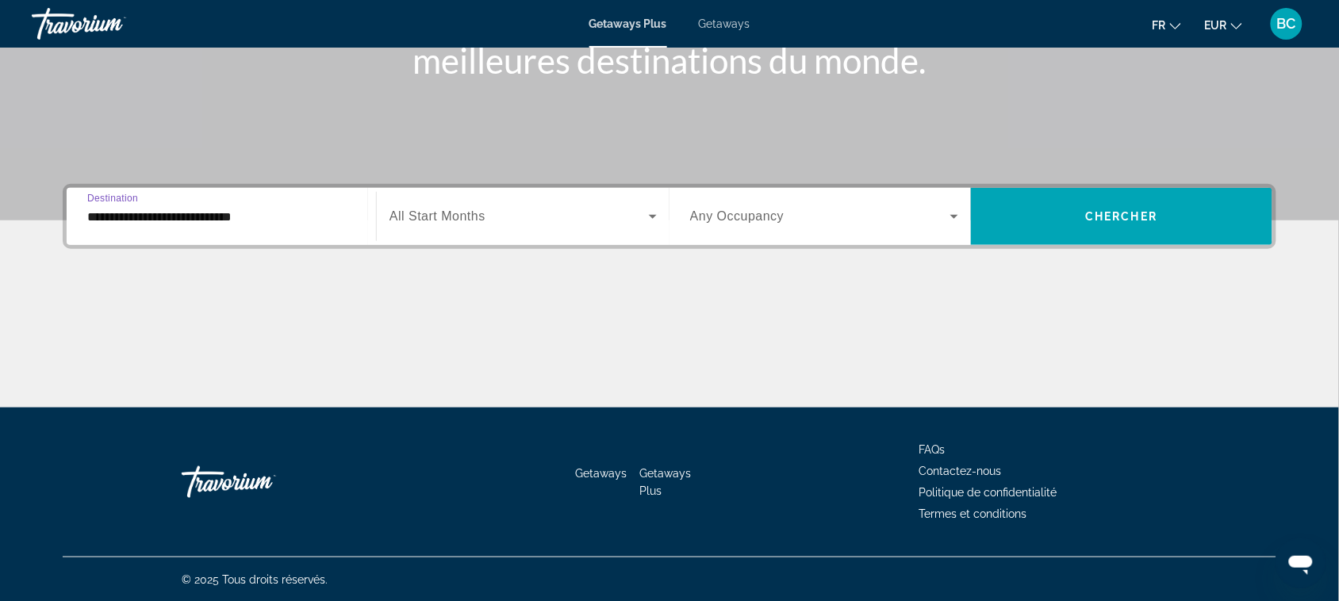
click at [438, 227] on div "Search widget" at bounding box center [523, 216] width 267 height 44
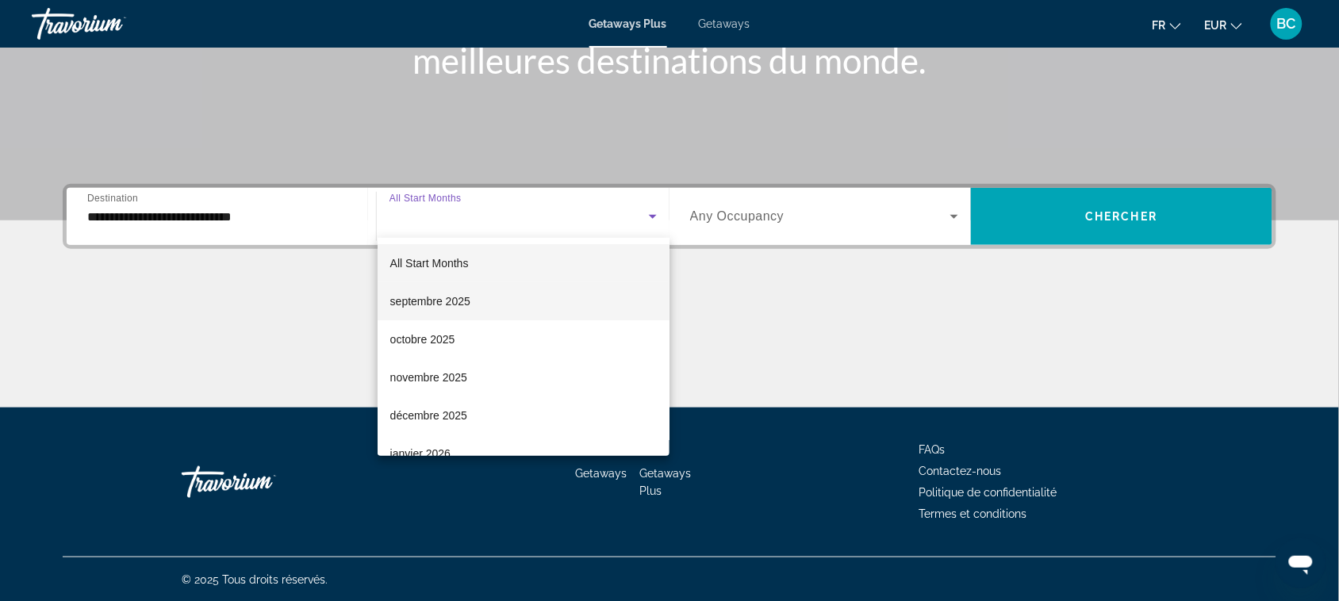
click at [433, 299] on span "septembre 2025" at bounding box center [430, 301] width 80 height 19
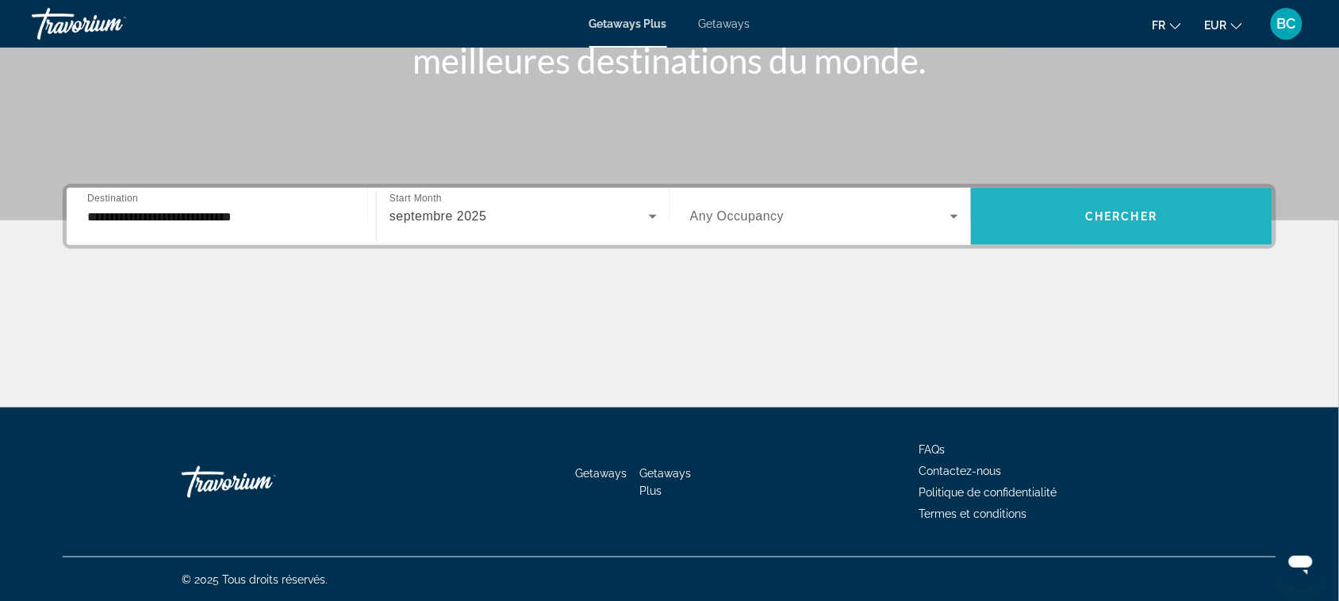
click at [1072, 213] on span "Search widget" at bounding box center [1122, 217] width 302 height 38
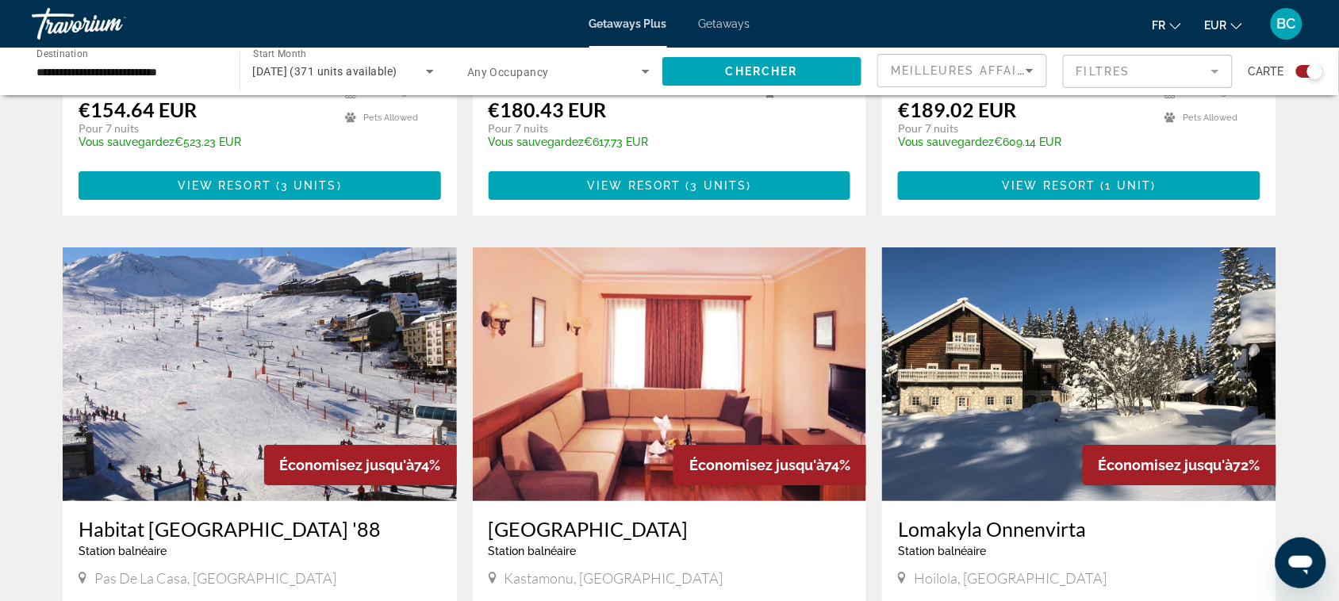
scroll to position [1012, 0]
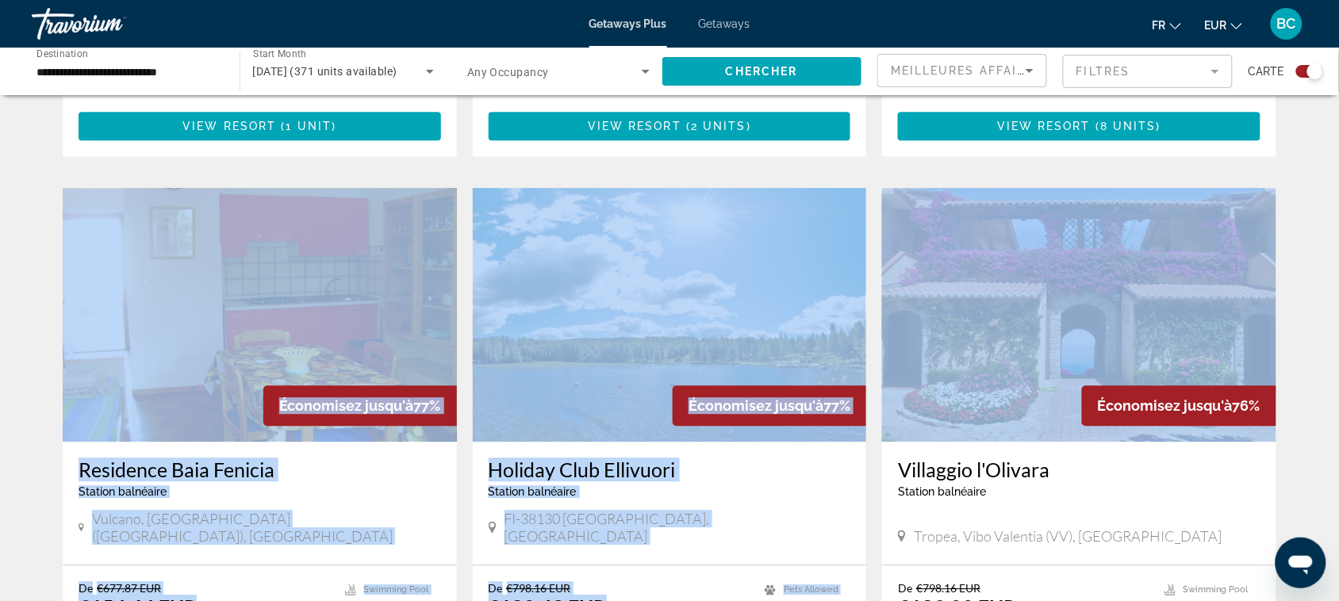
drag, startPoint x: 1331, startPoint y: 290, endPoint x: 1309, endPoint y: 136, distance: 156.2
click at [1309, 136] on div "← Déplacement vers la gauche → Déplacement vers la droite ↑ Déplacement vers le…" at bounding box center [669, 486] width 1339 height 2774
click at [711, 20] on span "Getaways" at bounding box center [725, 23] width 52 height 13
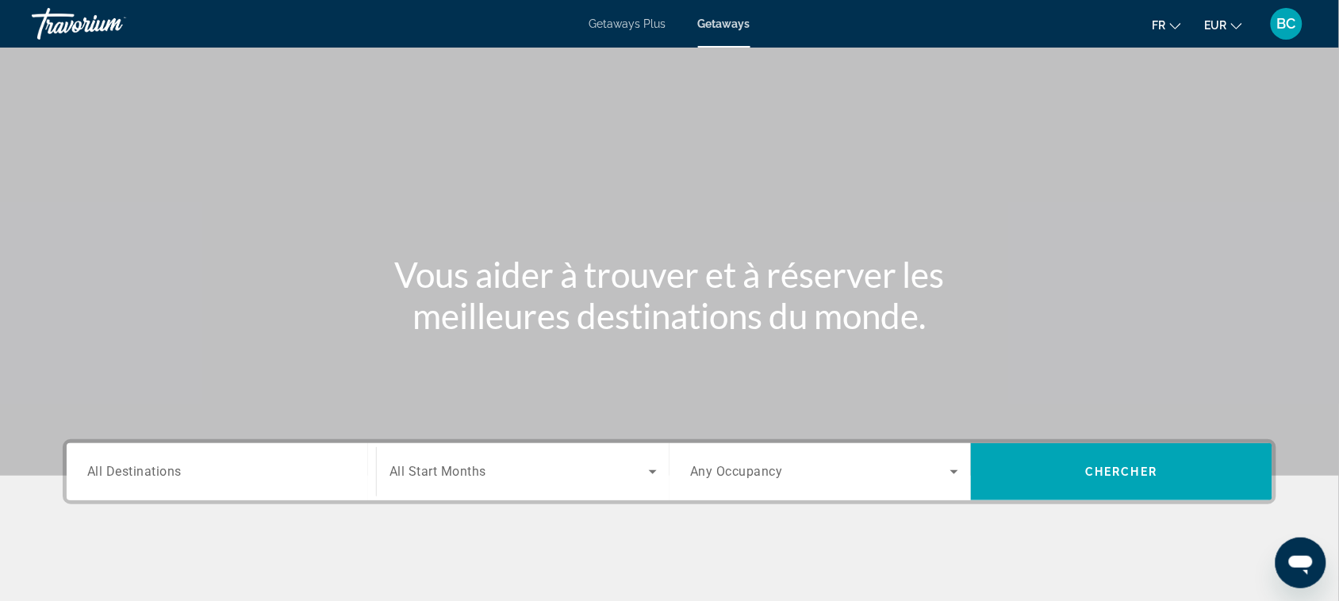
click at [279, 466] on input "Destination All Destinations" at bounding box center [221, 472] width 268 height 19
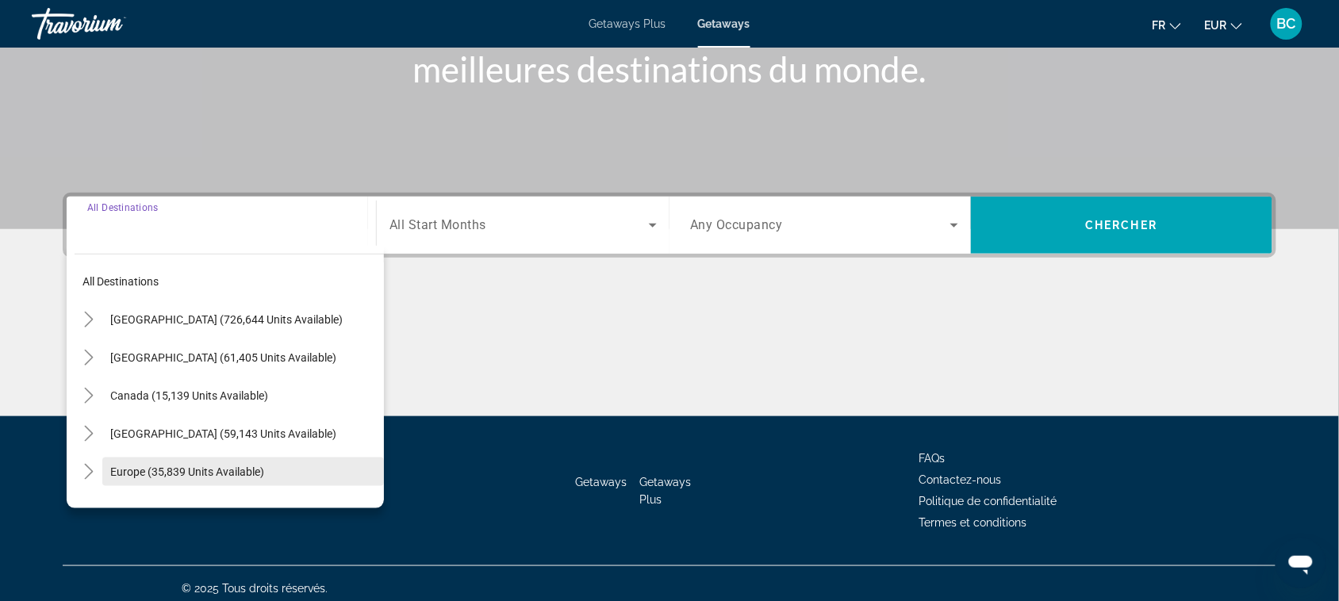
scroll to position [255, 0]
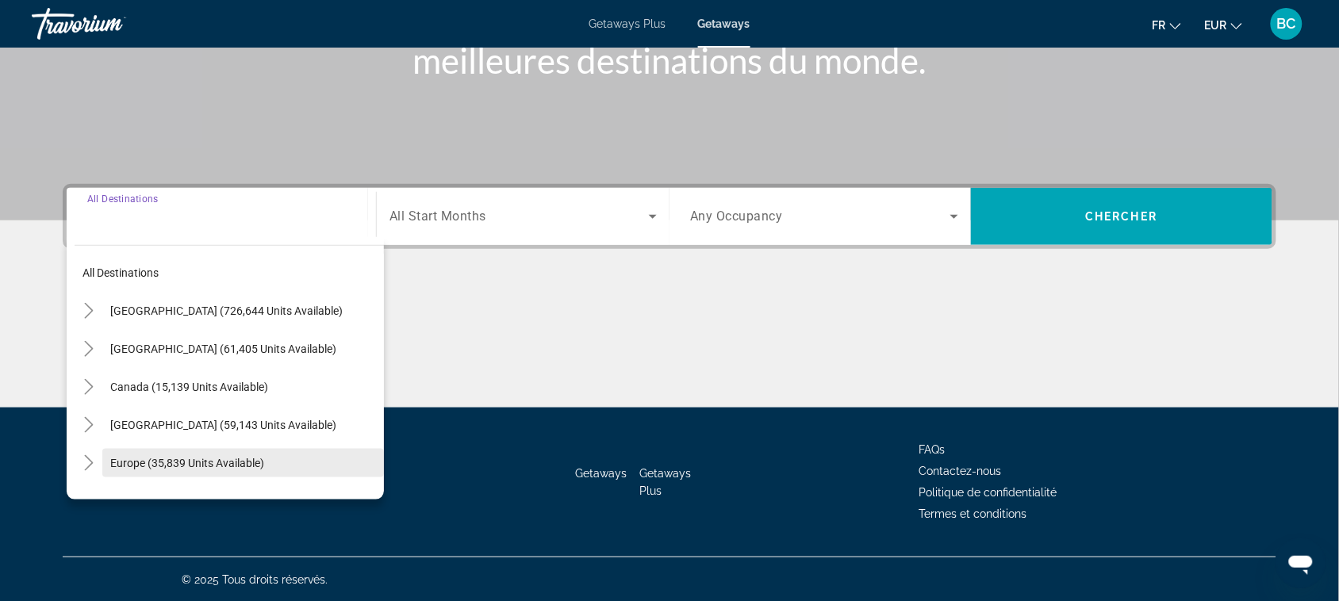
click at [189, 457] on span "Europe (35,839 units available)" at bounding box center [187, 463] width 154 height 13
type input "**********"
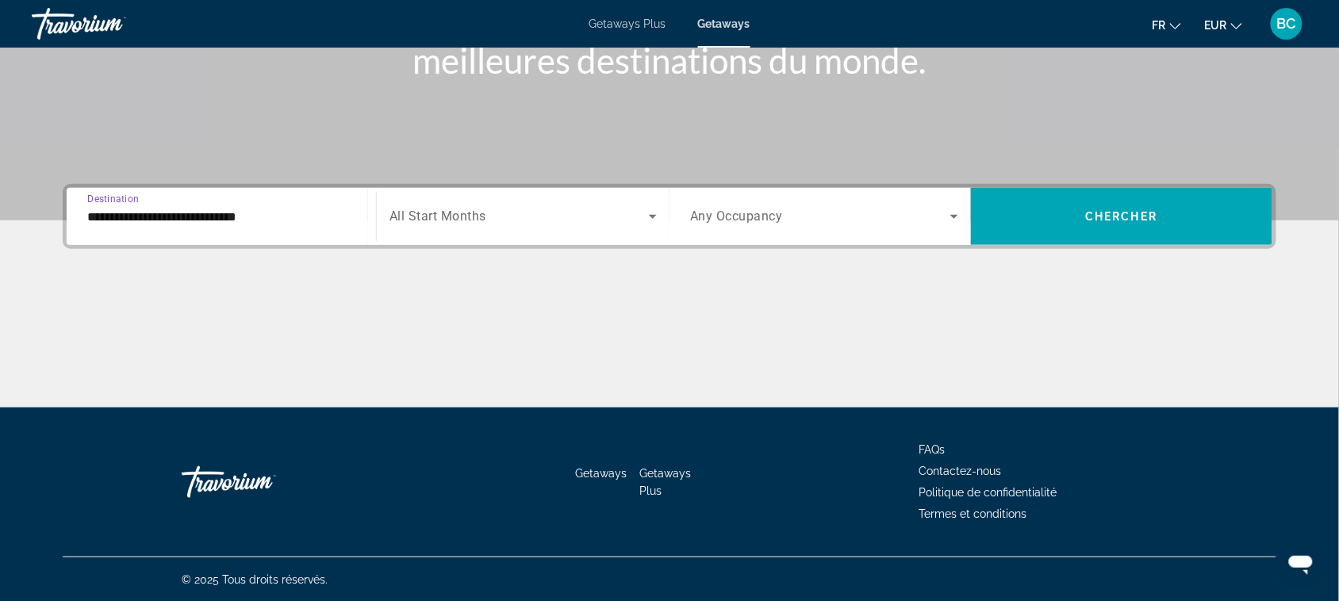
click at [505, 232] on div "Search widget" at bounding box center [523, 216] width 267 height 44
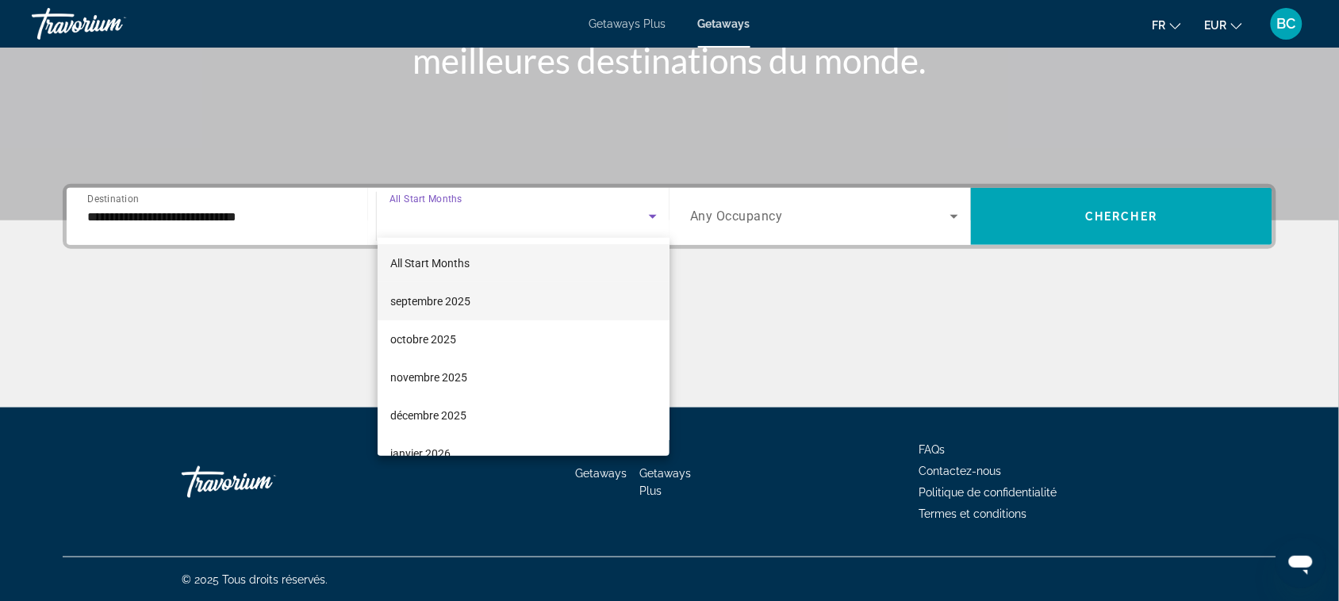
click at [477, 300] on mat-option "septembre 2025" at bounding box center [524, 301] width 293 height 38
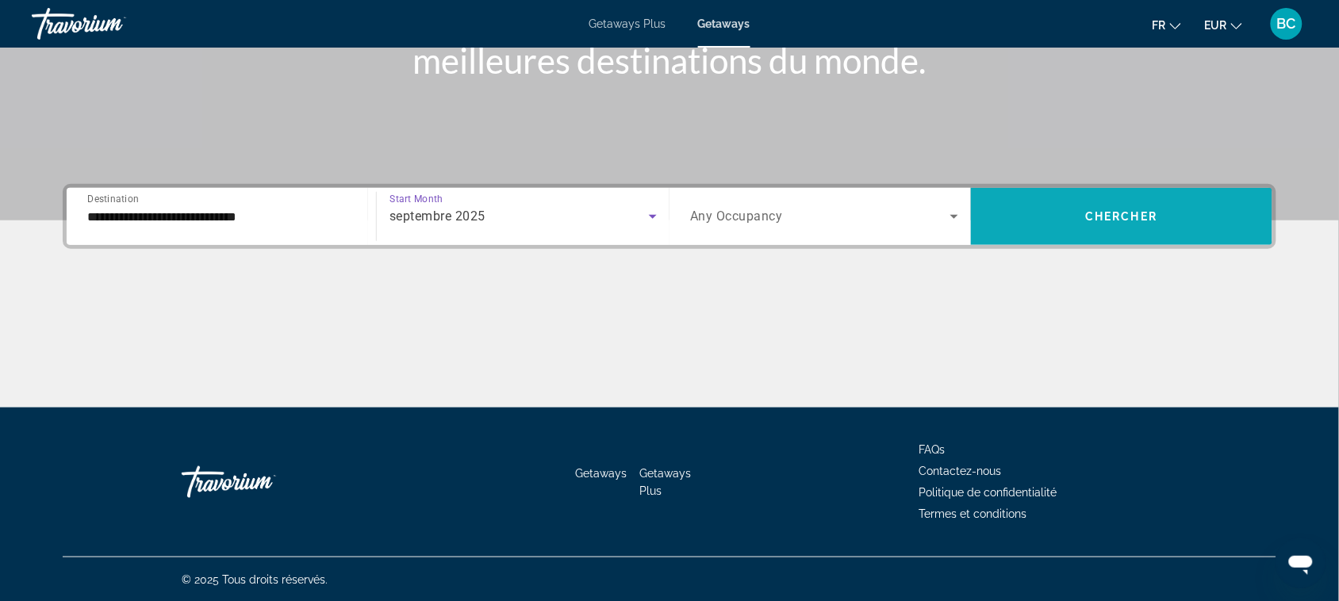
click at [1052, 208] on span "Search widget" at bounding box center [1122, 217] width 302 height 38
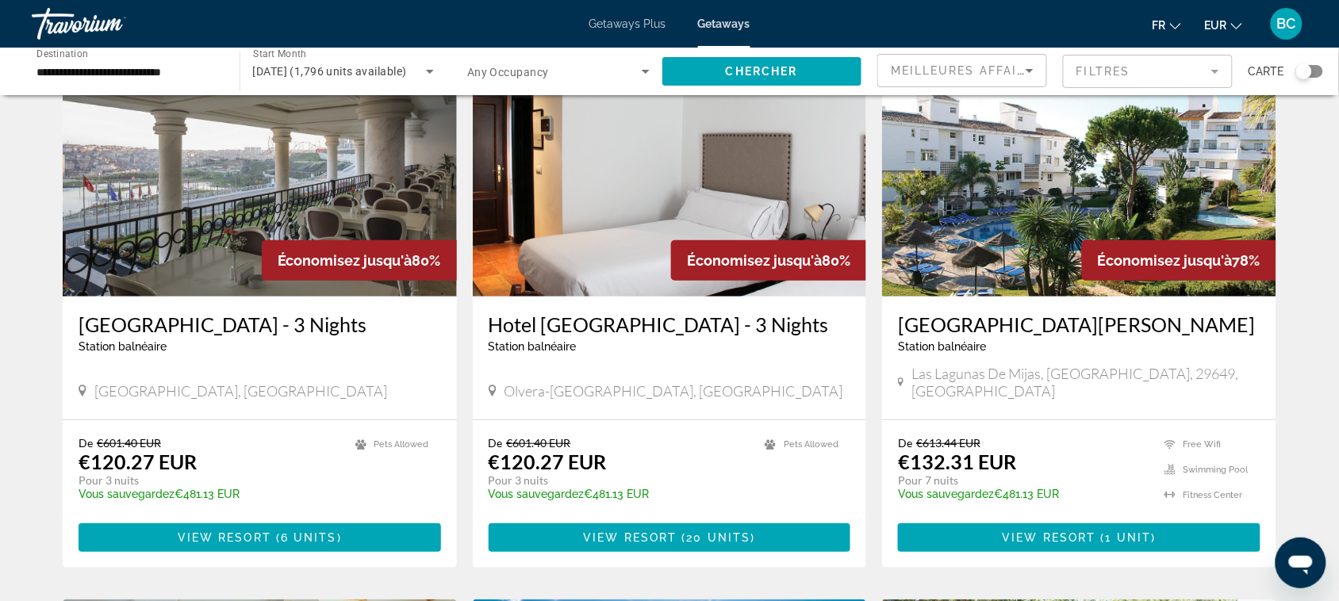
scroll to position [53, 0]
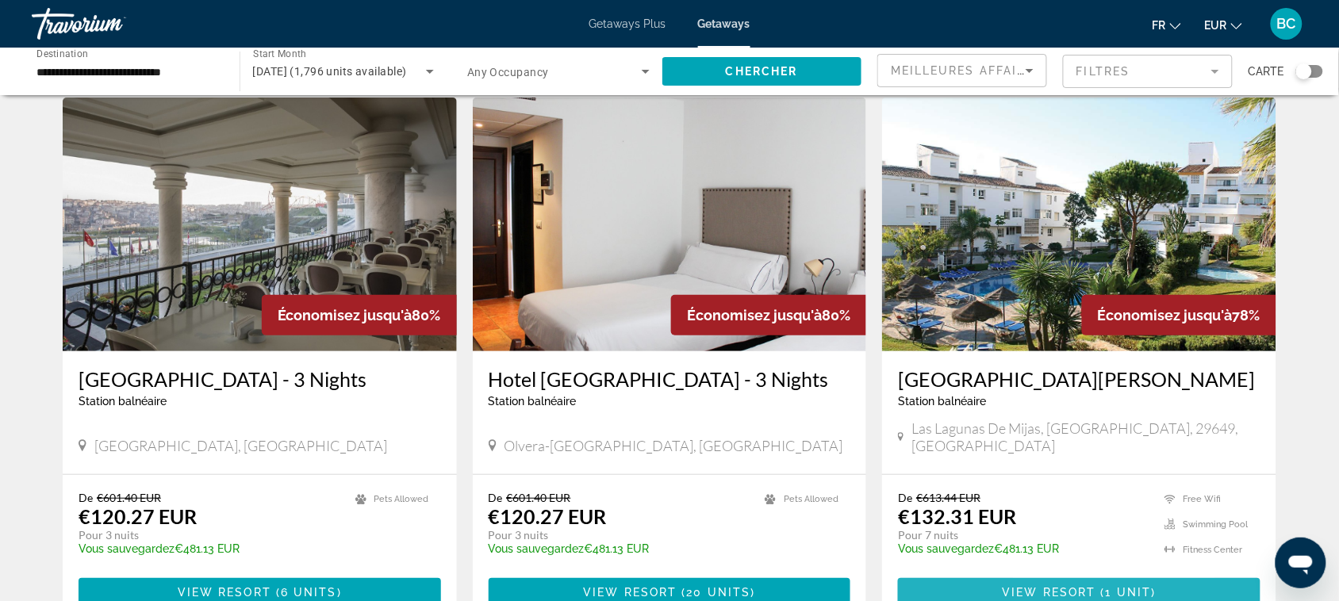
click at [1036, 586] on span "View Resort" at bounding box center [1050, 592] width 94 height 13
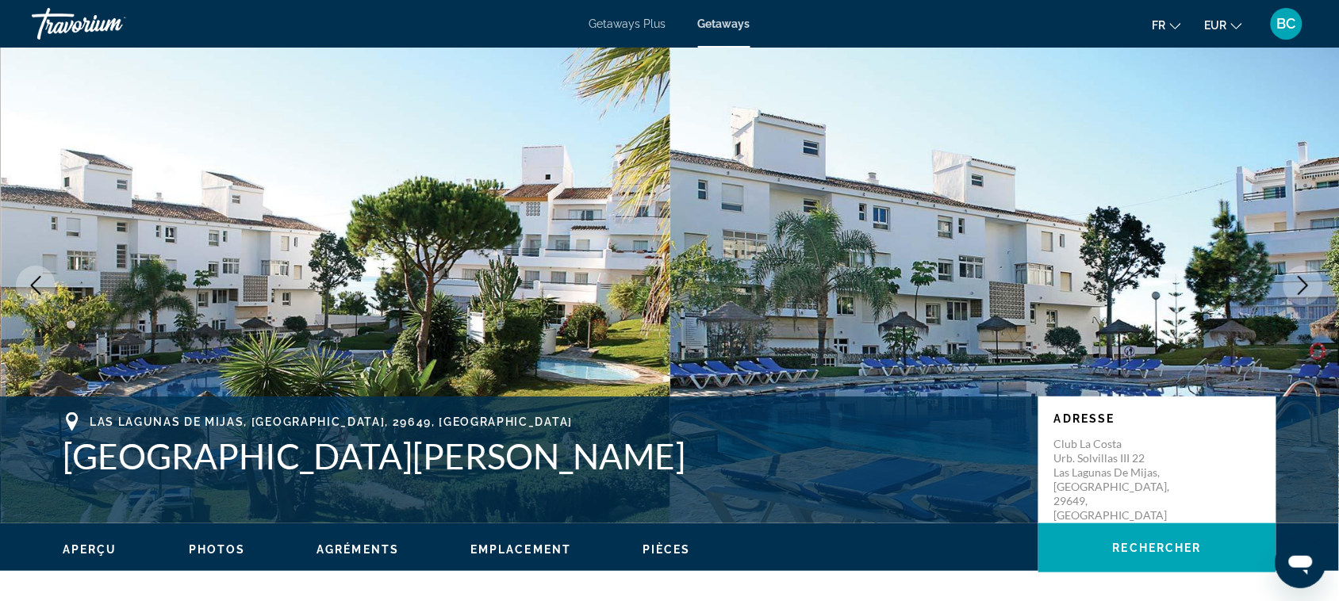
click at [1307, 276] on icon "Next image" at bounding box center [1303, 285] width 19 height 19
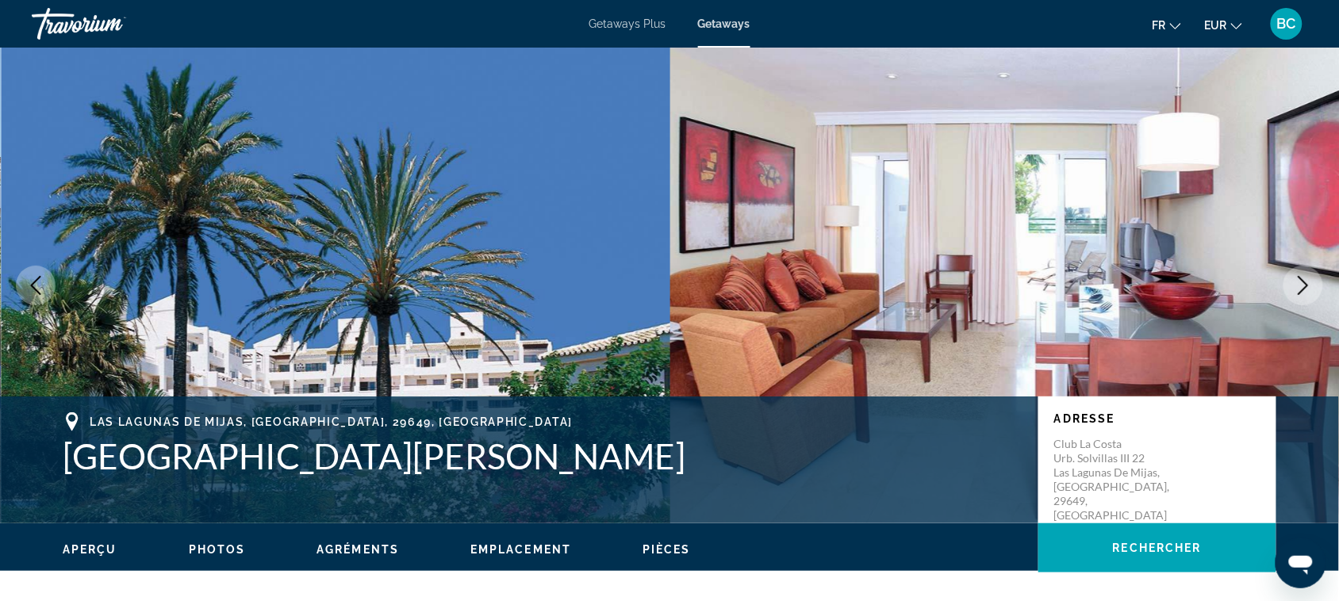
click at [1307, 276] on icon "Next image" at bounding box center [1303, 285] width 19 height 19
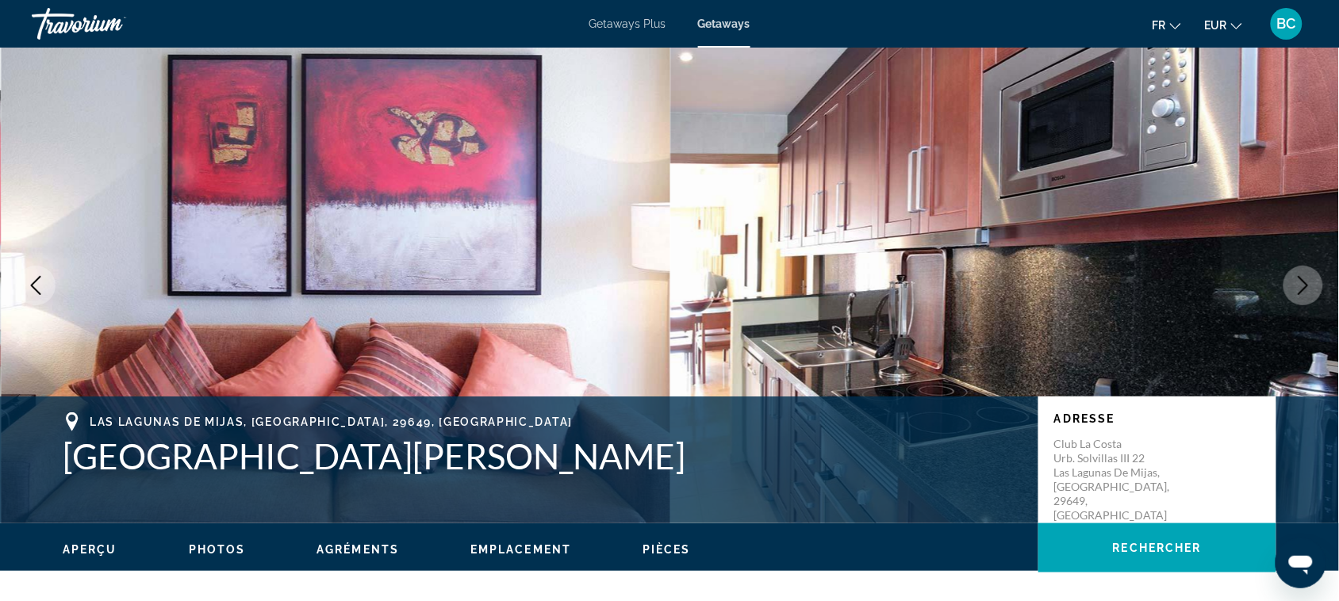
click at [1307, 276] on icon "Next image" at bounding box center [1303, 285] width 19 height 19
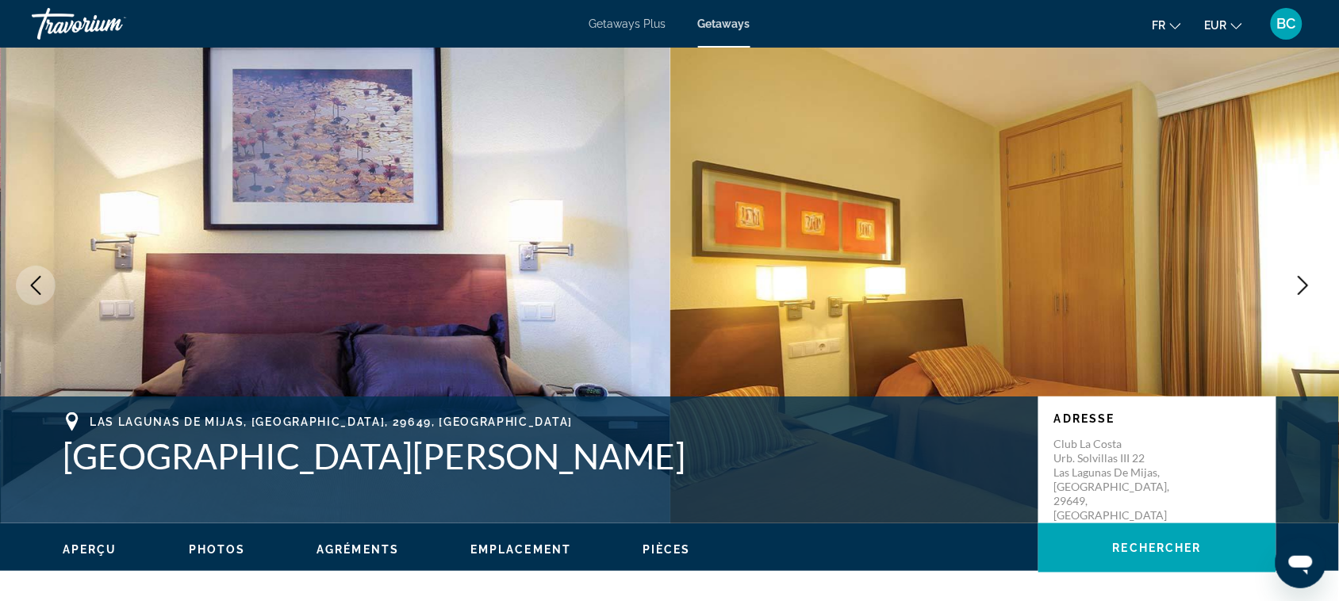
click at [1307, 276] on icon "Next image" at bounding box center [1303, 285] width 19 height 19
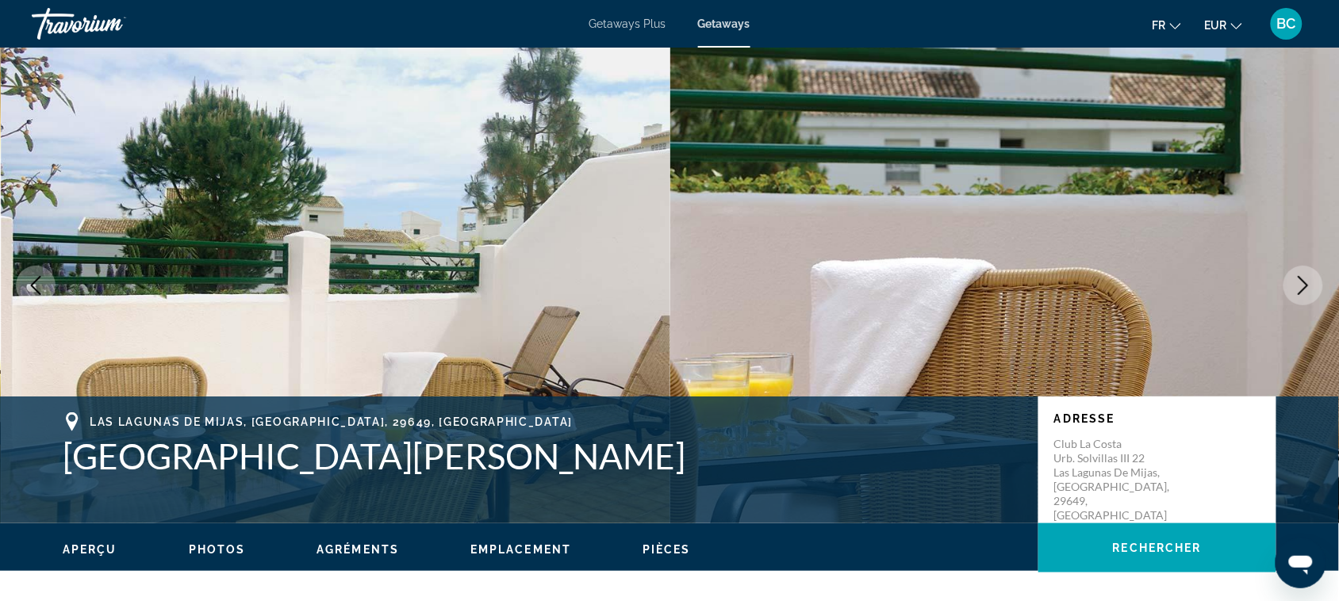
click at [1307, 276] on icon "Next image" at bounding box center [1303, 285] width 19 height 19
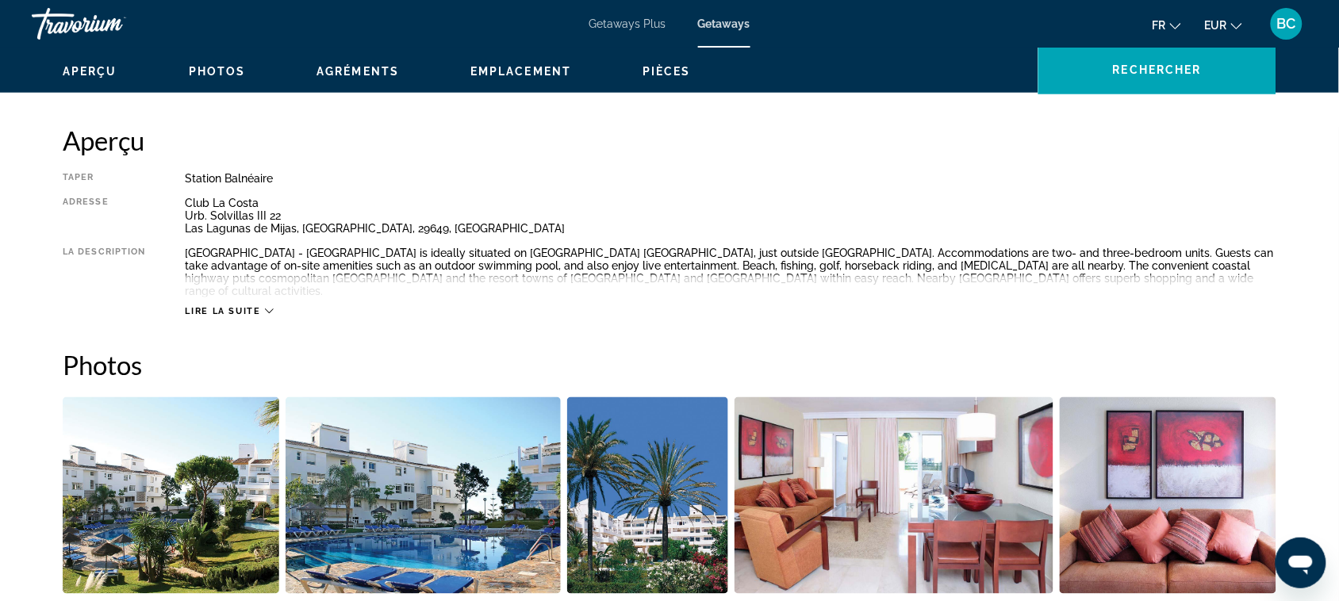
scroll to position [466, 0]
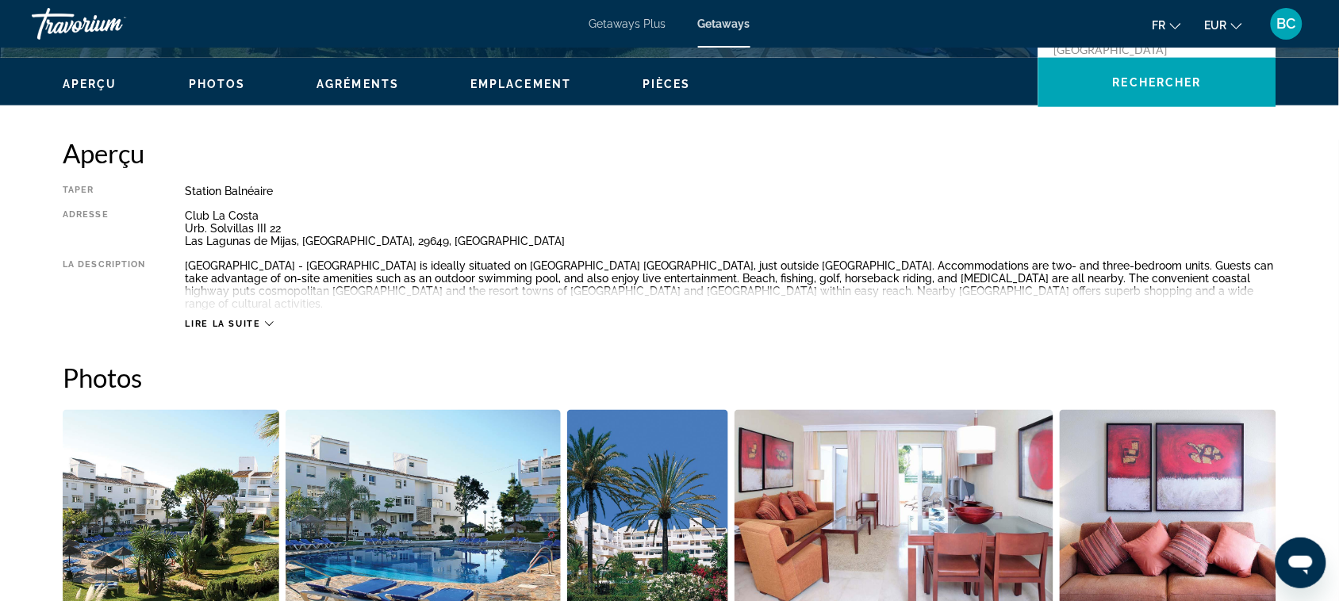
click at [223, 319] on span "Lire la suite" at bounding box center [222, 324] width 75 height 10
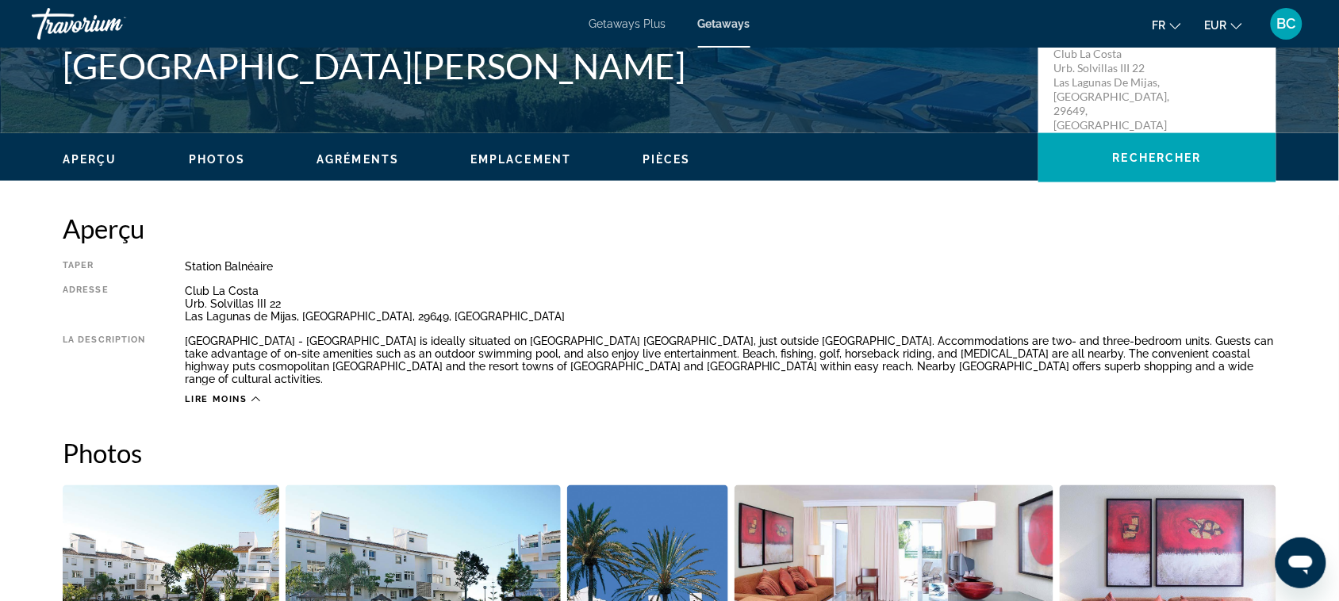
scroll to position [0, 0]
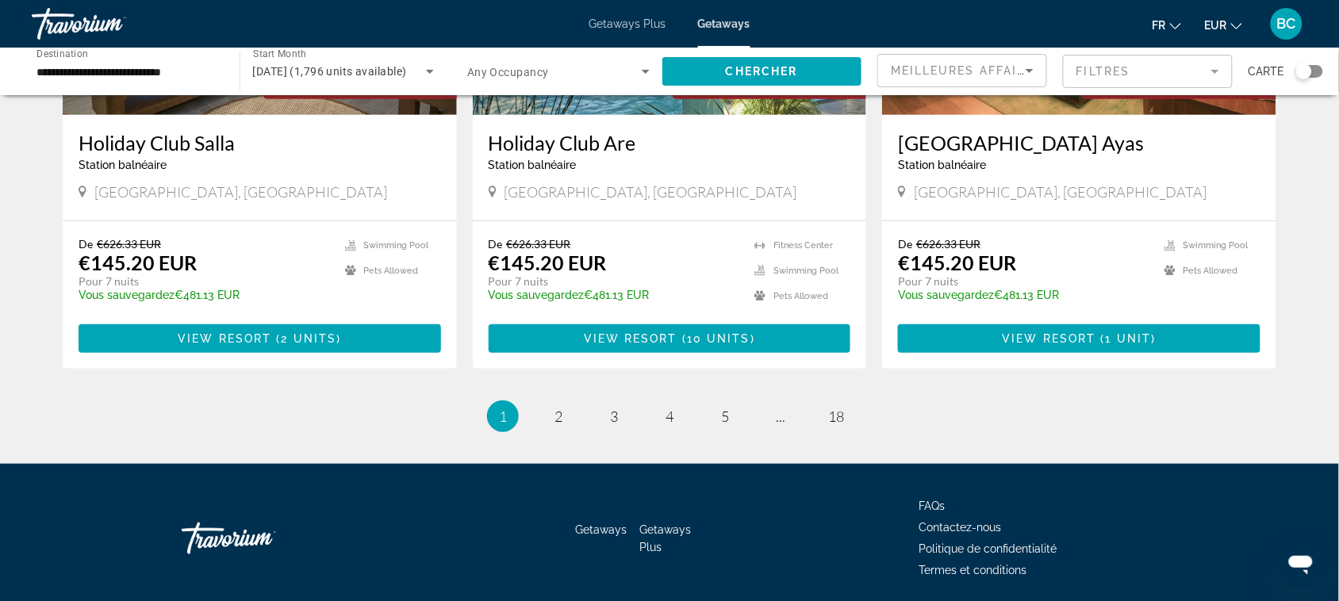
scroll to position [1965, 0]
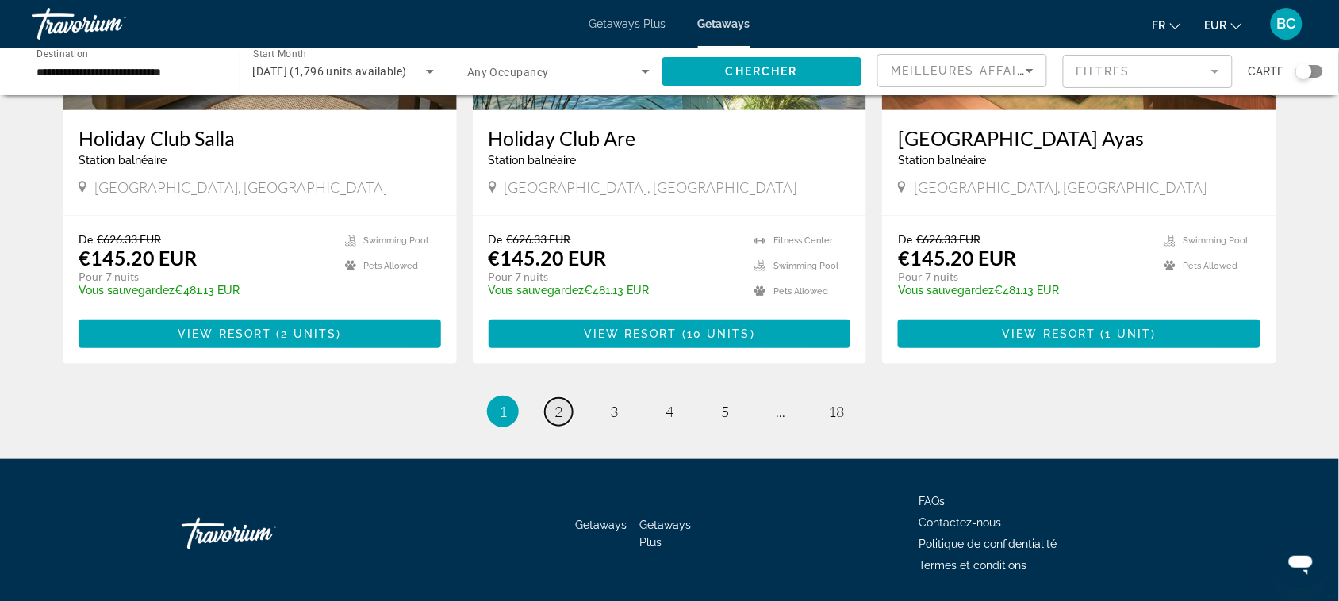
click at [558, 403] on span "2" at bounding box center [559, 411] width 8 height 17
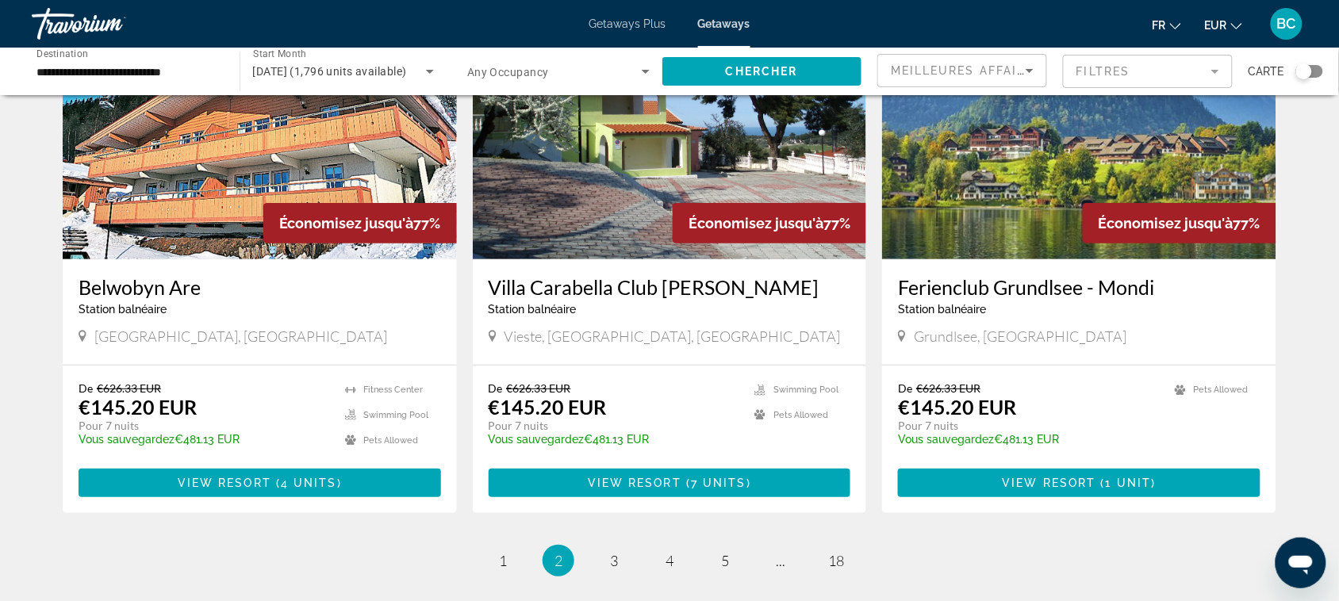
scroll to position [1807, 0]
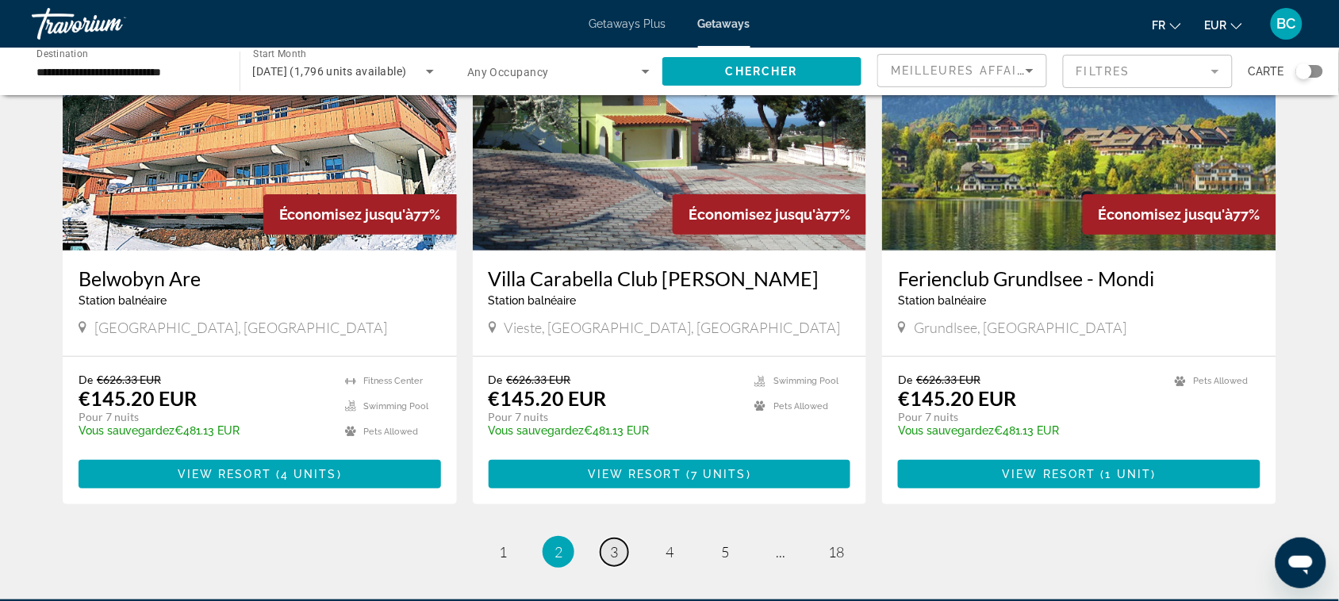
click at [613, 544] on span "3" at bounding box center [614, 552] width 8 height 17
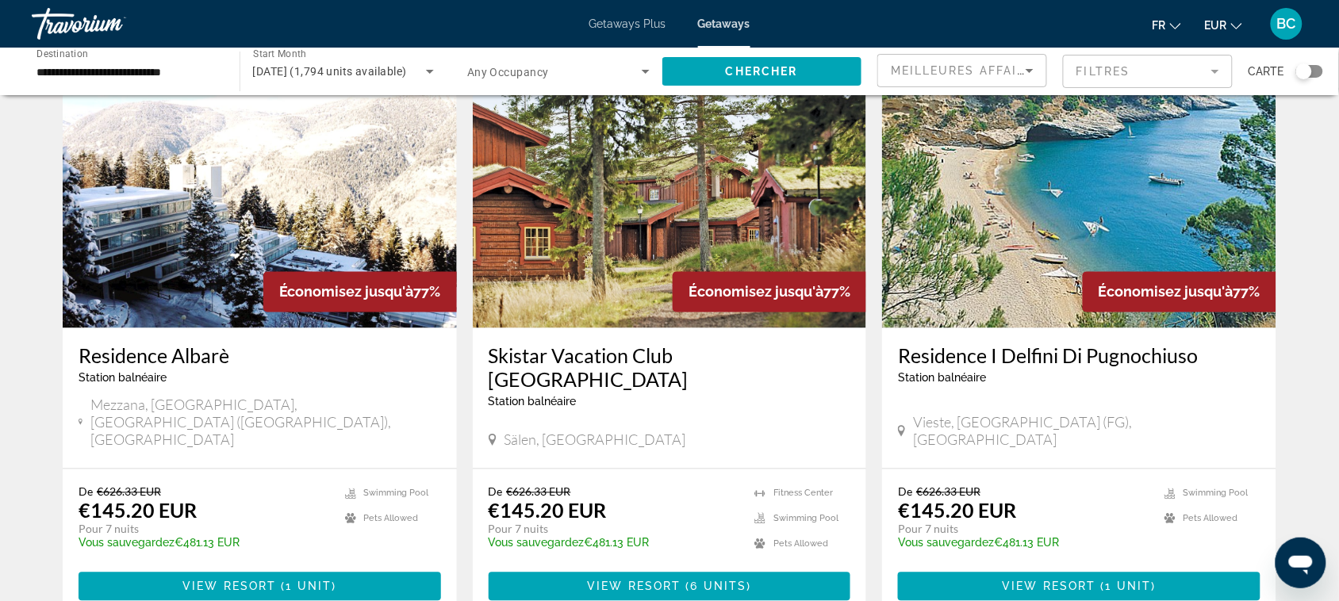
scroll to position [805, 0]
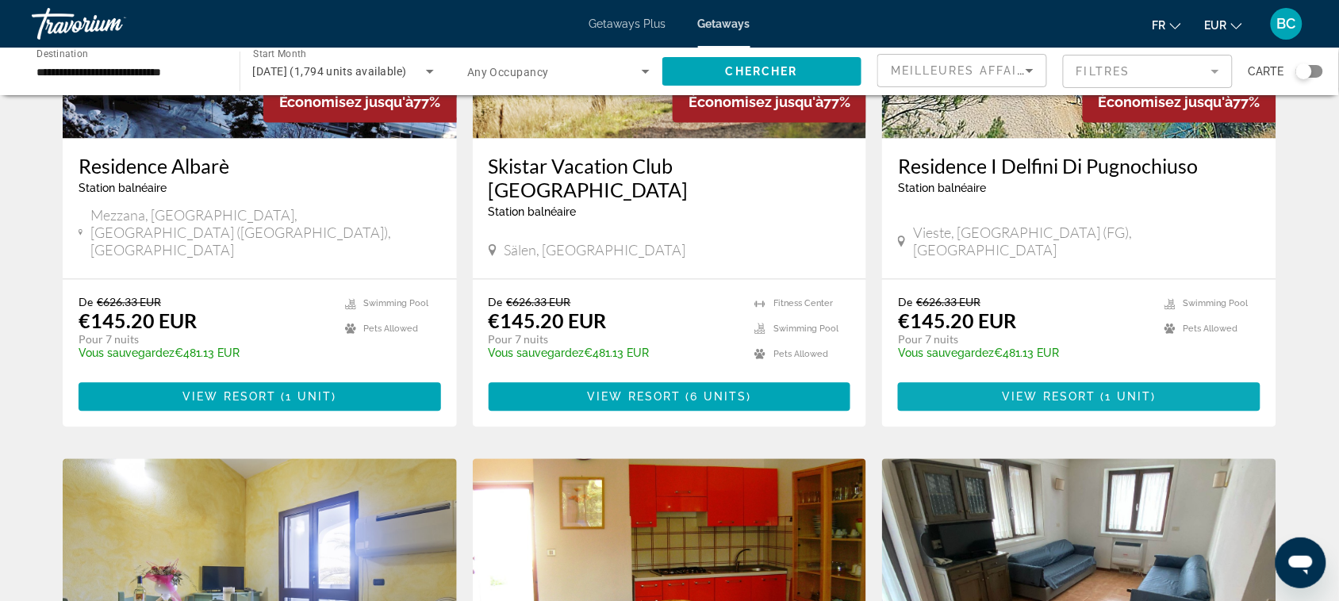
click at [1088, 391] on span "View Resort" at bounding box center [1050, 397] width 94 height 13
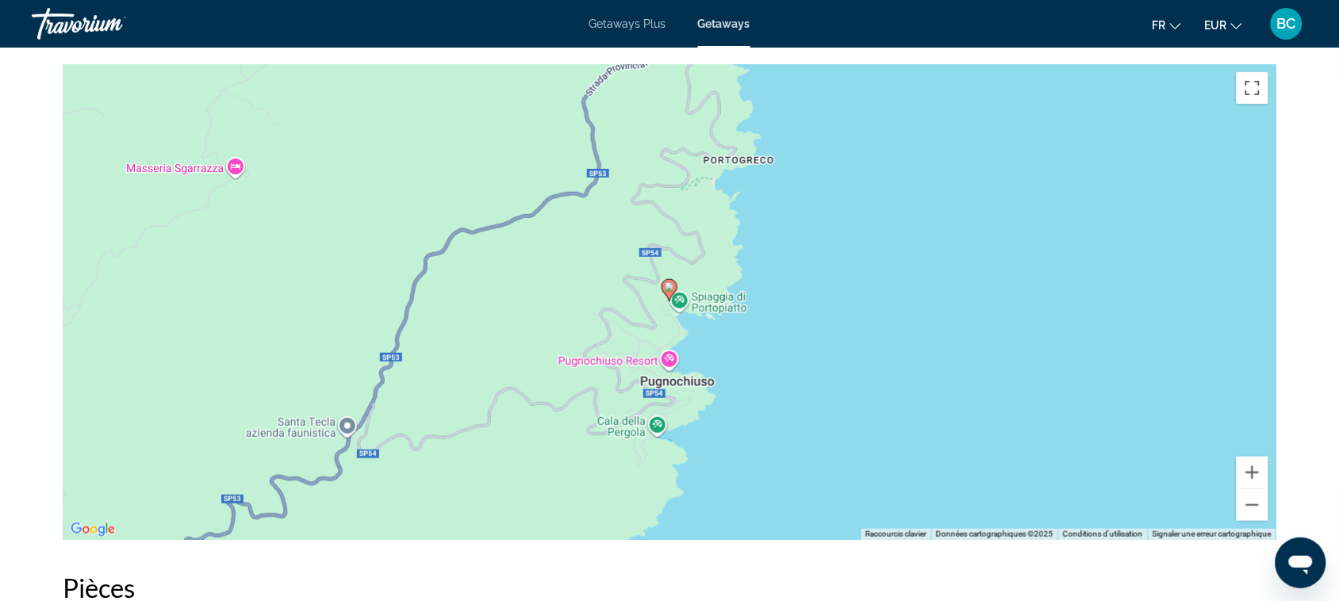
scroll to position [1972, 0]
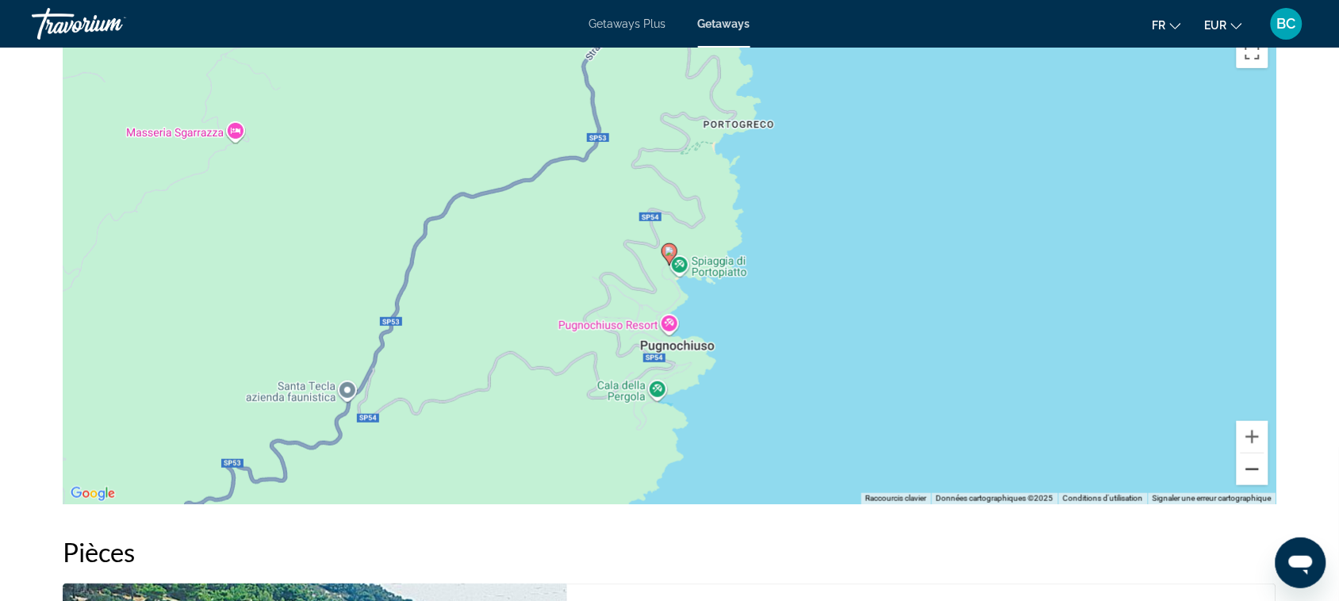
click at [1252, 463] on button "Zoom arrière" at bounding box center [1253, 470] width 32 height 32
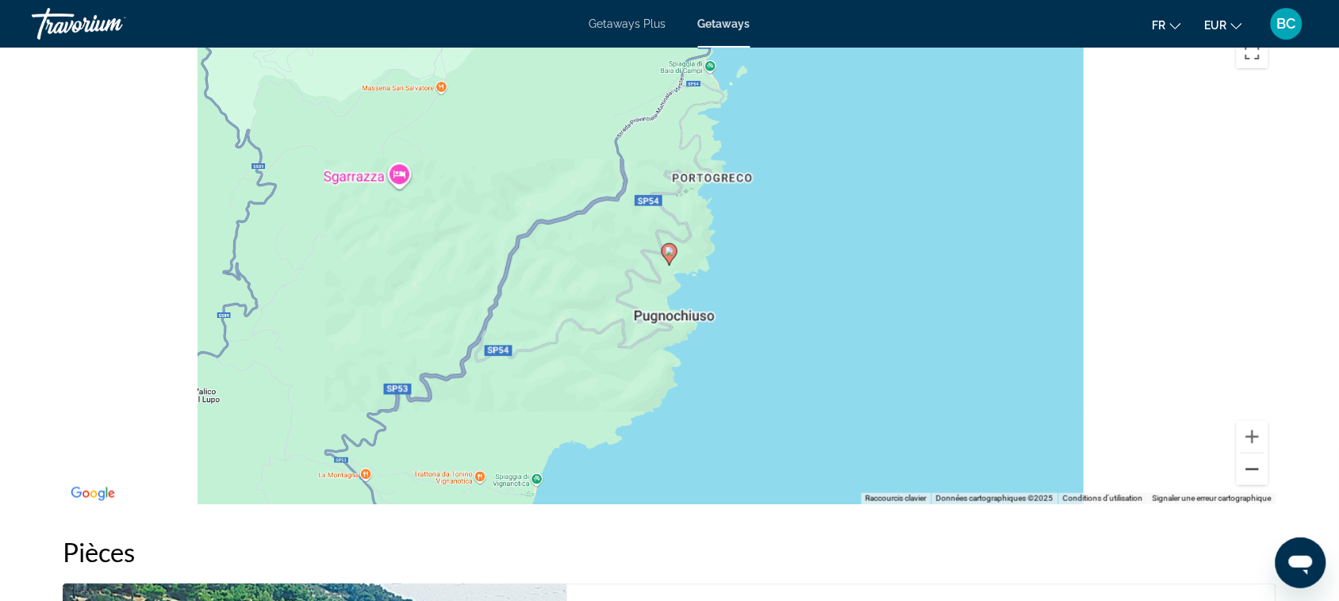
click at [1252, 463] on button "Zoom arrière" at bounding box center [1253, 470] width 32 height 32
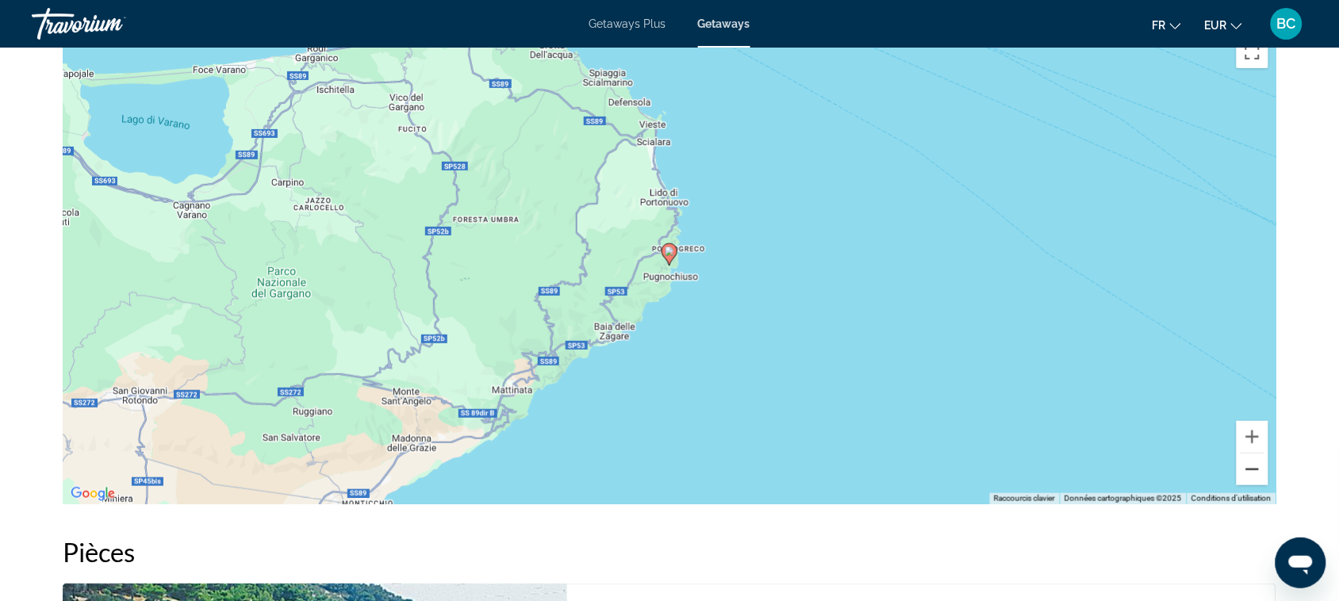
click at [1252, 463] on button "Zoom arrière" at bounding box center [1253, 470] width 32 height 32
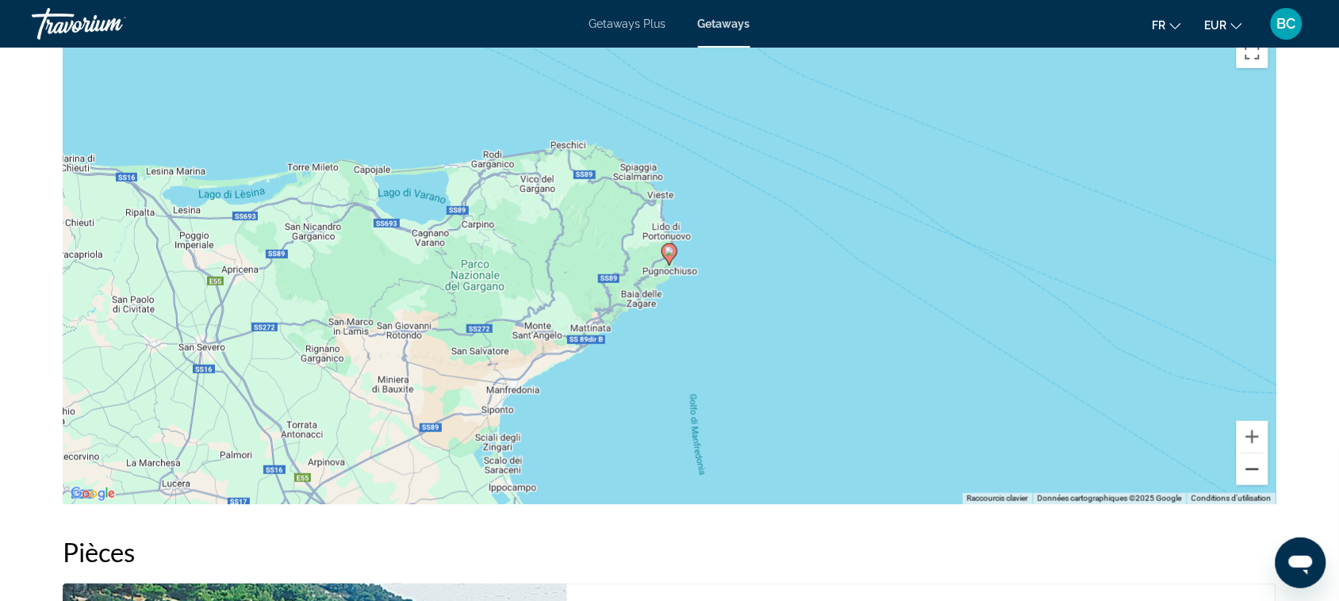
click at [1252, 463] on button "Zoom arrière" at bounding box center [1253, 470] width 32 height 32
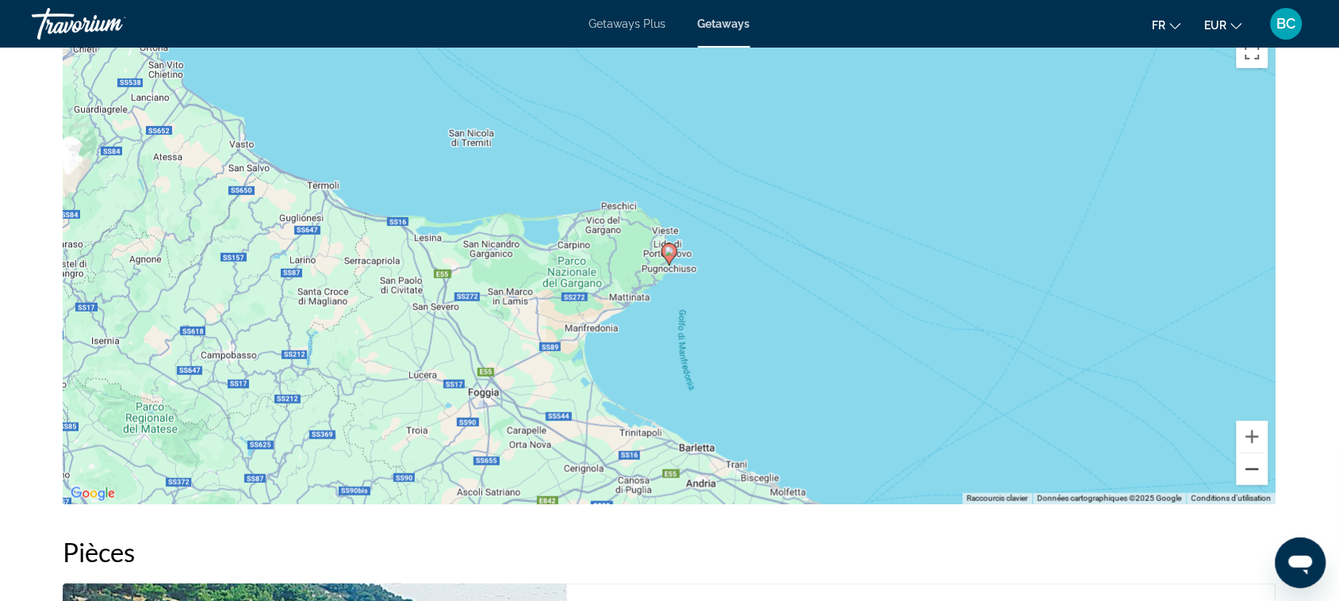
click at [1252, 463] on button "Zoom arrière" at bounding box center [1253, 470] width 32 height 32
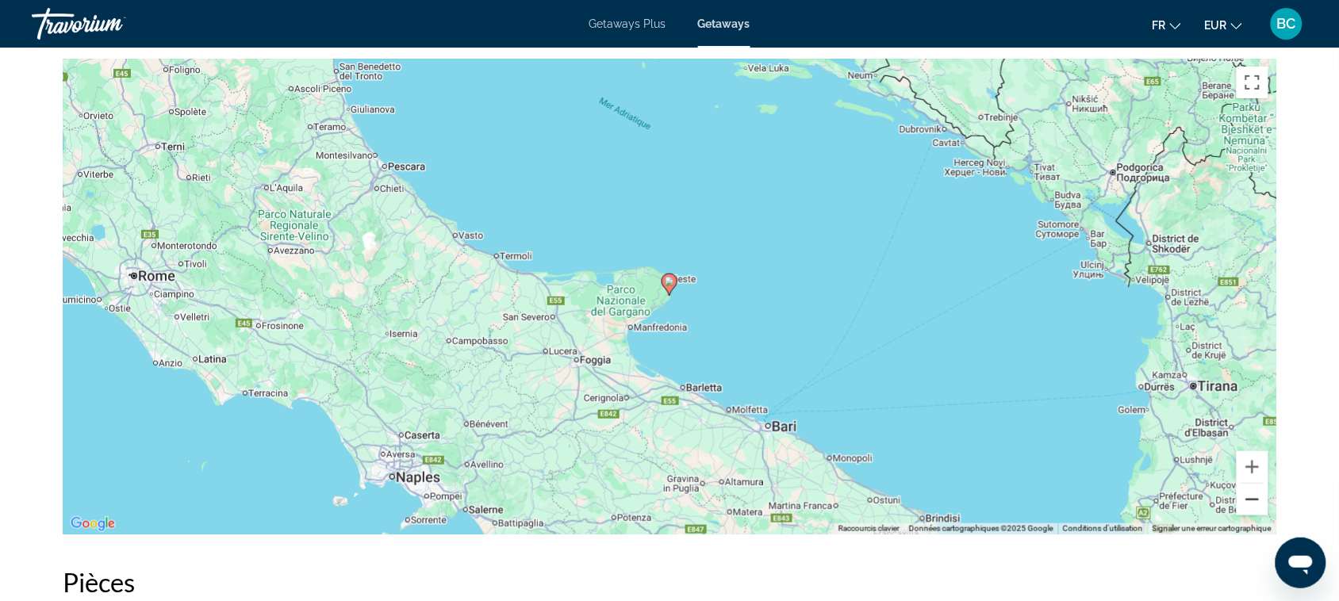
scroll to position [1949, 0]
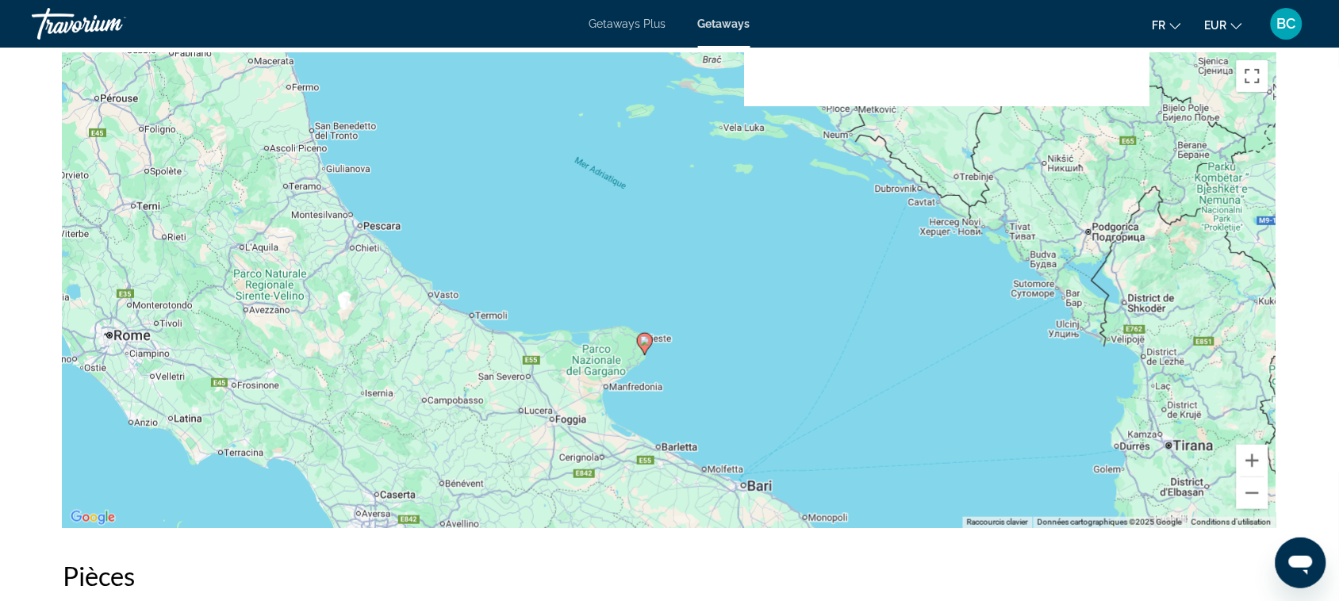
drag, startPoint x: 982, startPoint y: 300, endPoint x: 977, endPoint y: 326, distance: 26.8
click at [977, 326] on div "Pour activer le glissement avec le clavier, appuyez sur Alt+Entrée. Une fois ce…" at bounding box center [670, 290] width 1214 height 476
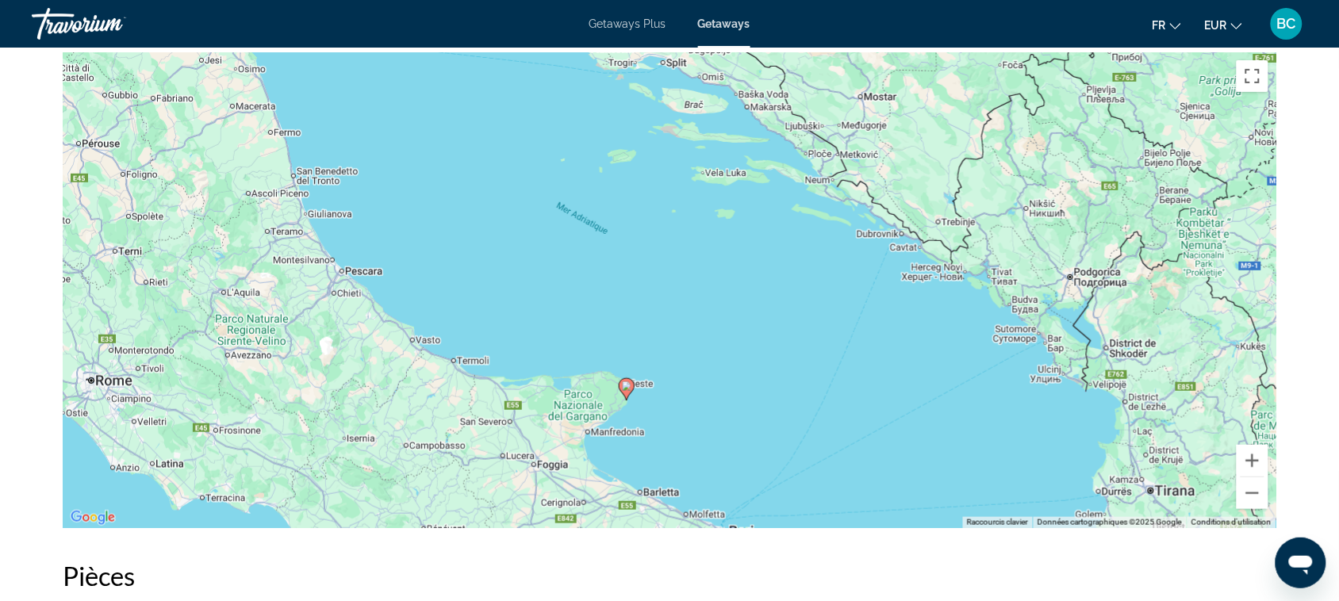
drag, startPoint x: 960, startPoint y: 271, endPoint x: 887, endPoint y: 434, distance: 179.0
click at [889, 432] on div "Pour activer le glissement avec le clavier, appuyez sur Alt+Entrée. Une fois ce…" at bounding box center [670, 290] width 1214 height 476
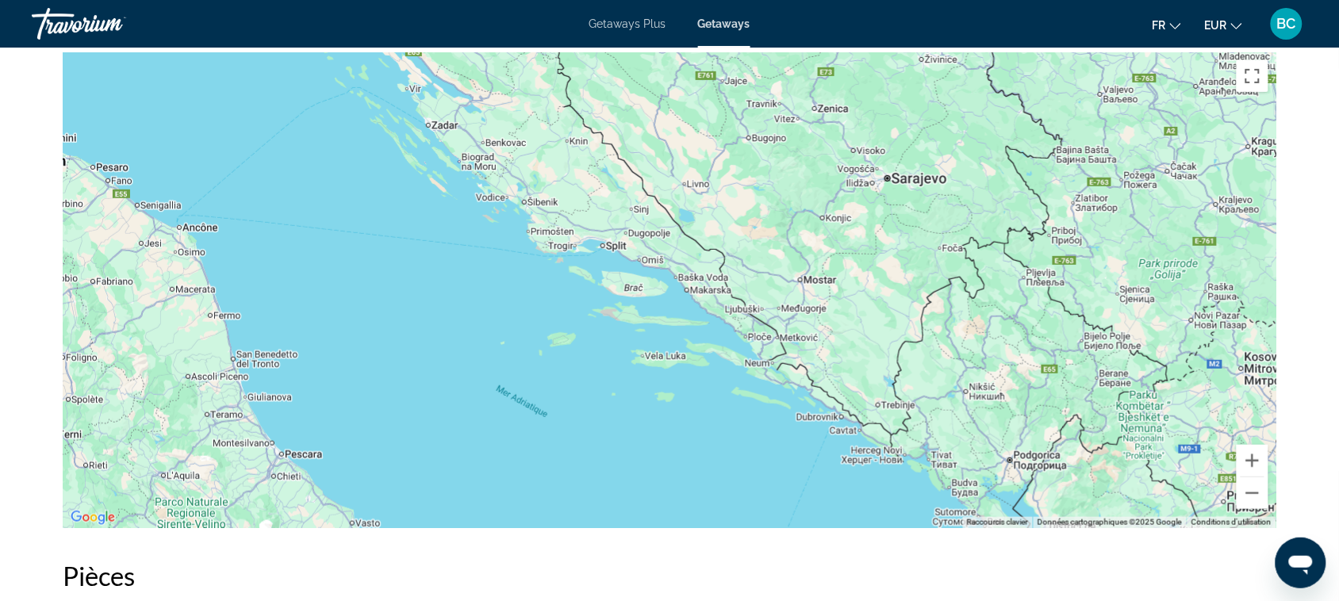
drag, startPoint x: 887, startPoint y: 433, endPoint x: 1053, endPoint y: 180, distance: 302.6
click at [958, 327] on div "Main content" at bounding box center [670, 290] width 1214 height 476
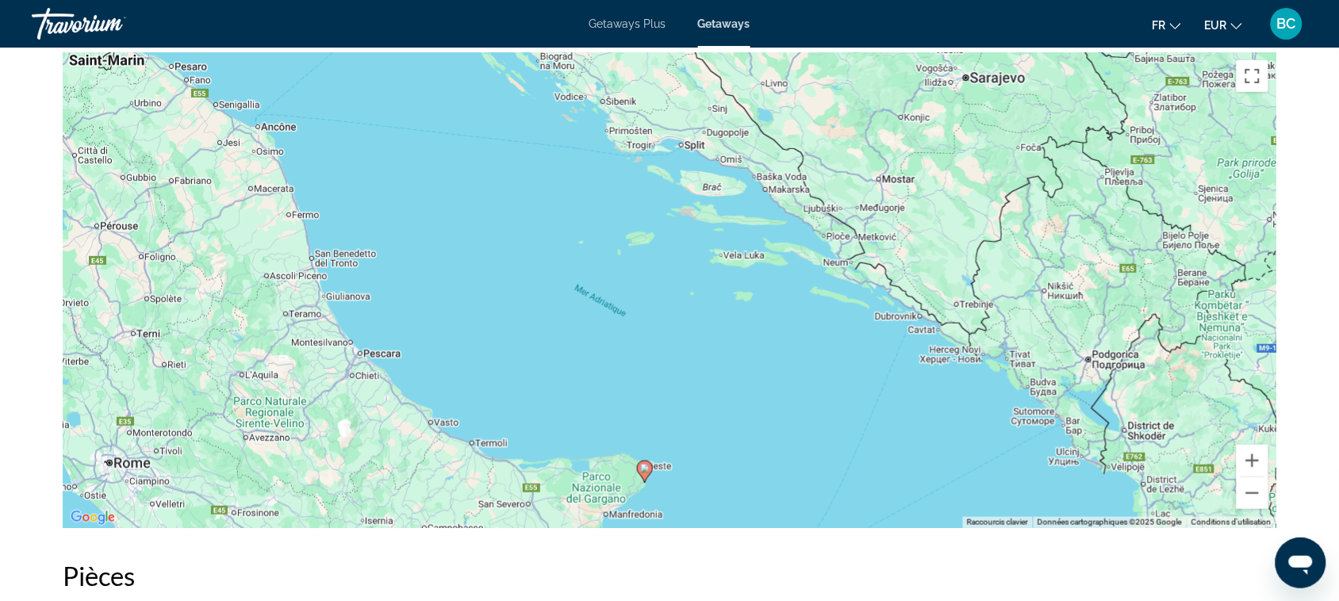
drag, startPoint x: 879, startPoint y: 326, endPoint x: 1001, endPoint y: 189, distance: 183.2
click at [993, 195] on div "Pour activer le glissement avec le clavier, appuyez sur Alt+Entrée. Une fois ce…" at bounding box center [670, 290] width 1214 height 476
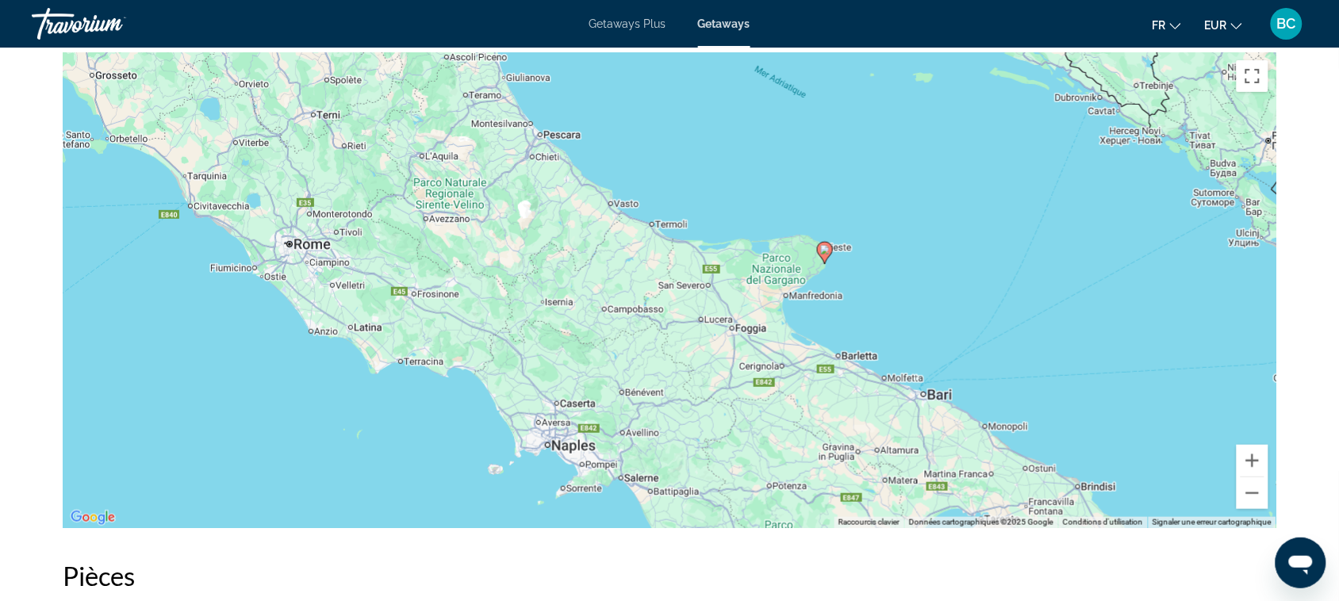
drag, startPoint x: 928, startPoint y: 302, endPoint x: 893, endPoint y: 306, distance: 35.1
click at [893, 306] on div "Pour activer le glissement avec le clavier, appuyez sur Alt+Entrée. Une fois ce…" at bounding box center [670, 290] width 1214 height 476
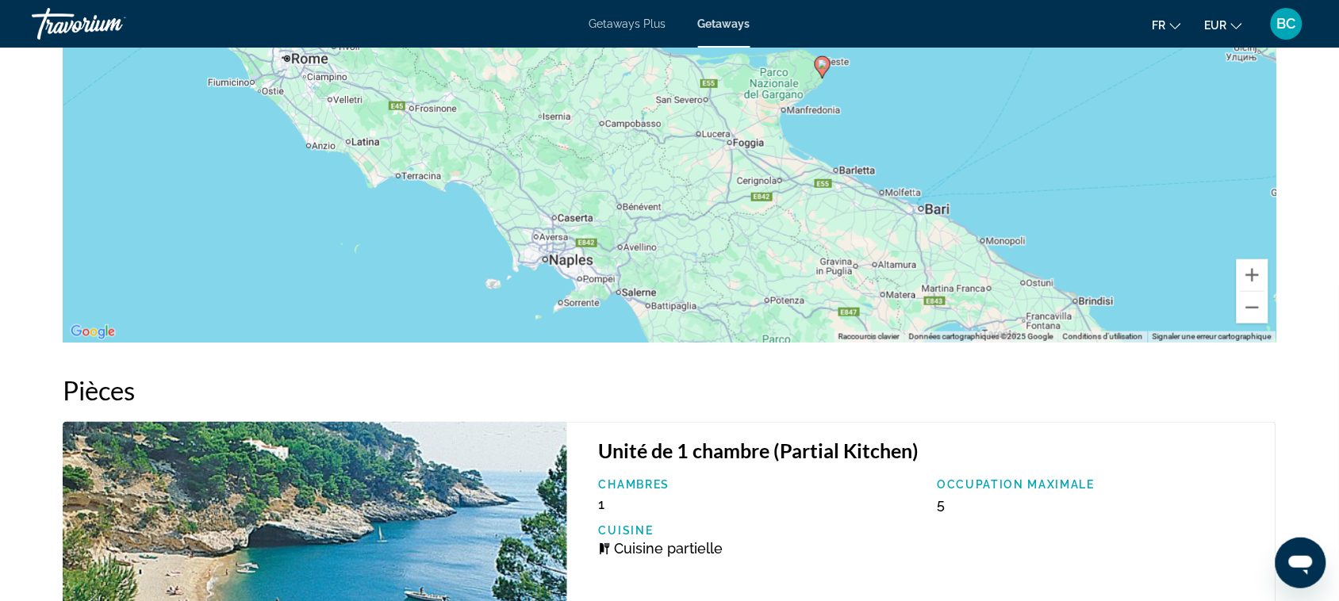
scroll to position [2080, 0]
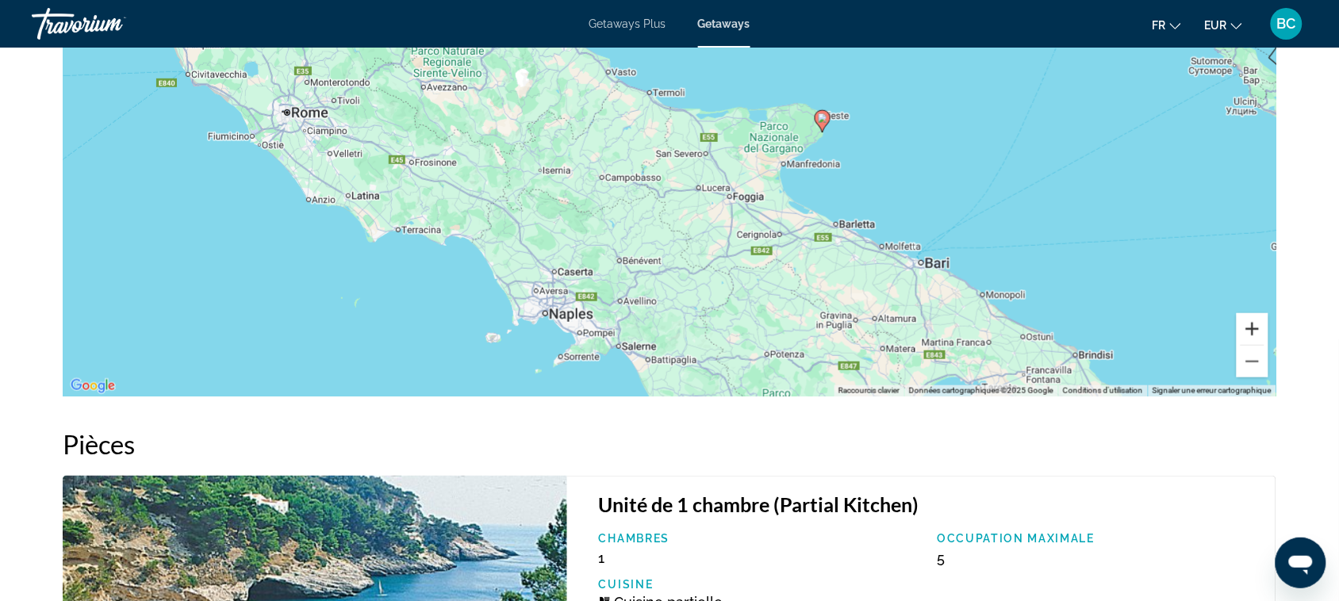
click at [1254, 323] on button "Zoom avant" at bounding box center [1253, 329] width 32 height 32
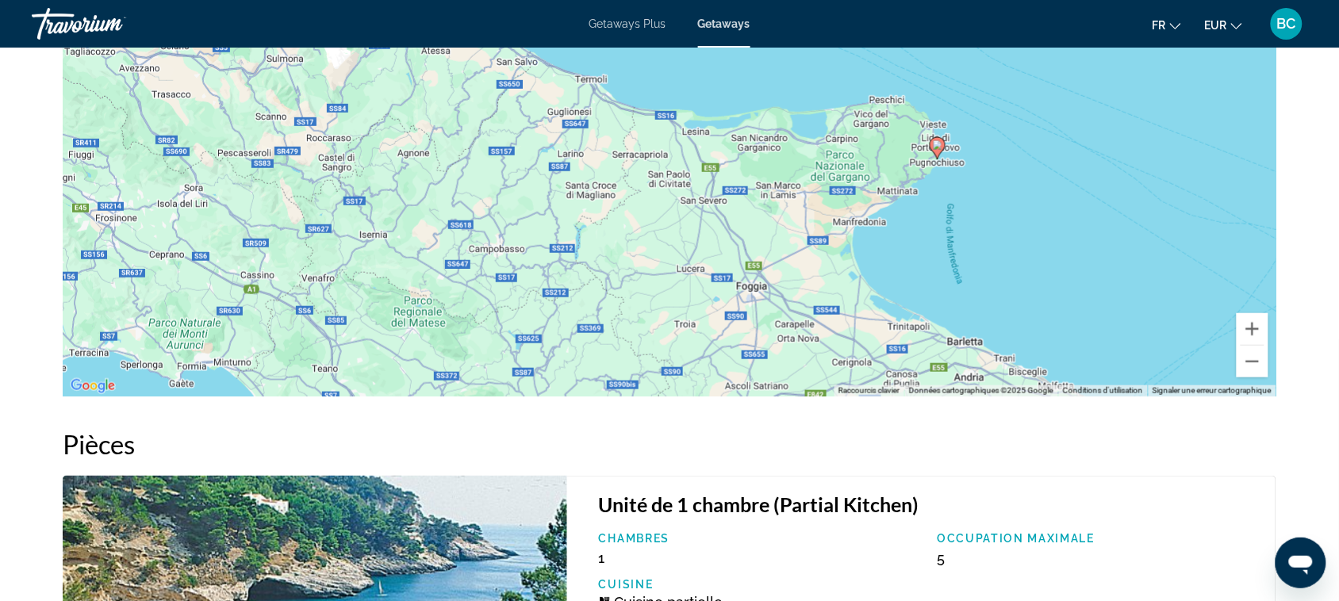
drag, startPoint x: 1119, startPoint y: 227, endPoint x: 1073, endPoint y: 294, distance: 81.0
click at [1073, 294] on div "Pour activer le glissement avec le clavier, appuyez sur Alt+Entrée. Une fois ce…" at bounding box center [670, 159] width 1214 height 476
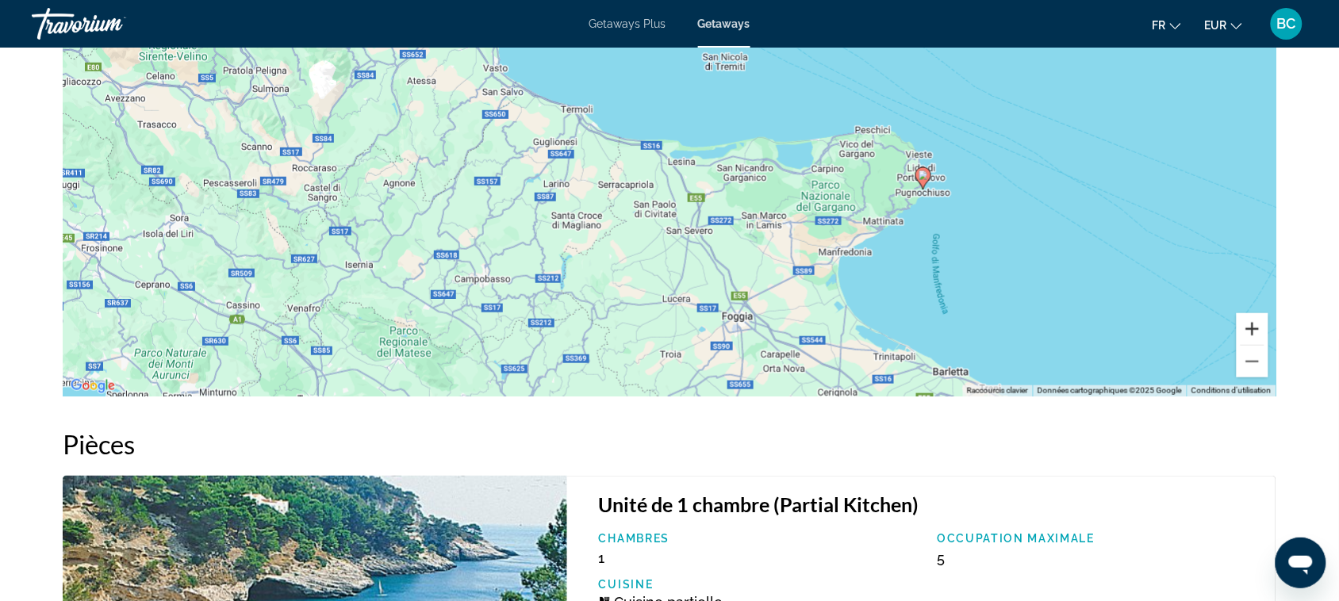
click at [1258, 333] on button "Zoom avant" at bounding box center [1253, 329] width 32 height 32
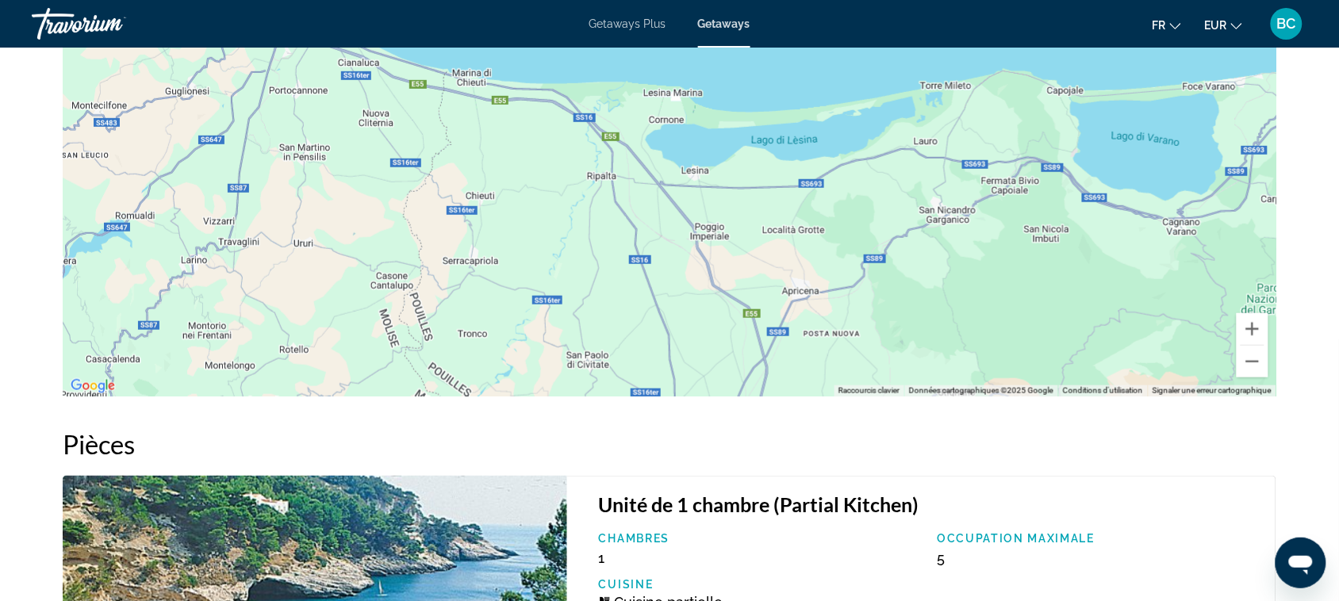
drag, startPoint x: 1143, startPoint y: 225, endPoint x: 1068, endPoint y: 259, distance: 82.3
click at [1068, 259] on div "Main content" at bounding box center [670, 159] width 1214 height 476
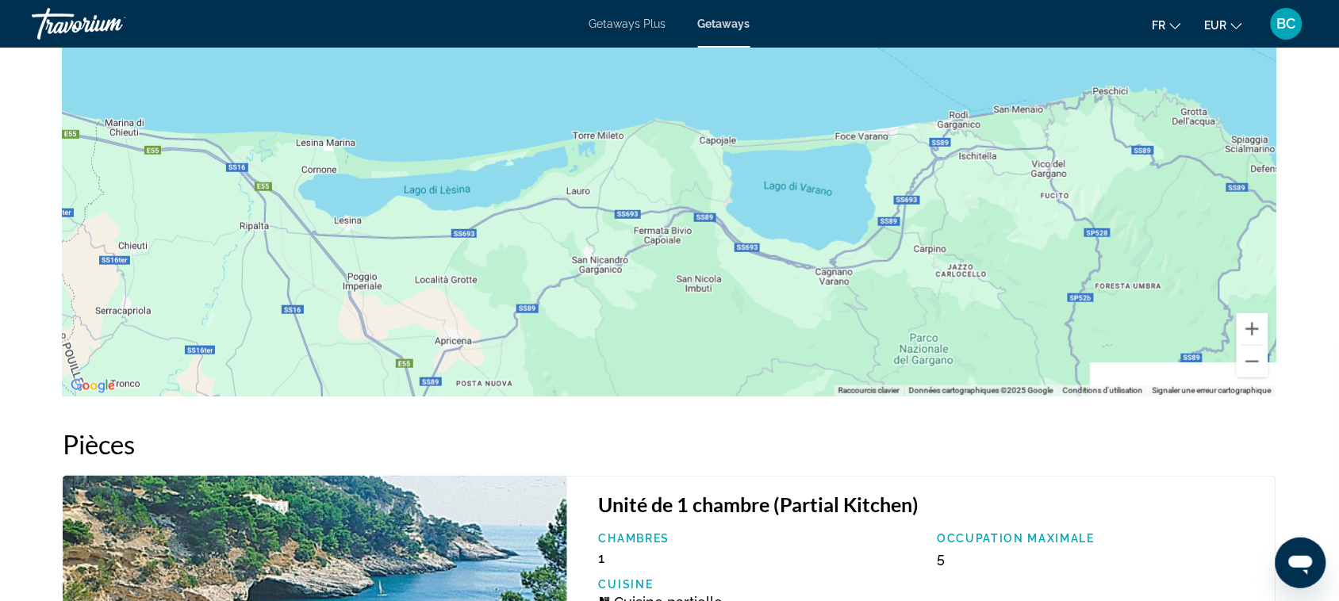
drag, startPoint x: 865, startPoint y: 148, endPoint x: 809, endPoint y: 141, distance: 55.9
click at [809, 141] on div "Main content" at bounding box center [670, 159] width 1214 height 476
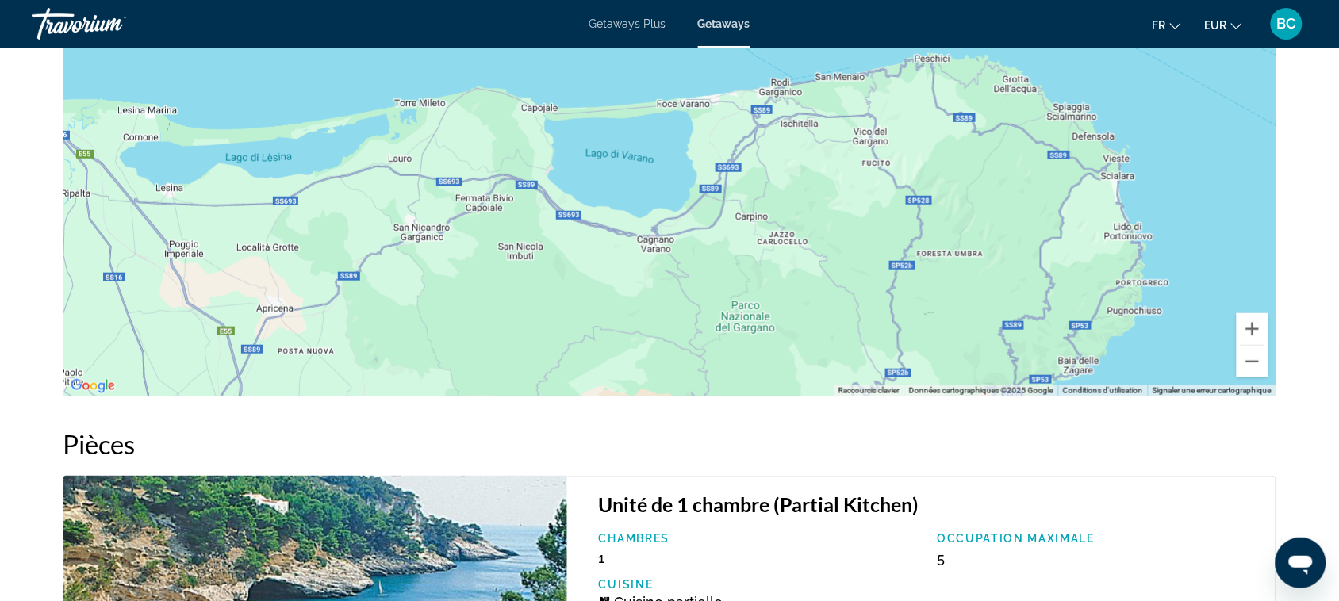
drag, startPoint x: 957, startPoint y: 258, endPoint x: 889, endPoint y: 182, distance: 101.7
click at [889, 183] on div "Main content" at bounding box center [670, 159] width 1214 height 476
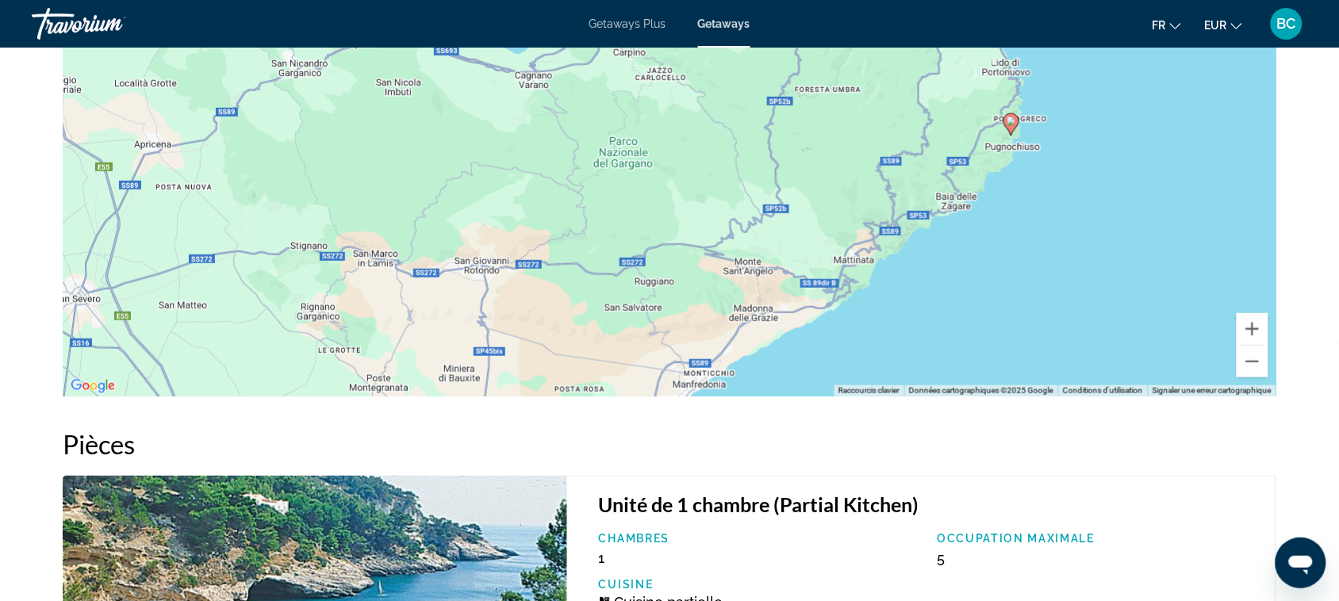
drag, startPoint x: 915, startPoint y: 191, endPoint x: 936, endPoint y: 177, distance: 25.7
click at [935, 177] on div "Pour activer le glissement avec le clavier, appuyez sur Alt+Entrée. Une fois ce…" at bounding box center [670, 159] width 1214 height 476
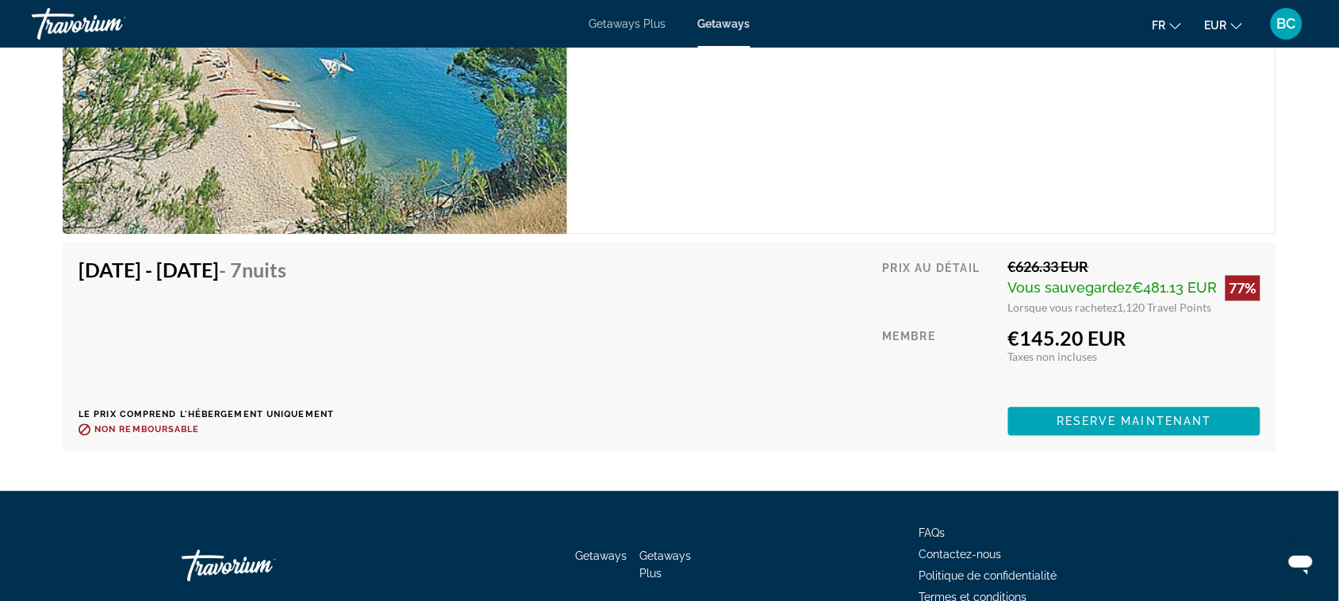
scroll to position [2744, 0]
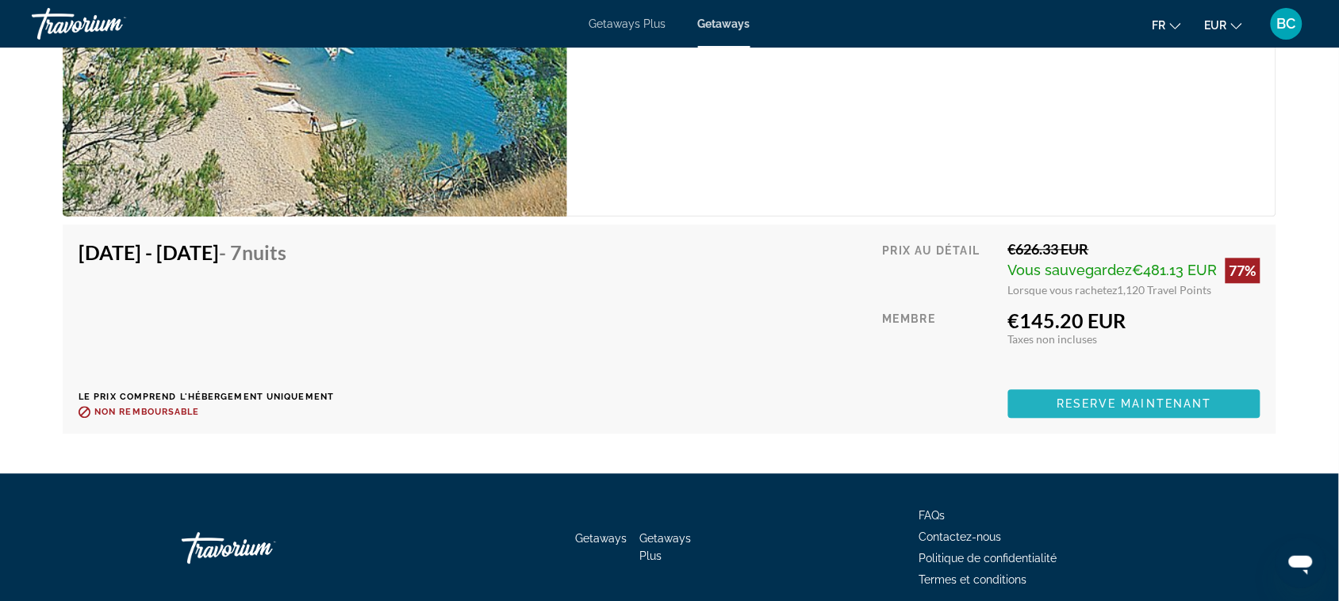
click at [1156, 403] on span "Reserve maintenant" at bounding box center [1135, 404] width 156 height 13
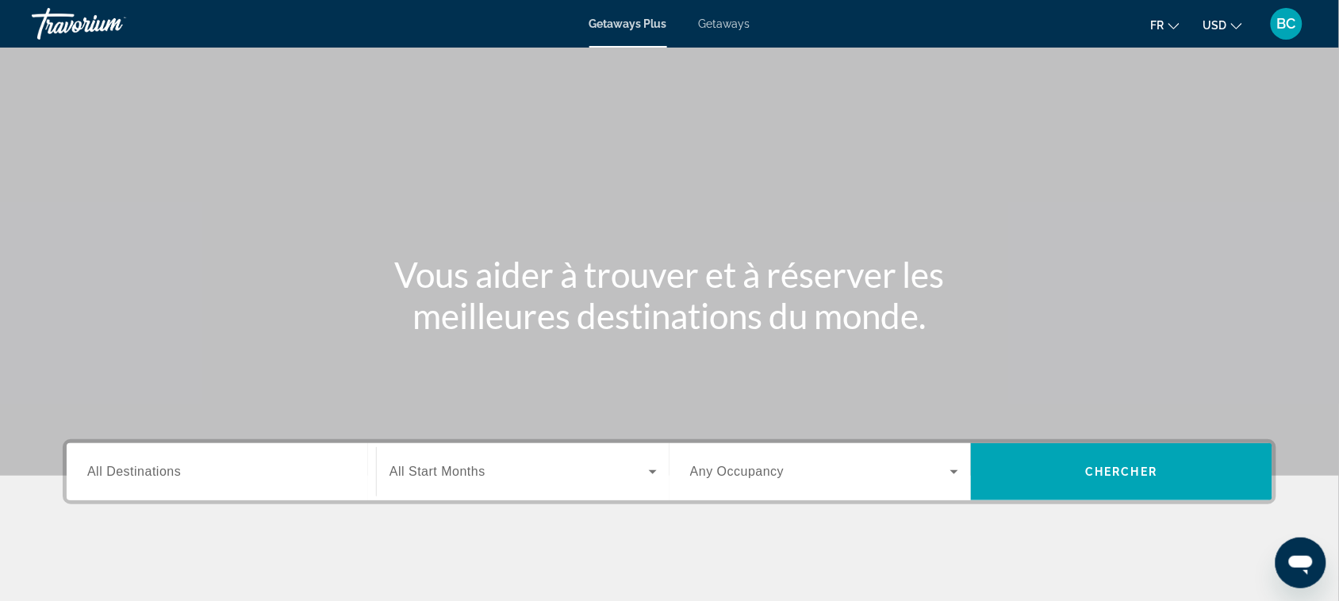
click at [701, 21] on span "Getaways" at bounding box center [725, 23] width 52 height 13
click at [1224, 25] on span "USD" at bounding box center [1216, 25] width 24 height 13
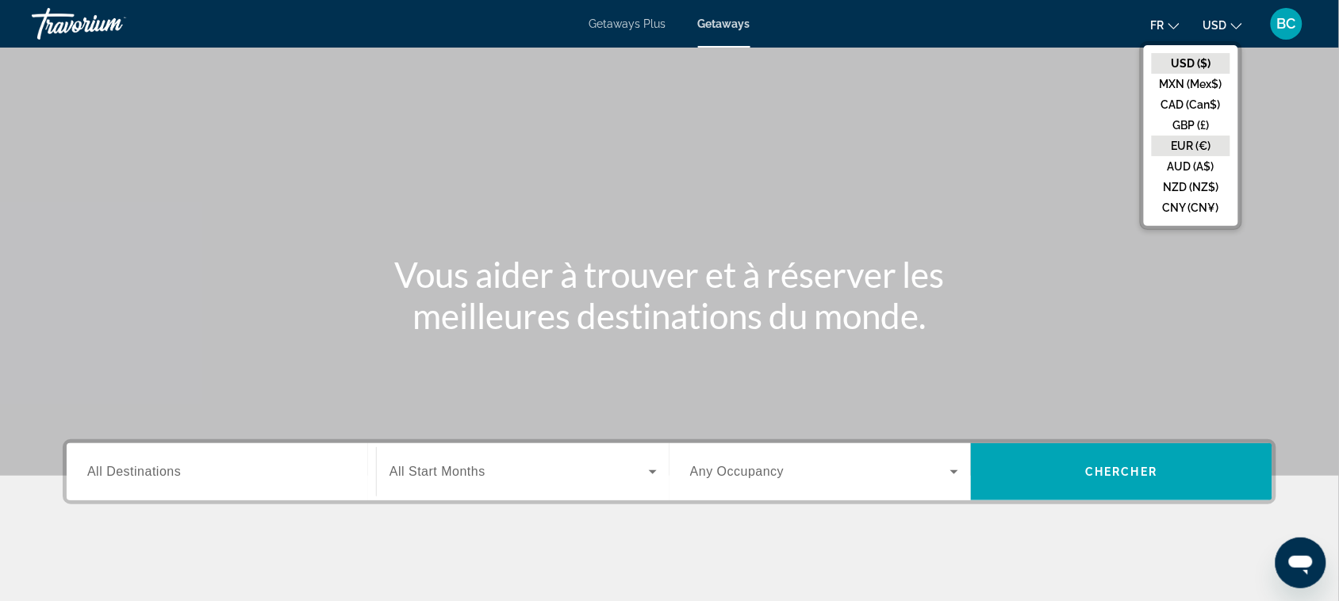
click at [1188, 140] on button "EUR (€)" at bounding box center [1191, 146] width 79 height 21
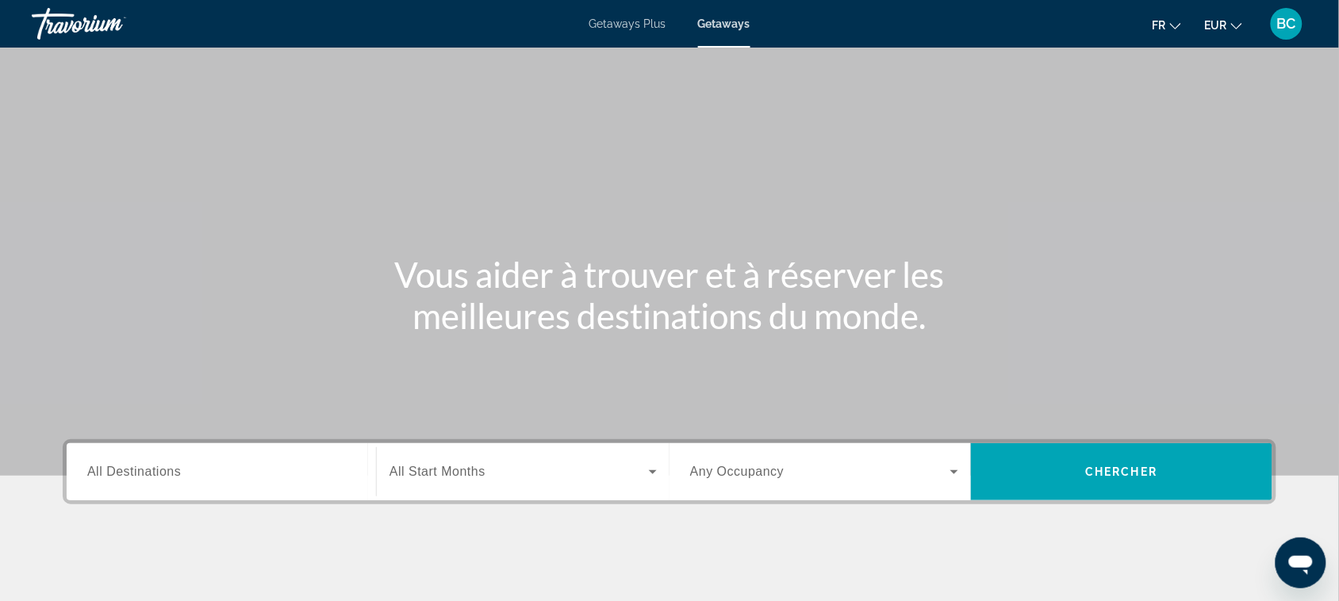
click at [244, 461] on div "Search widget" at bounding box center [221, 472] width 268 height 45
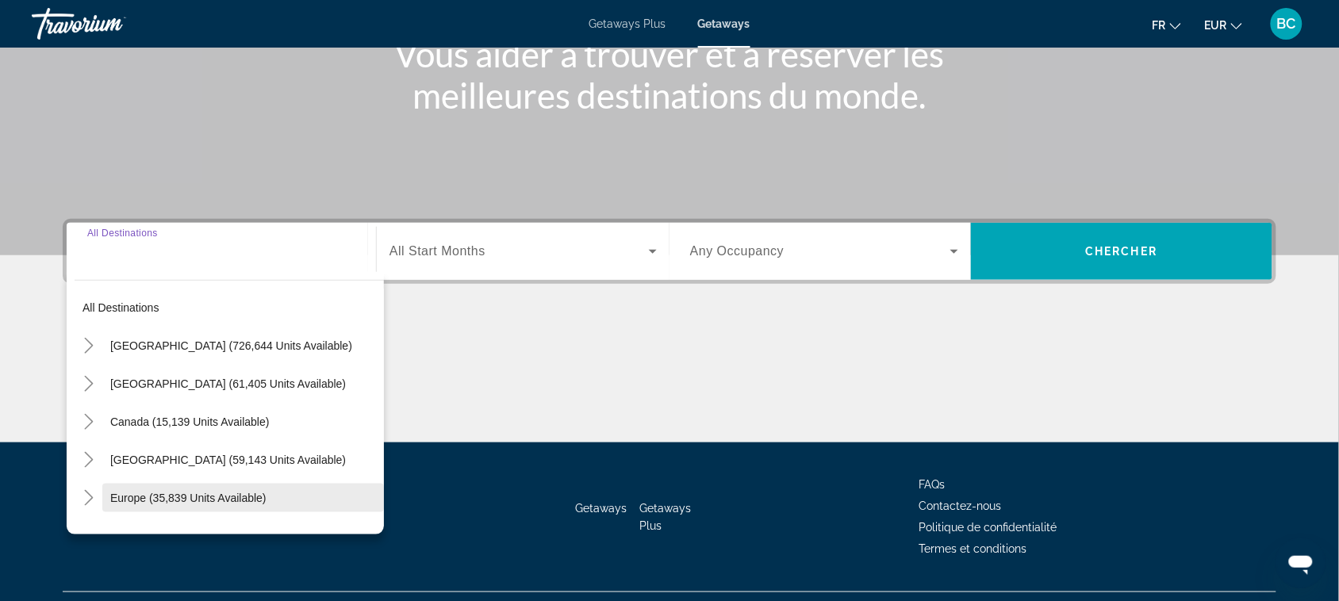
scroll to position [255, 0]
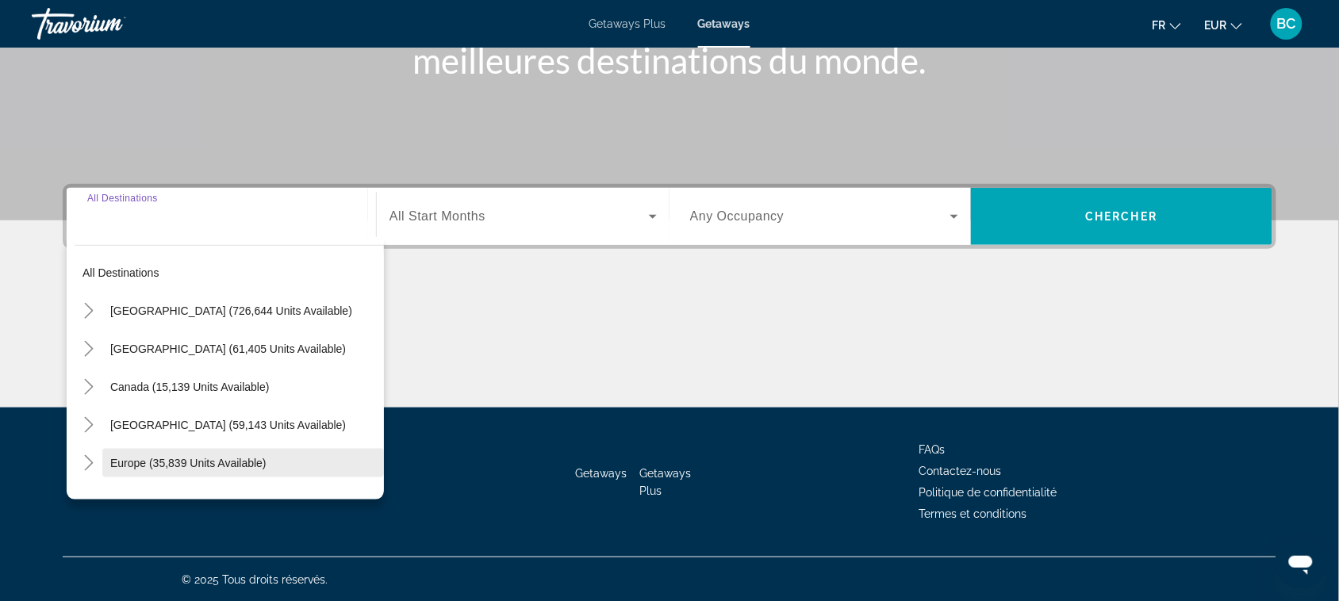
click at [223, 460] on span "Europe (35,839 units available)" at bounding box center [188, 463] width 156 height 13
type input "**********"
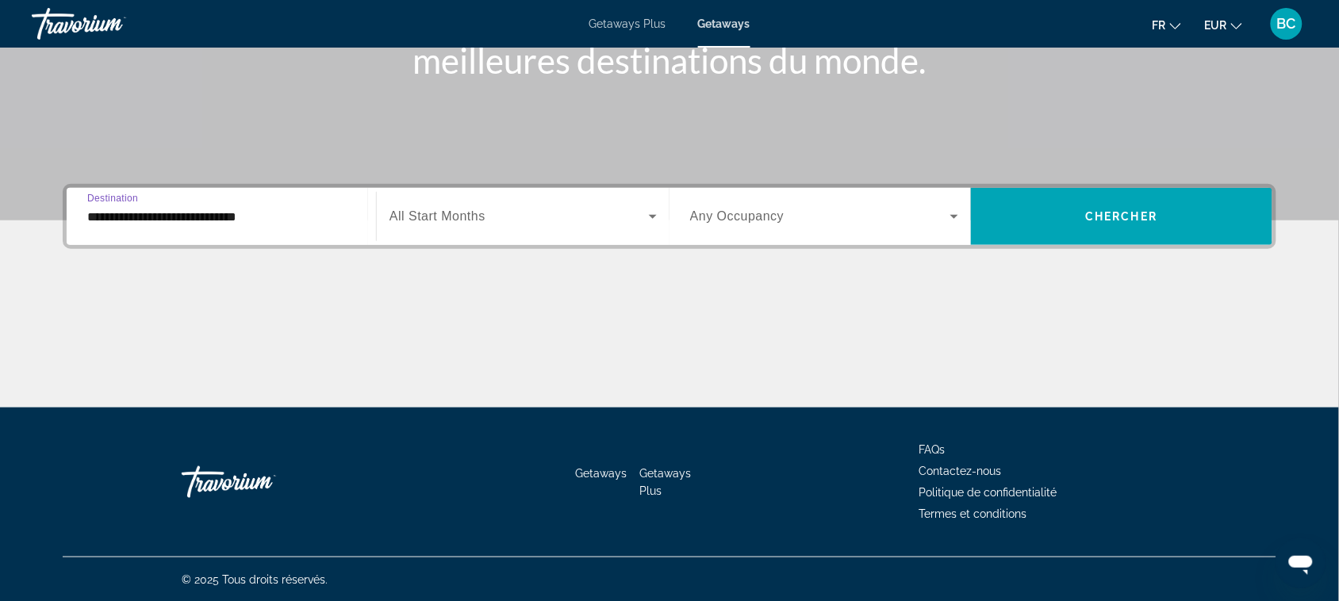
click at [478, 212] on span "All Start Months" at bounding box center [438, 215] width 96 height 13
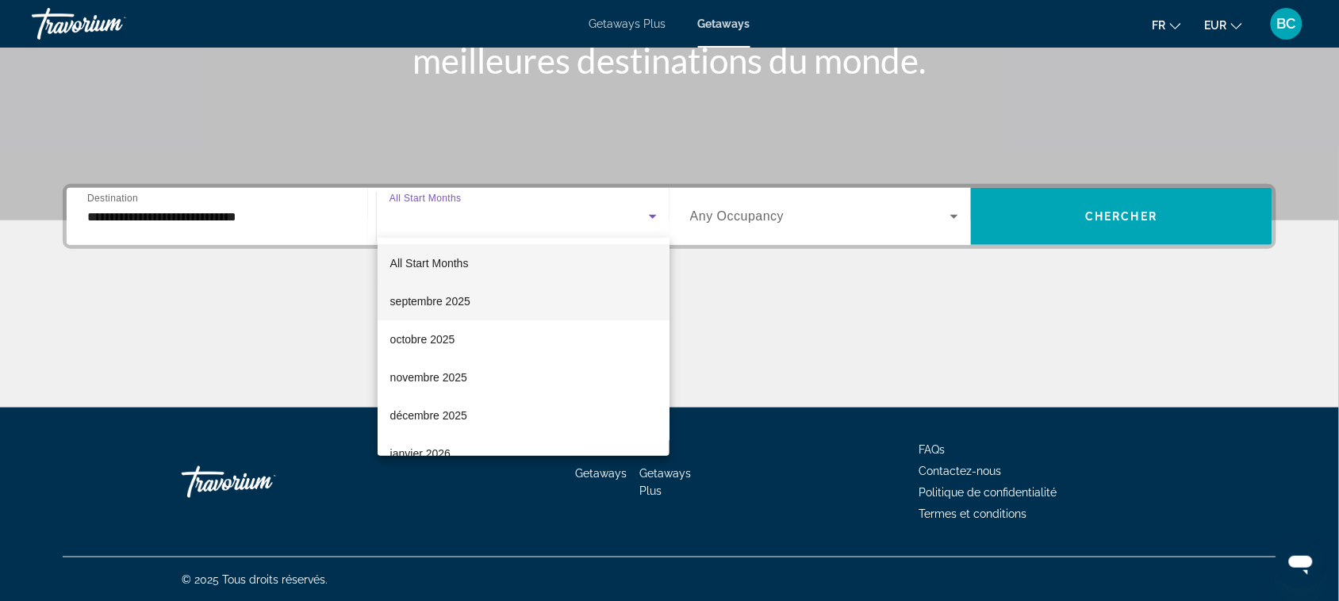
click at [432, 308] on span "septembre 2025" at bounding box center [430, 301] width 80 height 19
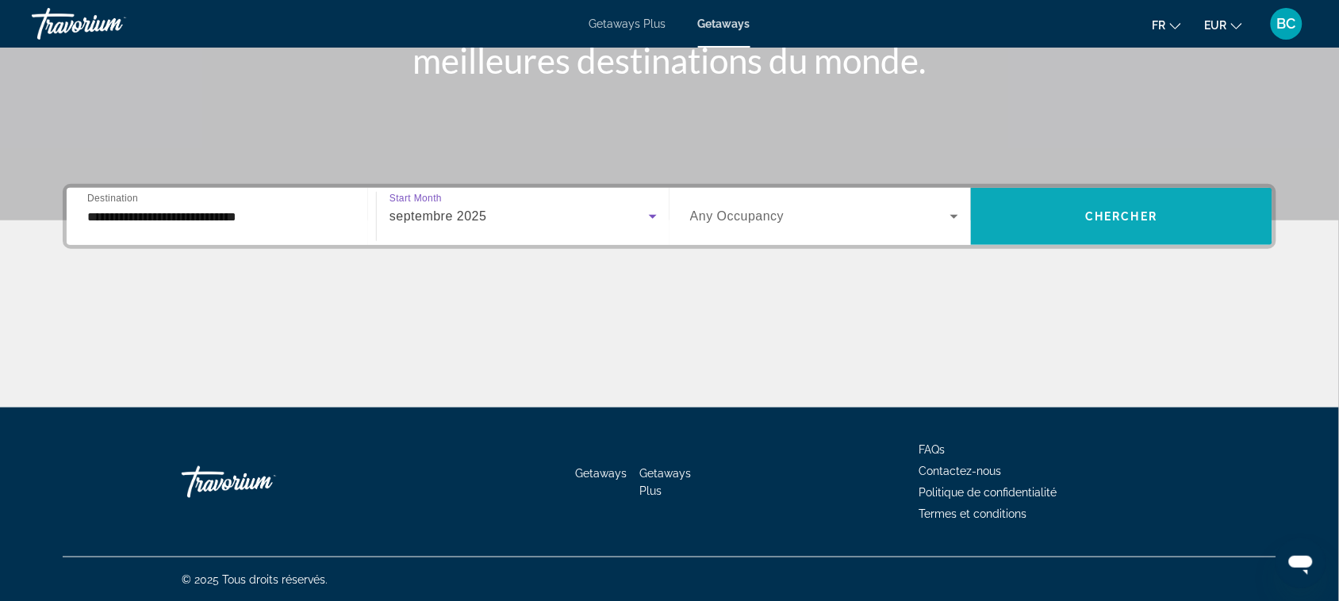
click at [1030, 217] on span "Search widget" at bounding box center [1122, 217] width 302 height 38
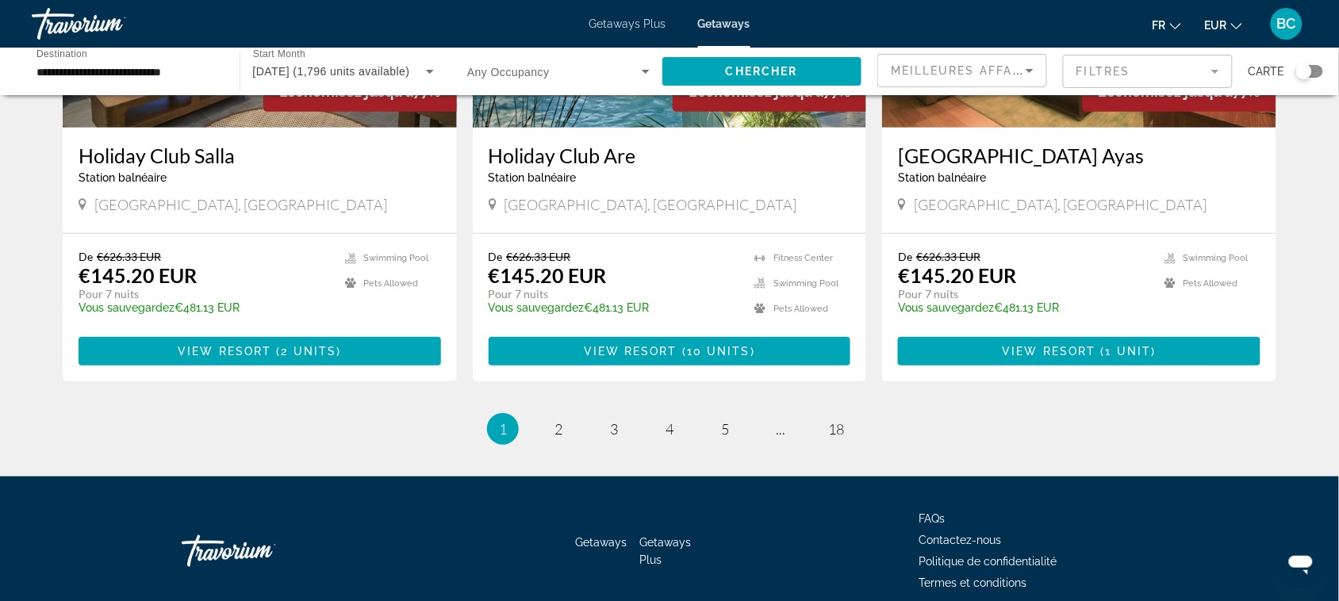
scroll to position [1952, 0]
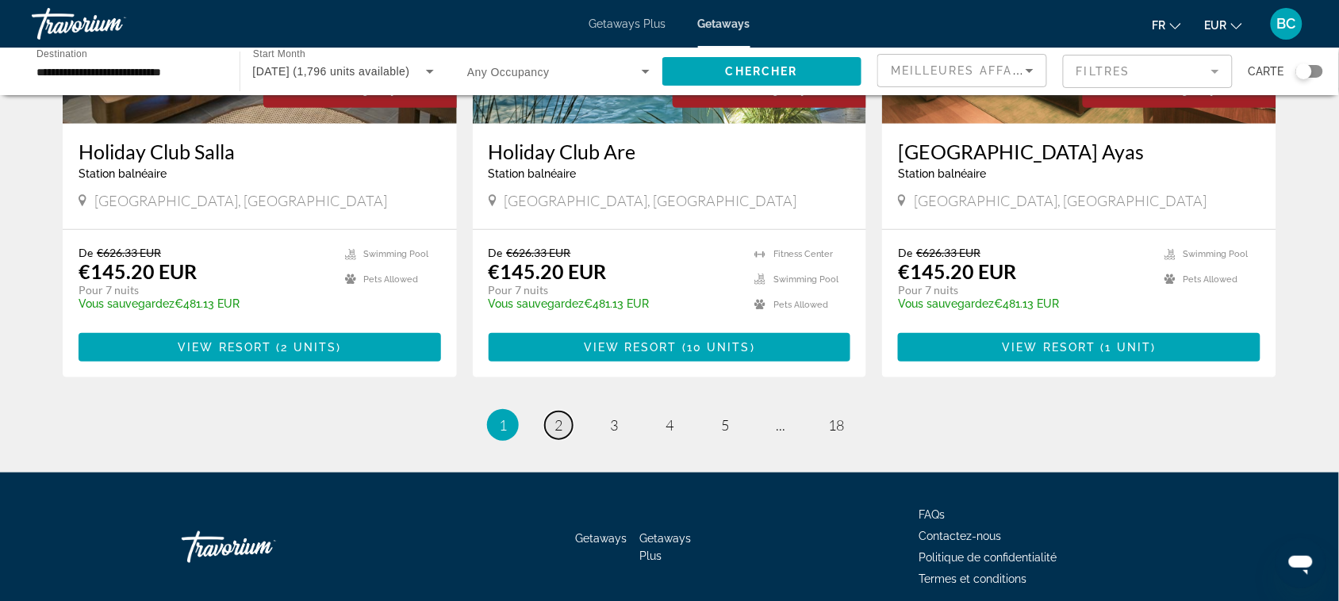
click at [568, 412] on link "page 2" at bounding box center [559, 426] width 28 height 28
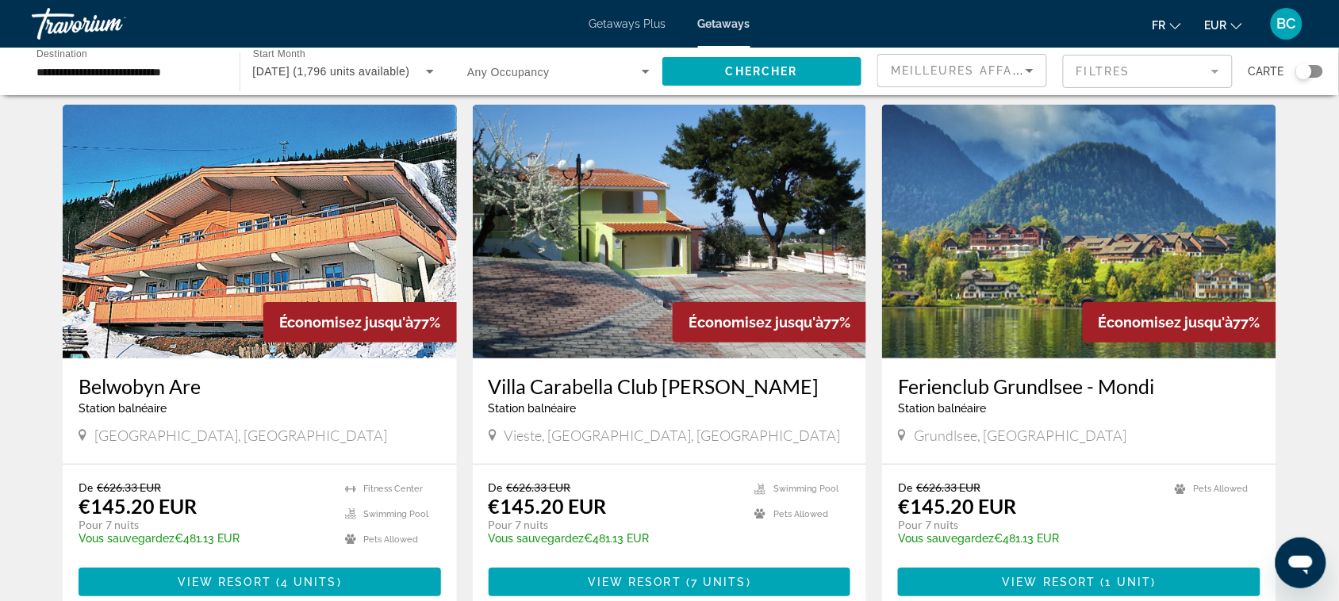
scroll to position [1767, 0]
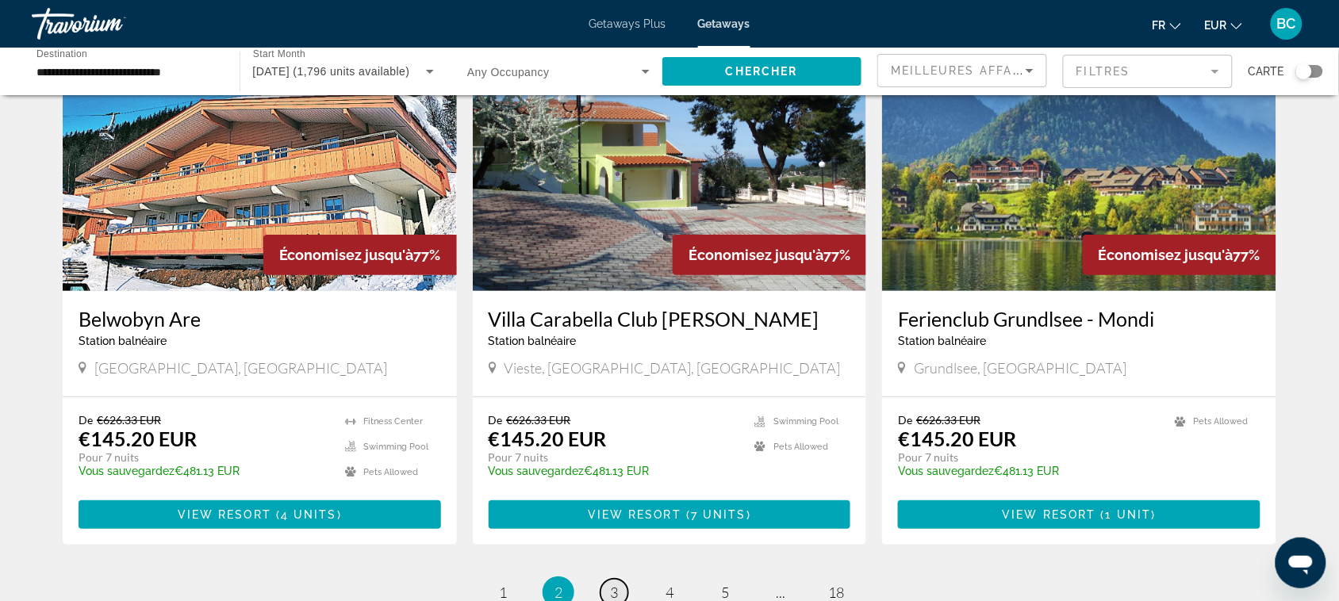
click at [616, 584] on span "3" at bounding box center [614, 592] width 8 height 17
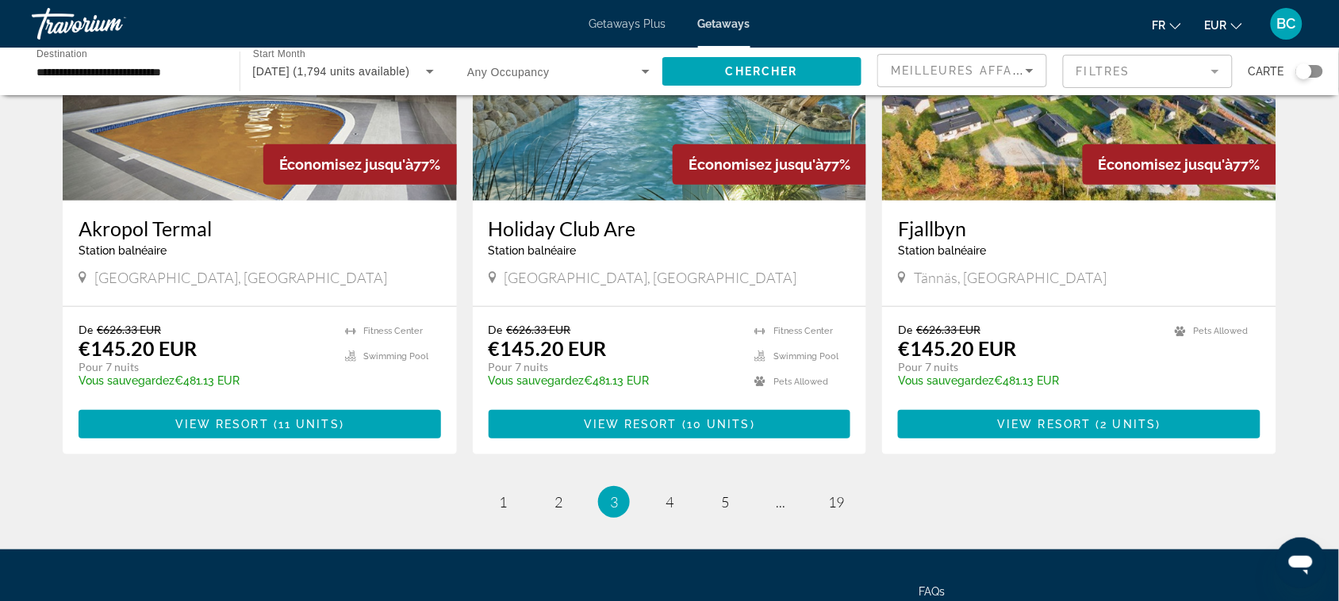
scroll to position [1965, 0]
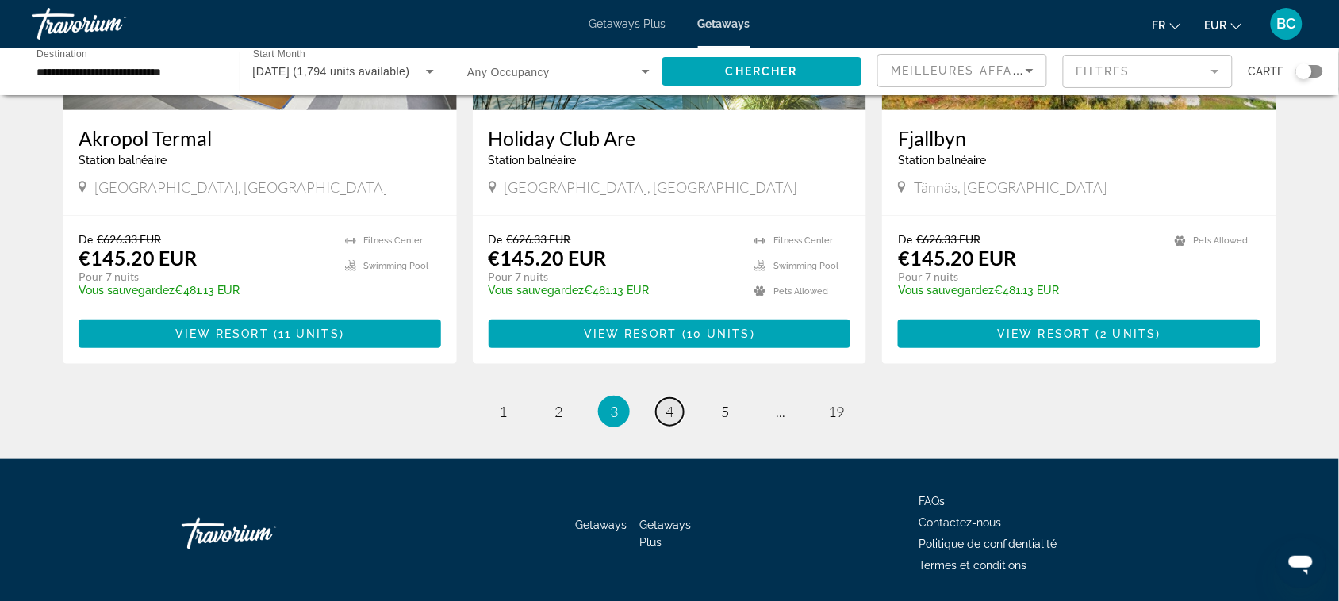
click at [672, 403] on span "4" at bounding box center [670, 411] width 8 height 17
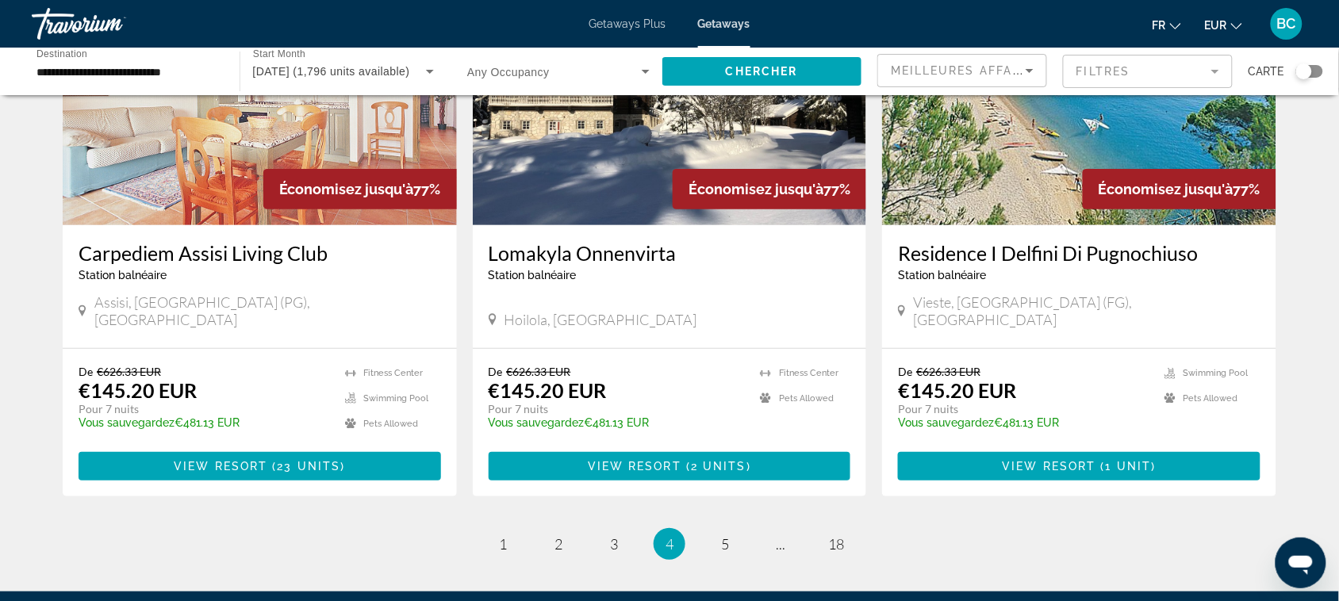
scroll to position [1875, 0]
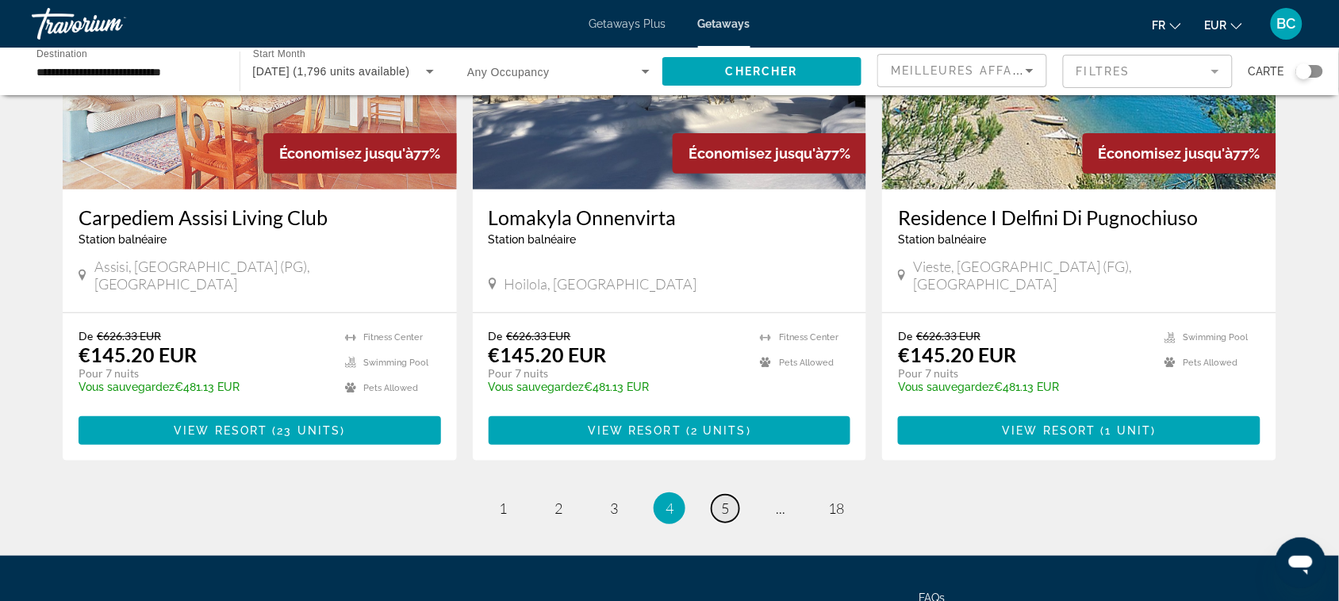
click at [720, 495] on link "page 5" at bounding box center [726, 509] width 28 height 28
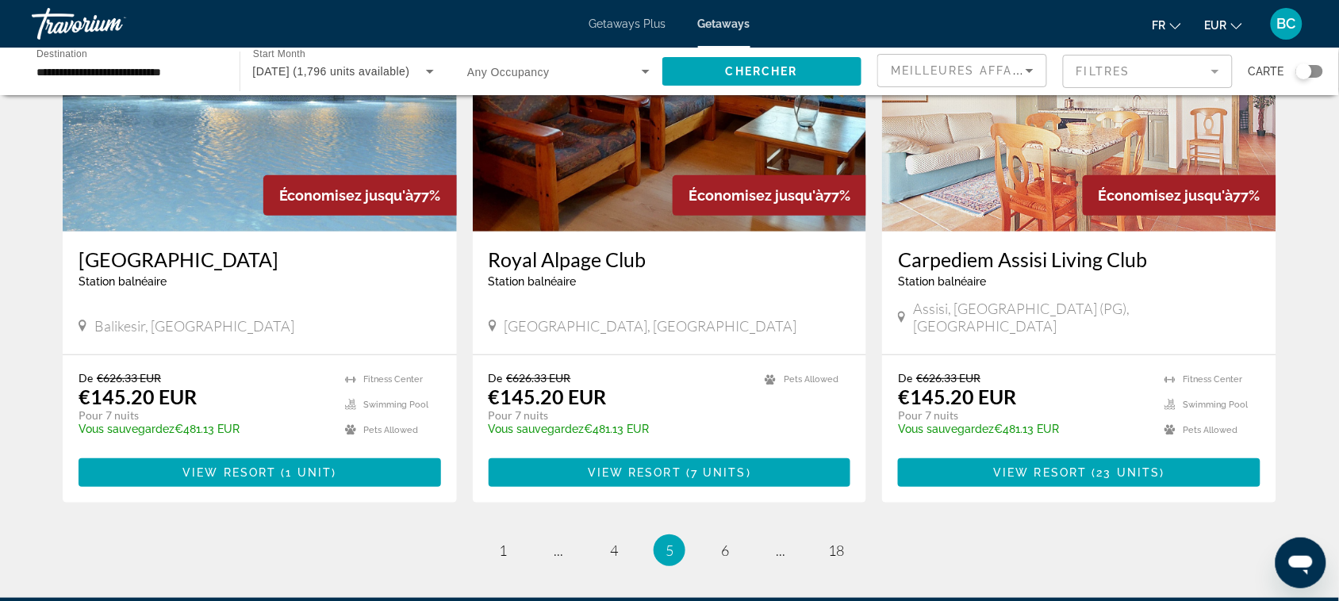
scroll to position [1862, 0]
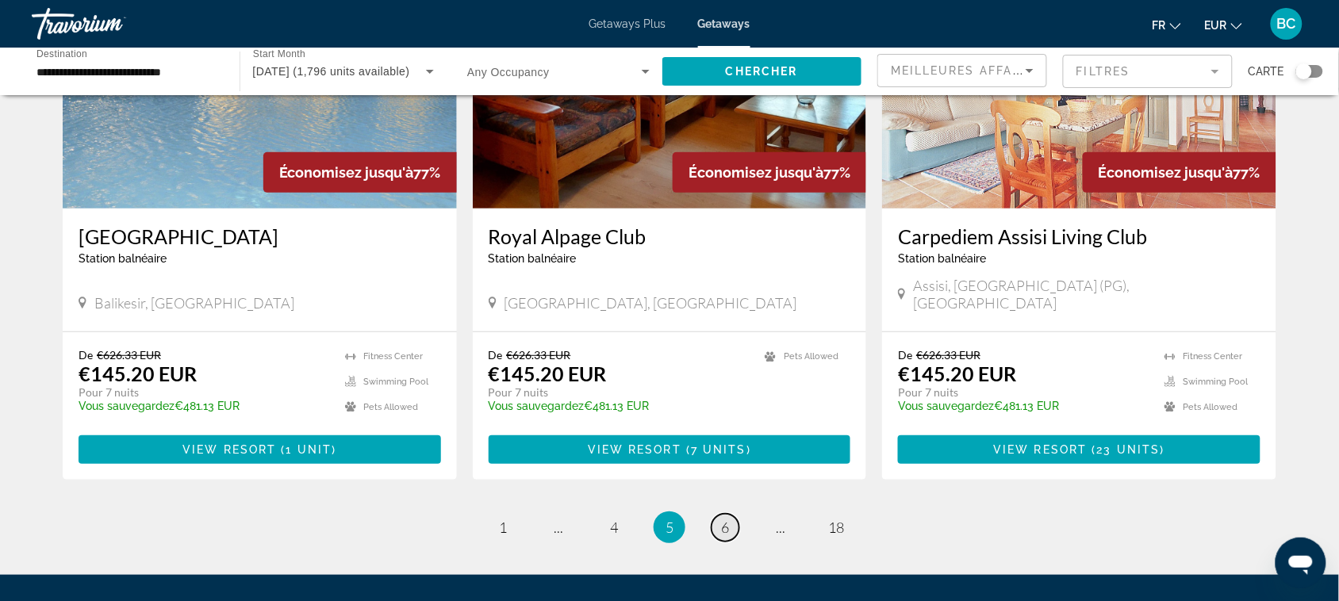
click at [728, 519] on span "6" at bounding box center [725, 527] width 8 height 17
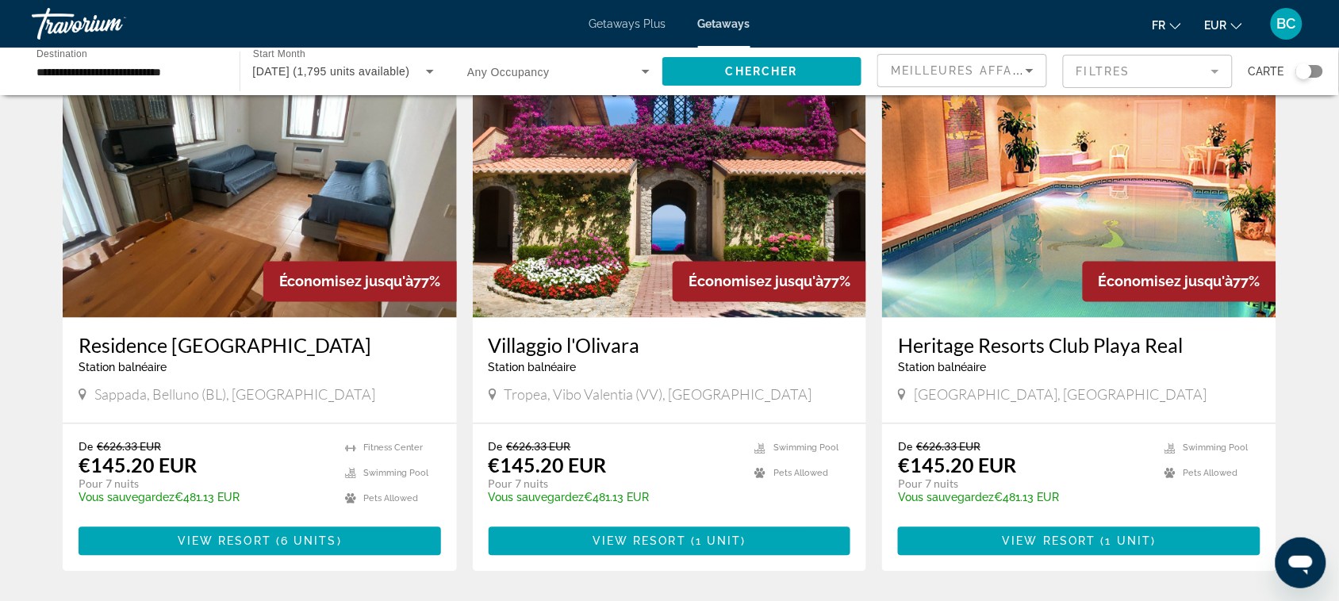
scroll to position [647, 0]
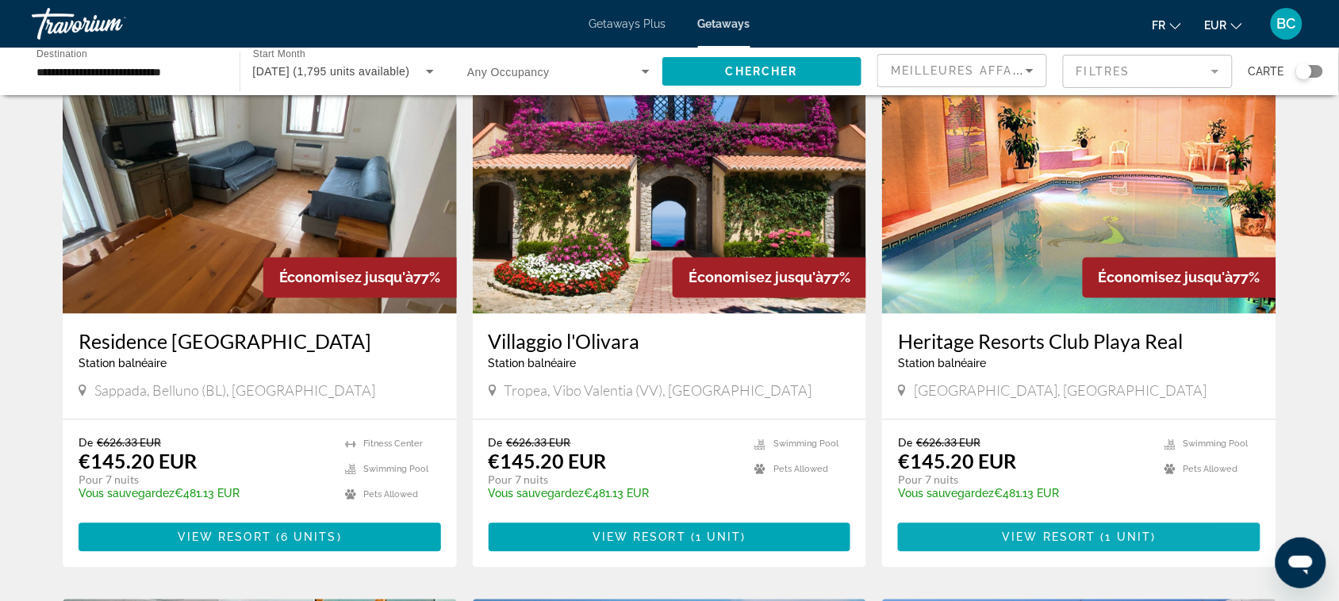
click at [1071, 532] on span "View Resort" at bounding box center [1050, 538] width 94 height 13
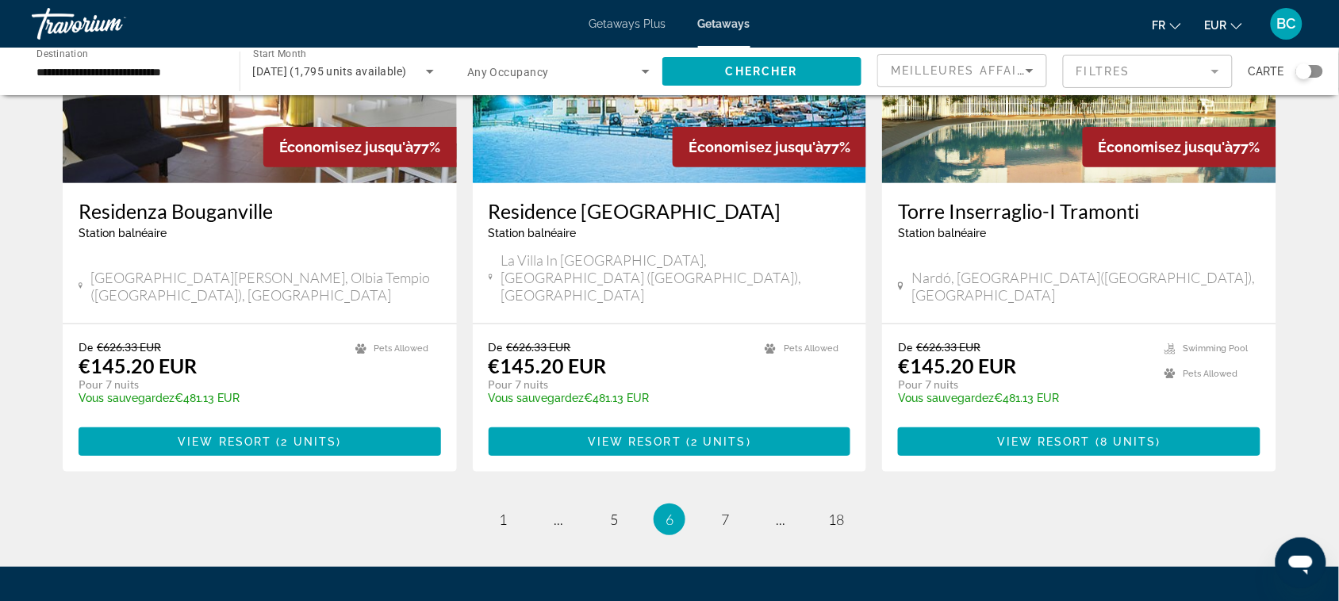
scroll to position [1893, 0]
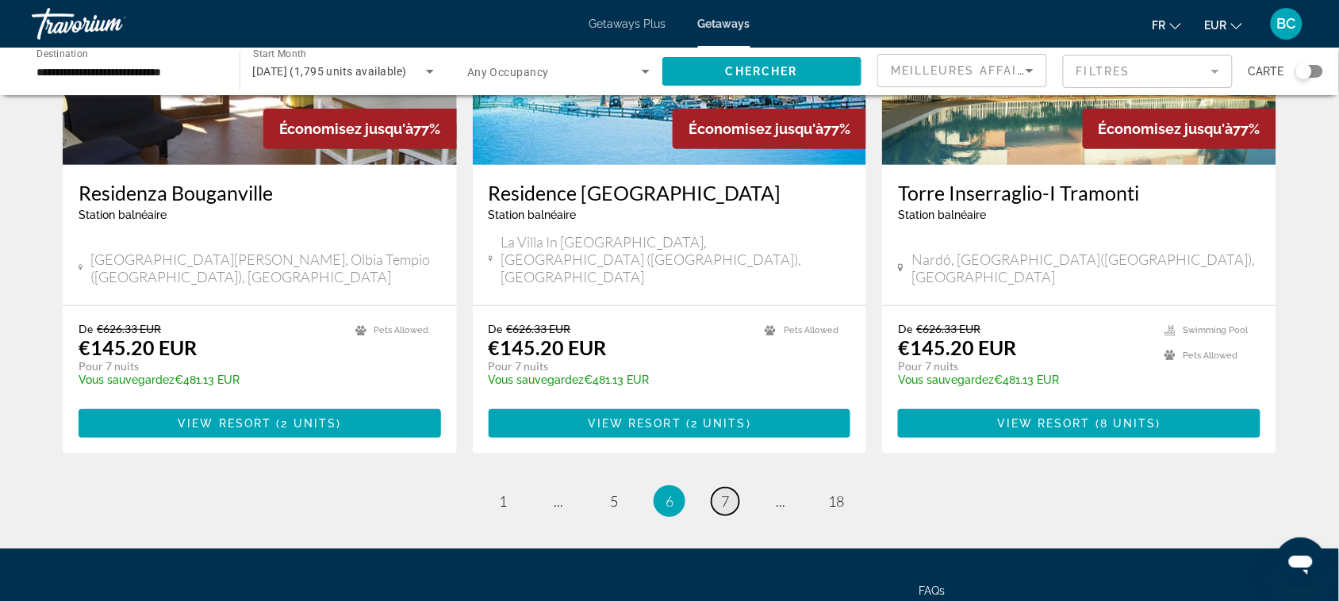
click at [716, 488] on link "page 7" at bounding box center [726, 502] width 28 height 28
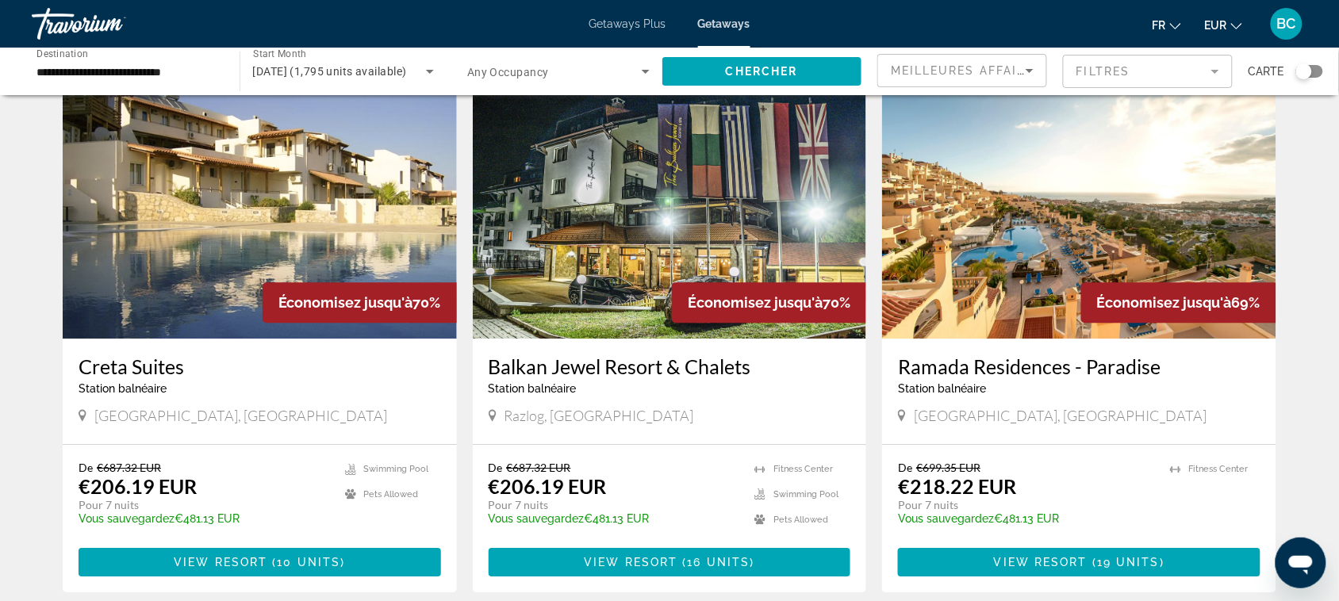
scroll to position [1195, 0]
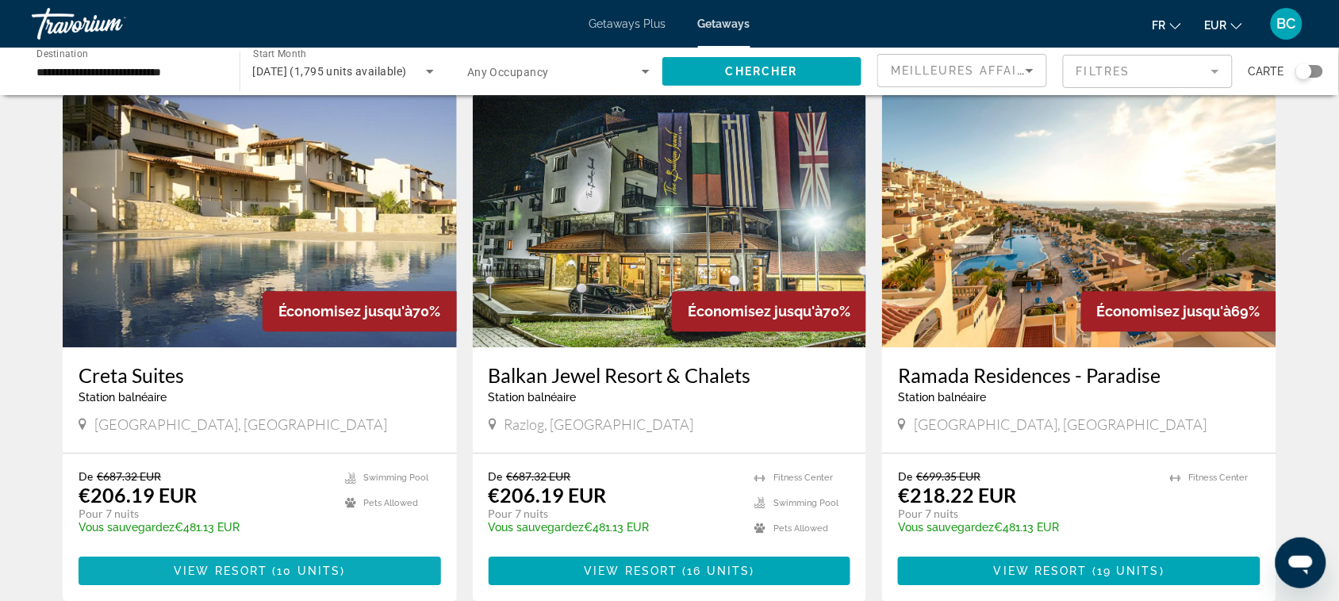
click at [406, 552] on span "Main content" at bounding box center [260, 571] width 363 height 38
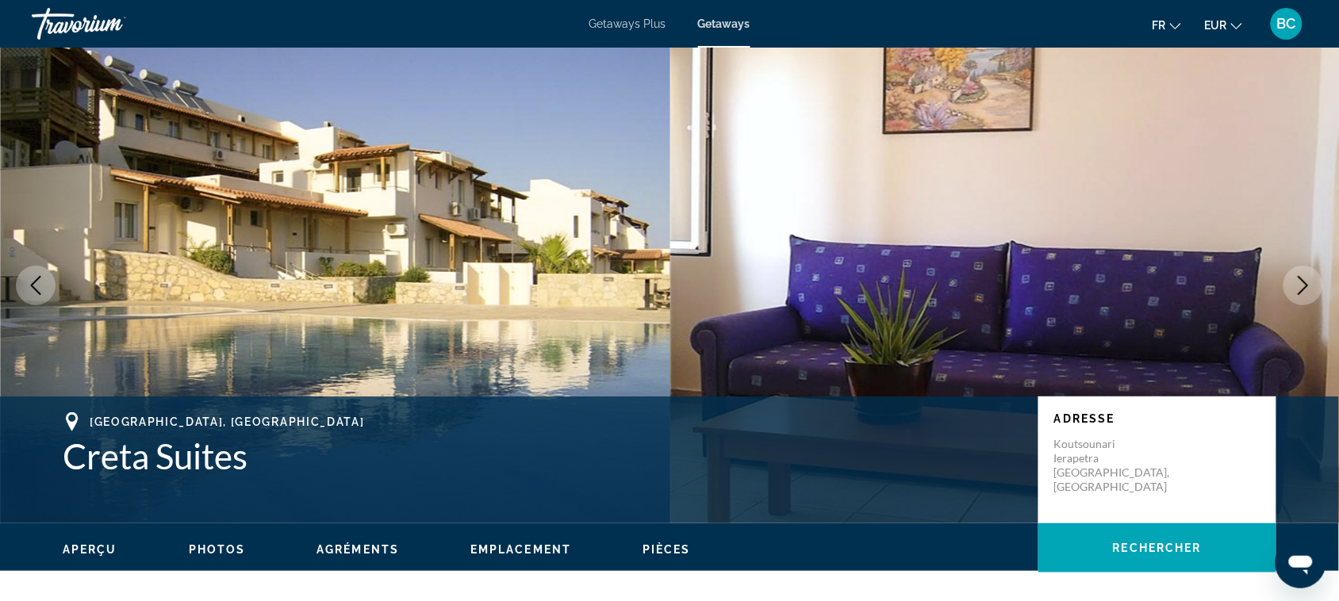
click at [1299, 267] on button "Next image" at bounding box center [1304, 286] width 40 height 40
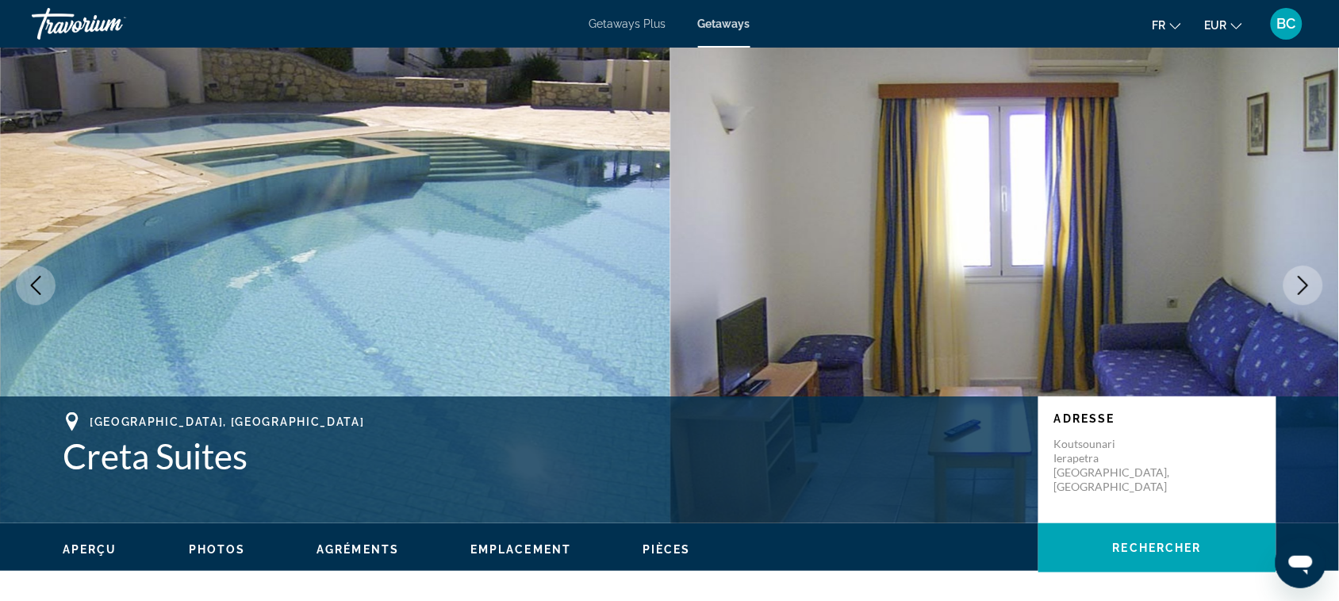
click at [1299, 267] on button "Next image" at bounding box center [1304, 286] width 40 height 40
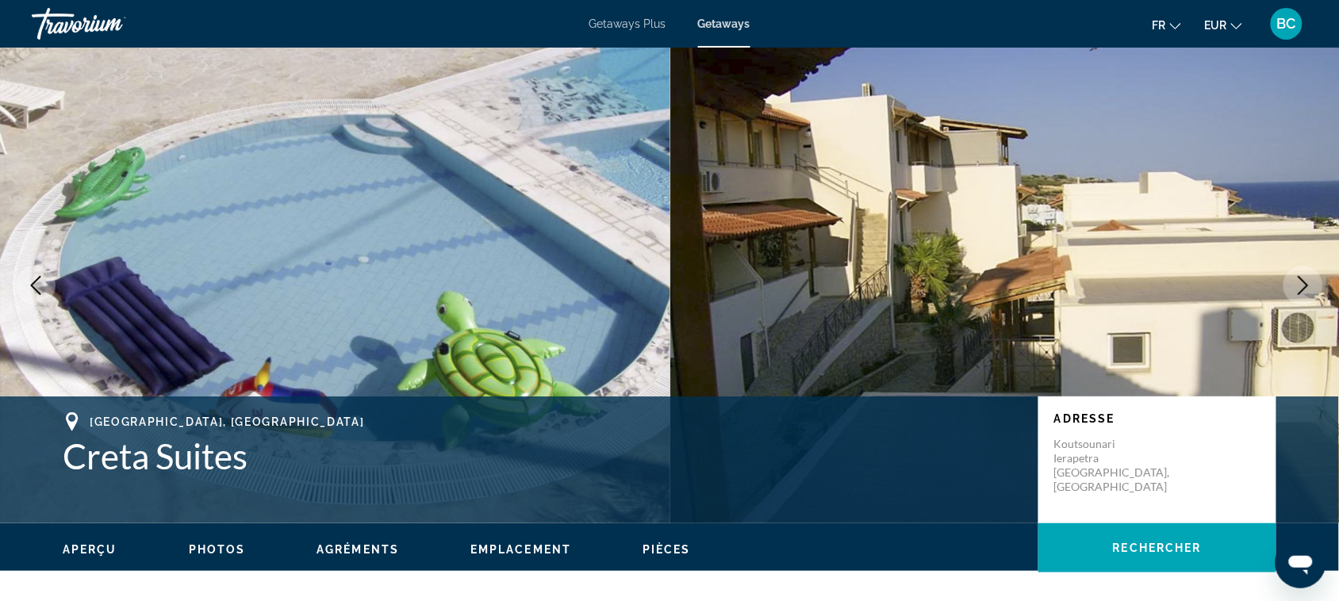
click at [1299, 267] on button "Next image" at bounding box center [1304, 286] width 40 height 40
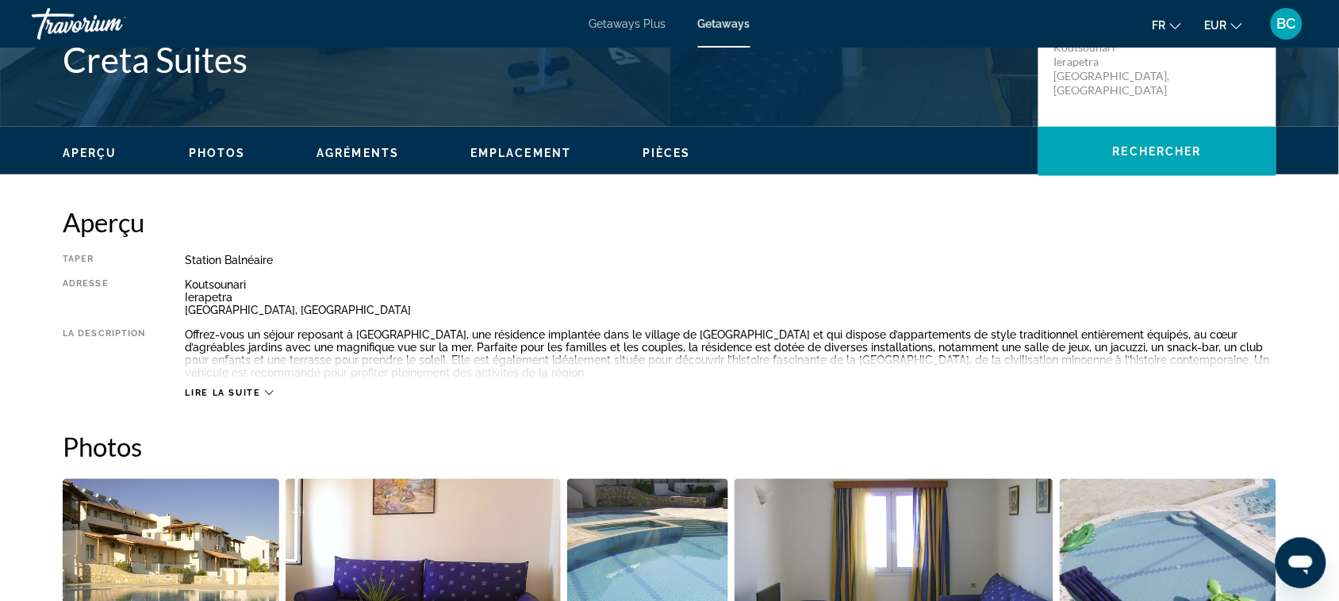
scroll to position [476, 0]
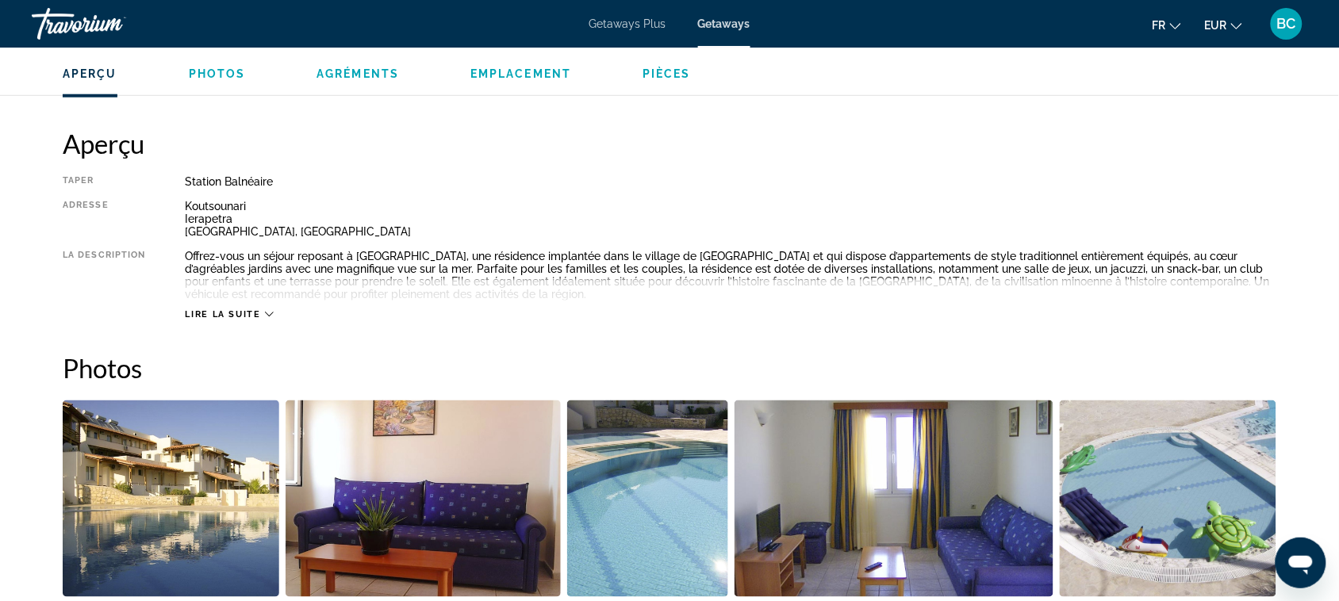
click at [238, 309] on button "Lire la suite" at bounding box center [229, 315] width 88 height 12
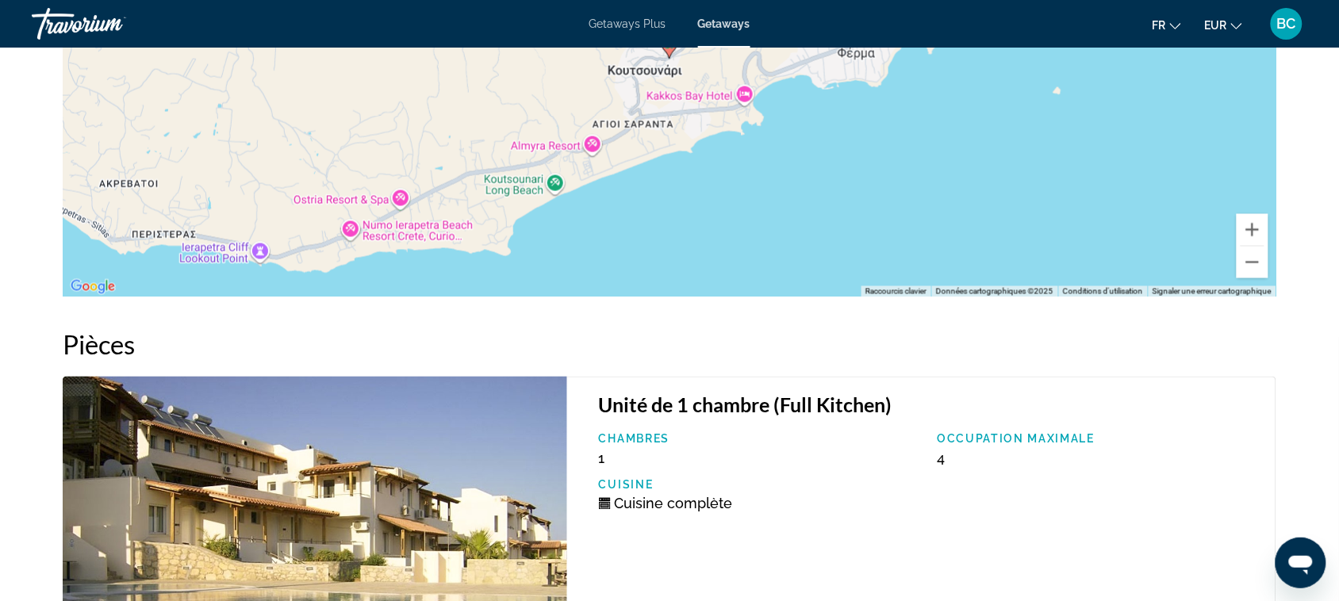
scroll to position [2442, 0]
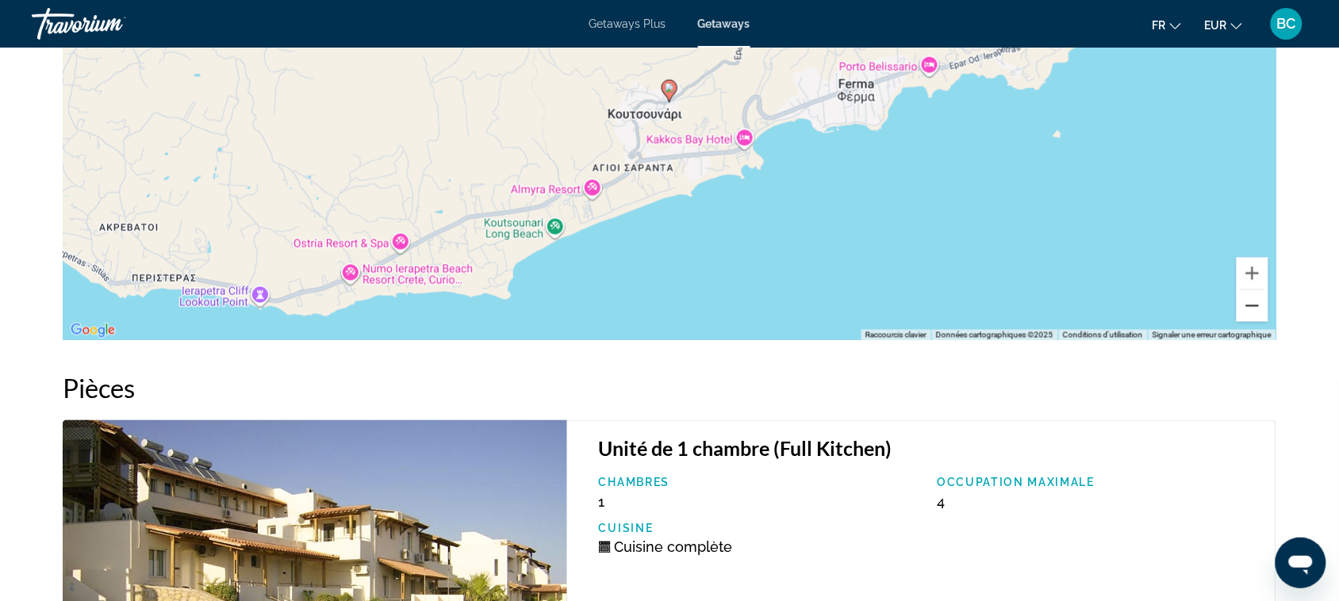
click at [1251, 298] on button "Zoom arrière" at bounding box center [1253, 306] width 32 height 32
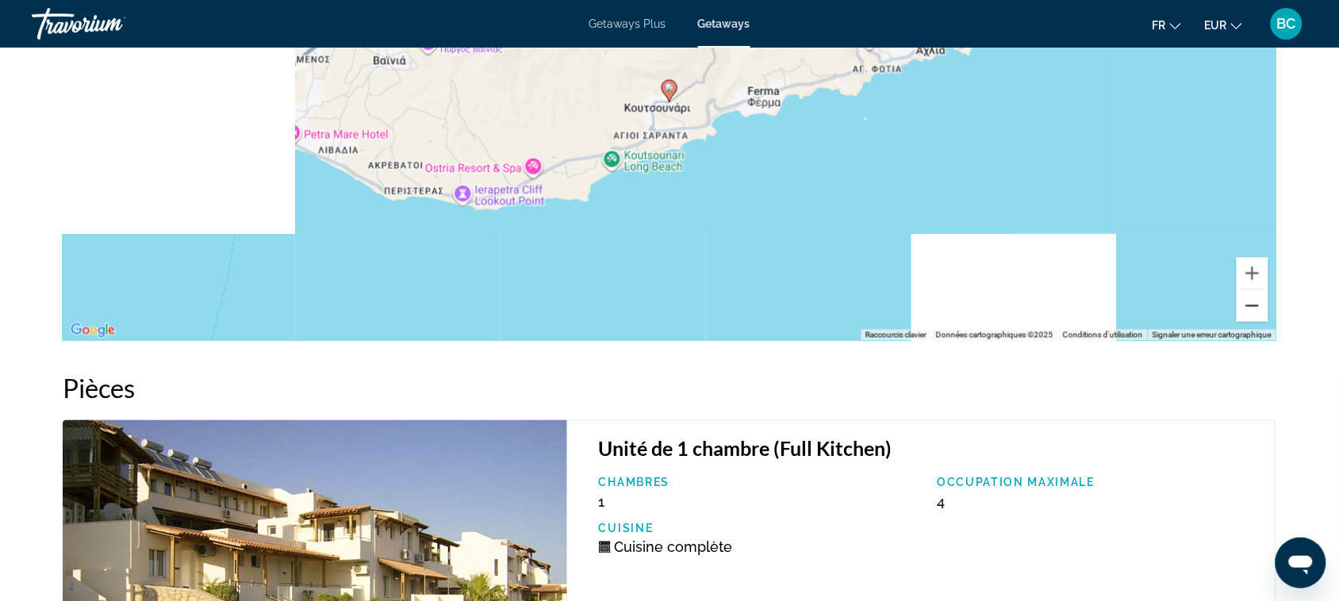
click at [1251, 298] on button "Zoom arrière" at bounding box center [1253, 306] width 32 height 32
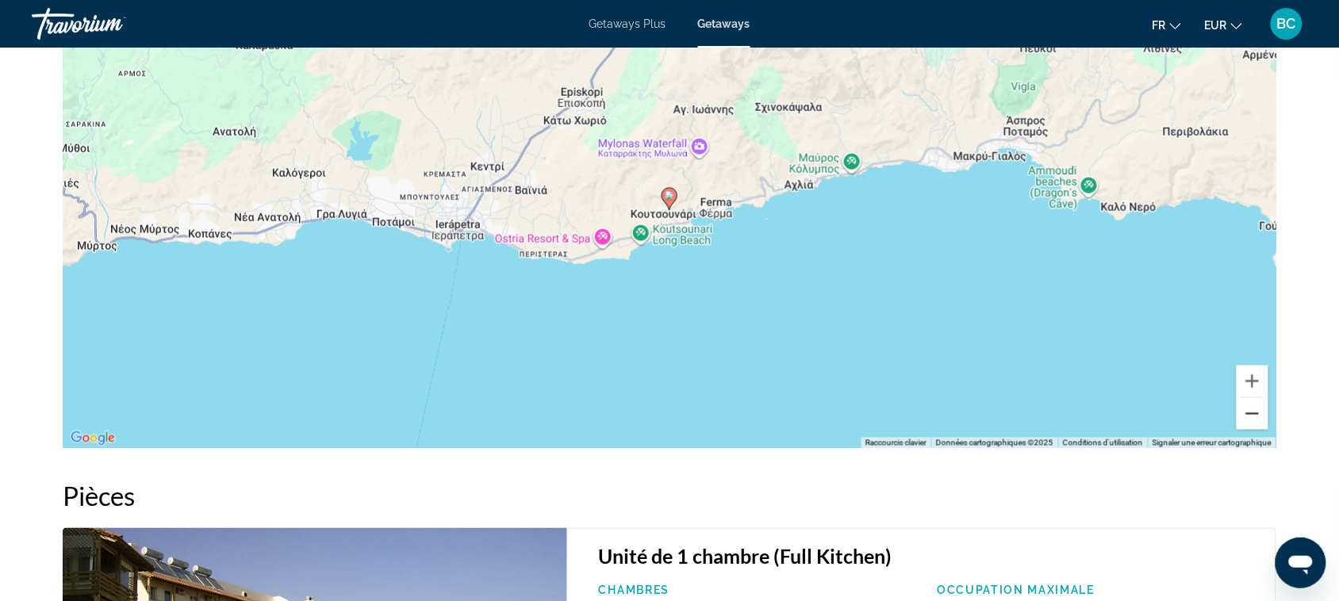
scroll to position [2284, 0]
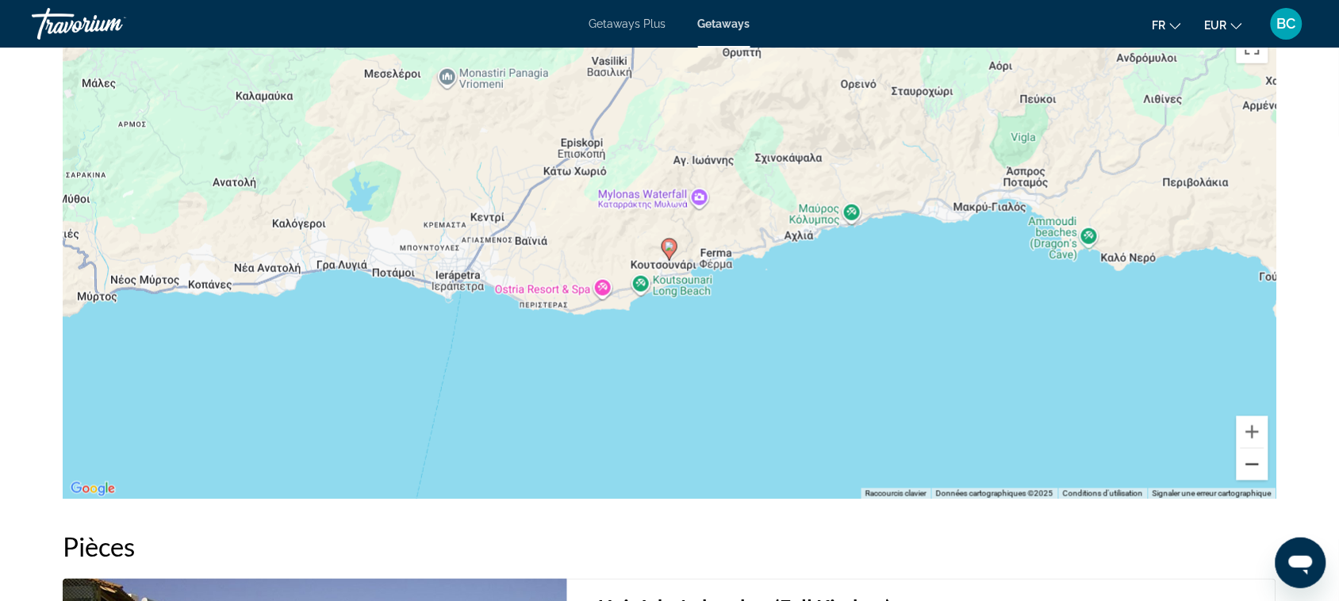
click at [1256, 451] on button "Zoom arrière" at bounding box center [1253, 465] width 32 height 32
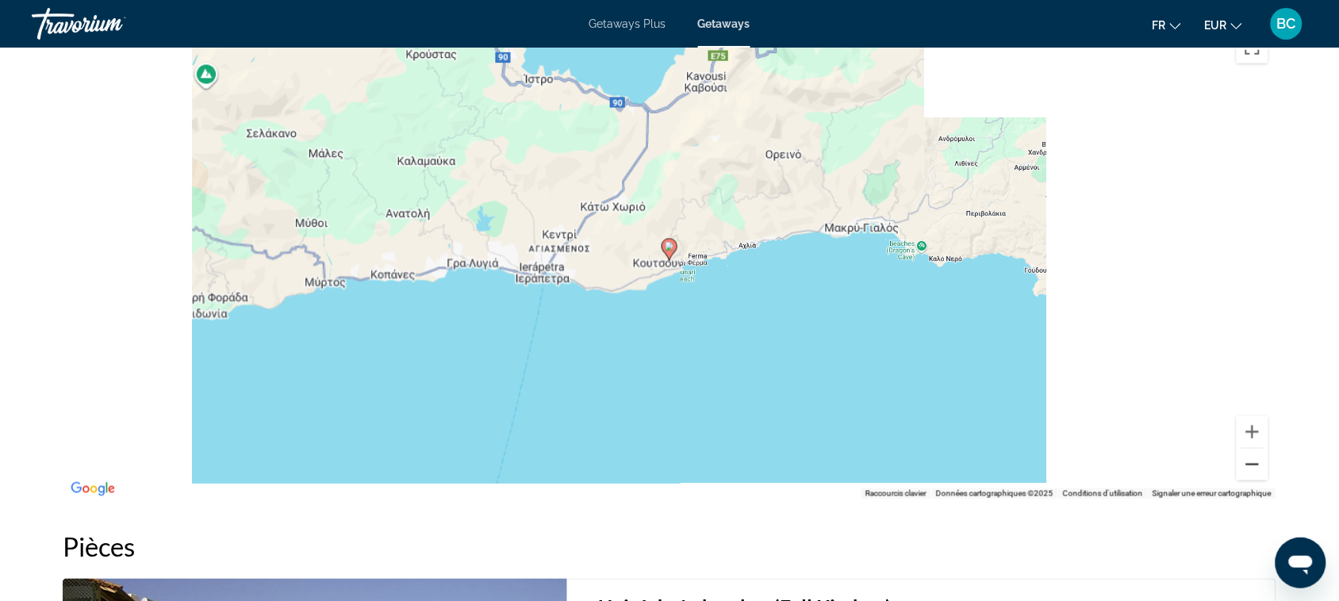
click at [1256, 451] on button "Zoom arrière" at bounding box center [1253, 465] width 32 height 32
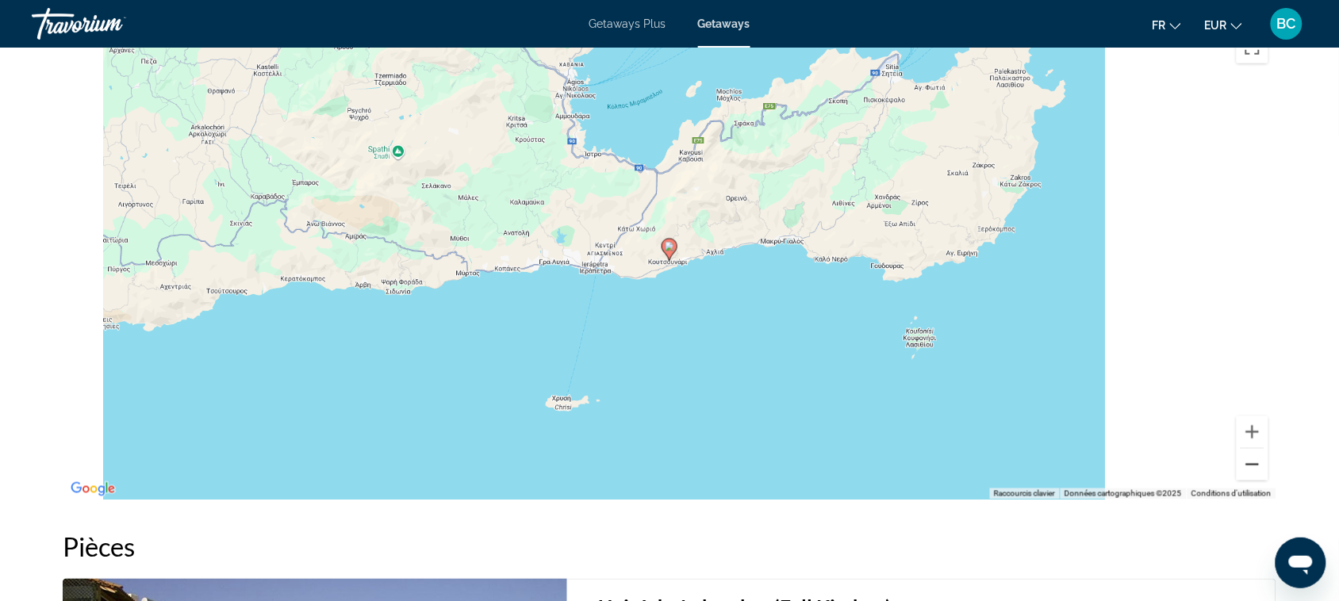
click at [1256, 451] on button "Zoom arrière" at bounding box center [1253, 465] width 32 height 32
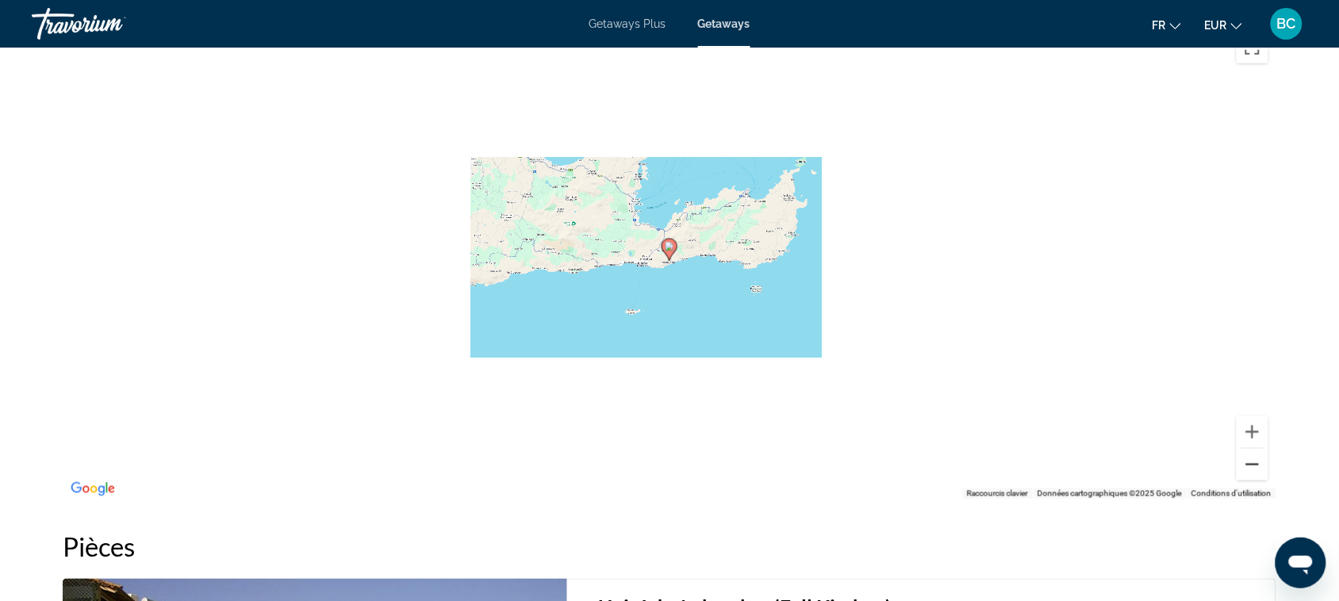
click at [1256, 451] on button "Zoom arrière" at bounding box center [1253, 465] width 32 height 32
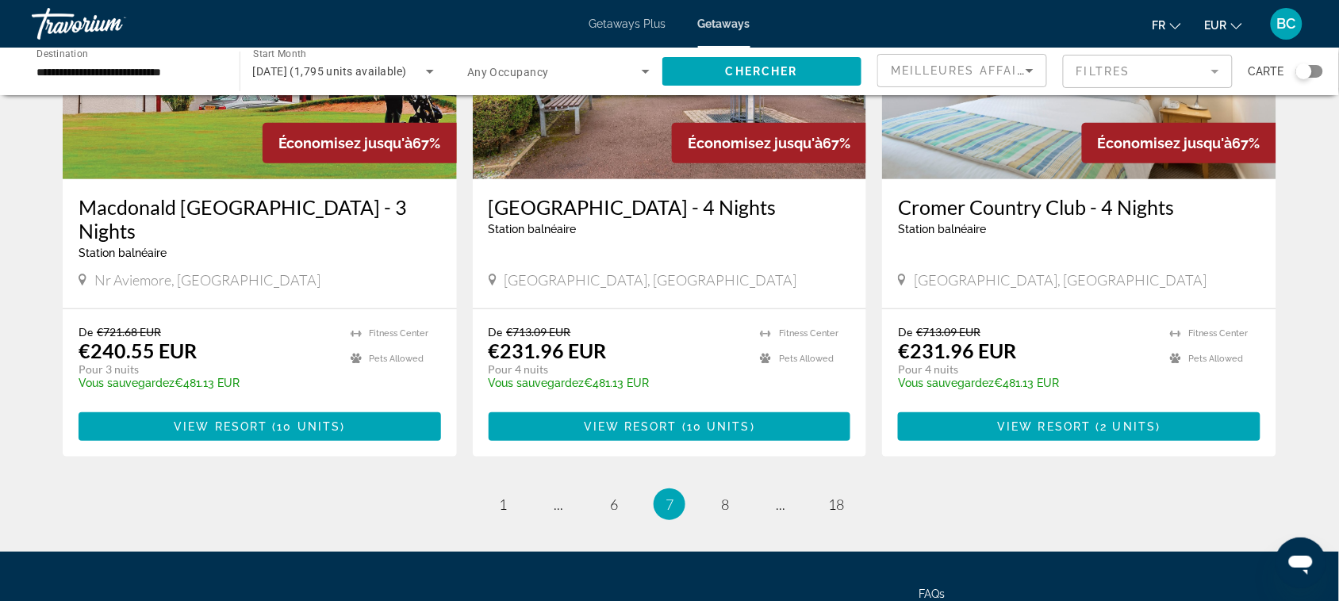
scroll to position [1917, 0]
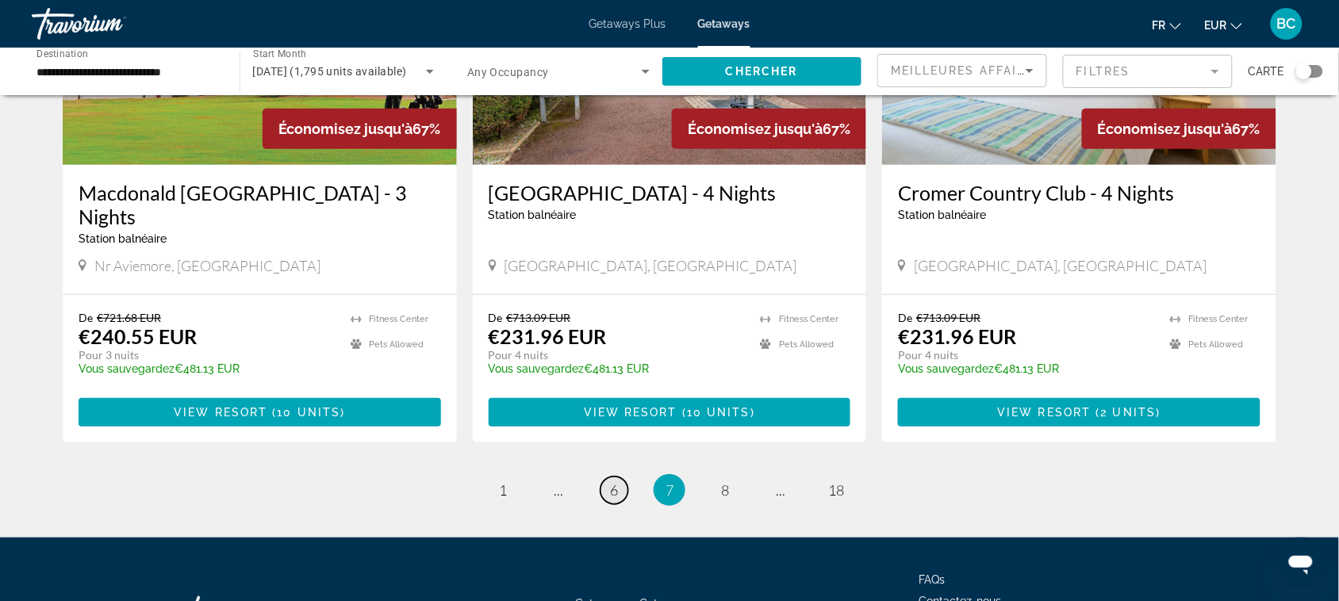
click at [617, 482] on span "6" at bounding box center [614, 490] width 8 height 17
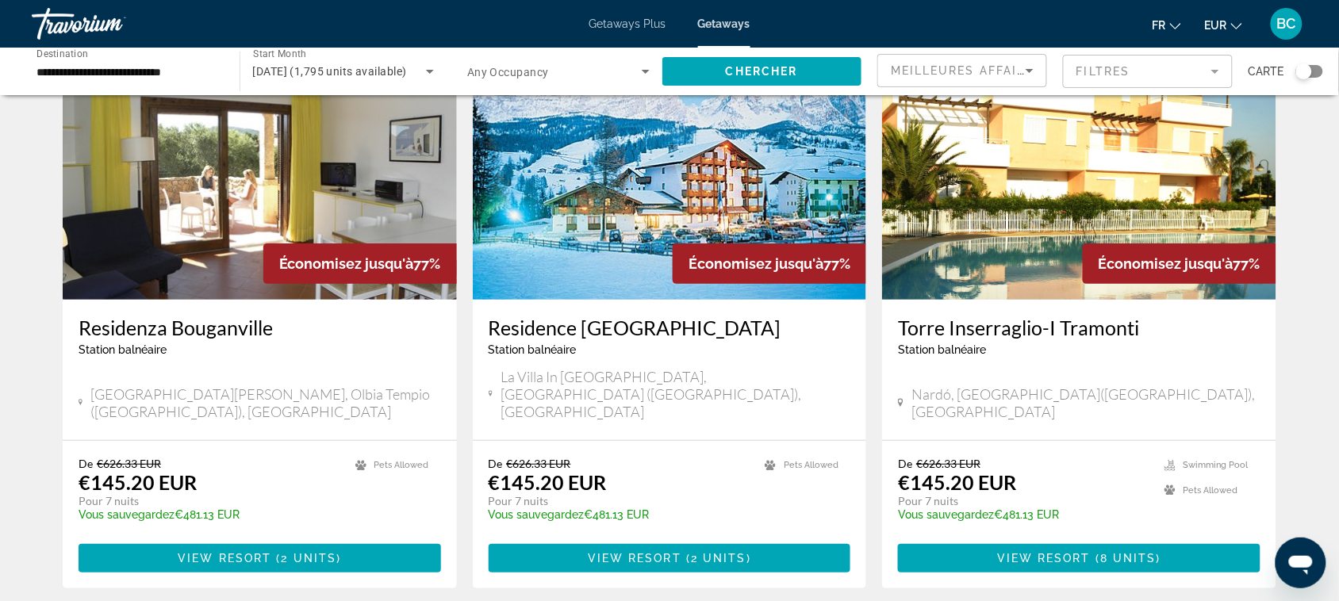
scroll to position [1807, 0]
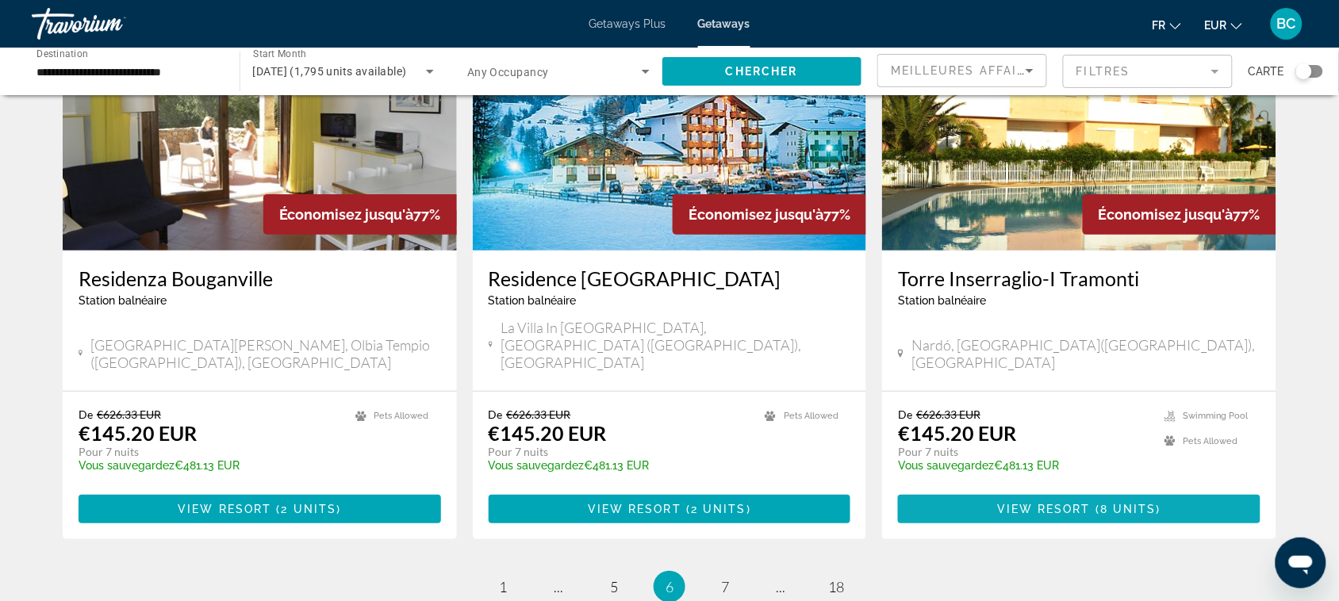
click at [1101, 490] on span "Main content" at bounding box center [1079, 509] width 363 height 38
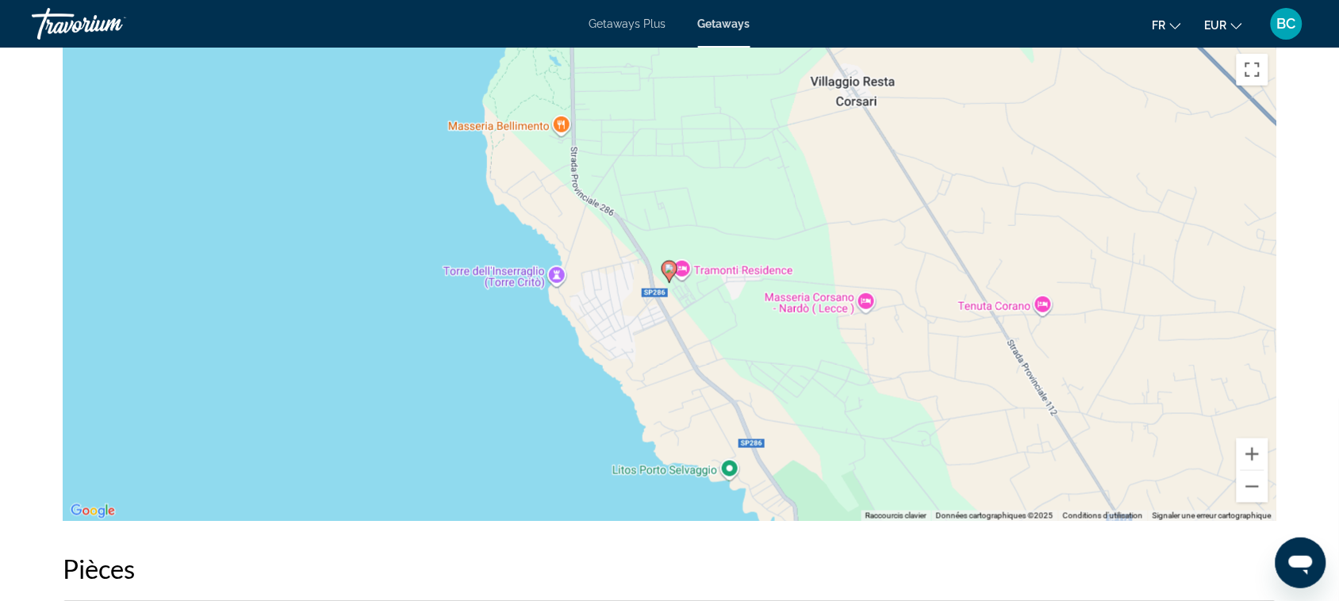
scroll to position [2239, 0]
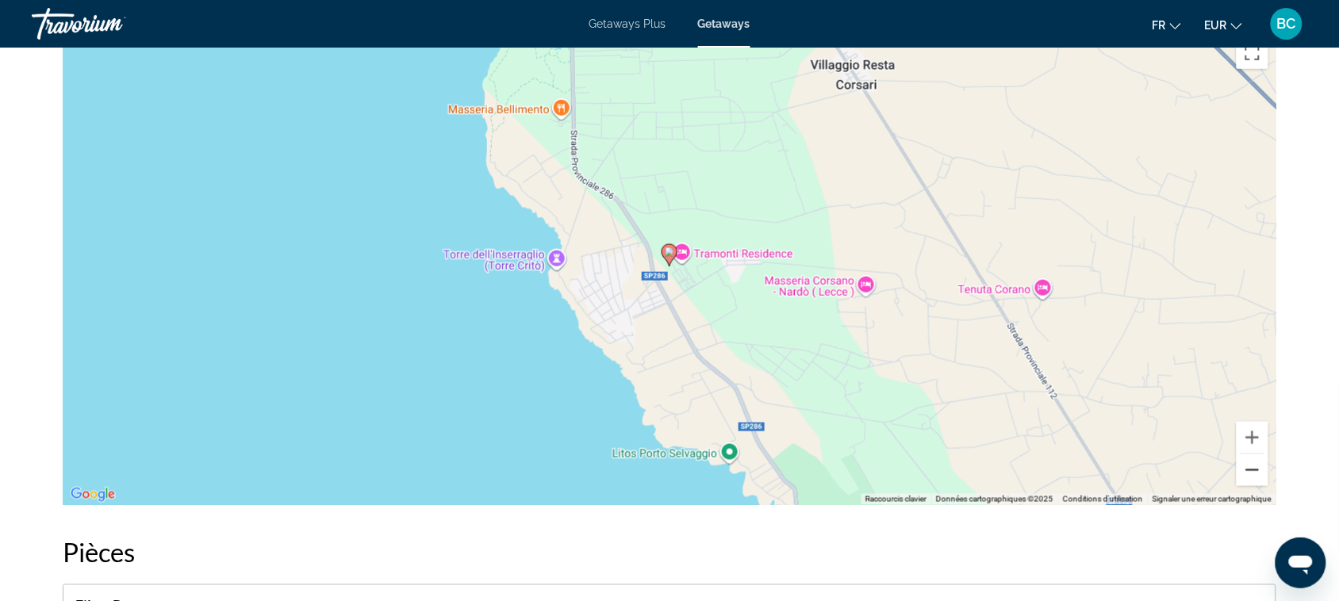
click at [1250, 477] on button "Zoom arrière" at bounding box center [1253, 471] width 32 height 32
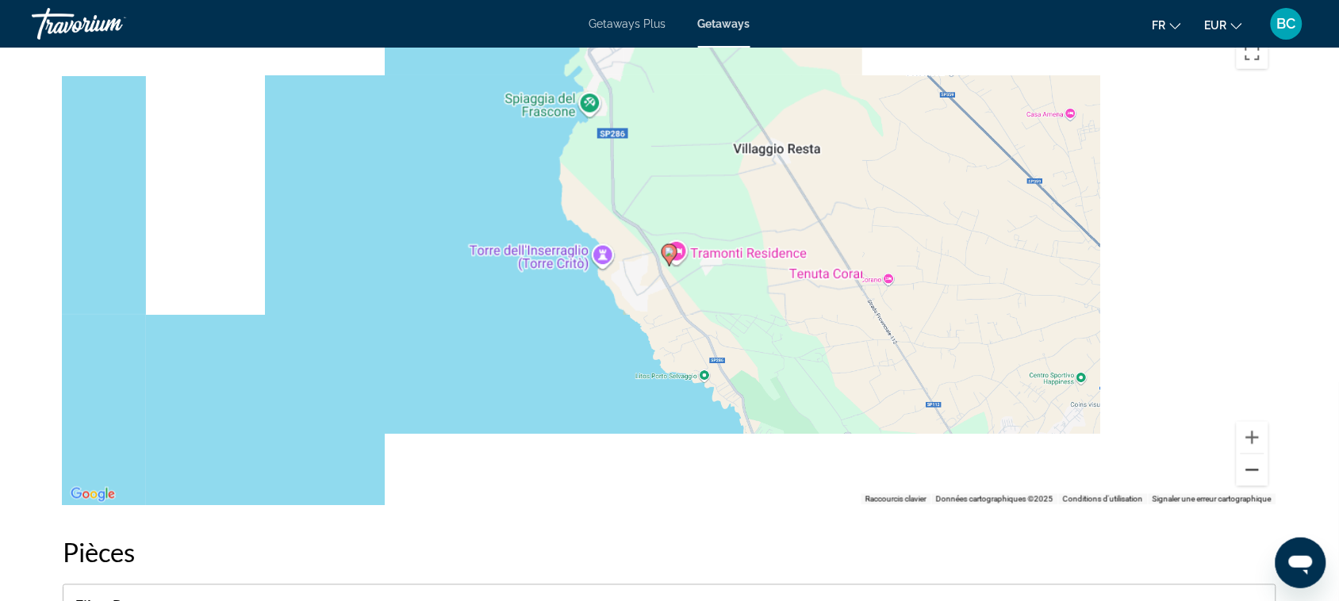
click at [1250, 477] on button "Zoom arrière" at bounding box center [1253, 471] width 32 height 32
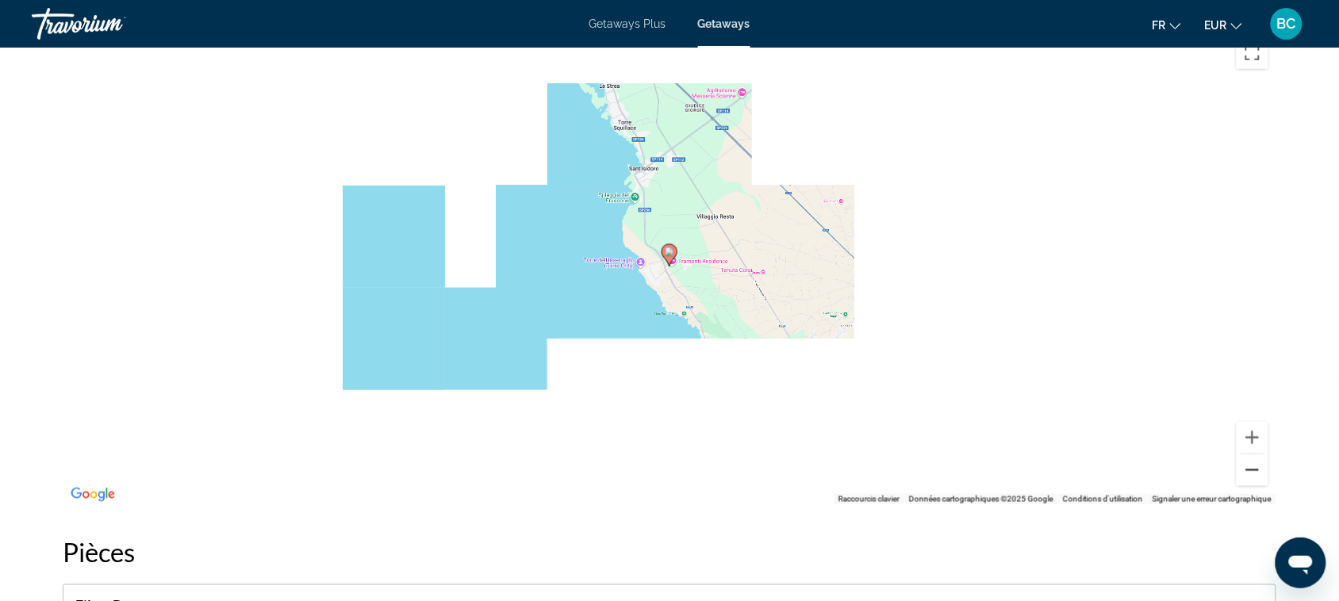
click at [1250, 477] on button "Zoom arrière" at bounding box center [1253, 471] width 32 height 32
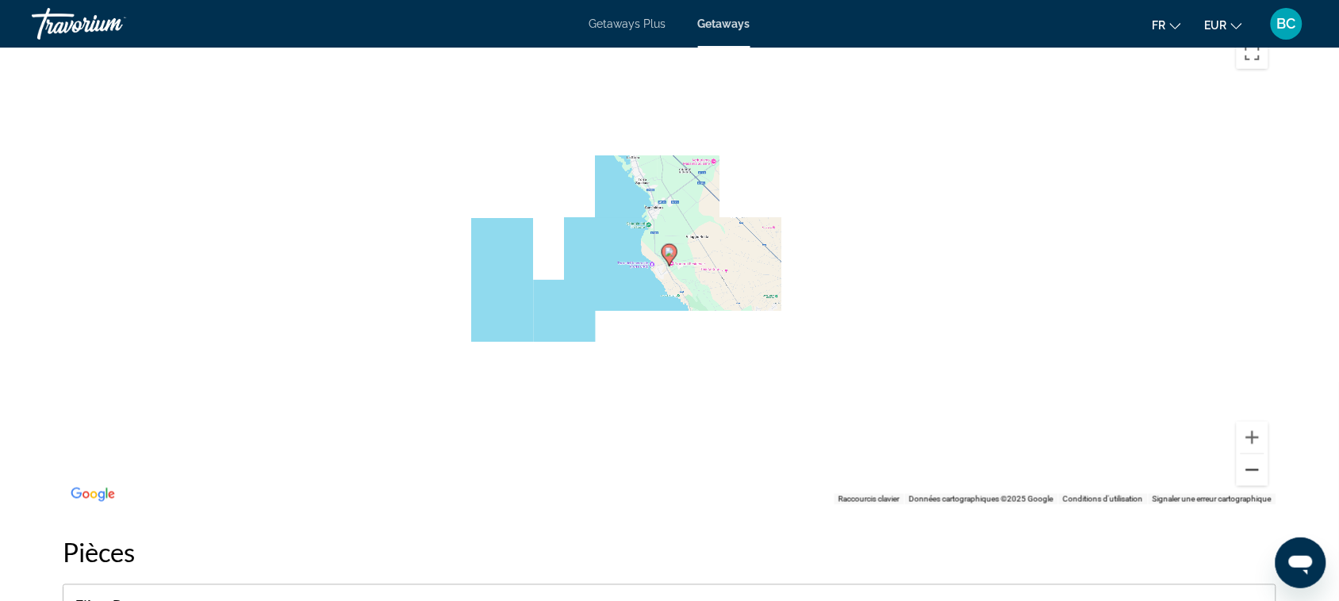
click at [1250, 477] on button "Zoom arrière" at bounding box center [1253, 471] width 32 height 32
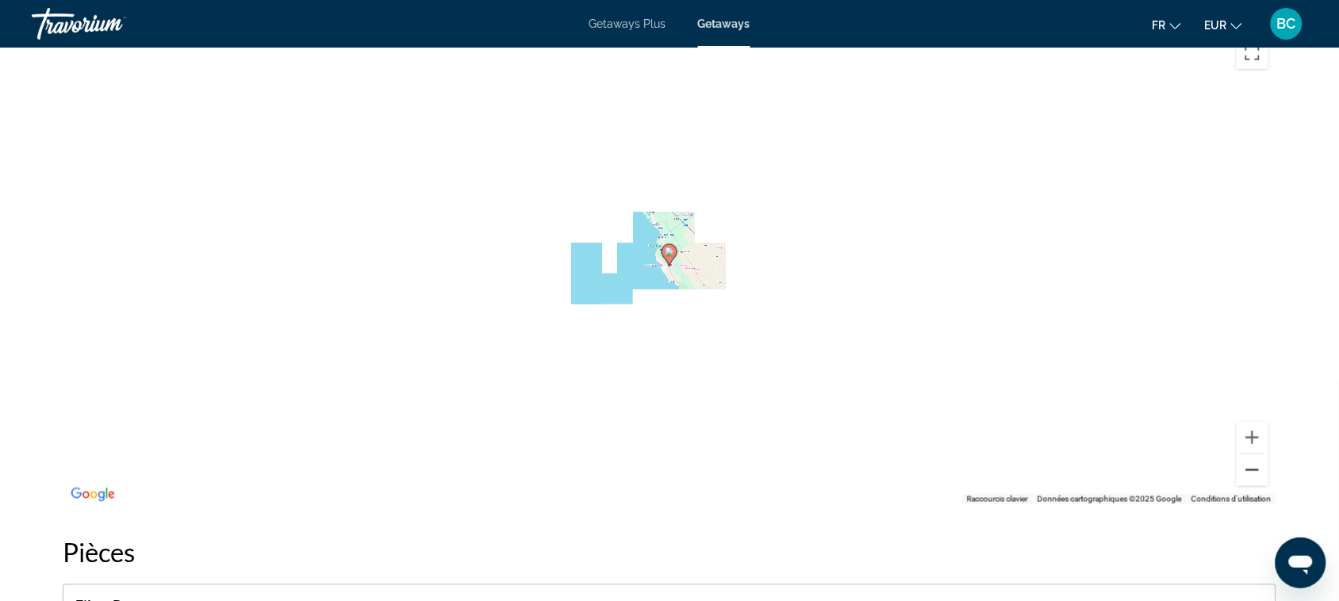
click at [1250, 477] on button "Zoom arrière" at bounding box center [1253, 471] width 32 height 32
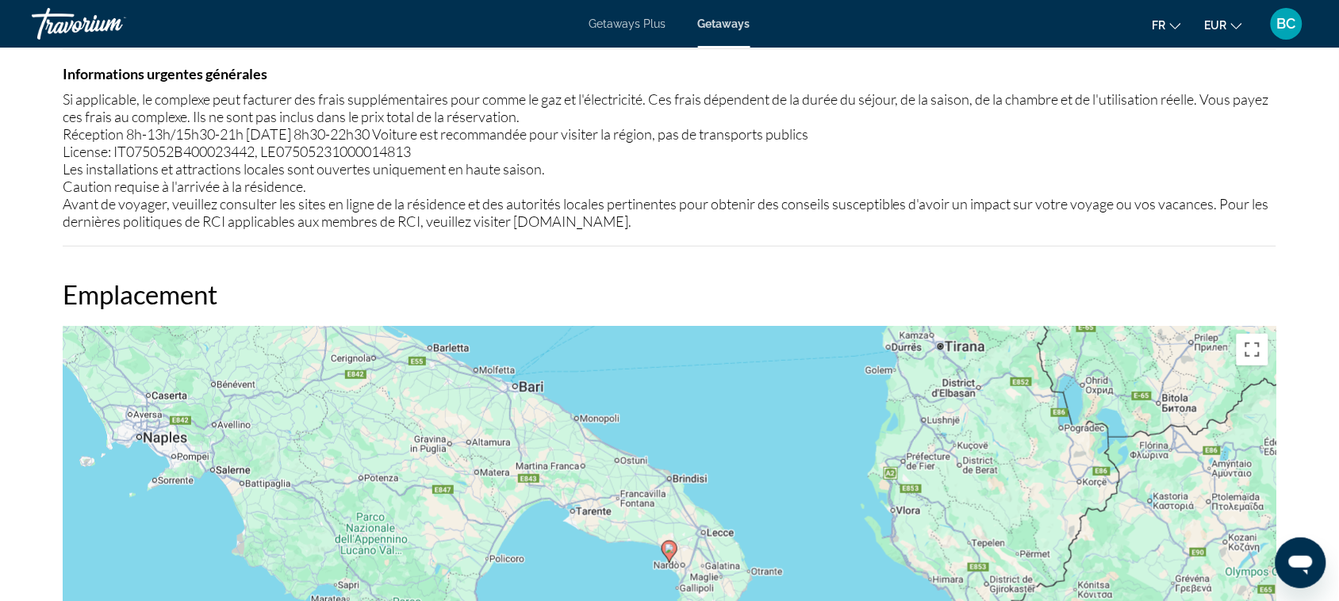
scroll to position [1950, 0]
